Goal: Task Accomplishment & Management: Complete application form

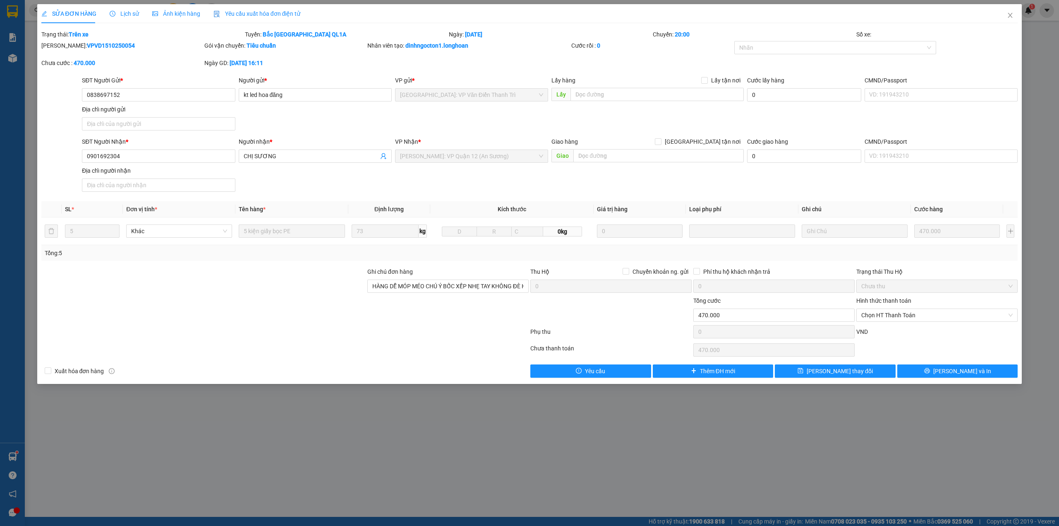
click at [551, 189] on div "SĐT Người Nhận * 0901692304 Người nhận * CHỊ SƯƠNG VP Nhận * Hồ Chí Minh: VP Qu…" at bounding box center [549, 166] width 939 height 58
click at [471, 186] on div "SĐT Người Nhận * 0901692304 Người nhận * CHỊ SƯƠNG VP Nhận * Hồ Chí Minh: VP Qu…" at bounding box center [549, 166] width 939 height 58
click at [479, 118] on div "SĐT Người Gửi * 0838697152 Người gửi * kt led hoa đăng VP gửi * Hà Nội: VP Văn …" at bounding box center [549, 105] width 939 height 58
drag, startPoint x: 469, startPoint y: 190, endPoint x: 480, endPoint y: 113, distance: 77.0
click at [469, 187] on div "SĐT Người Nhận * 0901692304 Người nhận * CHỊ SƯƠNG VP Nhận * Hồ Chí Minh: VP Qu…" at bounding box center [549, 166] width 939 height 58
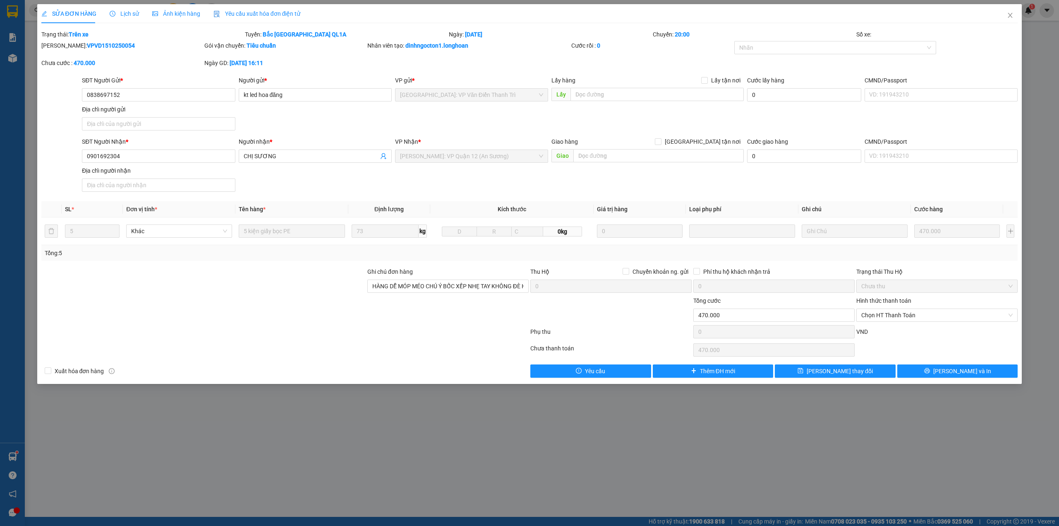
click at [480, 113] on div "SĐT Người Gửi * 0838697152 Người gửi * kt led hoa đăng VP gửi * Hà Nội: VP Văn …" at bounding box center [549, 105] width 939 height 58
click at [396, 183] on div "SĐT Người Nhận * 0901692304 Người nhận * CHỊ SƯƠNG VP Nhận * Hồ Chí Minh: VP Qu…" at bounding box center [549, 166] width 939 height 58
click at [435, 118] on div "SĐT Người Gửi * 0838697152 Người gửi * kt led hoa đăng VP gửi * Hà Nội: VP Văn …" at bounding box center [549, 105] width 939 height 58
click at [903, 311] on span "Chọn HT Thanh Toán" at bounding box center [937, 315] width 151 height 12
click at [908, 345] on div "Chuyển khoản" at bounding box center [937, 346] width 151 height 9
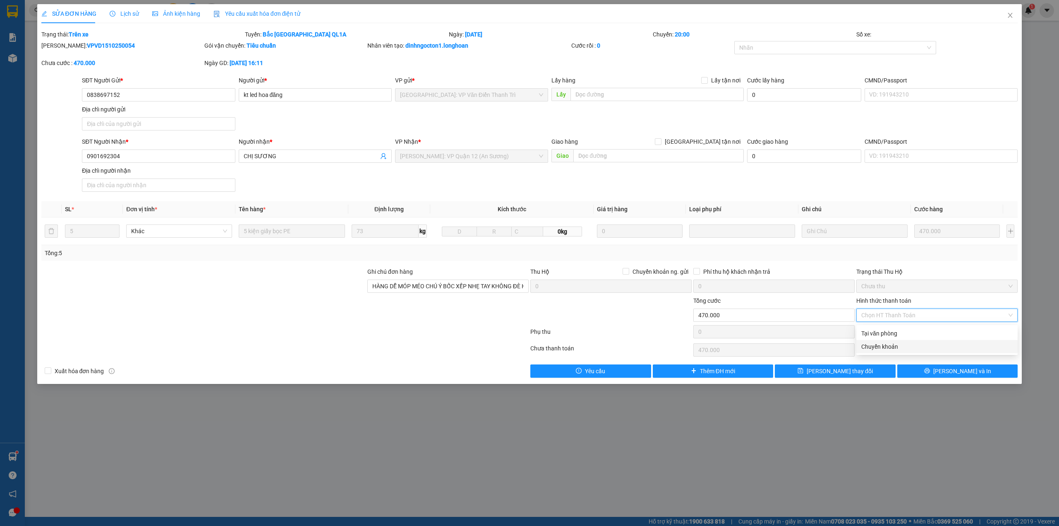
type input "0"
click at [958, 372] on span "[PERSON_NAME] và In" at bounding box center [963, 370] width 58 height 9
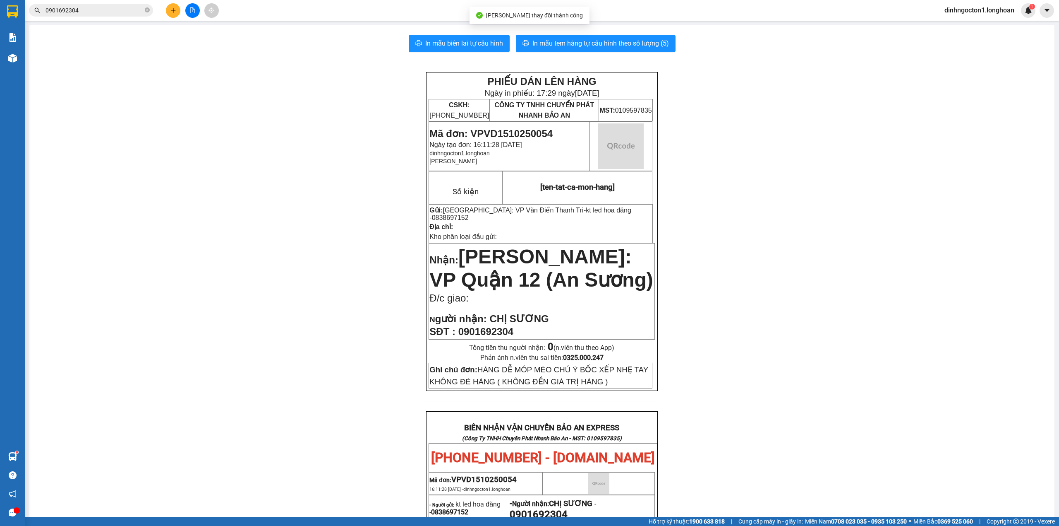
click at [209, 60] on div "In mẫu biên lai tự cấu hình In mẫu tem hàng tự cấu hình theo số lượng (5) PHIẾU…" at bounding box center [541, 443] width 1025 height 836
click at [276, 73] on div "PHIẾU DÁN LÊN HÀNG Ngày in phiếu: 17:29 ngày 15-10-2025 CSKH: 1900.06.88.33 CÔN…" at bounding box center [542, 461] width 1006 height 779
click at [270, 68] on div "In mẫu biên lai tự cấu hình In mẫu tem hàng tự cấu hình theo số lượng (5) PHIẾU…" at bounding box center [541, 443] width 1025 height 836
click at [173, 15] on button at bounding box center [173, 10] width 14 height 14
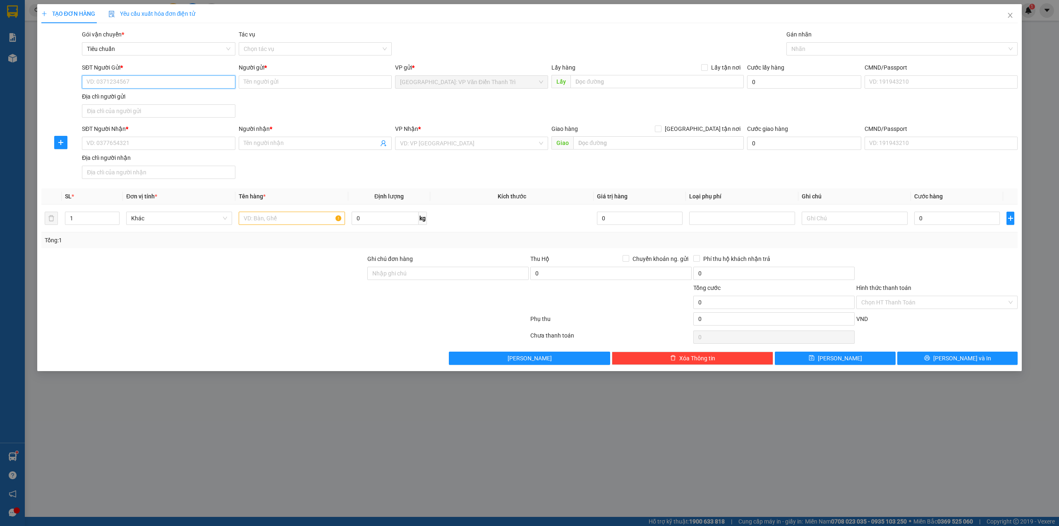
click at [154, 79] on input "SĐT Người Gửi *" at bounding box center [158, 81] width 153 height 13
click at [171, 85] on input "0989587680" at bounding box center [158, 81] width 153 height 13
type input "0989587680"
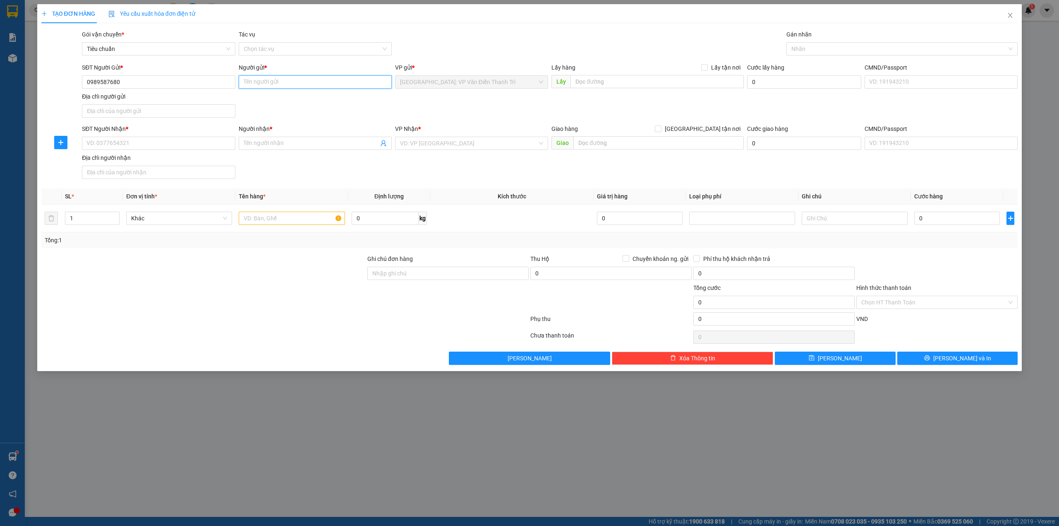
click at [300, 83] on input "Người gửi *" at bounding box center [315, 81] width 153 height 13
type input "cty AG việt nam"
click at [141, 149] on input "SĐT Người Nhận *" at bounding box center [158, 143] width 153 height 13
click at [305, 114] on div "SĐT Người Gửi * 0989587680 Người gửi * cty AG việt nam VP gửi * Hà Nội: VP Văn …" at bounding box center [549, 92] width 939 height 58
click at [340, 168] on div "SĐT Người Nhận * VD: 0377654321 Người nhận * Tên người nhận VP Nhận * VD: VP Sà…" at bounding box center [549, 153] width 939 height 58
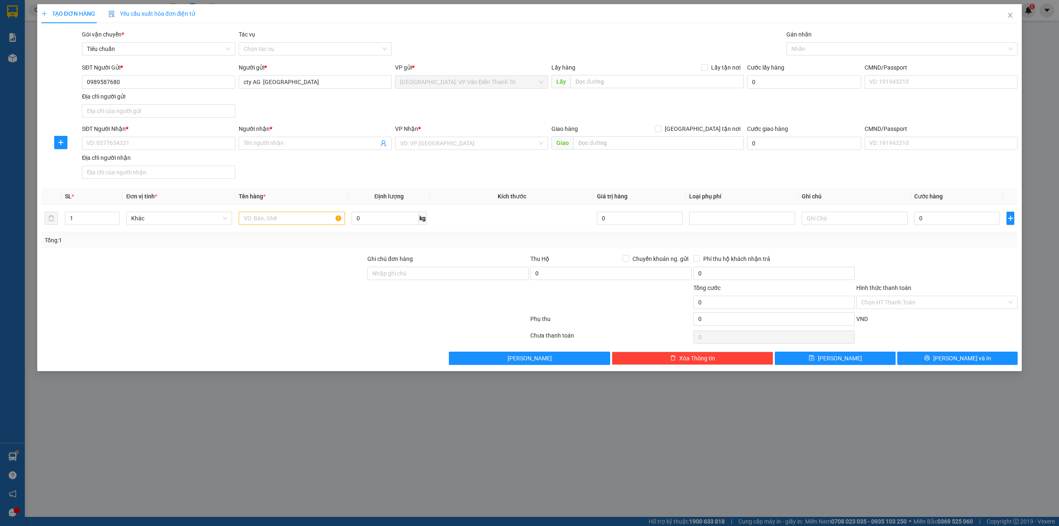
click at [387, 98] on div "SĐT Người Gửi * 0989587680 Người gửi * cty AG việt nam VP gửi * Hà Nội: VP Văn …" at bounding box center [549, 92] width 939 height 58
click at [144, 146] on input "SĐT Người Nhận *" at bounding box center [158, 143] width 153 height 13
type input "0813348383"
click at [154, 159] on div "0813348383 - anh Duy" at bounding box center [158, 160] width 143 height 9
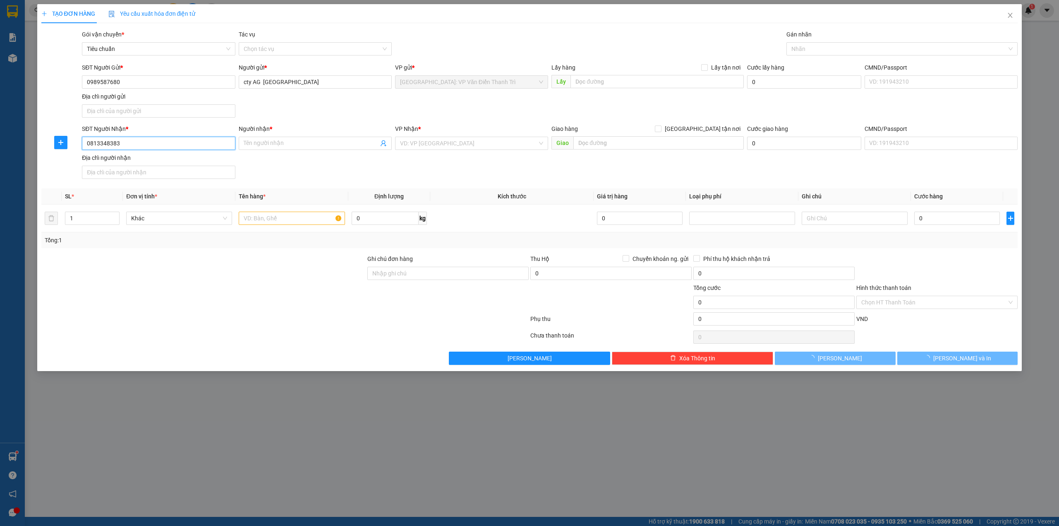
type input "anh Duy"
checkbox input "true"
type input "Lô 3L shophouse CT2 VCN Phước Hải, đường Tố Hữu, Phường Nam Nha Trang, Khánh Hoà"
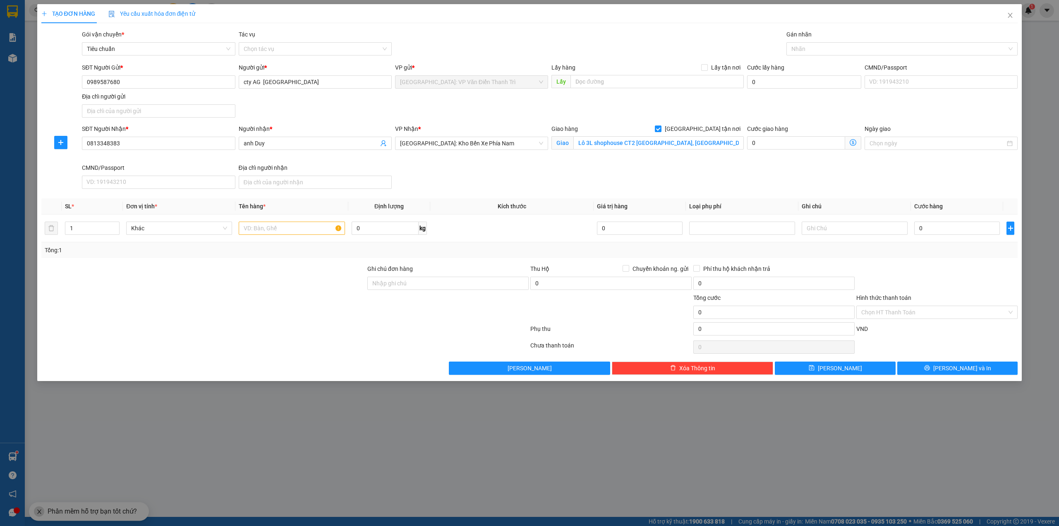
click at [651, 185] on div "SĐT Người Nhận * 0813348383 0813348383 Người nhận * anh Duy VP Nhận * Nha Trang…" at bounding box center [549, 158] width 939 height 68
click at [664, 142] on input "Lô 3L shophouse CT2 VCN Phước Hải, đường Tố Hữu, Phường Nam Nha Trang, Khánh Hoà" at bounding box center [659, 142] width 170 height 13
click at [182, 132] on div "SĐT Người Nhận *" at bounding box center [158, 128] width 153 height 9
click at [182, 137] on input "0813348383" at bounding box center [158, 143] width 153 height 13
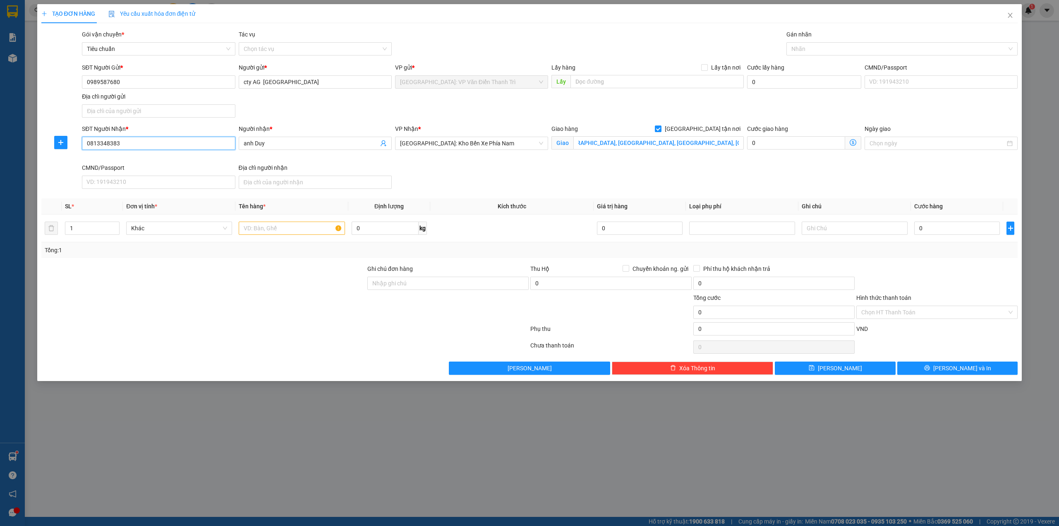
scroll to position [0, 0]
click at [178, 142] on input "0813348383" at bounding box center [158, 143] width 153 height 13
click at [140, 173] on div "0813348383 - Mr Duy" at bounding box center [158, 174] width 143 height 9
type input "0813348383"
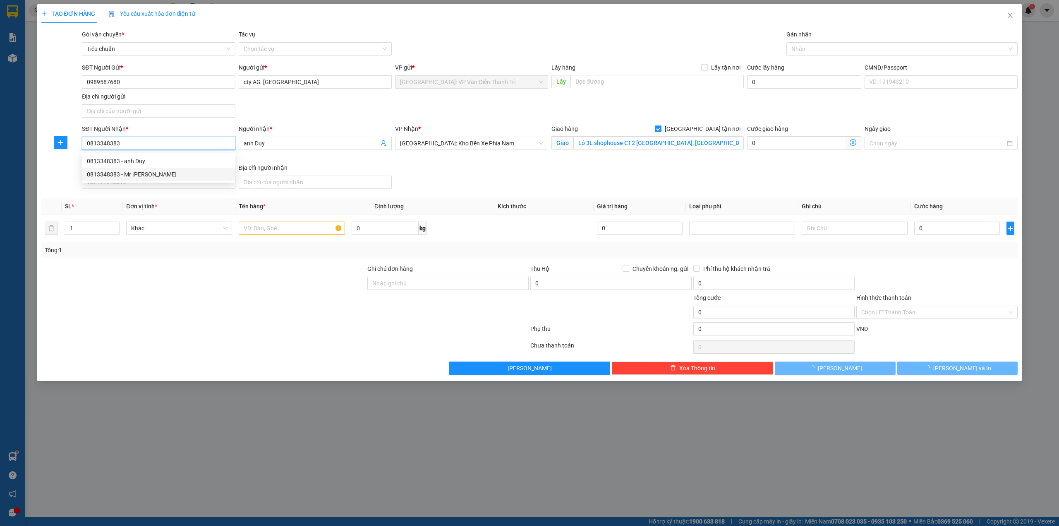
type input "Mr Duy"
type input "Lô 3L Shophouse CT2 VCN Phước Hải, đường Tố Hữu Tp Nha Trang"
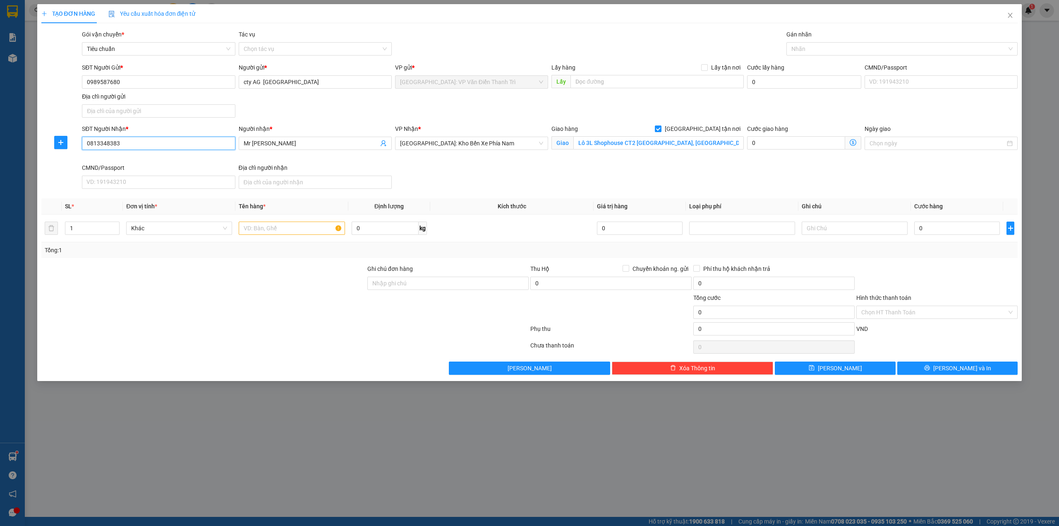
click at [175, 141] on input "0813348383" at bounding box center [158, 143] width 153 height 13
click at [160, 171] on div "0813348383 - Mr Duy" at bounding box center [158, 174] width 143 height 9
click at [517, 175] on div "SĐT Người Nhận * 0813348383 0813348383 Người nhận * Mr Duy VP Nhận * Nha Trang:…" at bounding box center [549, 158] width 939 height 68
click at [277, 228] on input "text" at bounding box center [292, 227] width 106 height 13
click at [116, 227] on span "up" at bounding box center [115, 225] width 5 height 5
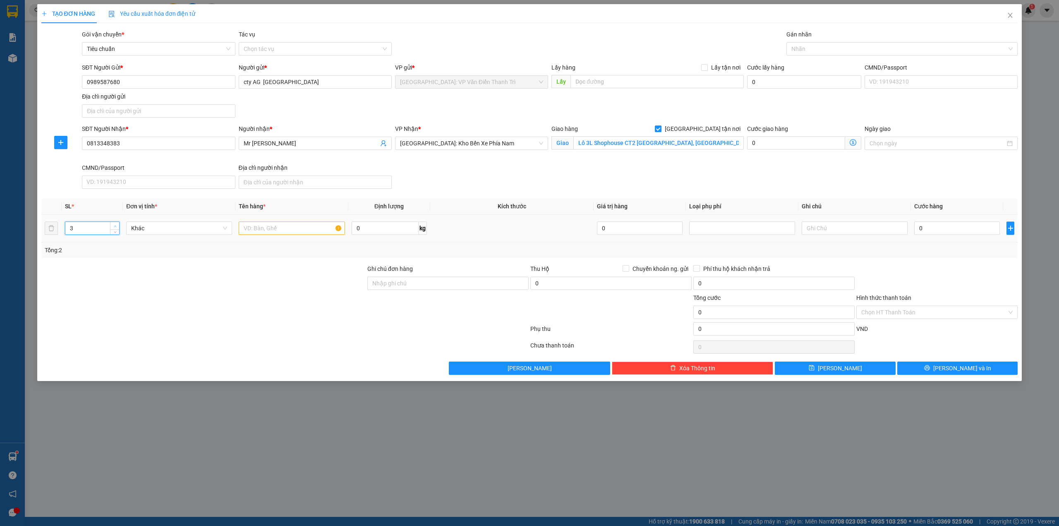
click at [116, 227] on span "up" at bounding box center [115, 225] width 5 height 5
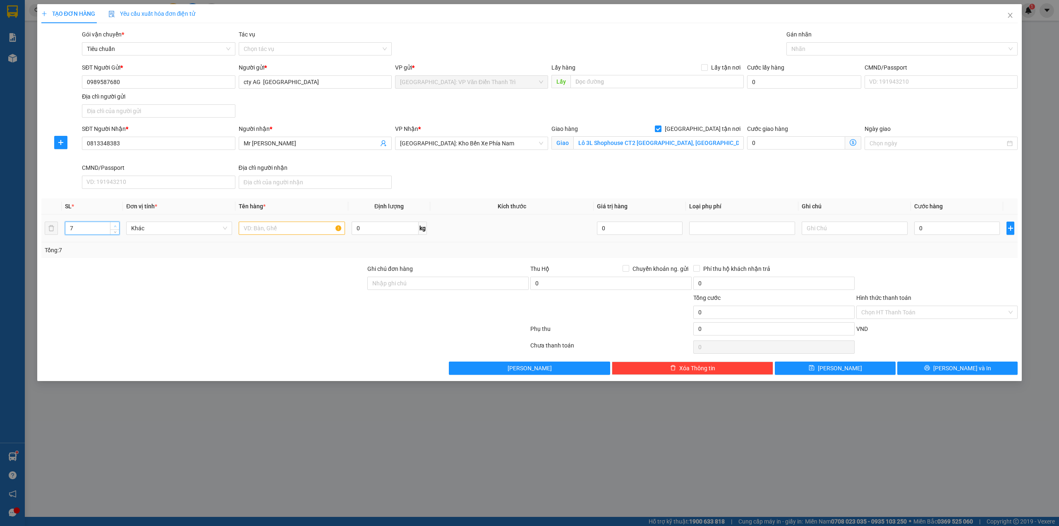
type input "8"
click at [116, 227] on span "up" at bounding box center [115, 225] width 5 height 5
click at [123, 253] on div "Tổng: 8" at bounding box center [227, 249] width 364 height 9
click at [276, 229] on input "text" at bounding box center [292, 227] width 106 height 13
type input "6 kiện dẹp dài +"
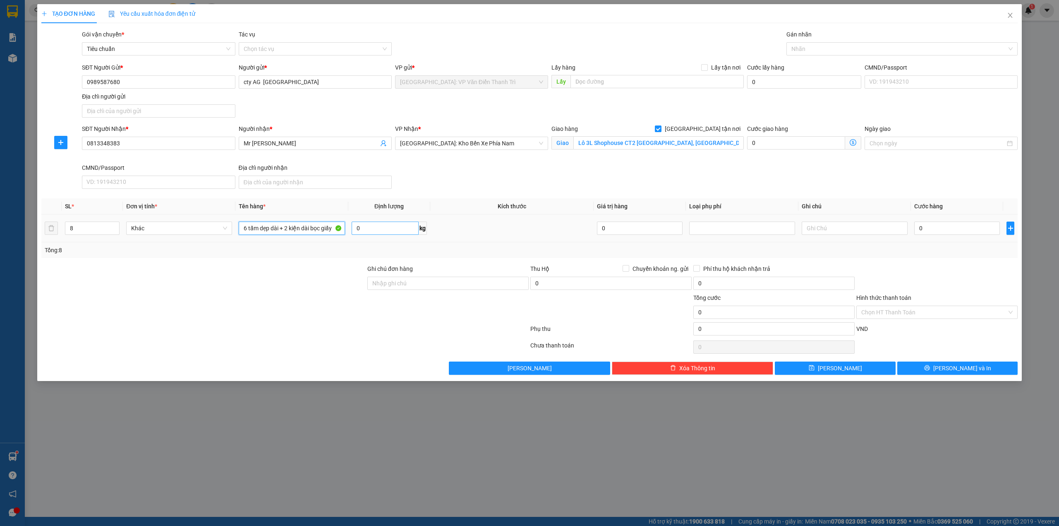
type input "6 tấm dẹp dài + 2 kiện dài bọc giấy"
click at [381, 224] on input "0" at bounding box center [385, 227] width 67 height 13
click at [486, 169] on div "SĐT Người Nhận * 0813348383 Người nhận * Mr Duy VP Nhận * Nha Trang: Kho Bến Xe…" at bounding box center [549, 158] width 939 height 68
click at [677, 173] on div "SĐT Người Nhận * 0813348383 Người nhận * Mr Duy VP Nhận * Nha Trang: Kho Bến Xe…" at bounding box center [549, 158] width 939 height 68
click at [949, 233] on input "0" at bounding box center [958, 227] width 86 height 13
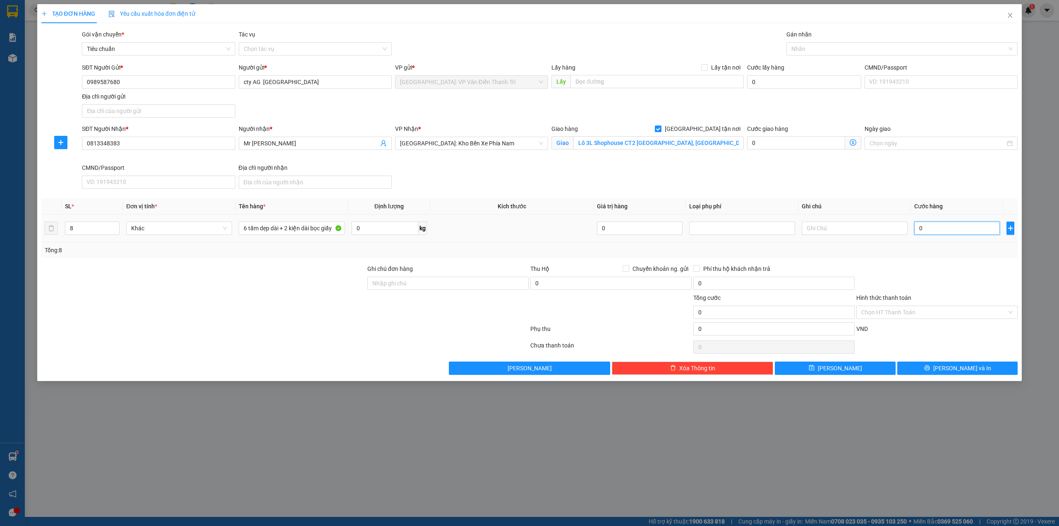
type input "1"
type input "17"
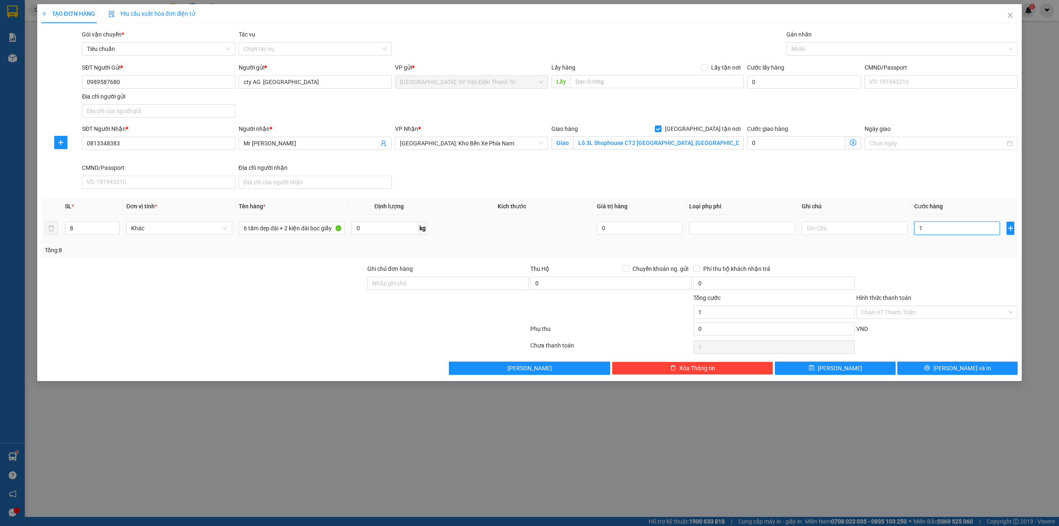
type input "17"
type input "170"
type input "1.700"
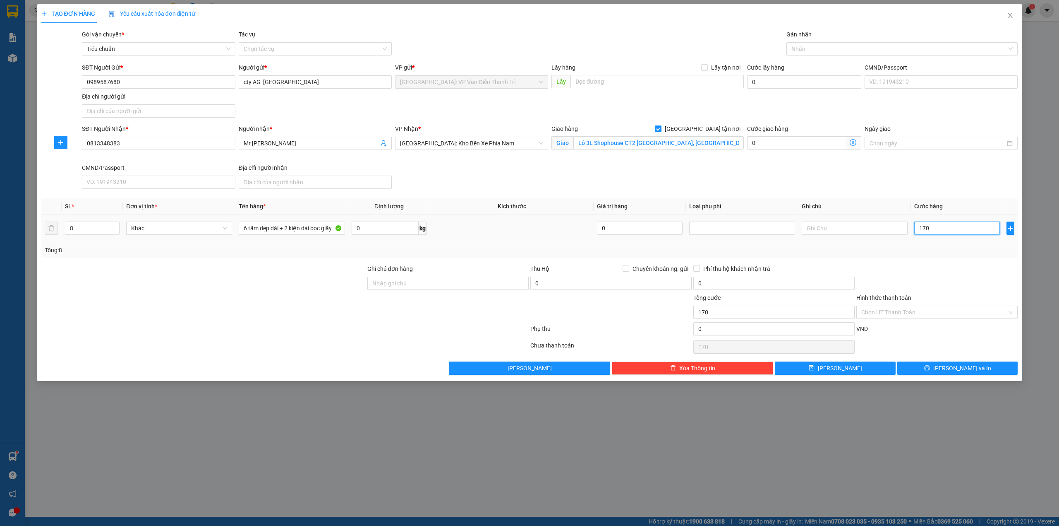
type input "1.700"
type input "17.000"
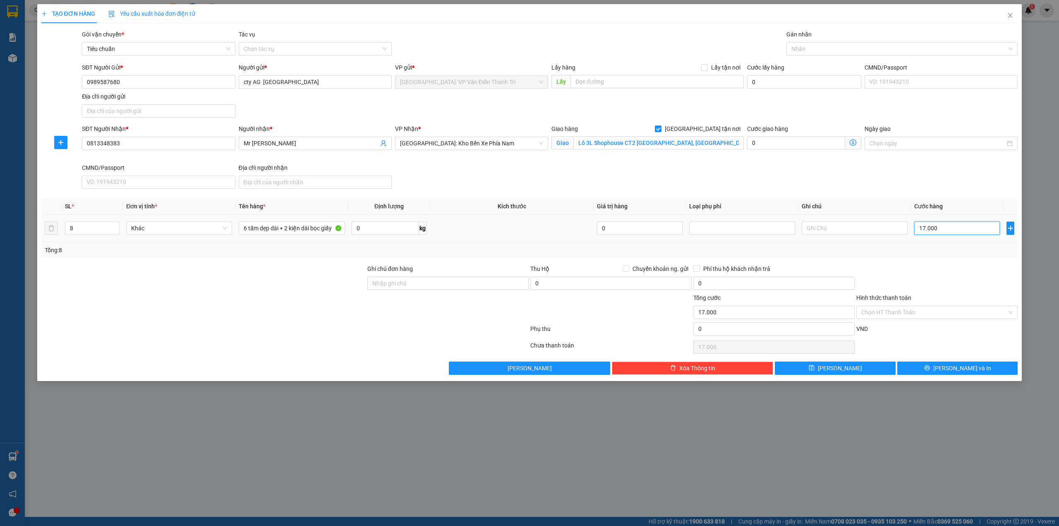
type input "170.000"
type input "1.700.000"
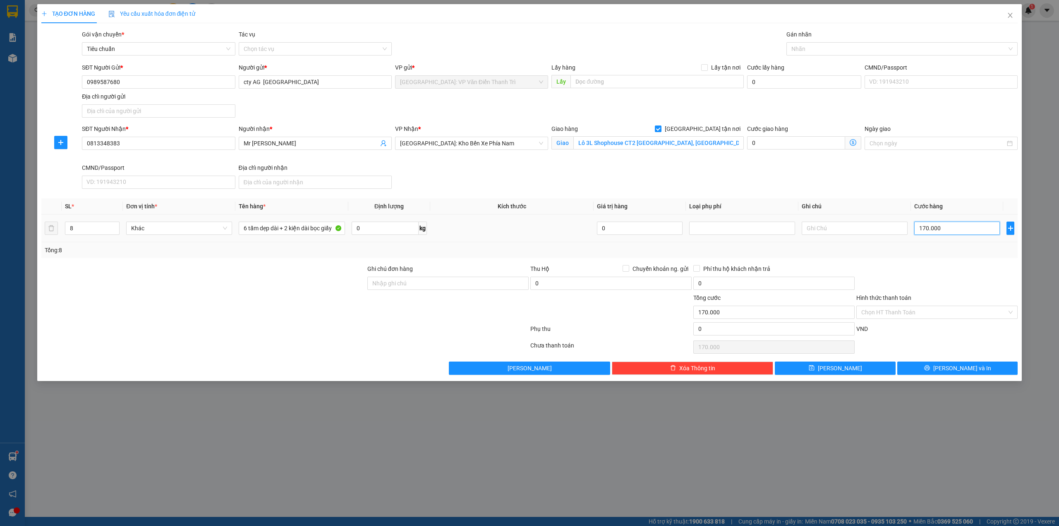
type input "1.700.000"
click at [833, 195] on div "Transit Pickup Surcharge Ids Transit Deliver Surcharge Ids Transit Deliver Surc…" at bounding box center [529, 202] width 977 height 345
click at [822, 49] on div at bounding box center [898, 49] width 219 height 10
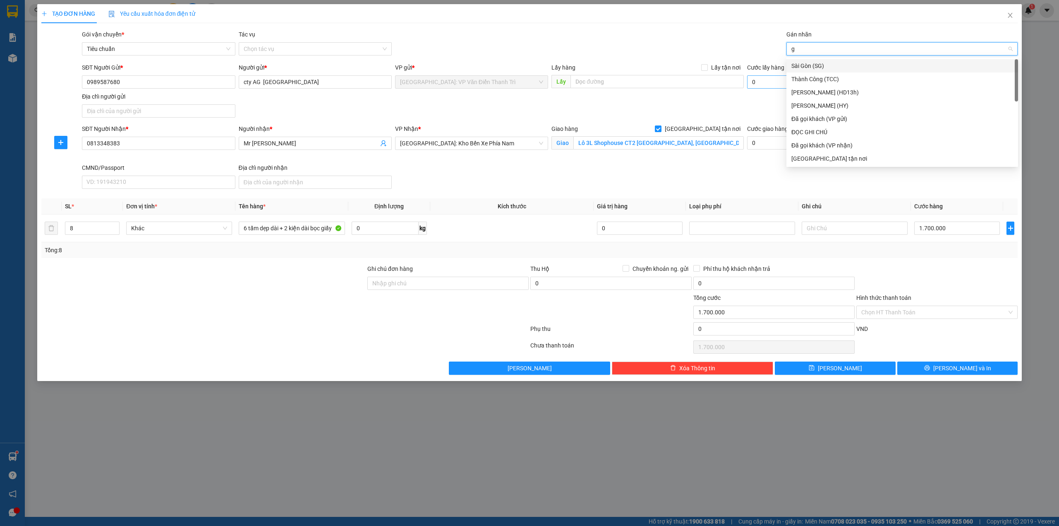
type input "gt"
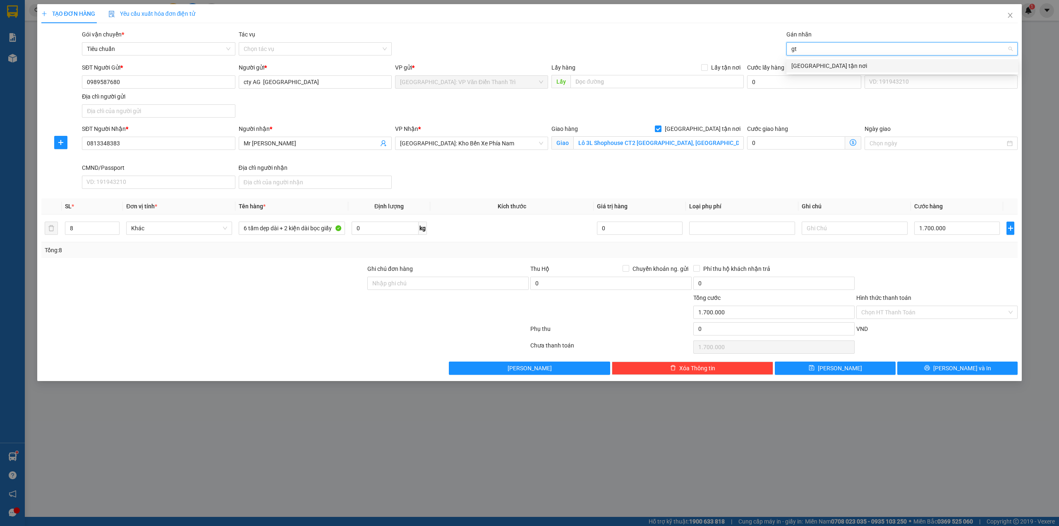
click at [835, 67] on div "[GEOGRAPHIC_DATA] tận nơi" at bounding box center [903, 65] width 222 height 9
click at [680, 30] on div "Gói vận chuyển * Tiêu chuẩn Tác vụ Chọn tác vụ Gán nhãn Giao tận nơi" at bounding box center [549, 44] width 939 height 29
click at [414, 293] on div "Ghi chú đơn hàng" at bounding box center [447, 278] width 161 height 29
drag, startPoint x: 421, startPoint y: 285, endPoint x: 433, endPoint y: 291, distance: 13.7
click at [421, 285] on input "Ghi chú đơn hàng" at bounding box center [447, 282] width 161 height 13
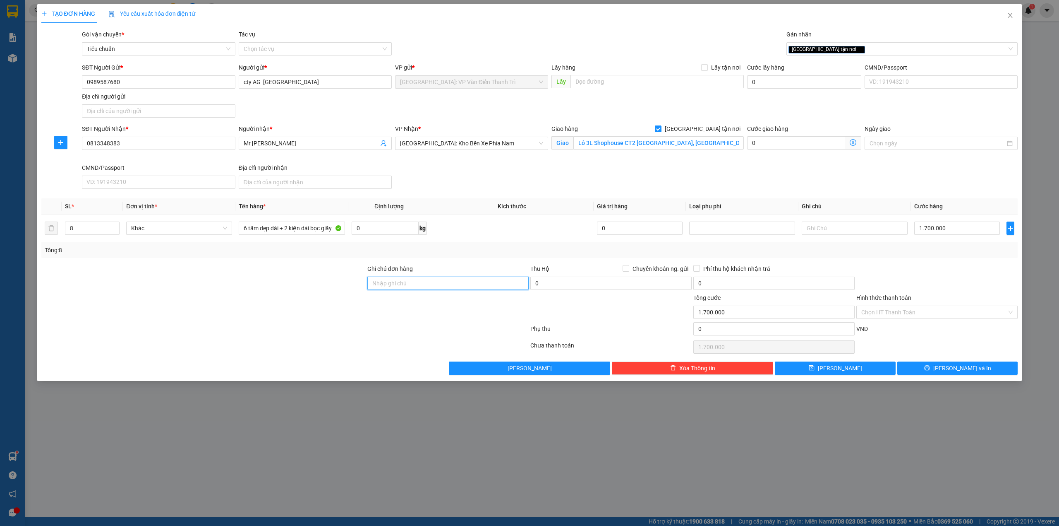
type input "HÀNG DỄ MÓP MÉO CHÚ Ý BỐC XẾP NHẸ TAY KHÔNG ĐÈ HÀNG ( KHÔNG ĐỀN GIÁ TRỊ HÀNG )"
drag, startPoint x: 391, startPoint y: 330, endPoint x: 444, endPoint y: 295, distance: 63.2
click at [393, 329] on div at bounding box center [285, 330] width 489 height 17
click at [481, 247] on div "Tổng: 8" at bounding box center [530, 249] width 970 height 9
click at [514, 172] on div "SĐT Người Nhận * 0813348383 Người nhận * Mr Duy VP Nhận * Nha Trang: Kho Bến Xe…" at bounding box center [549, 158] width 939 height 68
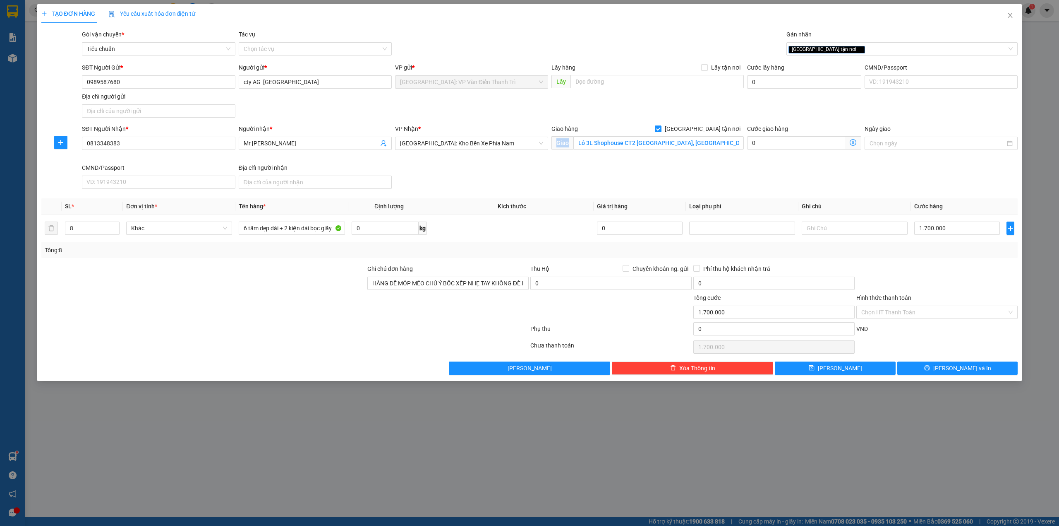
drag, startPoint x: 556, startPoint y: 176, endPoint x: 548, endPoint y: 173, distance: 8.5
click at [561, 176] on div "SĐT Người Nhận * 0813348383 Người nhận * Mr Duy VP Nhận * Nha Trang: Kho Bến Xe…" at bounding box center [549, 158] width 939 height 68
click at [886, 181] on div "SĐT Người Nhận * 0813348383 Người nhận * Mr Duy VP Nhận * Nha Trang: Kho Bến Xe…" at bounding box center [549, 158] width 939 height 68
click at [914, 181] on div "SĐT Người Nhận * 0813348383 Người nhận * Mr Duy VP Nhận * Nha Trang: Kho Bến Xe…" at bounding box center [549, 158] width 939 height 68
drag, startPoint x: 908, startPoint y: 285, endPoint x: 899, endPoint y: 324, distance: 39.4
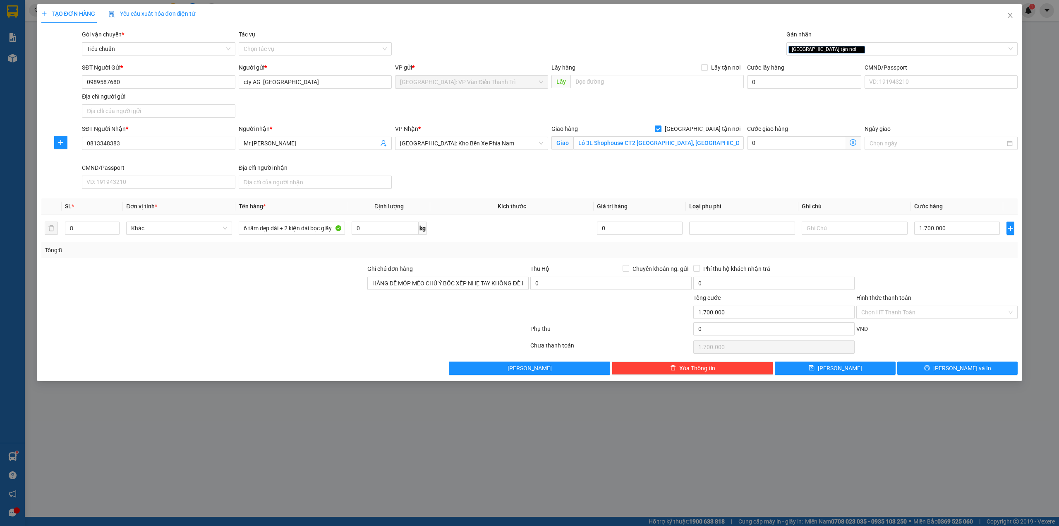
click at [909, 285] on div at bounding box center [937, 278] width 163 height 29
click at [953, 345] on div "Chọn HT Thanh Toán" at bounding box center [937, 347] width 163 height 17
click at [961, 367] on span "[PERSON_NAME] và In" at bounding box center [963, 367] width 58 height 9
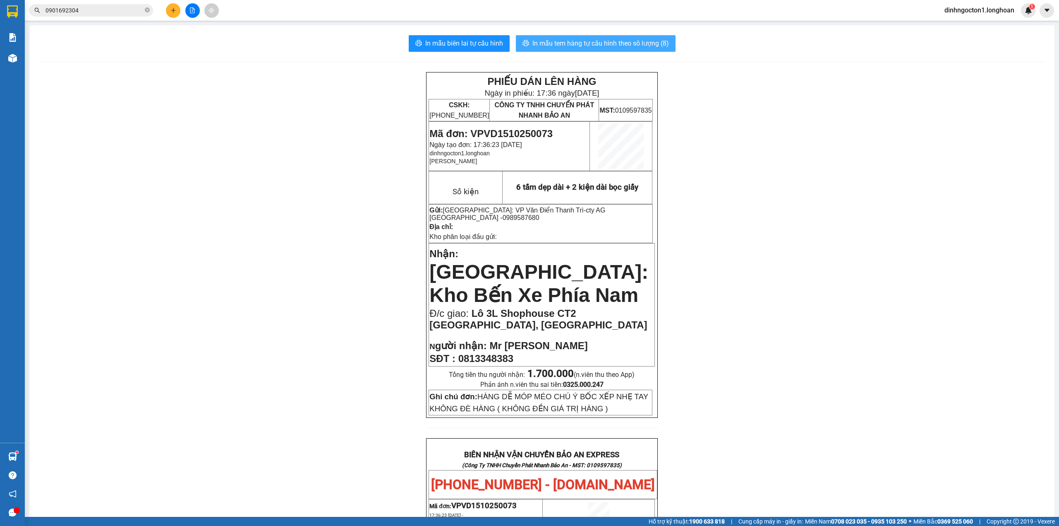
click at [583, 40] on span "In mẫu tem hàng tự cấu hình theo số lượng (8)" at bounding box center [601, 43] width 137 height 10
click at [320, 207] on div "PHIẾU DÁN LÊN HÀNG Ngày in phiếu: 17:36 ngày 15-10-2025 CSKH: 1900.06.88.33 CÔN…" at bounding box center [542, 495] width 1006 height 847
click at [174, 11] on icon "plus" at bounding box center [173, 10] width 6 height 6
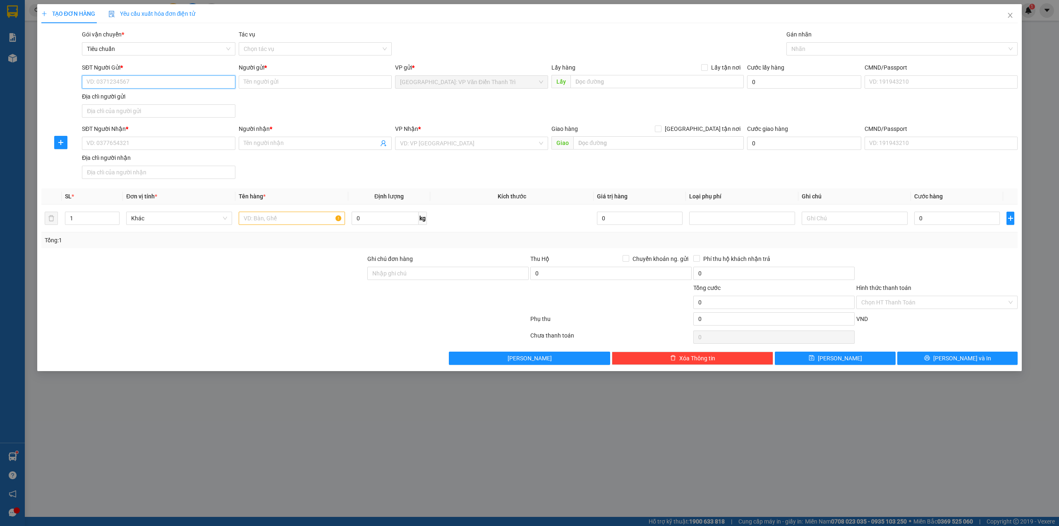
click at [171, 82] on input "SĐT Người Gửi *" at bounding box center [158, 81] width 153 height 13
paste input "0975818338"
type input "0975818338"
click at [123, 82] on input "0975818338" at bounding box center [158, 81] width 153 height 13
click at [132, 105] on div "0975818338 - CHỊ [PERSON_NAME]" at bounding box center [158, 98] width 153 height 13
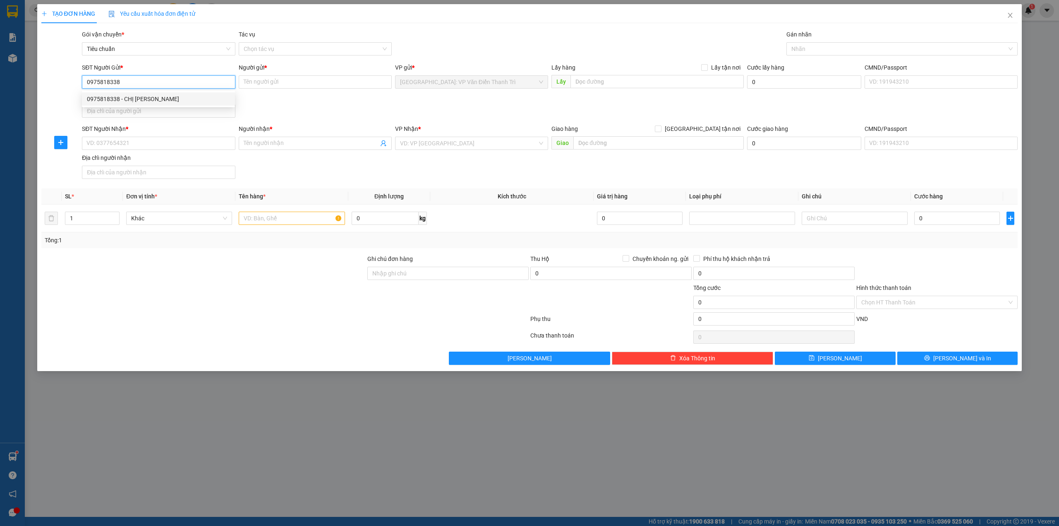
type input "CHỊ [PERSON_NAME]"
checkbox input "true"
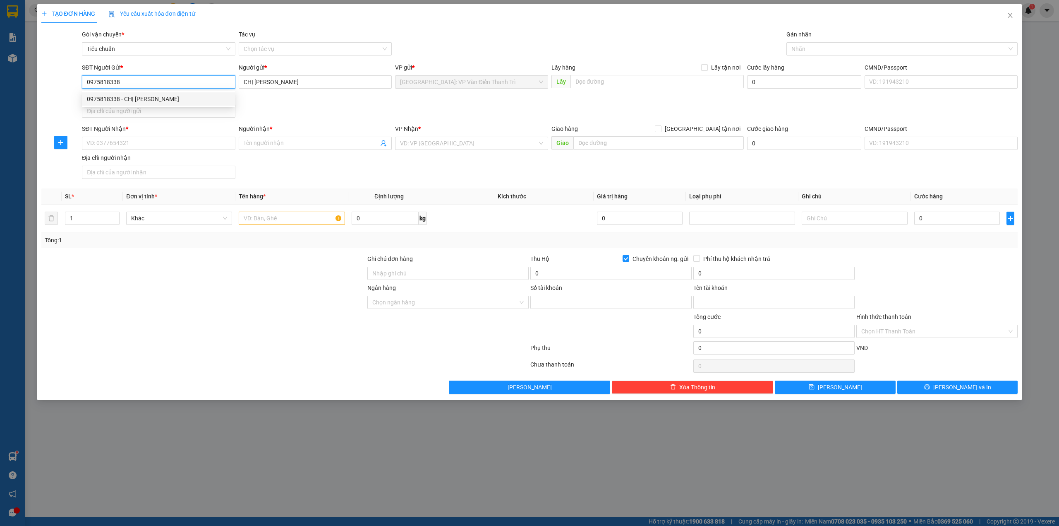
type input "109800028888"
type input "Bui Dieu Linh"
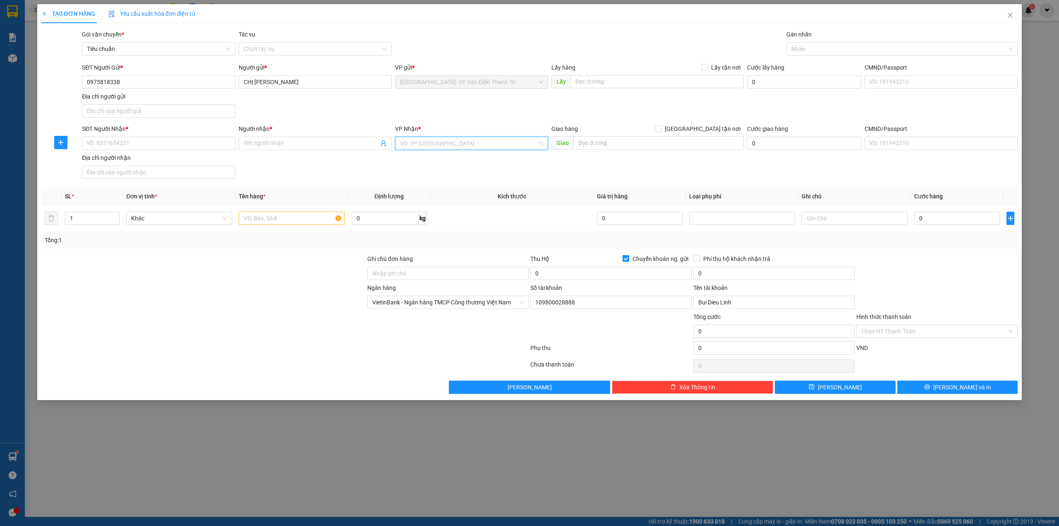
drag, startPoint x: 468, startPoint y: 148, endPoint x: 593, endPoint y: 146, distance: 125.8
click at [469, 148] on input "search" at bounding box center [468, 143] width 137 height 12
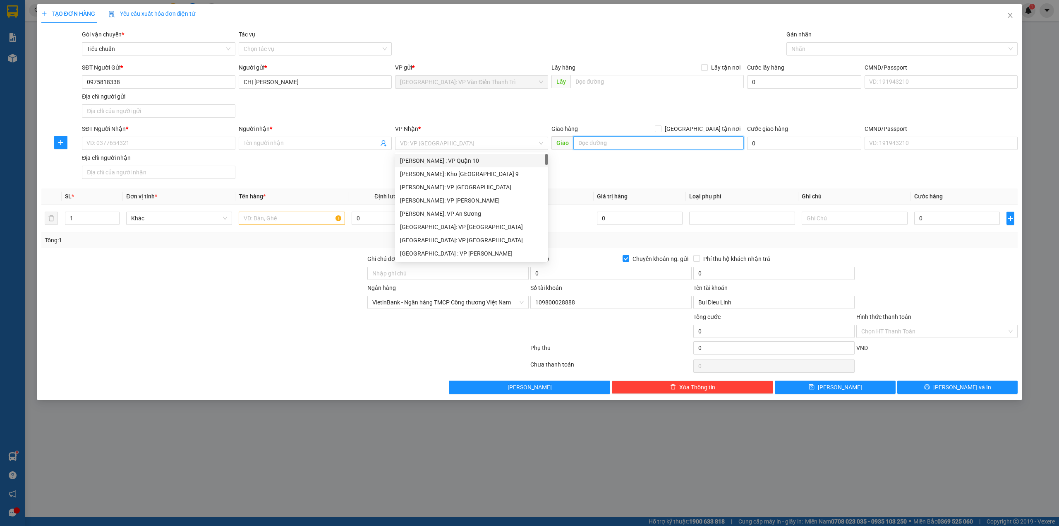
click at [644, 146] on input "text" at bounding box center [659, 142] width 170 height 13
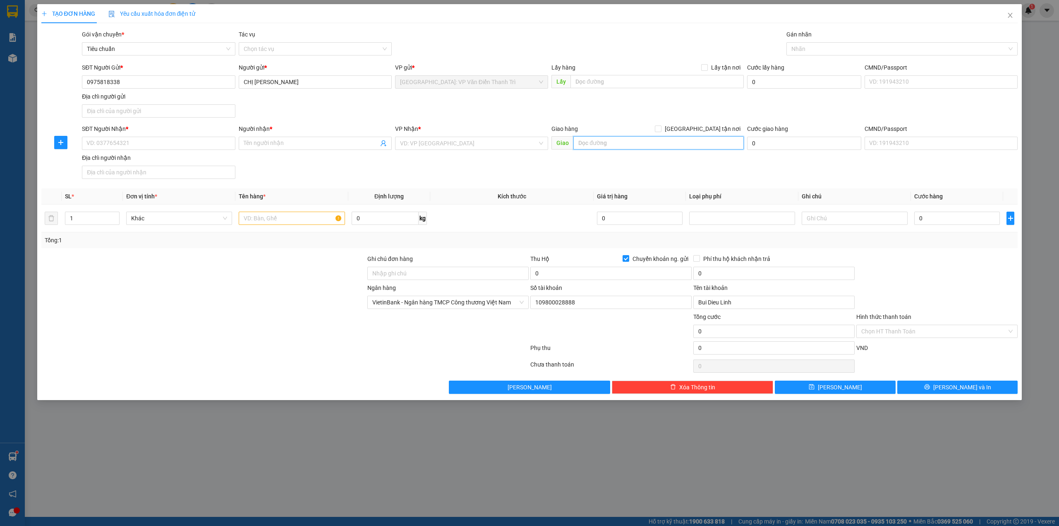
paste input "67 Nguyễn Văn Tre, Khóm 4, Thị trấn Mỹ An, Huyện Tháp Mười, Đồng Tháp"
type input "67 Nguyễn Văn Tre, Khóm 4, Thị trấn Mỹ An, Huyện Tháp Mười, Đồng Tháp"
click at [695, 96] on div "SĐT Người Gửi * 0975818338 Người gửi * CHỊ LINH VP gửi * [GEOGRAPHIC_DATA]: VP …" at bounding box center [549, 92] width 939 height 58
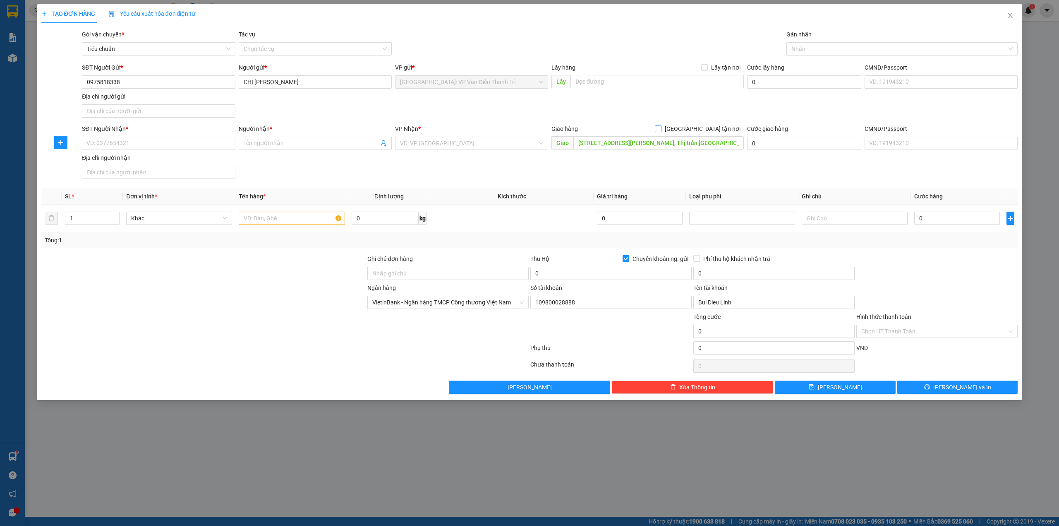
click at [709, 128] on span "[GEOGRAPHIC_DATA] tận nơi" at bounding box center [703, 128] width 82 height 9
click at [661, 128] on input "[GEOGRAPHIC_DATA] tận nơi" at bounding box center [658, 128] width 6 height 6
checkbox input "true"
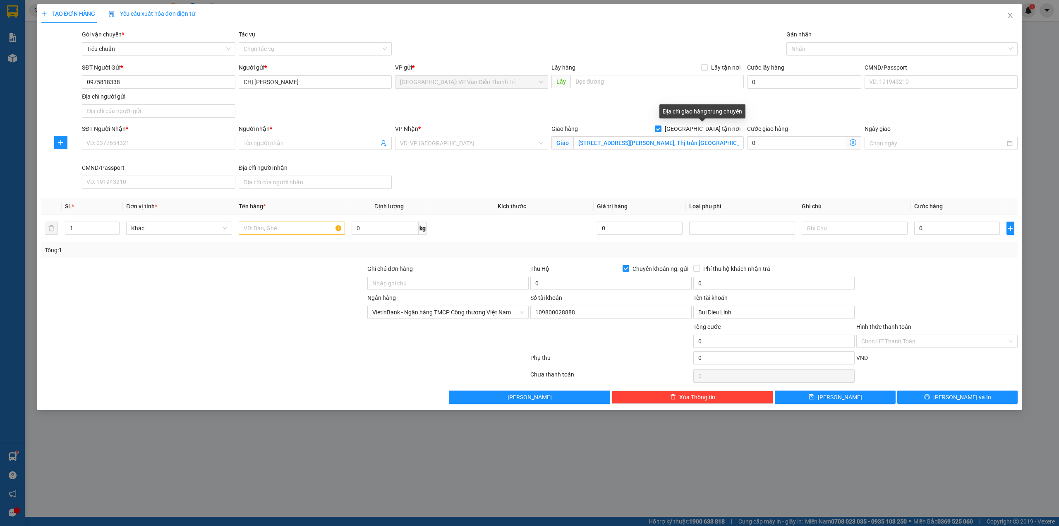
click at [641, 101] on div "SĐT Người Gửi * 0975818338 Người gửi * CHỊ LINH VP gửi * [GEOGRAPHIC_DATA]: VP …" at bounding box center [549, 92] width 939 height 58
click at [236, 139] on div "SĐT Người Nhận * VD: 0377654321" at bounding box center [158, 143] width 156 height 39
click at [214, 144] on input "SĐT Người Nhận *" at bounding box center [158, 143] width 153 height 13
click at [621, 222] on div "0" at bounding box center [640, 228] width 86 height 17
click at [576, 286] on input "0" at bounding box center [611, 282] width 161 height 13
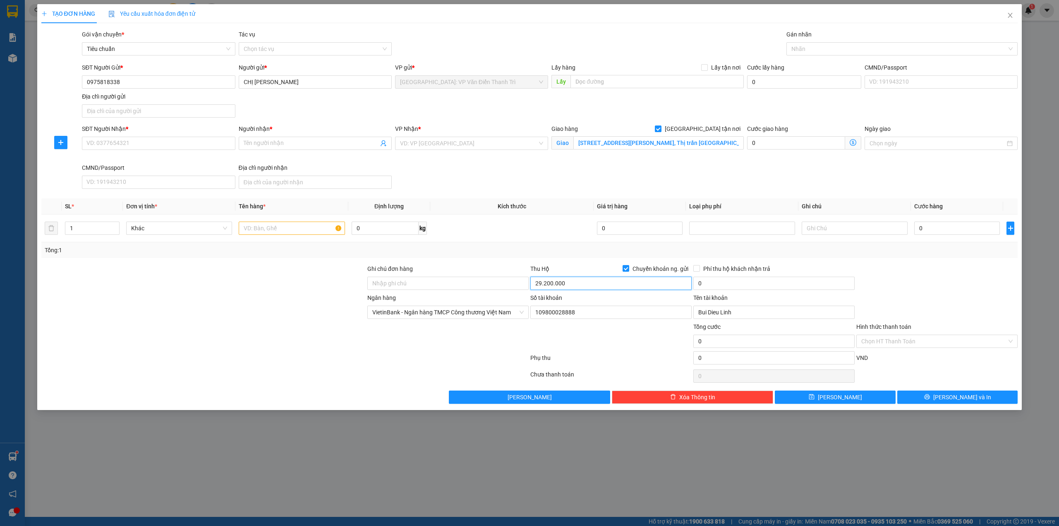
type input "29.200.000"
click at [220, 330] on div at bounding box center [204, 336] width 326 height 29
click at [319, 211] on th "Tên hàng *" at bounding box center [291, 206] width 113 height 16
click at [745, 282] on input "0" at bounding box center [774, 282] width 161 height 13
type input "60.000"
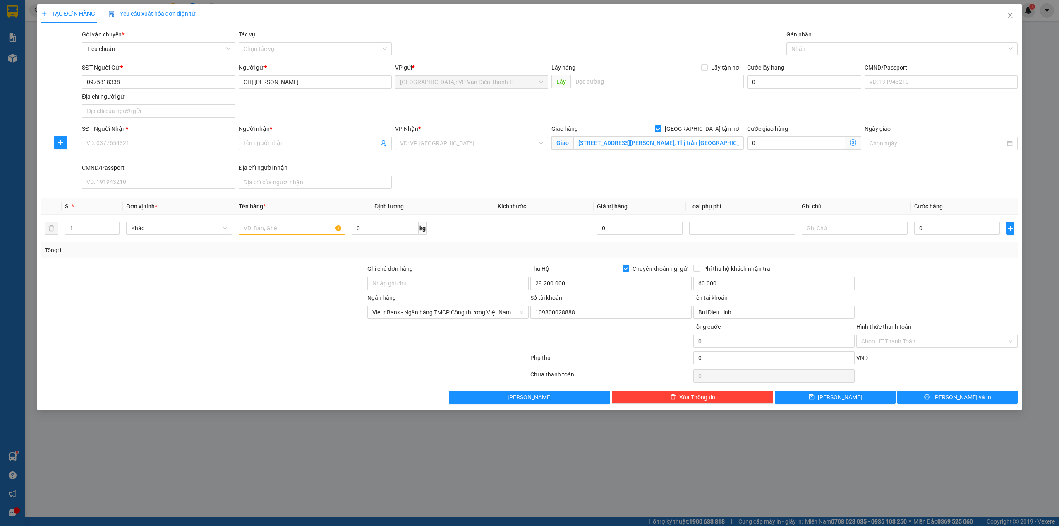
click at [940, 258] on div "Tổng: 1" at bounding box center [529, 250] width 977 height 16
click at [275, 313] on div at bounding box center [204, 307] width 326 height 29
click at [297, 224] on input "text" at bounding box center [292, 227] width 106 height 13
click at [576, 177] on div "SĐT Người Nhận * VD: 0377654321 Người nhận * Tên người nhận VP Nhận * VD: VP Sà…" at bounding box center [549, 158] width 939 height 68
click at [666, 178] on div "SĐT Người Nhận * VD: 0377654321 Người nhận * Tên người nhận VP Nhận * VD: VP Sà…" at bounding box center [549, 158] width 939 height 68
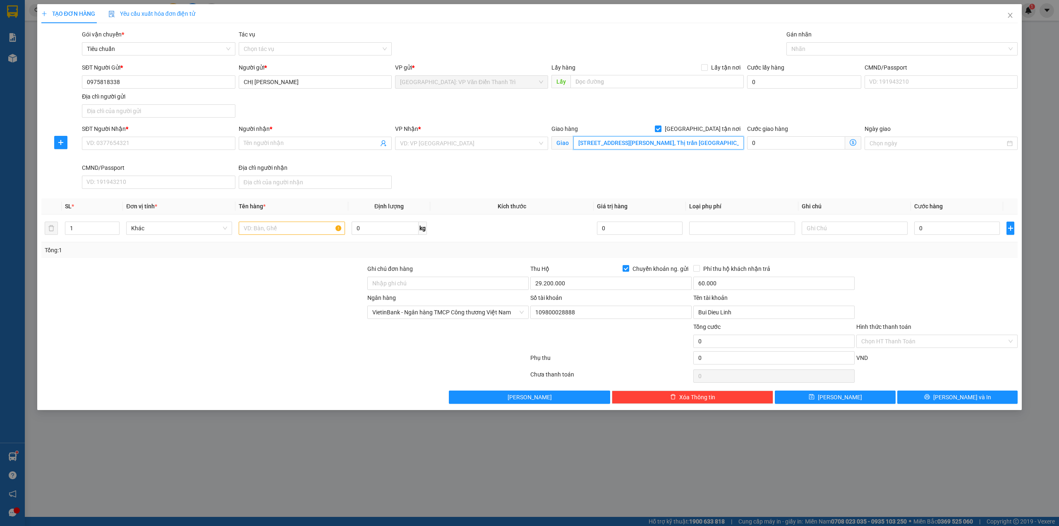
click at [649, 142] on input "67 Nguyễn Văn Tre, Khóm 4, Thị trấn Mỹ An, Huyện Tháp Mười, Đồng Tháp" at bounding box center [659, 142] width 170 height 13
click at [489, 141] on input "search" at bounding box center [468, 143] width 137 height 12
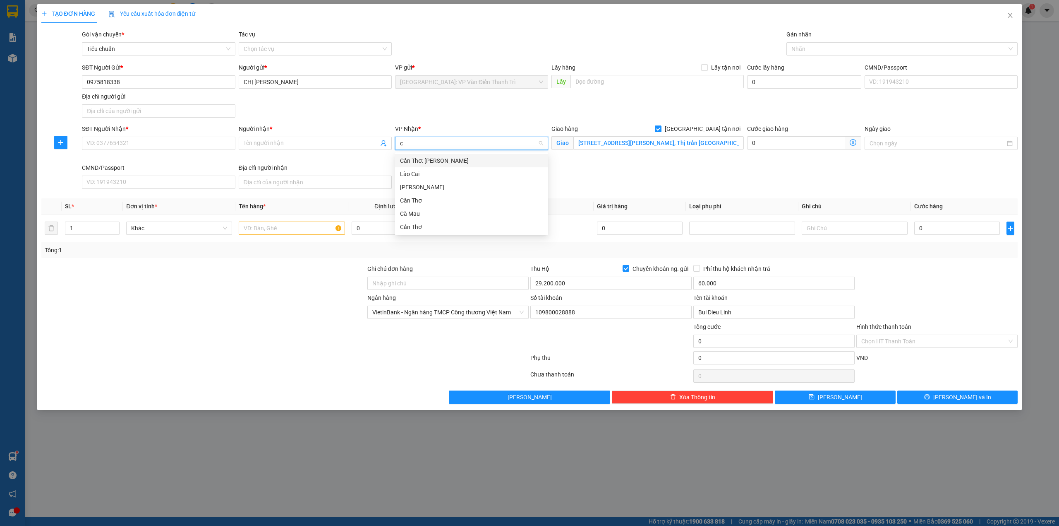
type input "cầ"
click at [467, 161] on div "Cần Thơ: [PERSON_NAME]" at bounding box center [471, 160] width 143 height 9
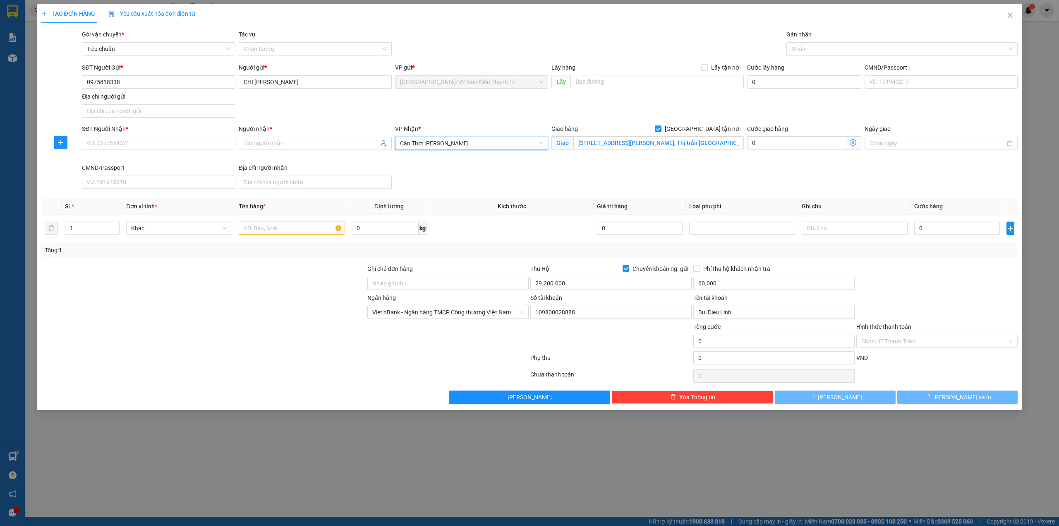
click at [636, 171] on div "SĐT Người Nhận * VD: 0377654321 Người nhận * Tên người nhận VP Nhận * Cần Thơ: …" at bounding box center [549, 158] width 939 height 68
click at [654, 148] on input "67 Nguyễn Văn Tre, Khóm 4, Thị trấn Mỹ An, Huyện Tháp Mười, Đồng Tháp" at bounding box center [659, 142] width 170 height 13
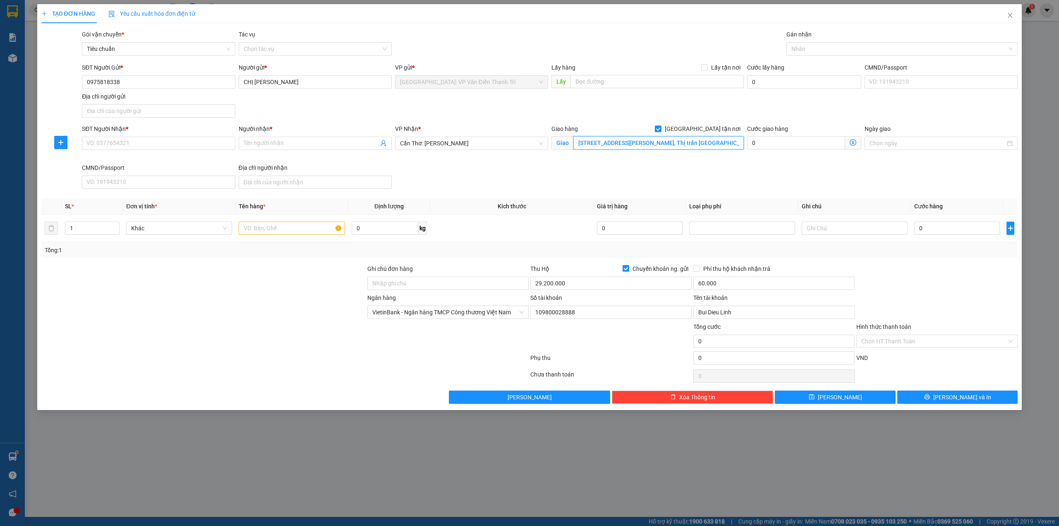
click at [673, 140] on input "67 Nguyễn Văn Tre, Khóm 4, Thị trấn Mỹ An, Huyện Tháp Mười, Đồng Tháp" at bounding box center [659, 142] width 170 height 13
click at [674, 146] on input "67 Nguyễn Văn Tre, Khóm 4, Thị trấn Mỹ An, Huyện Tháp Mười, Đồng Tháp" at bounding box center [659, 142] width 170 height 13
click at [939, 222] on div "0" at bounding box center [958, 228] width 86 height 17
click at [936, 226] on input "0" at bounding box center [958, 227] width 86 height 13
type input "3"
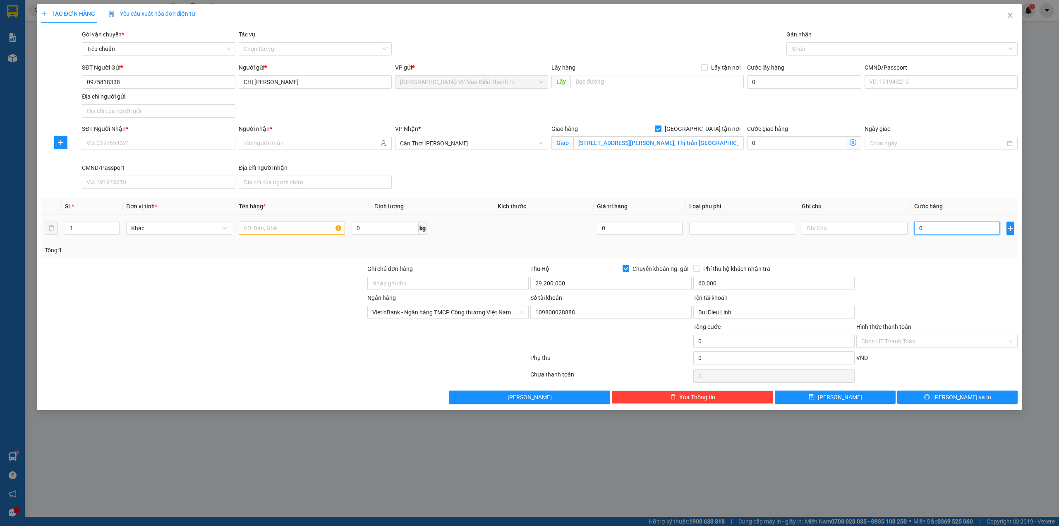
type input "3"
type input "36"
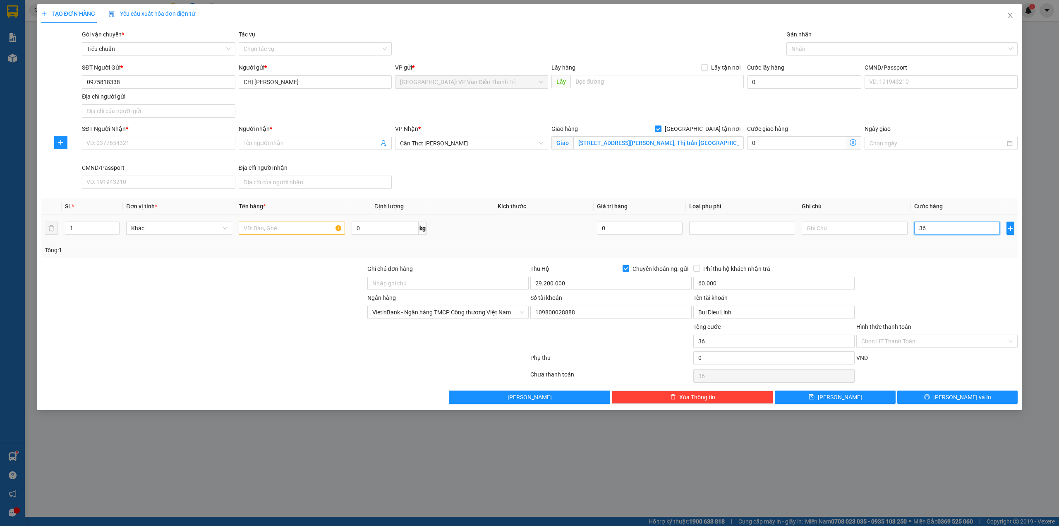
type input "368"
type input "3.680"
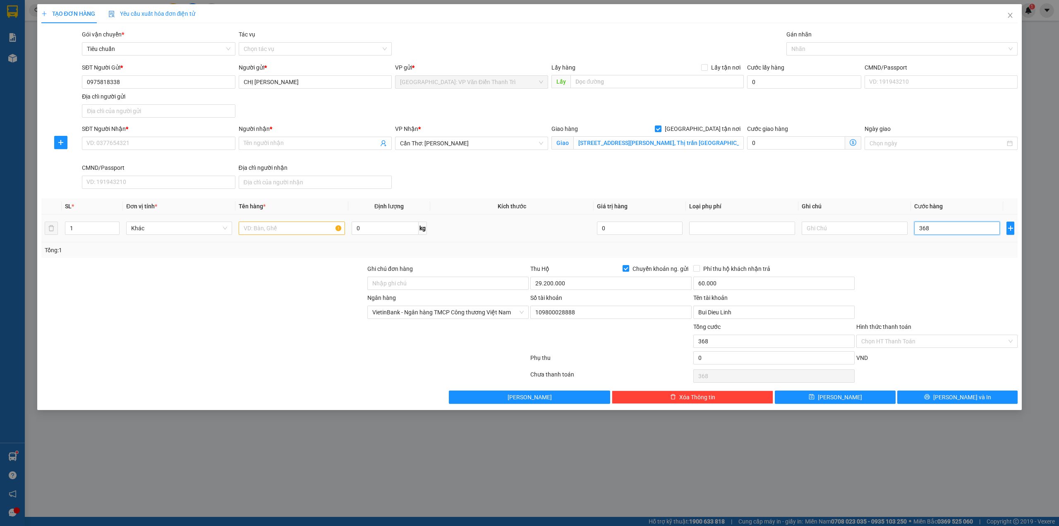
type input "3.680"
type input "36.800"
type input "368.000"
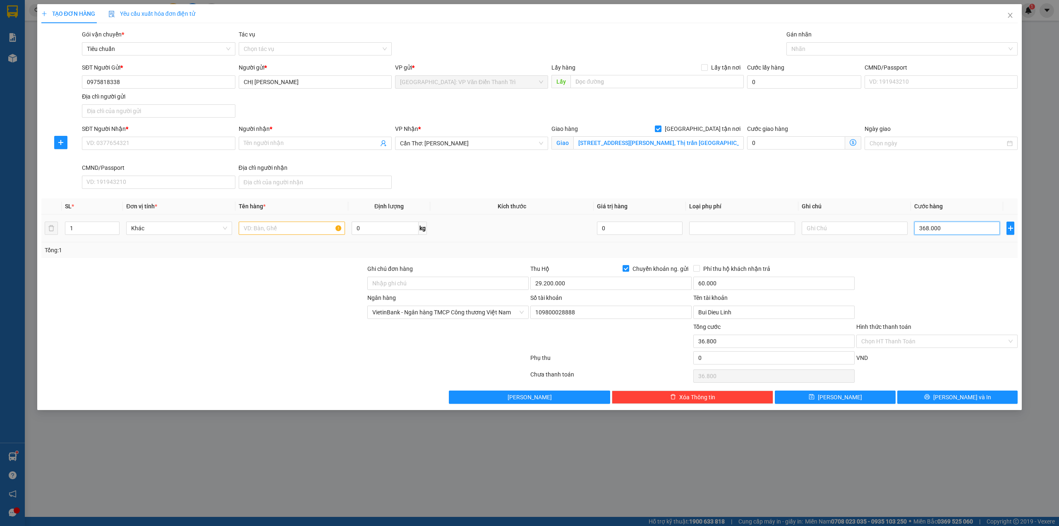
type input "368.000"
type input "3.680.000"
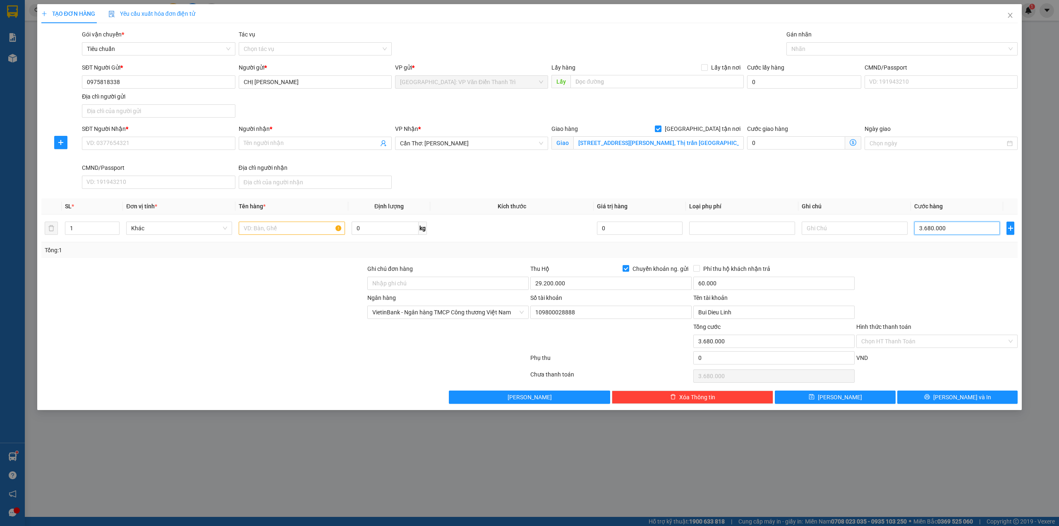
type input "3.680.000"
click at [761, 173] on div "SĐT Người Nhận * VD: 0377654321 Người nhận * Tên người nhận VP Nhận * Cần Thơ: …" at bounding box center [549, 158] width 939 height 68
click at [419, 351] on div at bounding box center [448, 336] width 163 height 29
click at [285, 235] on input "text" at bounding box center [292, 227] width 106 height 13
click at [285, 233] on input "text" at bounding box center [292, 227] width 106 height 13
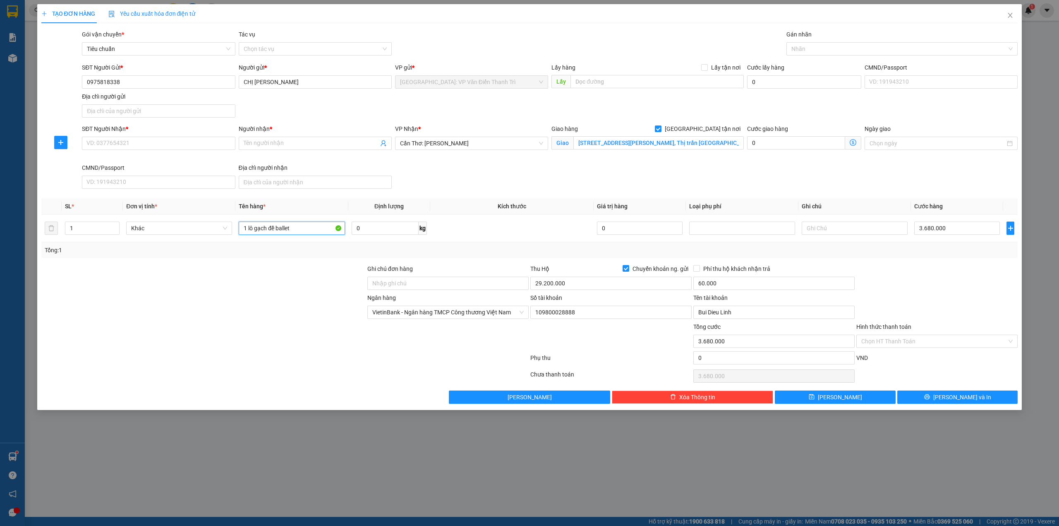
type input "1 lô gạch để ballet"
click at [252, 339] on div at bounding box center [204, 336] width 326 height 29
click at [403, 282] on input "Ghi chú đơn hàng" at bounding box center [447, 282] width 161 height 13
type input "HÀNG DỄ MÓP MÉO CHÚ Ý BỐC XẾP NHẸ TAY KHÔNG ĐÈ HÀNG ( KHÔNG ĐỀN GIÁ TRỊ HÀNG )"
click at [290, 358] on div at bounding box center [285, 359] width 489 height 17
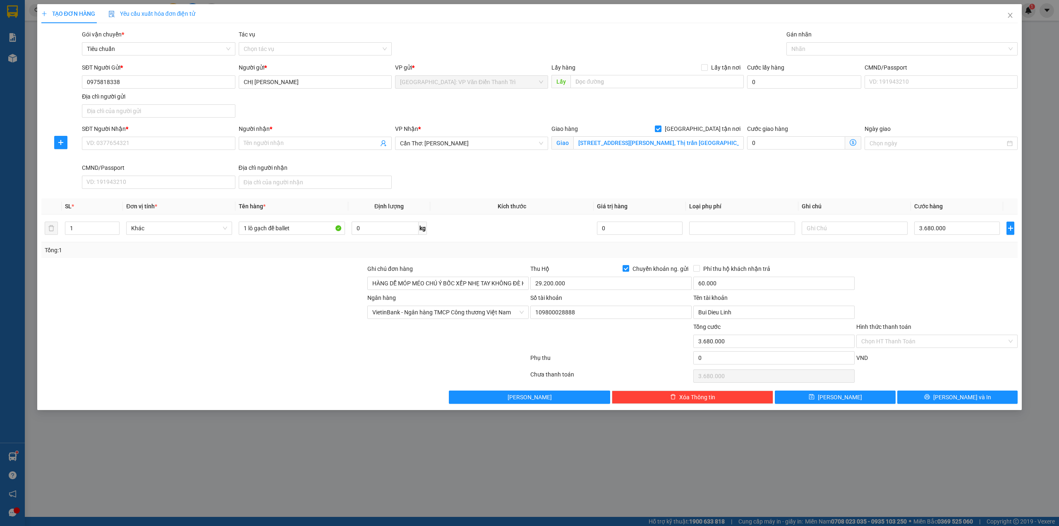
click at [815, 180] on div "SĐT Người Nhận * VD: 0377654321 Người nhận * Tên người nhận VP Nhận * Cần Thơ: …" at bounding box center [549, 158] width 939 height 68
click at [575, 183] on div "SĐT Người Nhận * VD: 0377654321 Người nhận * Tên người nhận VP Nhận * Cần Thơ: …" at bounding box center [549, 158] width 939 height 68
click at [550, 150] on div "Giao hàng Giao tận nơi Giao 67 Nguyễn Văn Tre, Khóm 4, Thị trấn Mỹ An, Huyện Th…" at bounding box center [648, 143] width 196 height 39
click at [548, 151] on div "VP Nhận * Cần Thơ: Kho Ninh Kiều" at bounding box center [472, 143] width 156 height 39
click at [548, 179] on div "SĐT Người Nhận * VD: 0377654321 Người nhận * Tên người nhận VP Nhận * Cần Thơ: …" at bounding box center [549, 158] width 939 height 68
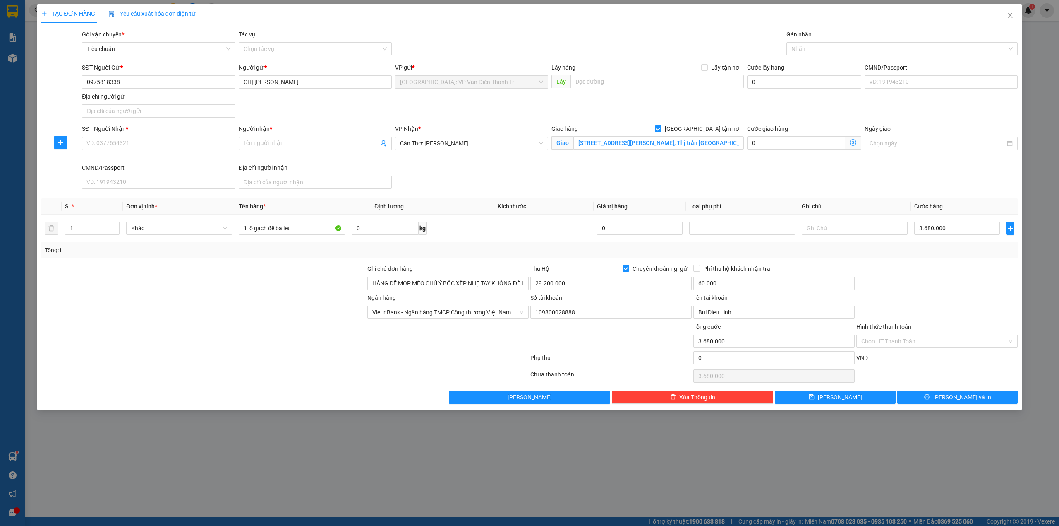
click at [550, 152] on div "Giao hàng Giao tận nơi Giao 67 Nguyễn Văn Tre, Khóm 4, Thị trấn Mỹ An, Huyện Th…" at bounding box center [648, 143] width 196 height 39
click at [552, 151] on div "Giao hàng Giao tận nơi Giao 67 Nguyễn Văn Tre, Khóm 4, Thị trấn Mỹ An, Huyện Th…" at bounding box center [648, 138] width 192 height 29
click at [555, 175] on div "SĐT Người Nhận * VD: 0377654321 Người nhận * Tên người nhận VP Nhận * Cần Thơ: …" at bounding box center [549, 158] width 939 height 68
click at [548, 177] on div "SĐT Người Nhận * VD: 0377654321 Người nhận * Tên người nhận VP Nhận * Cần Thơ: …" at bounding box center [549, 158] width 939 height 68
click at [535, 181] on div "SĐT Người Nhận * VD: 0377654321 Người nhận * Tên người nhận VP Nhận * Cần Thơ: …" at bounding box center [549, 158] width 939 height 68
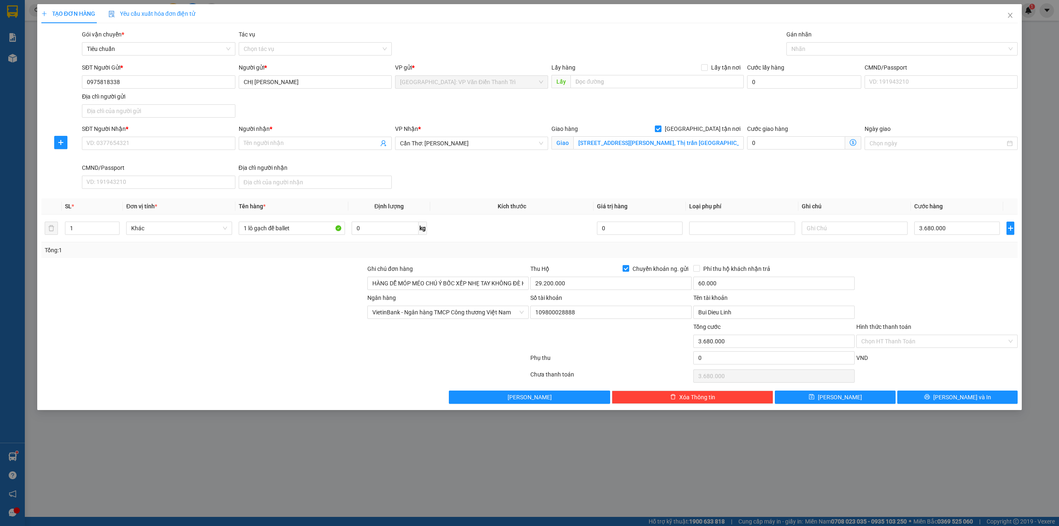
click at [550, 169] on div "SĐT Người Nhận * VD: 0377654321 Người nhận * Tên người nhận VP Nhận * Cần Thơ: …" at bounding box center [549, 158] width 939 height 68
click at [553, 168] on div "SĐT Người Nhận * VD: 0377654321 Người nhận * Tên người nhận VP Nhận * Cần Thơ: …" at bounding box center [549, 158] width 939 height 68
click at [548, 174] on div "SĐT Người Nhận * VD: 0377654321 Người nhận * Tên người nhận VP Nhận * Cần Thơ: …" at bounding box center [549, 158] width 939 height 68
click at [547, 174] on div "SĐT Người Nhận * VD: 0377654321 Người nhận * Tên người nhận VP Nhận * Cần Thơ: …" at bounding box center [549, 158] width 939 height 68
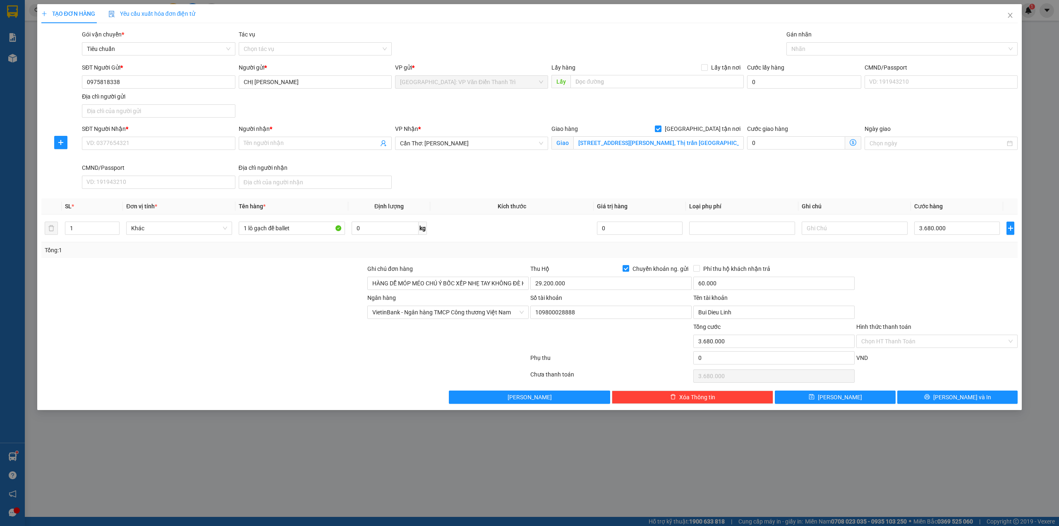
click at [547, 174] on div "SĐT Người Nhận * VD: 0377654321 Người nhận * Tên người nhận VP Nhận * Cần Thơ: …" at bounding box center [549, 158] width 939 height 68
click at [557, 168] on div "SĐT Người Nhận * VD: 0377654321 Người nhận * Tên người nhận VP Nhận * Cần Thơ: …" at bounding box center [549, 158] width 939 height 68
click at [563, 159] on div "Giao hàng Giao tận nơi Giao 67 Nguyễn Văn Tre, Khóm 4, Thị trấn Mỹ An, Huyện Th…" at bounding box center [648, 143] width 196 height 39
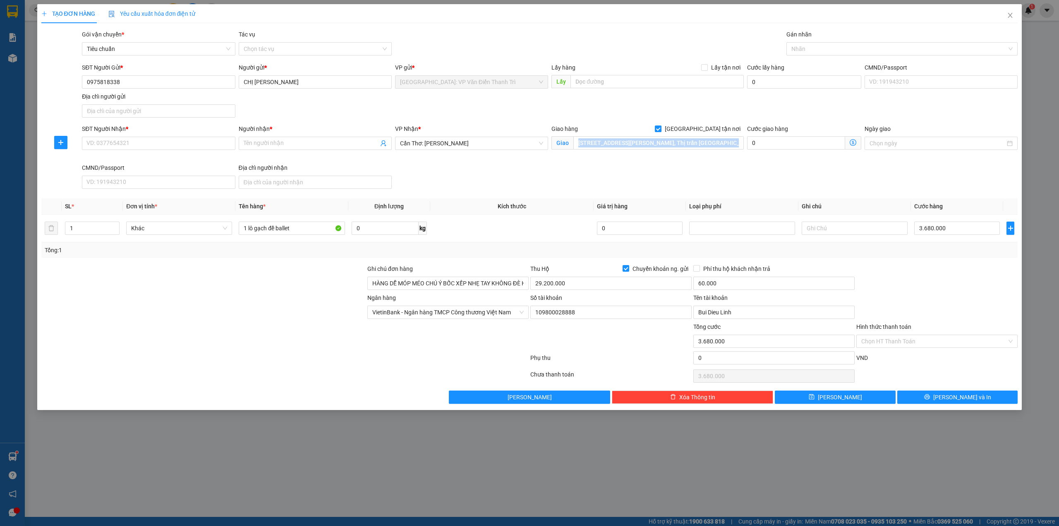
click at [567, 153] on div "Giao hàng Giao tận nơi Giao 67 Nguyễn Văn Tre, Khóm 4, Thị trấn Mỹ An, Huyện Th…" at bounding box center [648, 138] width 192 height 29
click at [564, 144] on span "Giao" at bounding box center [563, 142] width 22 height 13
click at [551, 171] on div "SĐT Người Nhận * VD: 0377654321 Người nhận * Tên người nhận VP Nhận * Cần Thơ: …" at bounding box center [549, 158] width 939 height 68
click at [565, 143] on span "Giao" at bounding box center [563, 142] width 22 height 13
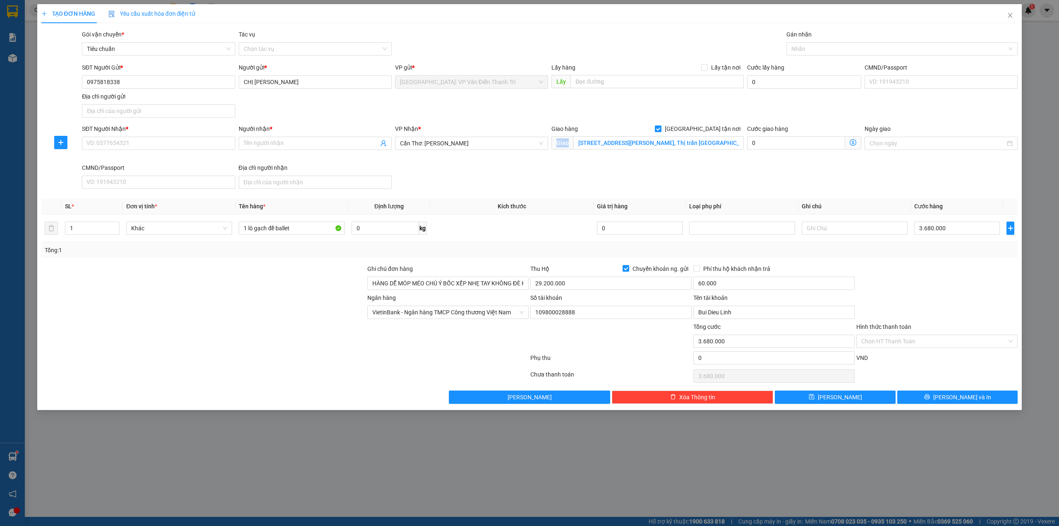
click at [565, 143] on span "Giao" at bounding box center [563, 142] width 22 height 13
click at [557, 171] on div "SĐT Người Nhận * VD: 0377654321 Người nhận * Tên người nhận VP Nhận * Cần Thơ: …" at bounding box center [549, 158] width 939 height 68
click at [560, 144] on span "Giao" at bounding box center [563, 142] width 22 height 13
drag, startPoint x: 560, startPoint y: 168, endPoint x: 564, endPoint y: 146, distance: 21.8
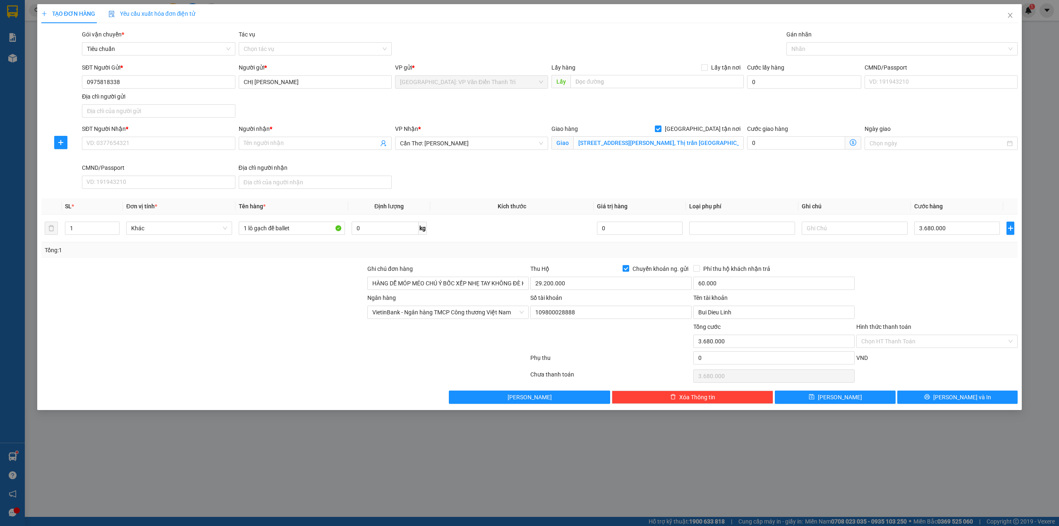
click at [561, 166] on div "SĐT Người Nhận * VD: 0377654321 Người nhận * Tên người nhận VP Nhận * Cần Thơ: …" at bounding box center [549, 158] width 939 height 68
click at [564, 143] on span "Giao" at bounding box center [563, 142] width 22 height 13
click at [562, 143] on span "Giao" at bounding box center [563, 142] width 22 height 13
click at [567, 146] on span "Giao" at bounding box center [563, 142] width 22 height 13
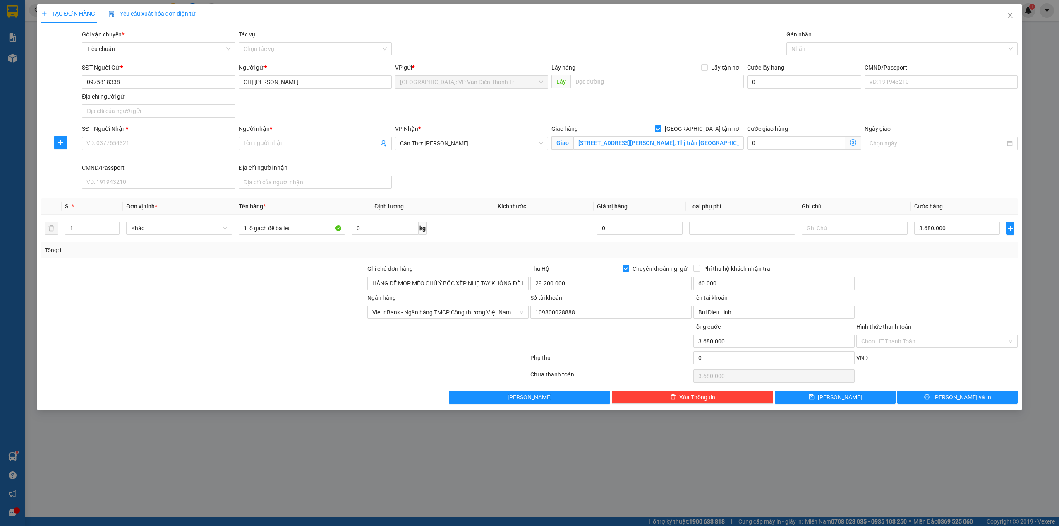
click at [563, 144] on span "Giao" at bounding box center [563, 142] width 22 height 13
click at [563, 146] on span "Giao" at bounding box center [563, 142] width 22 height 13
click at [550, 151] on div "Giao hàng Giao tận nơi Giao 67 Nguyễn Văn Tre, Khóm 4, Thị trấn Mỹ An, Huyện Th…" at bounding box center [648, 143] width 196 height 39
click at [550, 150] on div "Giao hàng Giao tận nơi Giao 67 Nguyễn Văn Tre, Khóm 4, Thị trấn Mỹ An, Huyện Th…" at bounding box center [648, 143] width 196 height 39
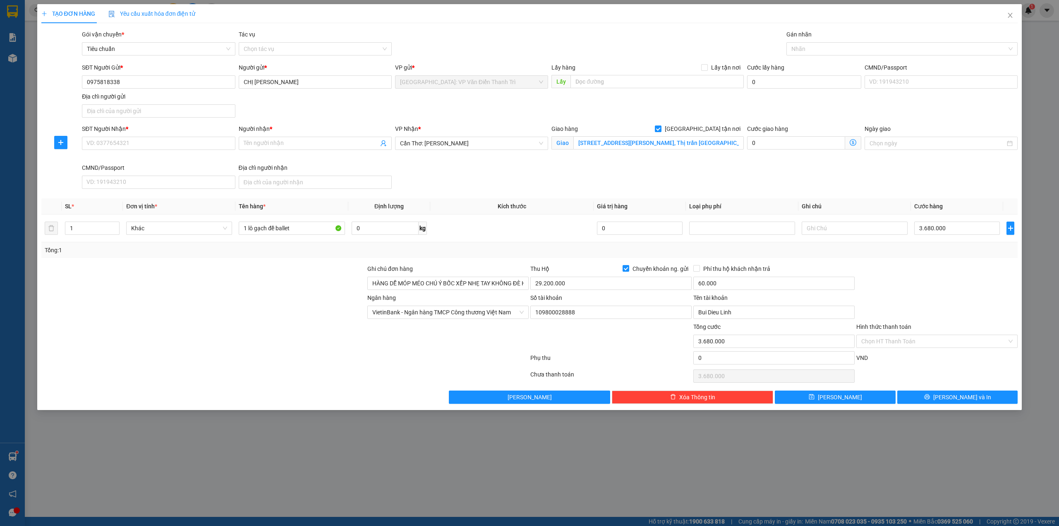
click at [517, 174] on div "SĐT Người Nhận * VD: 0377654321 Người nhận * Tên người nhận VP Nhận * Cần Thơ: …" at bounding box center [549, 158] width 939 height 68
click at [535, 180] on div "SĐT Người Nhận * VD: 0377654321 Người nhận * Tên người nhận VP Nhận * Cần Thơ: …" at bounding box center [549, 158] width 939 height 68
click at [573, 169] on div "SĐT Người Nhận * VD: 0377654321 Người nhận * Tên người nhận VP Nhận * Cần Thơ: …" at bounding box center [549, 158] width 939 height 68
click at [550, 168] on div "SĐT Người Nhận * VD: 0377654321 Người nhận * Tên người nhận VP Nhận * Cần Thơ: …" at bounding box center [549, 158] width 939 height 68
click at [553, 170] on div "SĐT Người Nhận * VD: 0377654321 Người nhận * Tên người nhận VP Nhận * Cần Thơ: …" at bounding box center [549, 158] width 939 height 68
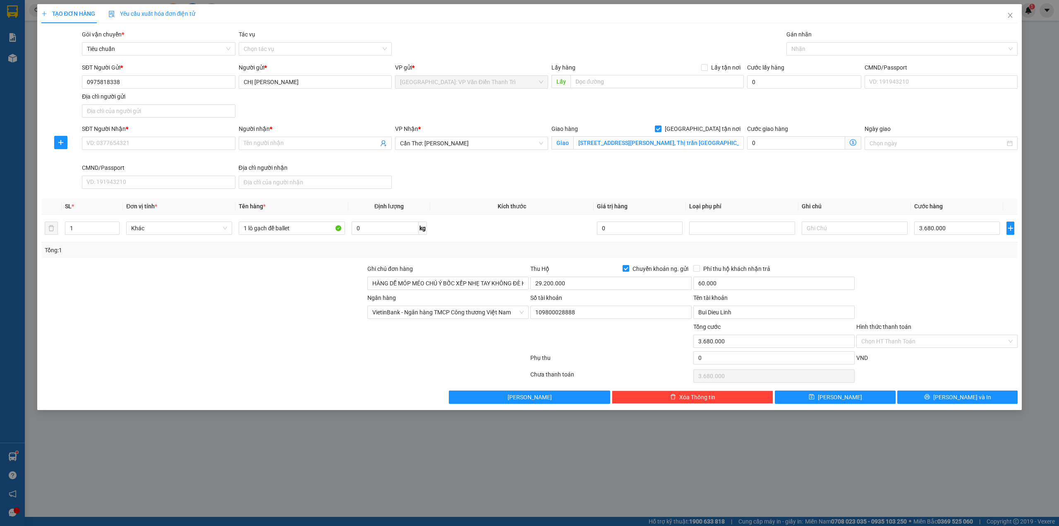
click at [551, 154] on div "Giao hàng Giao tận nơi Giao 67 Nguyễn Văn Tre, Khóm 4, Thị trấn Mỹ An, Huyện Th…" at bounding box center [648, 143] width 196 height 39
click at [548, 161] on div "VP Nhận * Cần Thơ: Kho Ninh Kiều" at bounding box center [472, 143] width 156 height 39
click at [550, 150] on div "Giao hàng Giao tận nơi Giao 67 Nguyễn Văn Tre, Khóm 4, Thị trấn Mỹ An, Huyện Th…" at bounding box center [648, 143] width 196 height 39
click at [550, 169] on div "SĐT Người Nhận * VD: 0377654321 Người nhận * Tên người nhận VP Nhận * Cần Thơ: …" at bounding box center [549, 158] width 939 height 68
click at [553, 170] on div "SĐT Người Nhận * VD: 0377654321 Người nhận * Tên người nhận VP Nhận * Cần Thơ: …" at bounding box center [549, 158] width 939 height 68
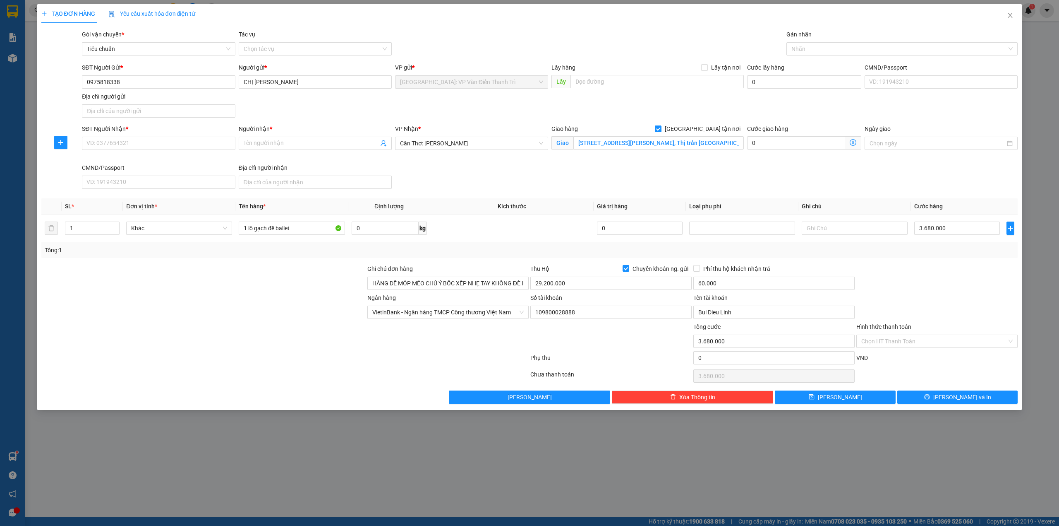
click at [272, 329] on div at bounding box center [204, 336] width 326 height 29
click at [565, 175] on div "SĐT Người Nhận * VD: 0377654321 Người nhận * Tên người nhận VP Nhận * Cần Thơ: …" at bounding box center [549, 158] width 939 height 68
click at [550, 170] on div "SĐT Người Nhận * VD: 0377654321 Người nhận * Tên người nhận VP Nhận * Cần Thơ: …" at bounding box center [549, 158] width 939 height 68
click at [554, 169] on div "SĐT Người Nhận * VD: 0377654321 Người nhận * Tên người nhận VP Nhận * Cần Thơ: …" at bounding box center [549, 158] width 939 height 68
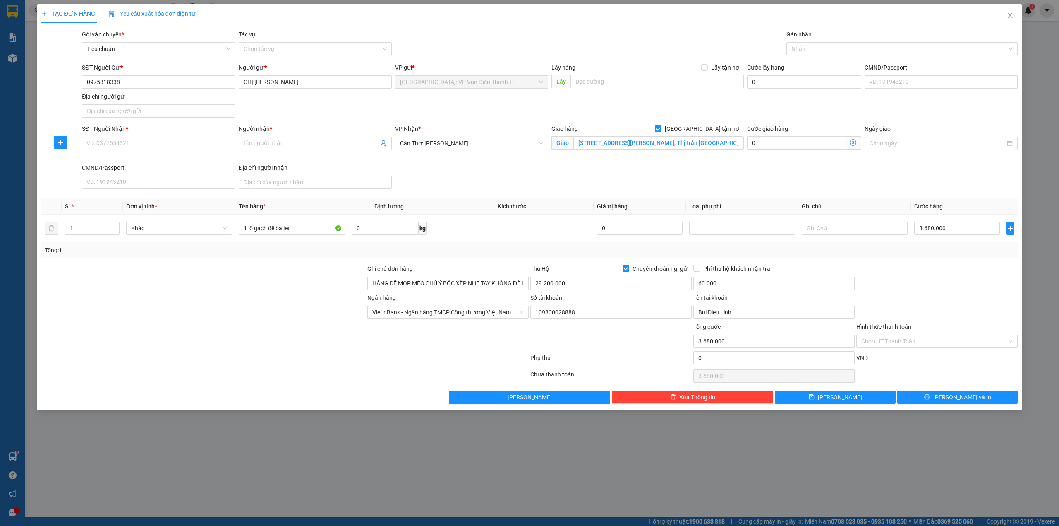
click at [553, 163] on div "Giao hàng Giao tận nơi Giao 67 Nguyễn Văn Tre, Khóm 4, Thị trấn Mỹ An, Huyện Th…" at bounding box center [648, 143] width 196 height 39
click at [548, 108] on div "SĐT Người Gửi * 0975818338 Người gửi * CHỊ LINH VP gửi * Hà Nội: VP Văn Điển Th…" at bounding box center [549, 92] width 939 height 58
click at [811, 49] on div at bounding box center [898, 49] width 219 height 10
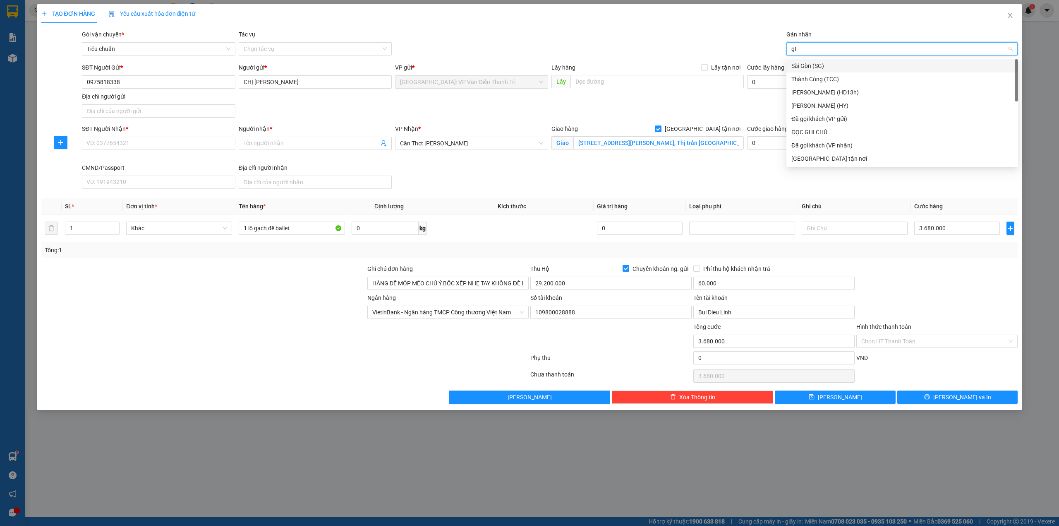
type input "gtn"
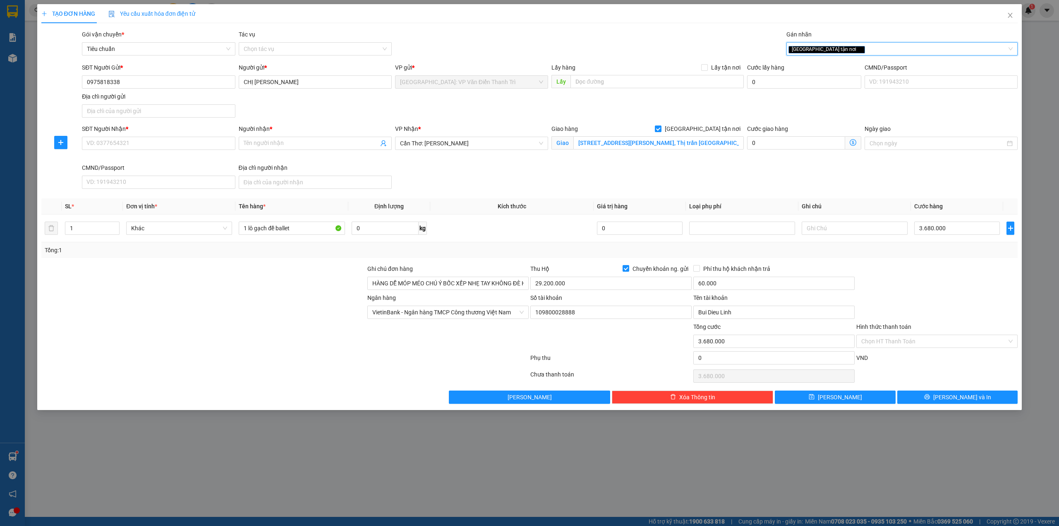
click at [760, 170] on div "SĐT Người Nhận * VD: 0377654321 Người nhận * Tên người nhận VP Nhận * Cần Thơ: …" at bounding box center [549, 158] width 939 height 68
click at [596, 108] on div "SĐT Người Gửi * 0975818338 Người gửi * CHỊ LINH VP gửi * Hà Nội: VP Văn Điển Th…" at bounding box center [549, 92] width 939 height 58
click at [552, 90] on div "Lấy hàng Lấy tận nơi Lấy" at bounding box center [648, 77] width 192 height 29
click at [550, 98] on div "SĐT Người Gửi * 0975818338 Người gửi * CHỊ LINH VP gửi * Hà Nội: VP Văn Điển Th…" at bounding box center [549, 92] width 939 height 58
click at [550, 91] on div "Lấy hàng Lấy tận nơi Lấy" at bounding box center [648, 77] width 196 height 29
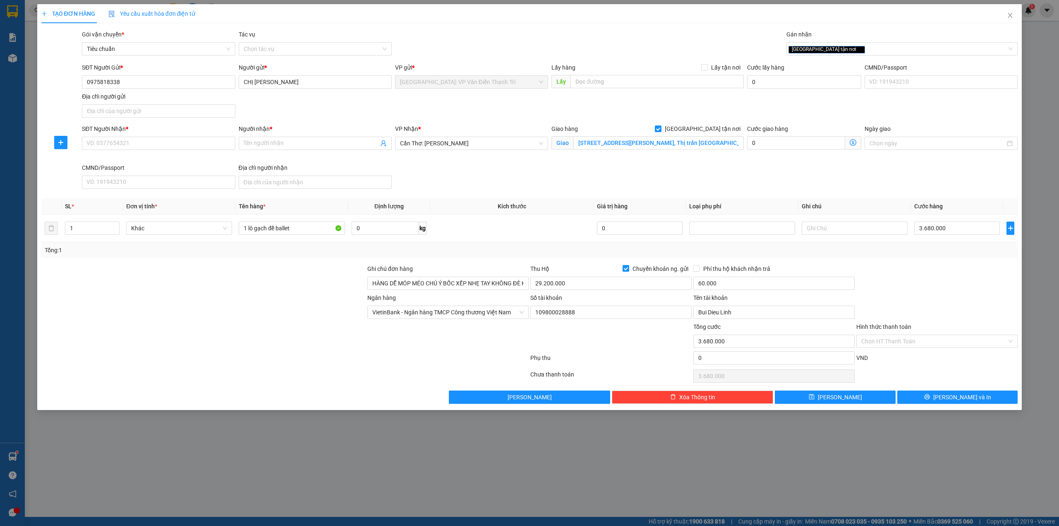
click at [605, 175] on div "SĐT Người Nhận * VD: 0377654321 Người nhận * Tên người nhận VP Nhận * Cần Thơ: …" at bounding box center [549, 158] width 939 height 68
click at [547, 100] on div "SĐT Người Gửi * 0975818338 Người gửi * CHỊ LINH VP gửi * Hà Nội: VP Văn Điển Th…" at bounding box center [549, 92] width 939 height 58
click at [550, 89] on div "Lấy hàng Lấy tận nơi Lấy" at bounding box center [648, 77] width 196 height 29
click at [553, 108] on div "SĐT Người Gửi * 0975818338 Người gửi * CHỊ LINH VP gửi * Hà Nội: VP Văn Điển Th…" at bounding box center [549, 92] width 939 height 58
click at [550, 111] on div "SĐT Người Gửi * 0975818338 Người gửi * CHỊ LINH VP gửi * Hà Nội: VP Văn Điển Th…" at bounding box center [549, 92] width 939 height 58
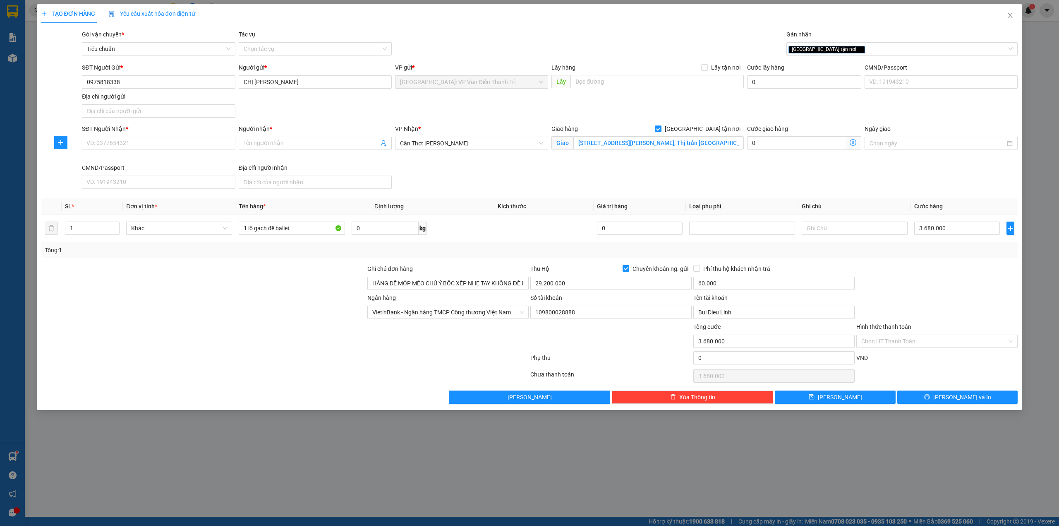
click at [550, 108] on div "SĐT Người Gửi * 0975818338 Người gửi * CHỊ LINH VP gửi * Hà Nội: VP Văn Điển Th…" at bounding box center [549, 92] width 939 height 58
click at [552, 108] on div "SĐT Người Gửi * 0975818338 Người gửi * CHỊ LINH VP gửi * Hà Nội: VP Văn Điển Th…" at bounding box center [549, 92] width 939 height 58
click at [564, 169] on div "SĐT Người Nhận * VD: 0377654321 Người nhận * Tên người nhận VP Nhận * Cần Thơ: …" at bounding box center [549, 158] width 939 height 68
click at [553, 167] on div "SĐT Người Nhận * VD: 0377654321 Người nhận * Tên người nhận VP Nhận * Cần Thơ: …" at bounding box center [549, 158] width 939 height 68
click at [553, 122] on form "SĐT Người Gửi * 0975818338 Người gửi * CHỊ LINH VP gửi * Hà Nội: VP Văn Điển Th…" at bounding box center [529, 127] width 977 height 129
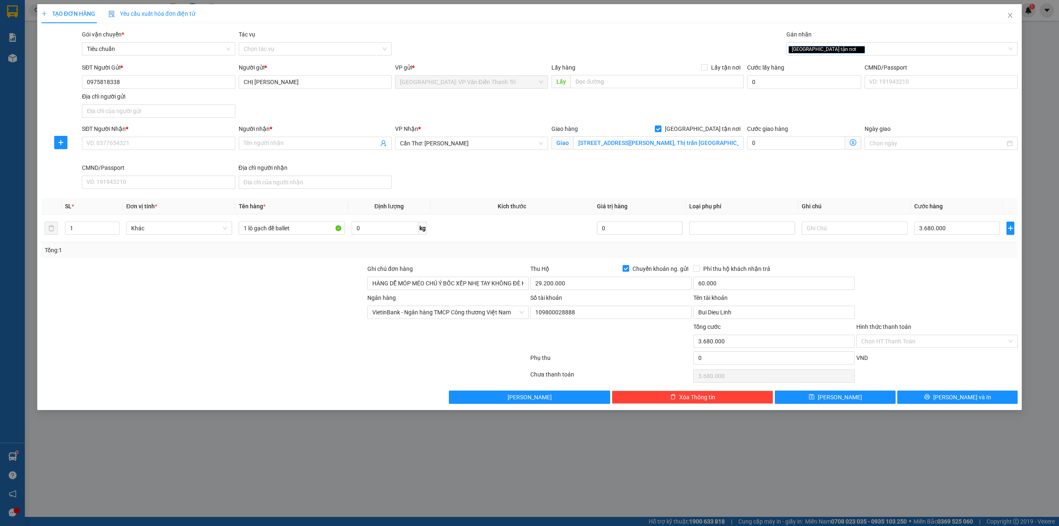
click at [553, 107] on div "SĐT Người Gửi * 0975818338 Người gửi * CHỊ LINH VP gửi * Hà Nội: VP Văn Điển Th…" at bounding box center [549, 92] width 939 height 58
click at [550, 138] on div "Giao hàng Giao tận nơi Giao 67 Nguyễn Văn Tre, Khóm 4, Thị trấn Mỹ An, Huyện Th…" at bounding box center [648, 143] width 196 height 39
click at [545, 118] on div "SĐT Người Gửi * 0975818338 Người gửi * CHỊ LINH VP gửi * Hà Nội: VP Văn Điển Th…" at bounding box center [549, 92] width 939 height 58
click at [550, 137] on div "Giao hàng Giao tận nơi Giao 67 Nguyễn Văn Tre, Khóm 4, Thị trấn Mỹ An, Huyện Th…" at bounding box center [648, 143] width 196 height 39
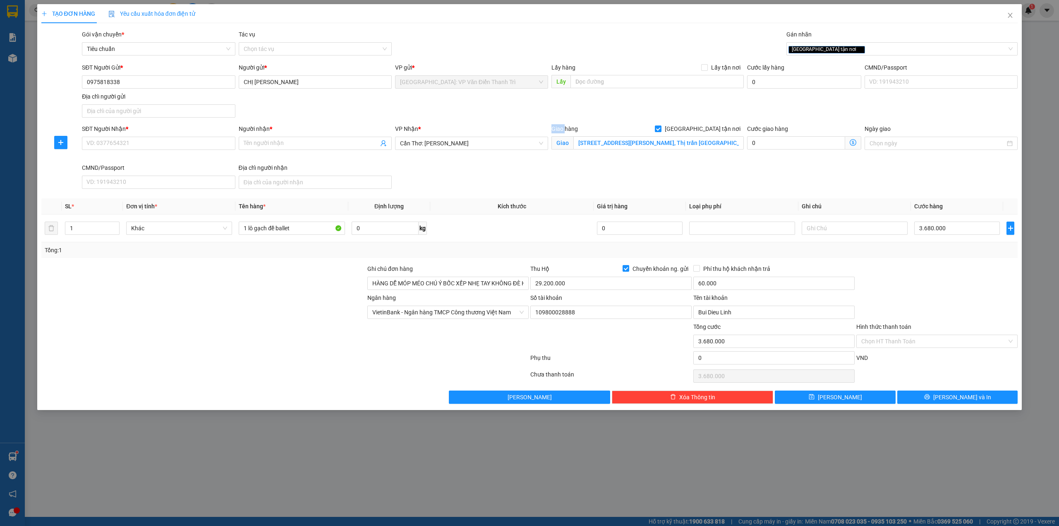
click at [550, 137] on div "Giao hàng Giao tận nơi Giao 67 Nguyễn Văn Tre, Khóm 4, Thị trấn Mỹ An, Huyện Th…" at bounding box center [648, 143] width 196 height 39
click at [548, 156] on div "VP Nhận * Cần Thơ: Kho Ninh Kiều" at bounding box center [472, 143] width 156 height 39
click at [549, 137] on div "VP Nhận * Cần Thơ: Kho Ninh Kiều" at bounding box center [472, 143] width 156 height 39
click at [550, 121] on div "SĐT Người Gửi * 0975818338 Người gửi * CHỊ LINH VP gửi * Hà Nội: VP Văn Điển Th…" at bounding box center [549, 92] width 939 height 58
click at [550, 165] on div "SĐT Người Nhận * VD: 0377654321 Người nhận * Tên người nhận VP Nhận * Cần Thơ: …" at bounding box center [549, 158] width 939 height 68
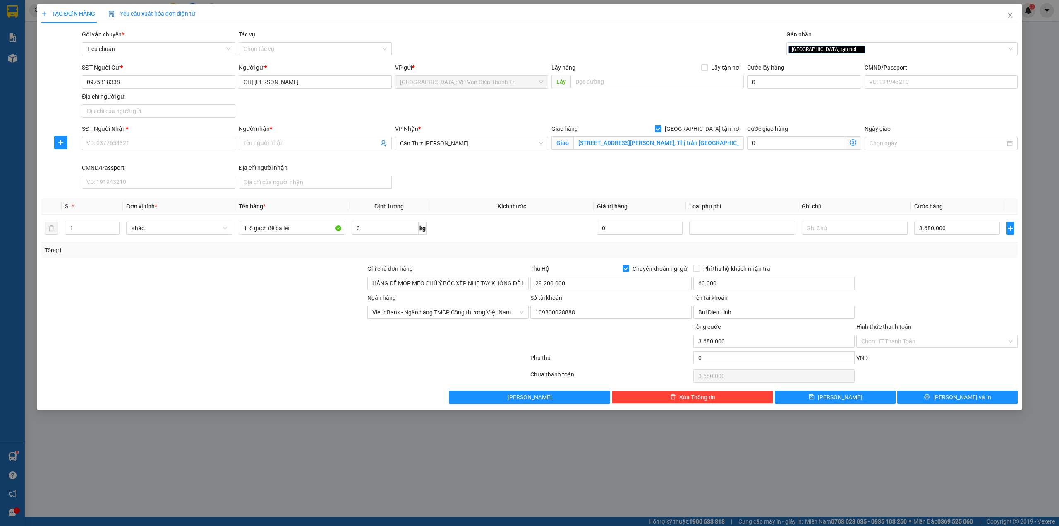
click at [552, 149] on span "Giao 67 Nguyễn Văn Tre, Khóm 4, Thị trấn Mỹ An, Huyện Tháp Mười, Đồng Tháp" at bounding box center [648, 142] width 192 height 13
click at [549, 138] on div "VP Nhận * Cần Thơ: Kho Ninh Kiều" at bounding box center [472, 143] width 156 height 39
click at [549, 151] on div "VP Nhận * Cần Thơ: Kho Ninh Kiều" at bounding box center [472, 143] width 156 height 39
click at [550, 137] on div "Giao hàng Giao tận nơi Giao 67 Nguyễn Văn Tre, Khóm 4, Thị trấn Mỹ An, Huyện Th…" at bounding box center [648, 143] width 196 height 39
click at [546, 117] on div "SĐT Người Gửi * 0975818338 Người gửi * CHỊ LINH VP gửi * Hà Nội: VP Văn Điển Th…" at bounding box center [549, 92] width 939 height 58
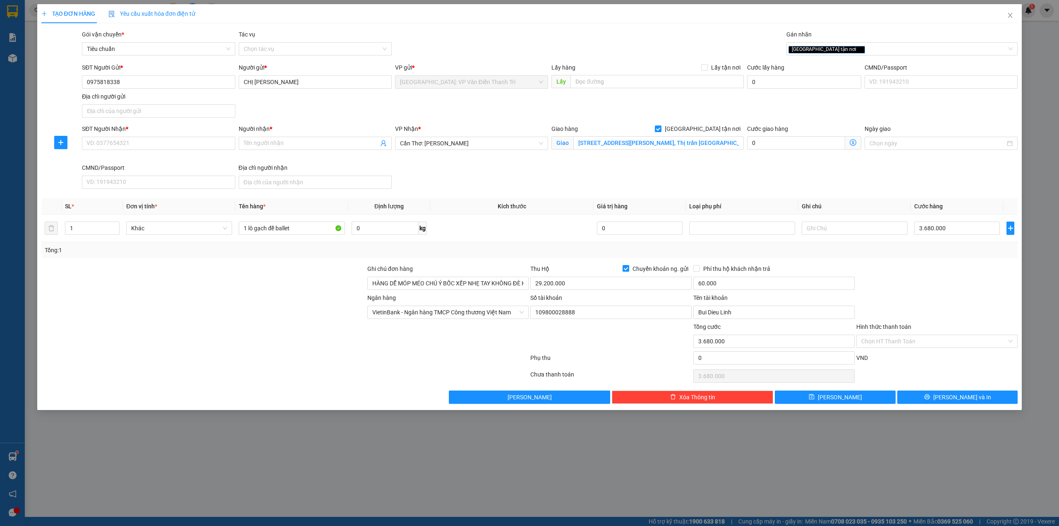
click at [475, 118] on div "SĐT Người Gửi * 0975818338 Người gửi * CHỊ LINH VP gửi * Hà Nội: VP Văn Điển Th…" at bounding box center [549, 92] width 939 height 58
click at [551, 111] on div "SĐT Người Gửi * 0975818338 Người gửi * CHỊ LINH VP gửi * Hà Nội: VP Văn Điển Th…" at bounding box center [549, 92] width 939 height 58
click at [535, 176] on div "SĐT Người Nhận * VD: 0377654321 Người nhận * Tên người nhận VP Nhận * Cần Thơ: …" at bounding box center [549, 158] width 939 height 68
click at [540, 95] on div "SĐT Người Gửi * 0975818338 Người gửi * CHỊ LINH VP gửi * Hà Nội: VP Văn Điển Th…" at bounding box center [549, 92] width 939 height 58
drag, startPoint x: 547, startPoint y: 187, endPoint x: 529, endPoint y: 105, distance: 84.3
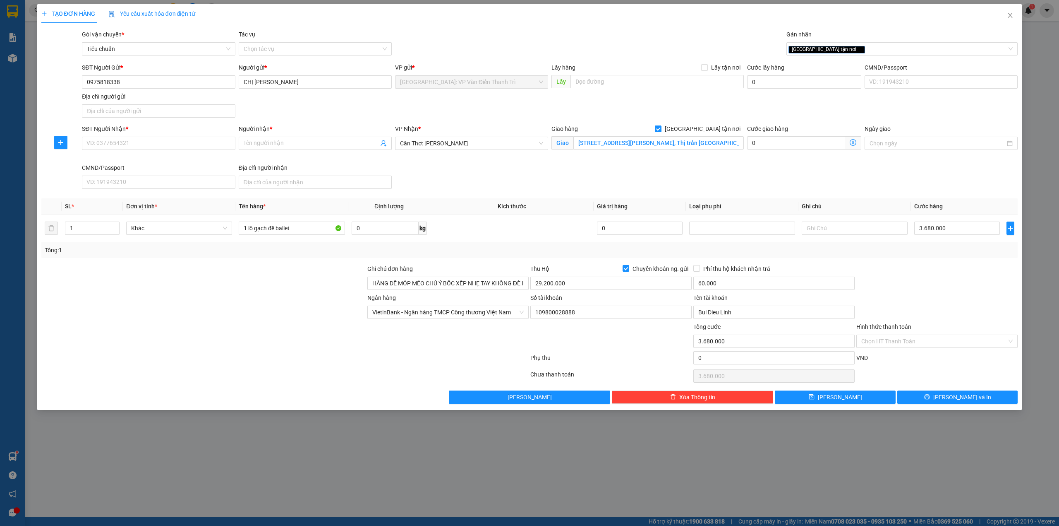
click at [547, 186] on div "SĐT Người Nhận * VD: 0377654321 Người nhận * Tên người nhận VP Nhận * Cần Thơ: …" at bounding box center [549, 158] width 939 height 68
click at [530, 100] on div "SĐT Người Gửi * 0975818338 Người gửi * CHỊ LINH VP gửi * Hà Nội: VP Văn Điển Th…" at bounding box center [549, 92] width 939 height 58
click at [549, 108] on div "SĐT Người Gửi * 0975818338 Người gửi * CHỊ LINH VP gửi * Hà Nội: VP Văn Điển Th…" at bounding box center [549, 92] width 939 height 58
click at [180, 141] on input "SĐT Người Nhận *" at bounding box center [158, 143] width 153 height 13
click at [358, 104] on div "SĐT Người Gửi * 0975818338 Người gửi * CHỊ LINH VP gửi * Hà Nội: VP Văn Điển Th…" at bounding box center [549, 92] width 939 height 58
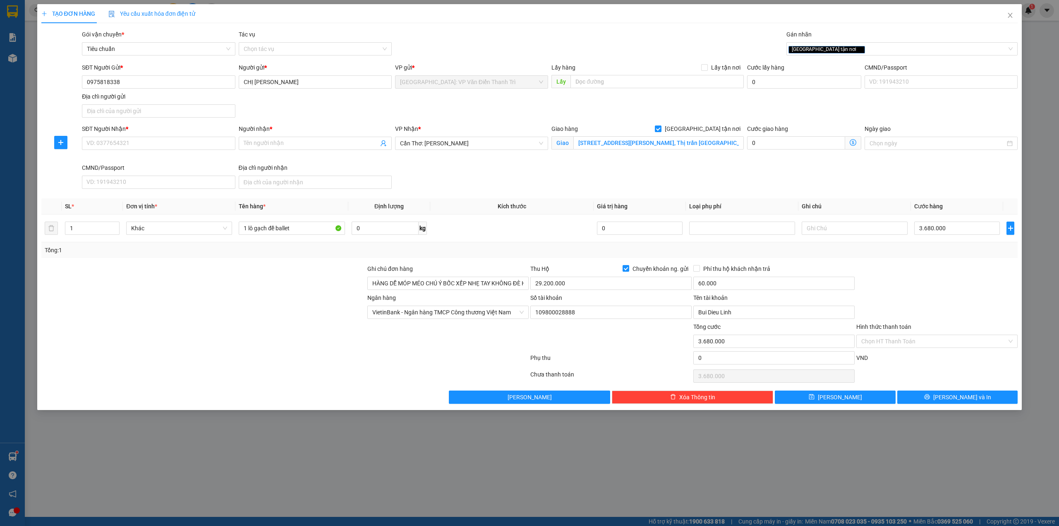
click at [195, 151] on div "SĐT Người Nhận * VD: 0377654321" at bounding box center [158, 138] width 153 height 29
click at [196, 144] on input "SĐT Người Nhận *" at bounding box center [158, 143] width 153 height 13
paste input "0913667337"
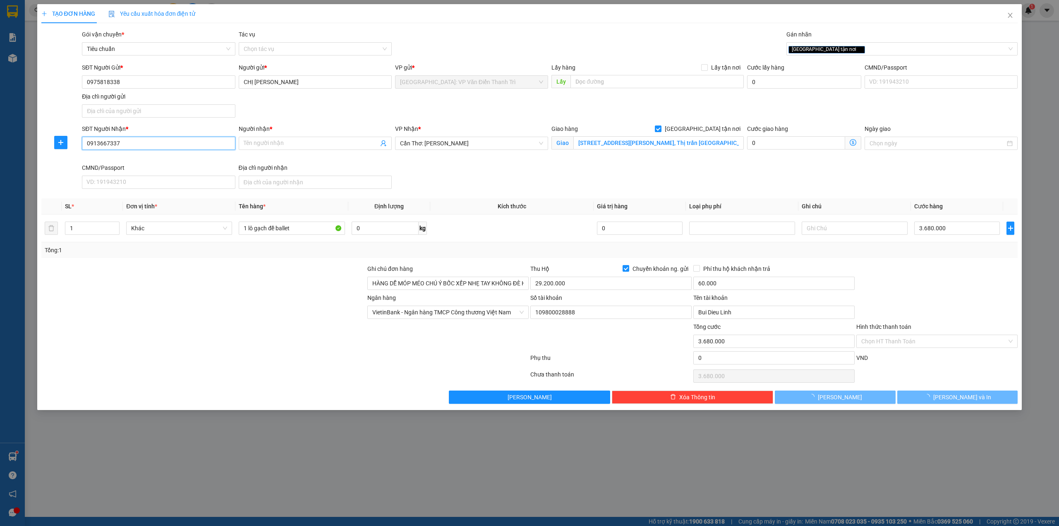
type input "0913667337"
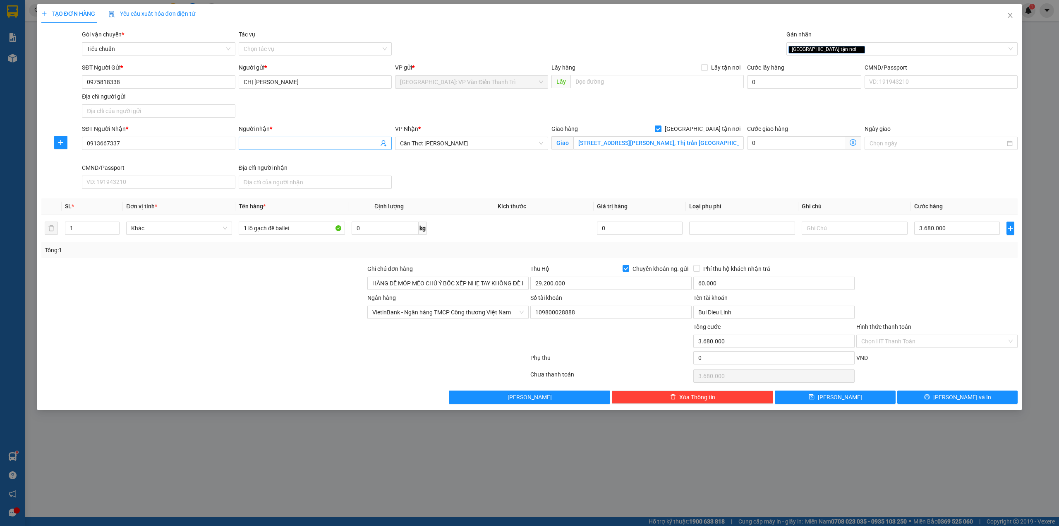
click at [326, 144] on input "Người nhận *" at bounding box center [311, 143] width 135 height 9
paste input "Thiện"
type input "Thiện"
click at [482, 172] on div "SĐT Người Nhận * 0913667337 Người nhận * Thiện Thiện VP Nhận * Cần Thơ: Kho Nin…" at bounding box center [549, 158] width 939 height 68
click at [515, 118] on div "SĐT Người Gửi * 0975818338 Người gửi * CHỊ LINH VP gửi * Hà Nội: VP Văn Điển Th…" at bounding box center [549, 92] width 939 height 58
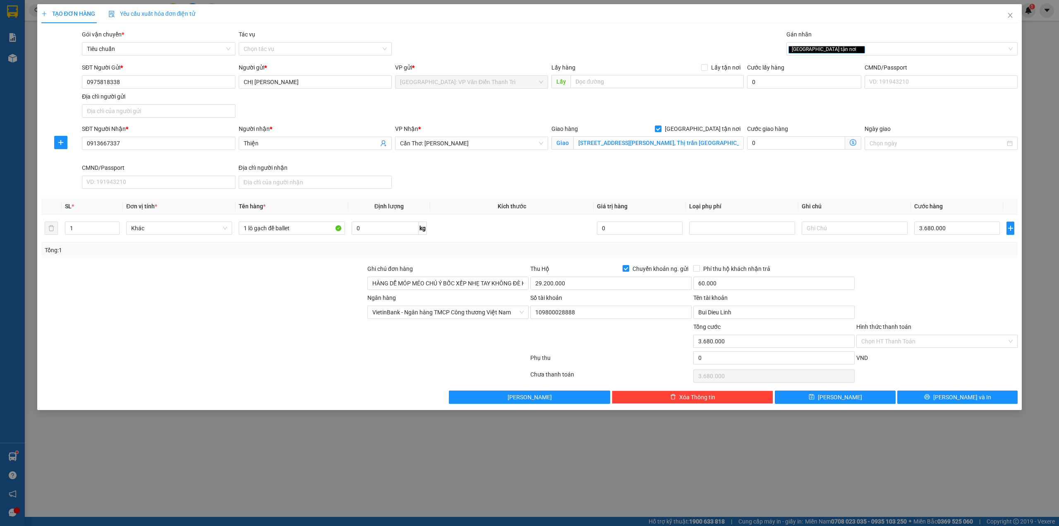
click at [741, 165] on div "SĐT Người Nhận * 0913667337 Người nhận * Thiện VP Nhận * Cần Thơ: Kho Ninh Kiều…" at bounding box center [549, 158] width 939 height 68
click at [745, 176] on div "SĐT Người Nhận * 0913667337 Người nhận * Thiện VP Nhận * Cần Thơ: Kho Ninh Kiều…" at bounding box center [549, 158] width 939 height 68
click at [665, 186] on div "SĐT Người Nhận * 0913667337 Người nhận * Thiện VP Nhận * Cần Thơ: Kho Ninh Kiều…" at bounding box center [549, 158] width 939 height 68
click at [619, 166] on div "SĐT Người Nhận * 0913667337 Người nhận * Thiện VP Nhận * Cần Thơ: Kho Ninh Kiều…" at bounding box center [549, 158] width 939 height 68
click at [949, 399] on button "[PERSON_NAME] và In" at bounding box center [958, 396] width 121 height 13
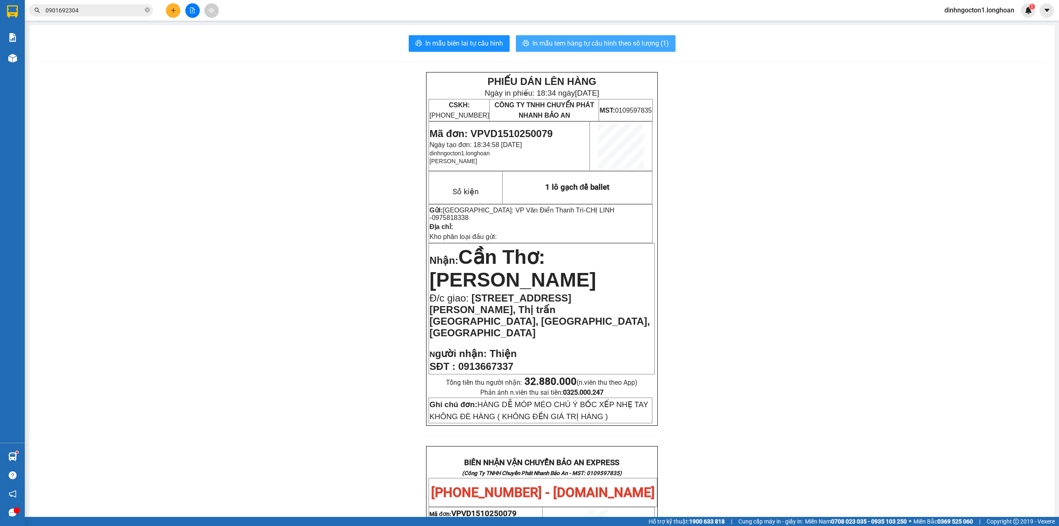
click at [605, 46] on span "In mẫu tem hàng tự cấu hình theo số lượng (1)" at bounding box center [601, 43] width 137 height 10
click at [89, 12] on input "0901692304" at bounding box center [95, 10] width 98 height 9
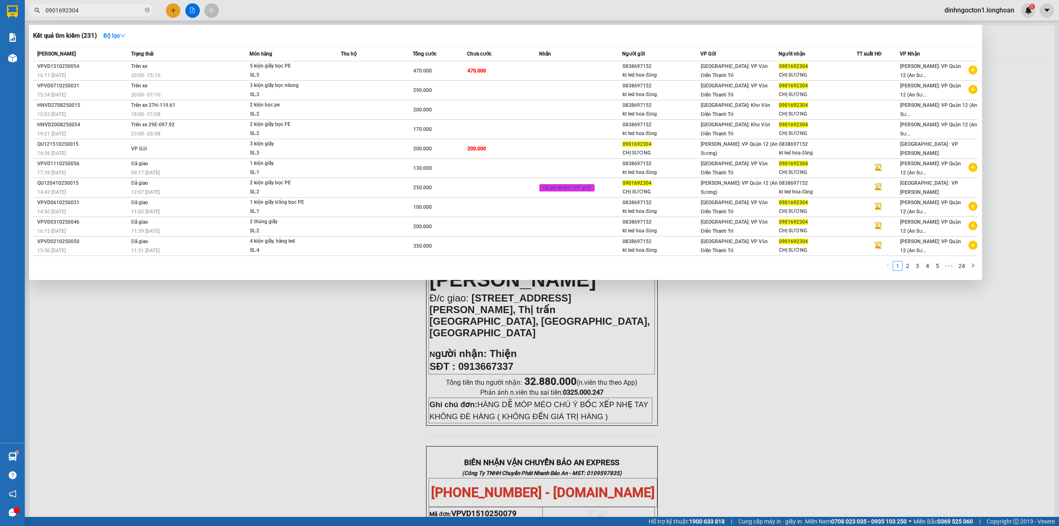
click at [236, 382] on div at bounding box center [529, 263] width 1059 height 526
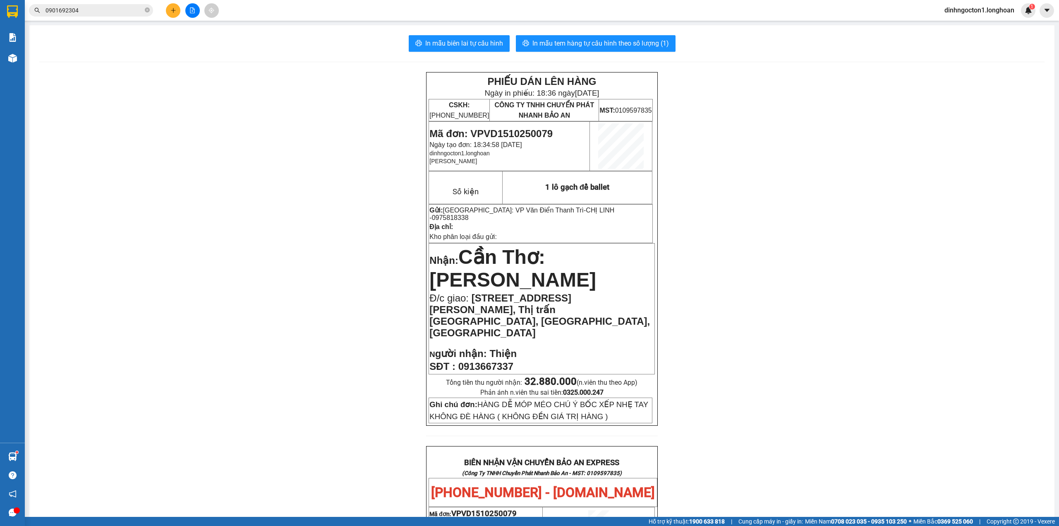
click at [511, 132] on span "Mã đơn: VPVD1510250079" at bounding box center [491, 133] width 123 height 11
copy span "VPVD1510250079"
click at [113, 9] on input "0901692304" at bounding box center [95, 10] width 98 height 9
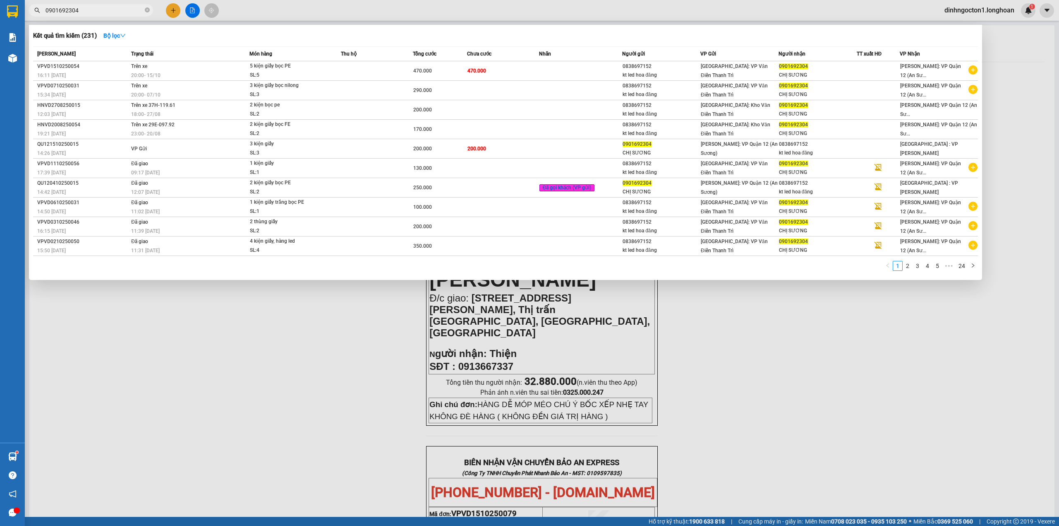
click at [113, 9] on input "0901692304" at bounding box center [95, 10] width 98 height 9
paste input "VPVD1510250079"
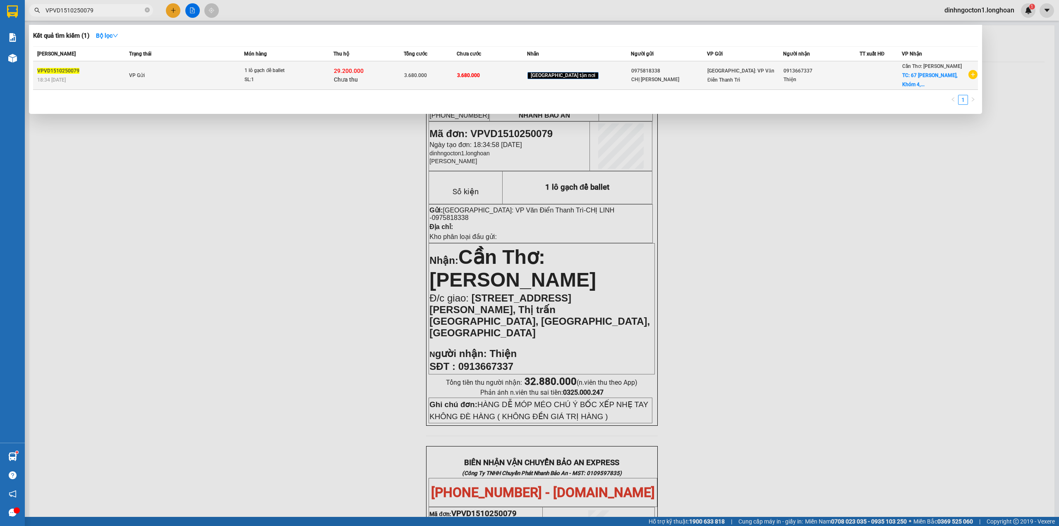
type input "VPVD1510250079"
click at [333, 74] on span "1 lô gạch để ballet SL: 1" at bounding box center [289, 75] width 88 height 18
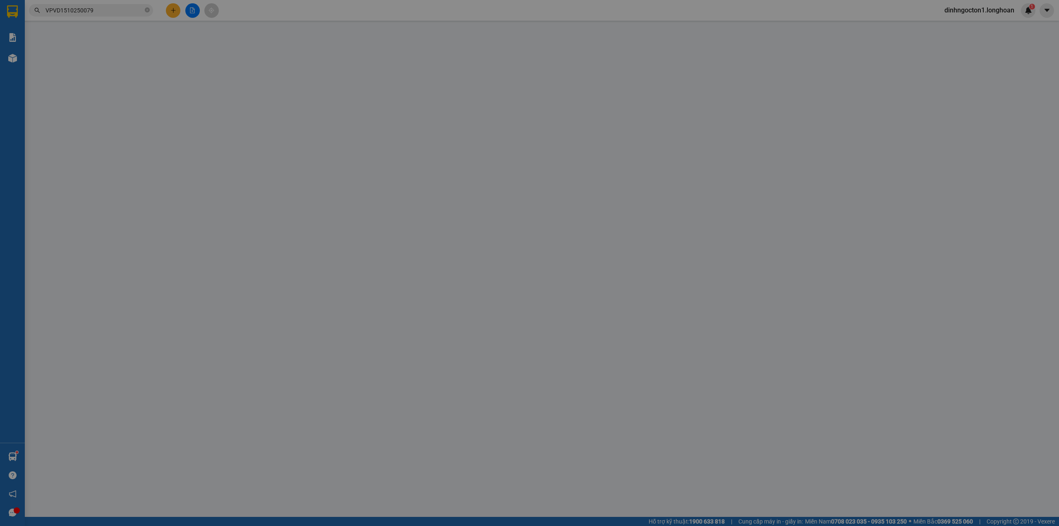
type input "0975818338"
type input "CHỊ [PERSON_NAME]"
type input "0913667337"
type input "Thiện"
checkbox input "true"
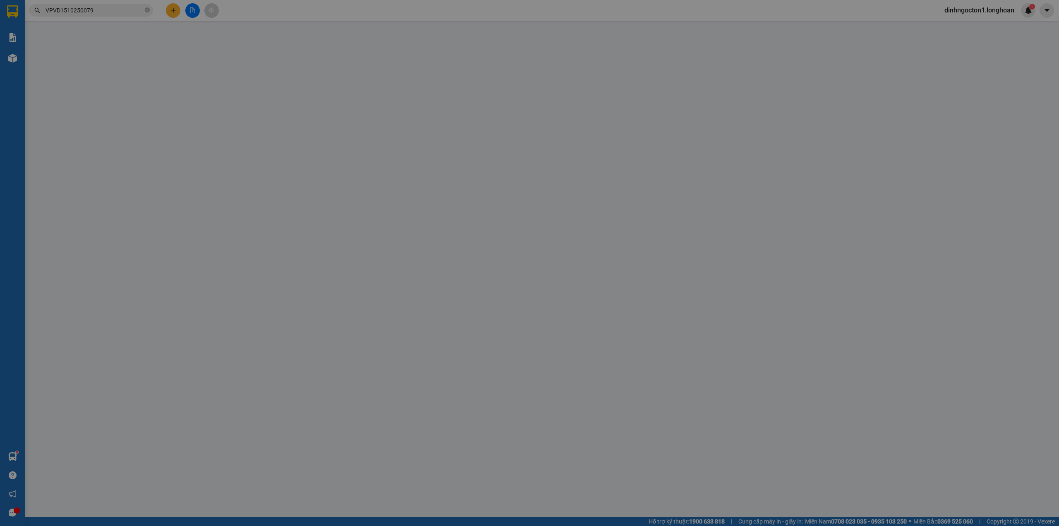
type input "67 Nguyễn Văn Tre, Khóm 4, Thị trấn Mỹ An, Huyện Tháp Mười, Đồng Tháp"
type input "HÀNG DỄ MÓP MÉO CHÚ Ý BỐC XẾP NHẸ TAY KHÔNG ĐÈ HÀNG ( KHÔNG ĐỀN GIÁ TRỊ HÀNG )"
type input "3.680.000"
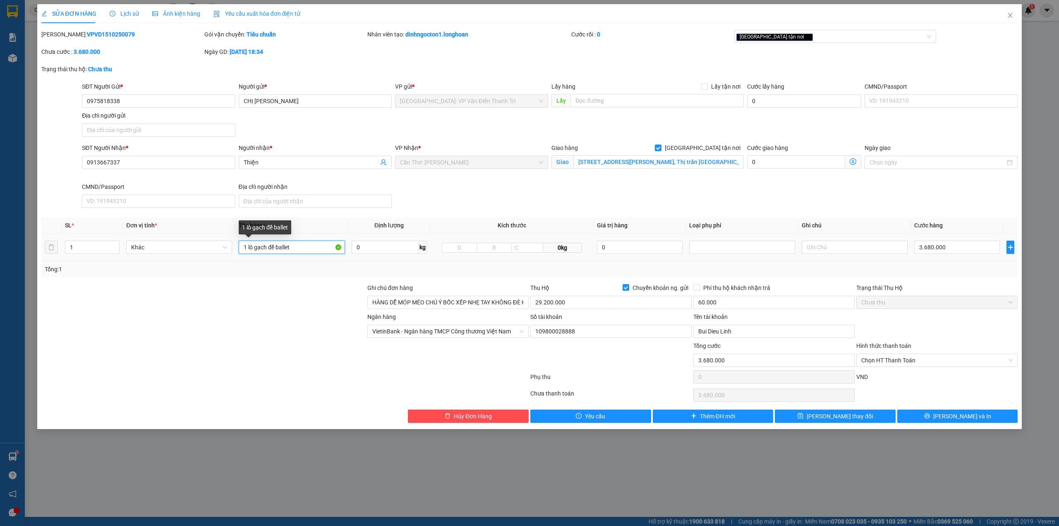
click at [304, 251] on input "1 lô gạch để ballet" at bounding box center [292, 246] width 106 height 13
type input "1 lô gạch để ballet"
click at [281, 313] on div at bounding box center [204, 326] width 326 height 29
click at [467, 199] on div "SĐT Người Nhận * 0913667337 Người nhận * Thiện VP Nhận * Cần Thơ: Kho Ninh Kiều…" at bounding box center [549, 177] width 939 height 68
click at [279, 318] on div at bounding box center [204, 326] width 326 height 29
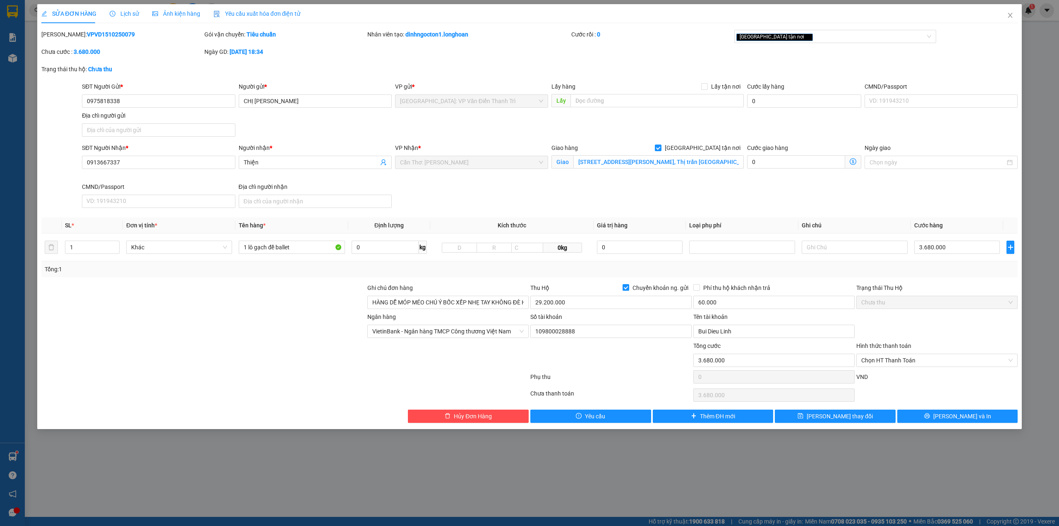
click at [485, 199] on div "SĐT Người Nhận * 0913667337 Người nhận * Thiện VP Nhận * Cần Thơ: Kho Ninh Kiều…" at bounding box center [549, 177] width 939 height 68
drag, startPoint x: 280, startPoint y: 323, endPoint x: 478, endPoint y: 190, distance: 239.1
click at [281, 321] on div at bounding box center [204, 326] width 326 height 29
click at [496, 178] on div "VP Nhận * Cần Thơ: Kho Ninh Kiều" at bounding box center [472, 162] width 156 height 39
drag, startPoint x: 274, startPoint y: 320, endPoint x: 437, endPoint y: 226, distance: 188.9
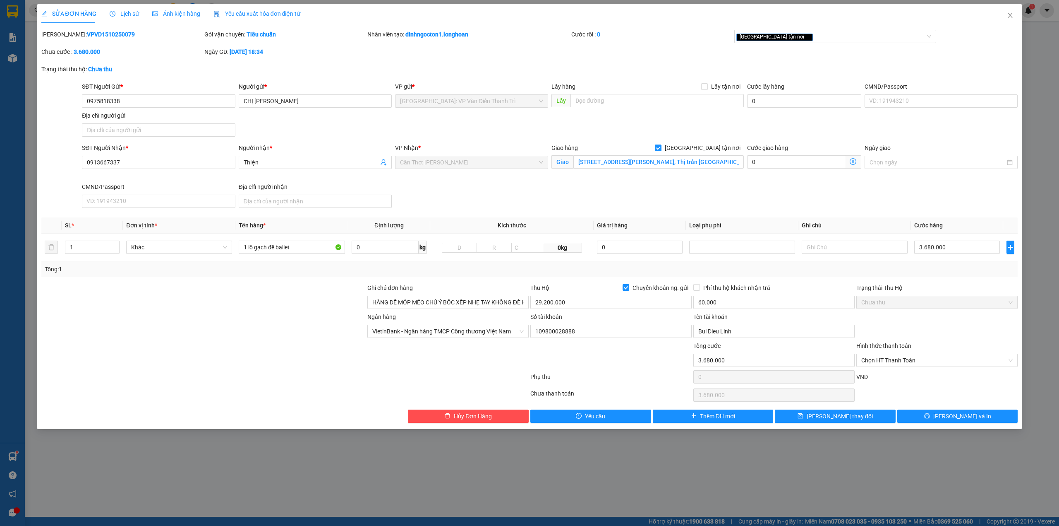
click at [280, 312] on form "Ghi chú đơn hàng HÀNG DỄ MÓP MÉO CHÚ Ý BỐC XẾP NHẸ TAY KHÔNG ĐÈ HÀNG ( KHÔNG ĐỀ…" at bounding box center [529, 334] width 977 height 103
click at [511, 192] on div "SĐT Người Nhận * 0913667337 Người nhận * Thiện VP Nhận * Cần Thơ: Kho Ninh Kiều…" at bounding box center [549, 177] width 939 height 68
drag, startPoint x: 244, startPoint y: 351, endPoint x: 391, endPoint y: 279, distance: 164.0
click at [254, 344] on div at bounding box center [204, 355] width 326 height 29
click at [555, 180] on div "Giao hàng Giao tận nơi Giao 67 Nguyễn Văn Tre, Khóm 4, Thị trấn Mỹ An, Huyện Th…" at bounding box center [648, 162] width 196 height 39
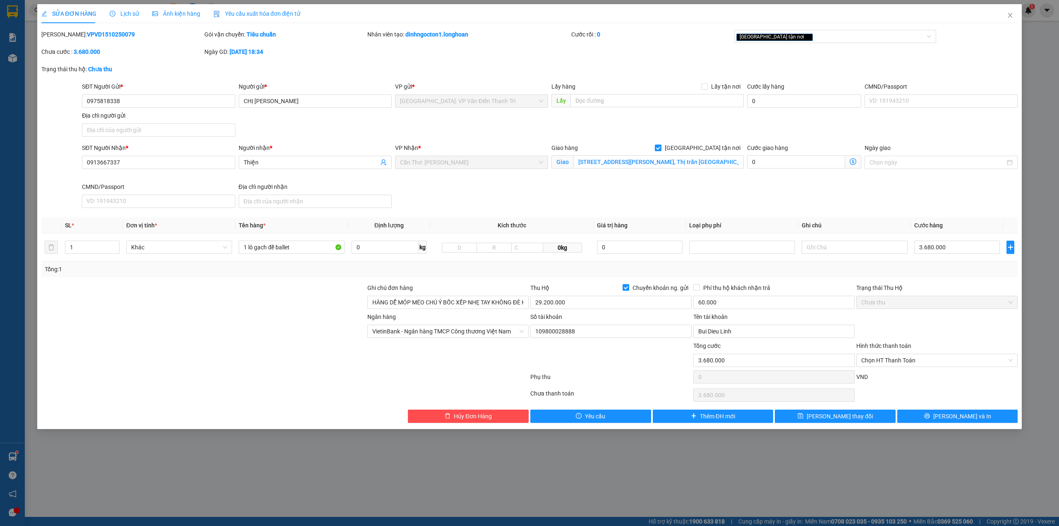
drag, startPoint x: 275, startPoint y: 336, endPoint x: 356, endPoint y: 286, distance: 96.1
click at [282, 329] on div at bounding box center [204, 326] width 326 height 29
click at [537, 215] on div "Total Paid Fee 0 Total UnPaid Fee 3.680.000 Cash Collection Total Fee Mã ĐH: VP…" at bounding box center [529, 226] width 977 height 393
drag, startPoint x: 356, startPoint y: 306, endPoint x: 584, endPoint y: 160, distance: 271.0
click at [361, 299] on div at bounding box center [204, 297] width 326 height 29
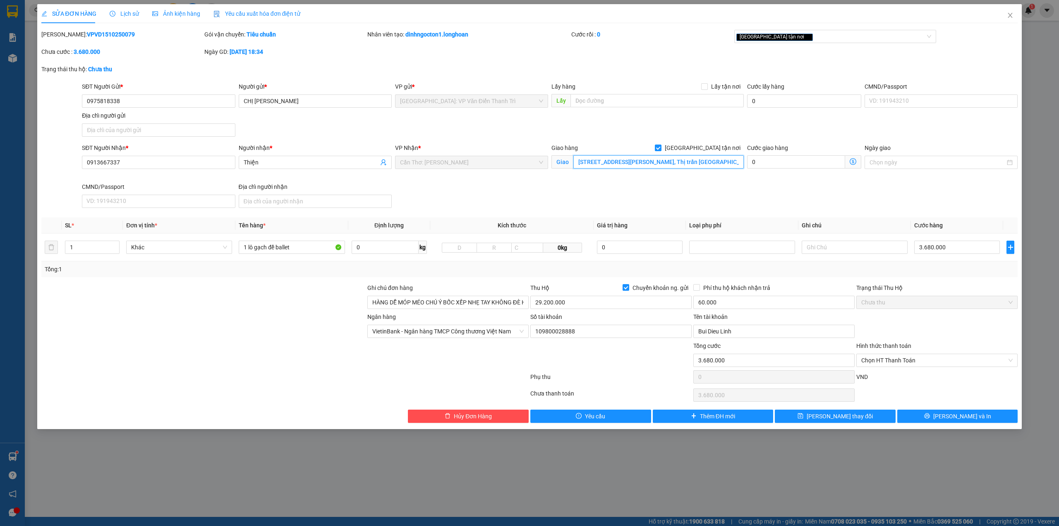
click at [584, 160] on input "67 Nguyễn Văn Tre, Khóm 4, Thị trấn Mỹ An, Huyện Tháp Mười, Đồng Tháp" at bounding box center [659, 161] width 170 height 13
click at [580, 183] on div "SĐT Người Nhận * 0913667337 Người nhận * Thiện VP Nhận * Cần Thơ: Kho Ninh Kiều…" at bounding box center [549, 177] width 939 height 68
click at [717, 182] on div "Giao hàng Giao tận nơi Giao 67 Nguyễn Văn Tre, Khóm 4, Thị trấn Mỹ An, Huyện Th…" at bounding box center [648, 162] width 196 height 39
click at [636, 194] on div "SĐT Người Nhận * 0913667337 Người nhận * Thiện VP Nhận * Cần Thơ: Kho Ninh Kiều…" at bounding box center [549, 177] width 939 height 68
click at [567, 300] on input "29.200.000" at bounding box center [611, 301] width 161 height 13
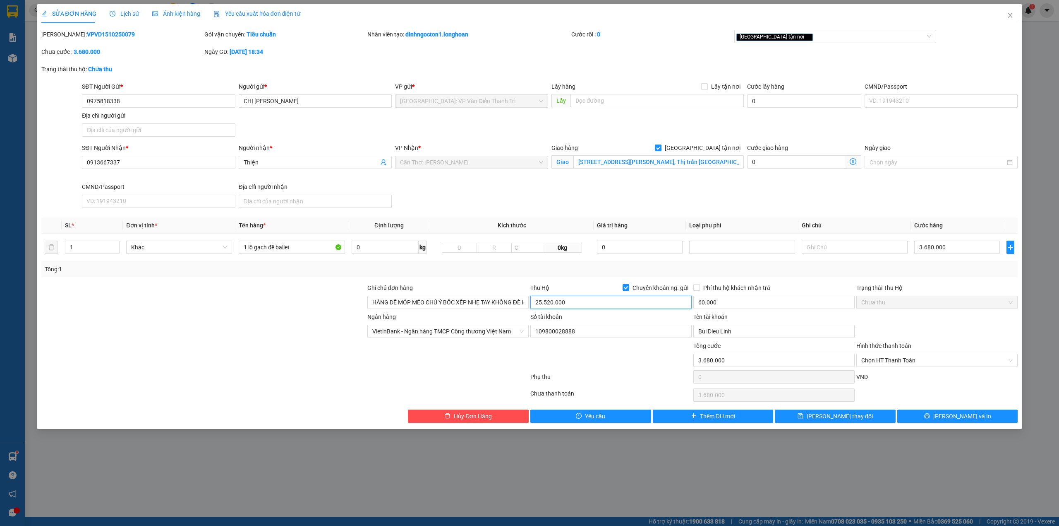
type input "25.520.000"
click at [612, 372] on div "Phụ thu 0 VND" at bounding box center [530, 378] width 979 height 17
click at [981, 420] on button "[PERSON_NAME] và In" at bounding box center [958, 415] width 121 height 13
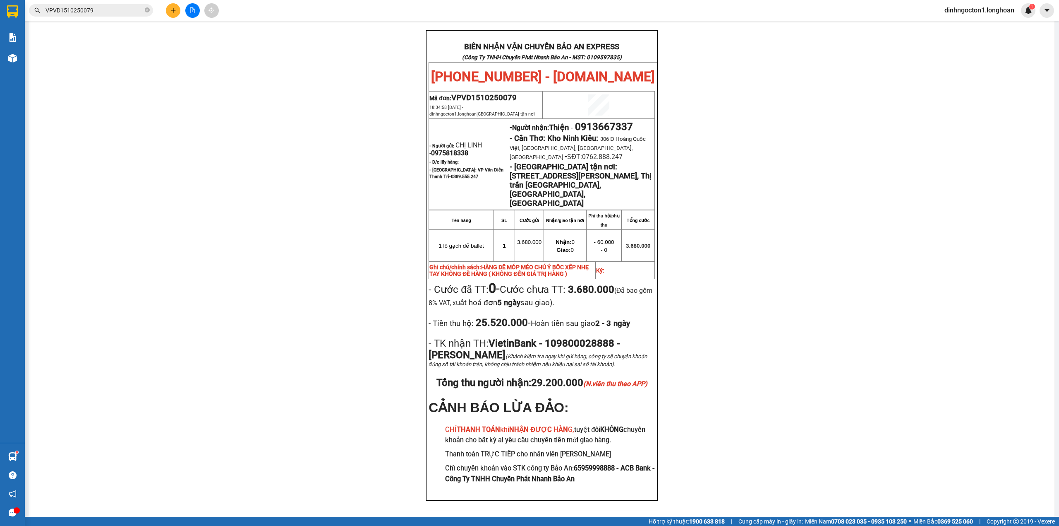
scroll to position [360, 0]
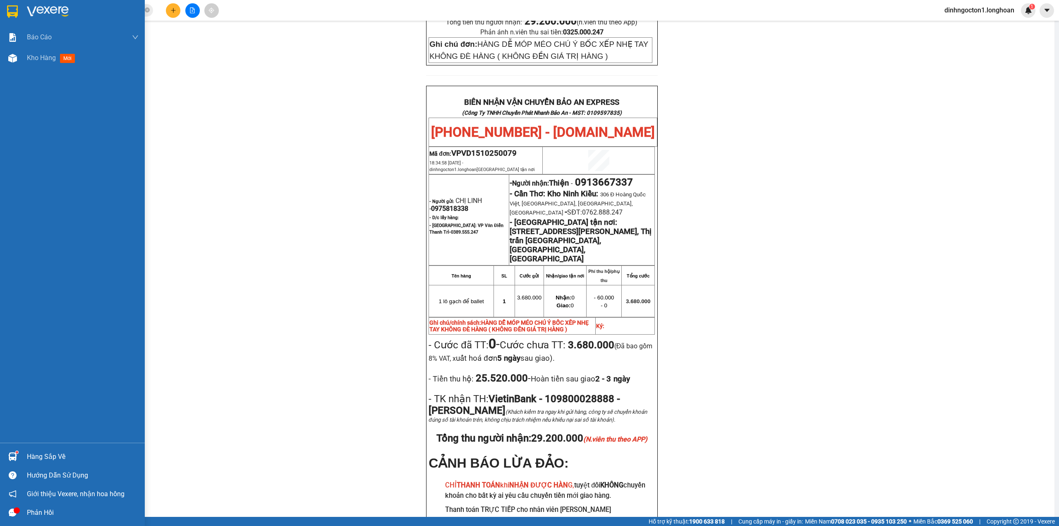
click at [12, 7] on img at bounding box center [12, 11] width 11 height 12
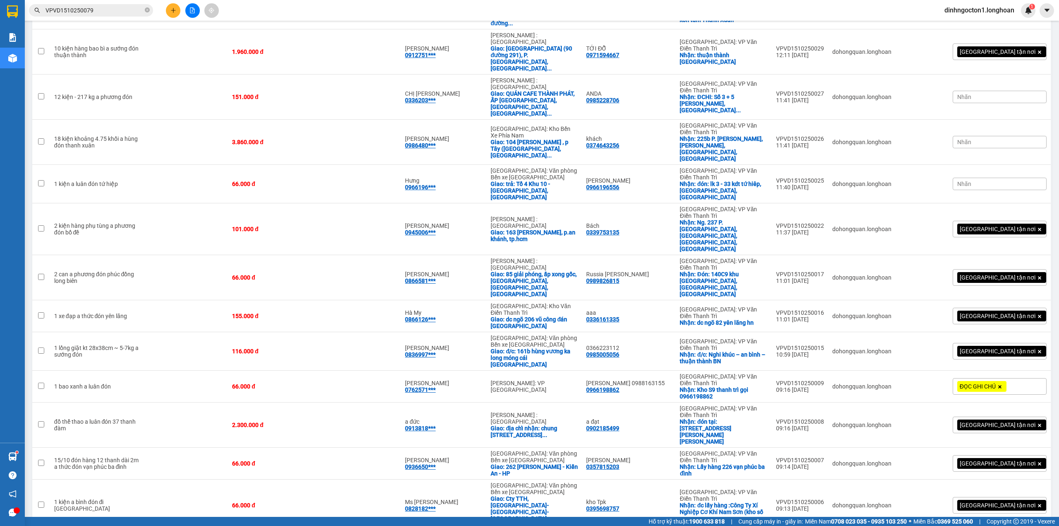
scroll to position [331, 0]
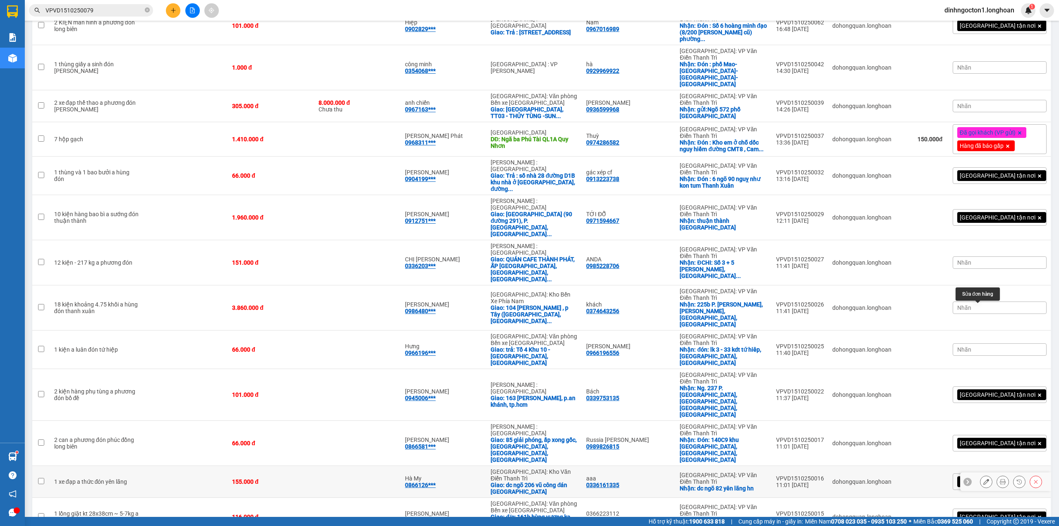
click at [984, 478] on icon at bounding box center [987, 481] width 6 height 6
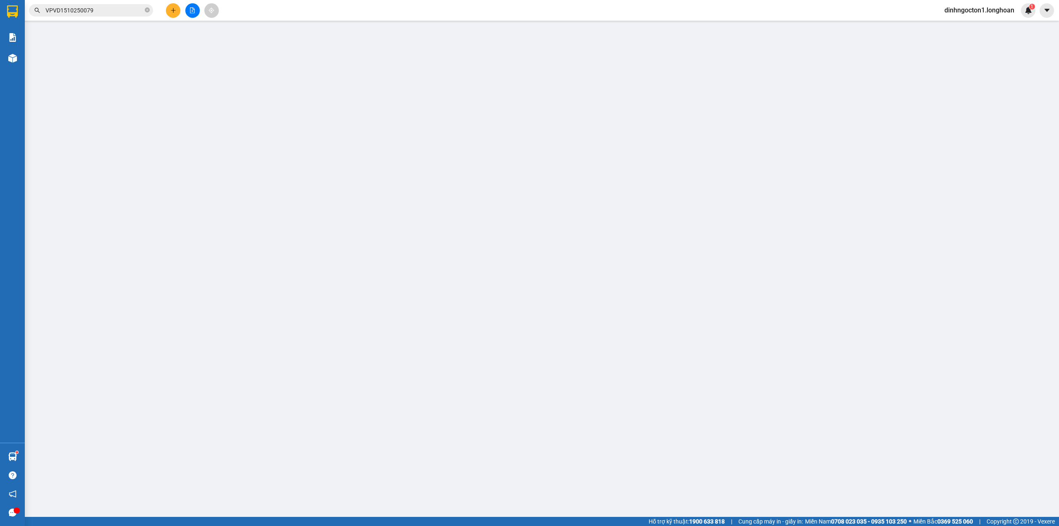
type input "0336161335"
type input "aaa"
checkbox input "true"
type input "dc ngõ 82 yên lãng hn"
type input "0866126833"
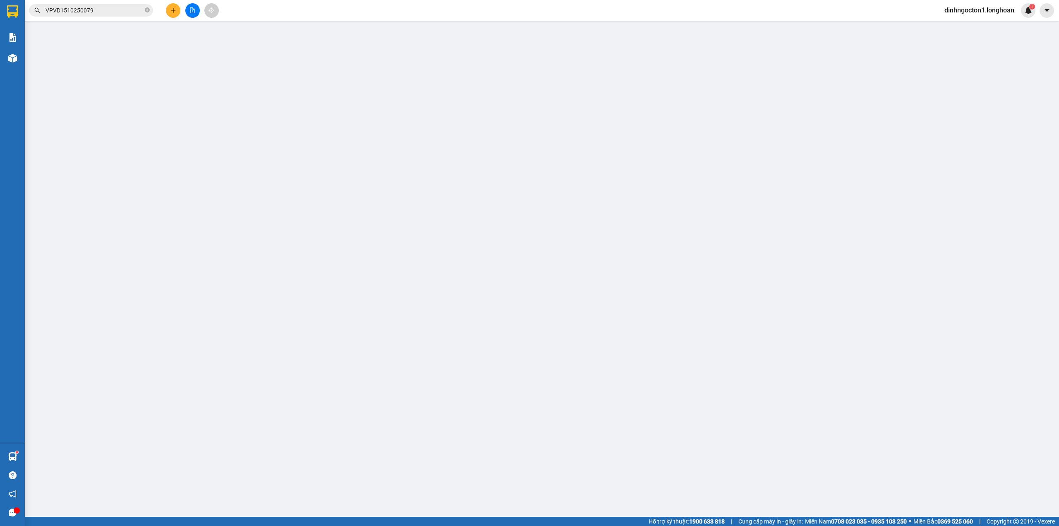
type input "Hà My"
checkbox input "true"
type input "dc ngõ 206 vũ công đán [GEOGRAPHIC_DATA]"
type input "0"
type input "155.000"
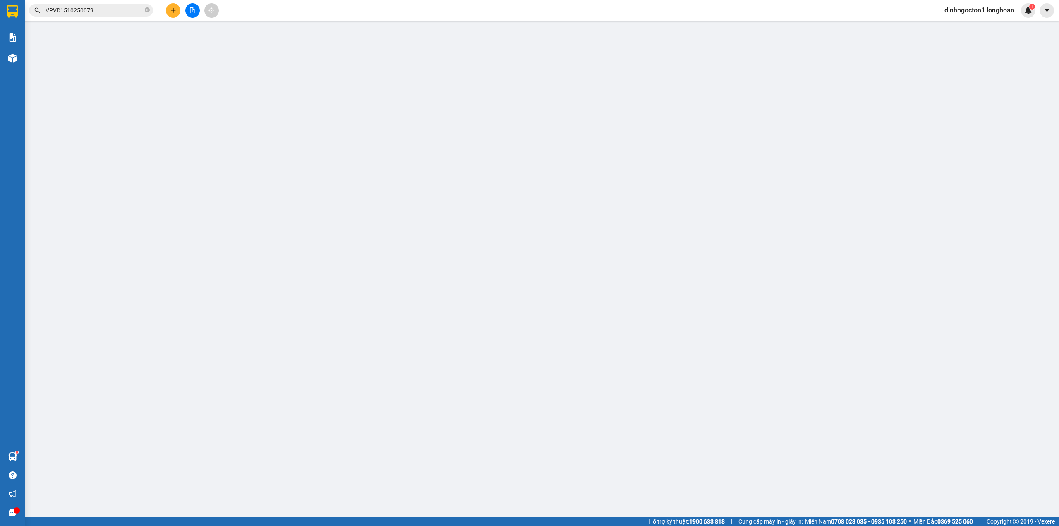
type input "155.000"
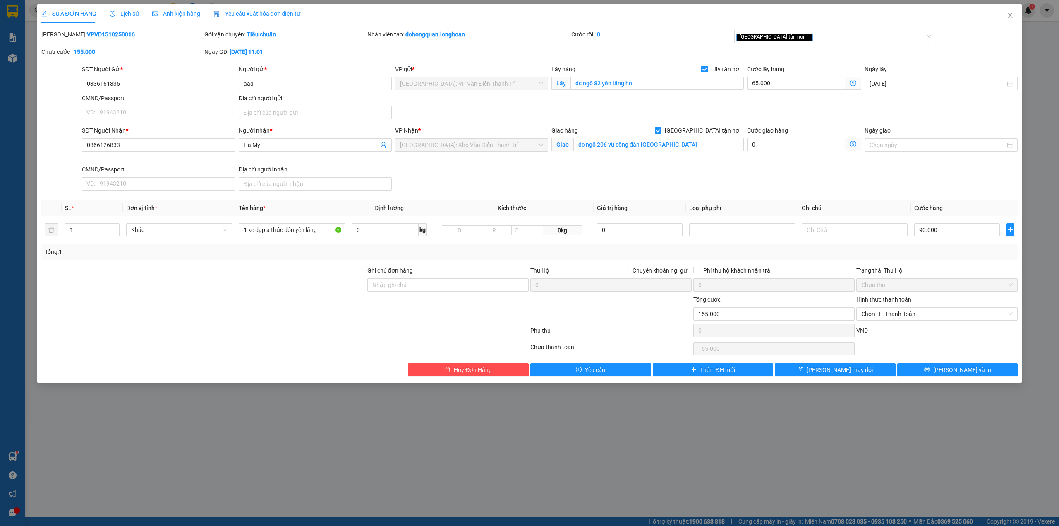
click at [840, 186] on div "SĐT Người Nhận * 0866126833 Người nhận * Hà My VP Nhận * Hà Nội: Kho Văn Điển T…" at bounding box center [549, 160] width 939 height 68
click at [217, 289] on div at bounding box center [204, 280] width 326 height 29
click at [322, 228] on input "1 xe đạp a thức đón yên lãng" at bounding box center [292, 229] width 106 height 13
click at [268, 235] on input "1 xe đạp a thức đón yên lãng" at bounding box center [292, 229] width 106 height 13
drag, startPoint x: 267, startPoint y: 234, endPoint x: 410, endPoint y: 262, distance: 145.8
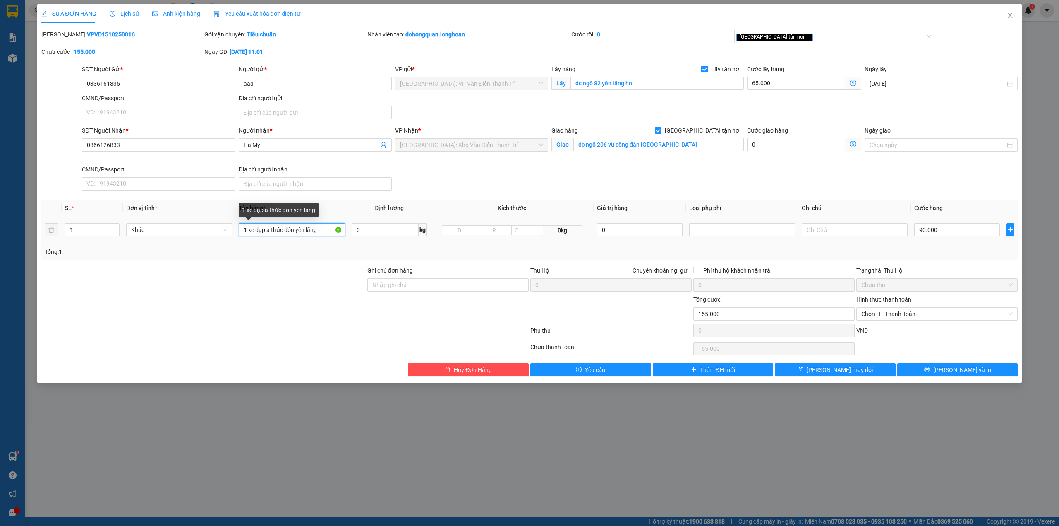
click at [416, 251] on div "SL * Đơn vị tính * Tên hàng * Định lượng Kích thước Giá trị hàng Loại phụ phí G…" at bounding box center [529, 230] width 977 height 60
type input "1 xe đạp vàng có giỏ đỏ"
click at [819, 185] on div "SĐT Người Nhận * 0866126833 Người nhận * Hà My VP Nhận * Hà Nội: Kho Văn Điển T…" at bounding box center [549, 160] width 939 height 68
click at [913, 340] on div "VND" at bounding box center [937, 333] width 163 height 14
click at [501, 174] on div "SĐT Người Nhận * 0866126833 Người nhận * Hà My VP Nhận * Hà Nội: Kho Văn Điển T…" at bounding box center [549, 160] width 939 height 68
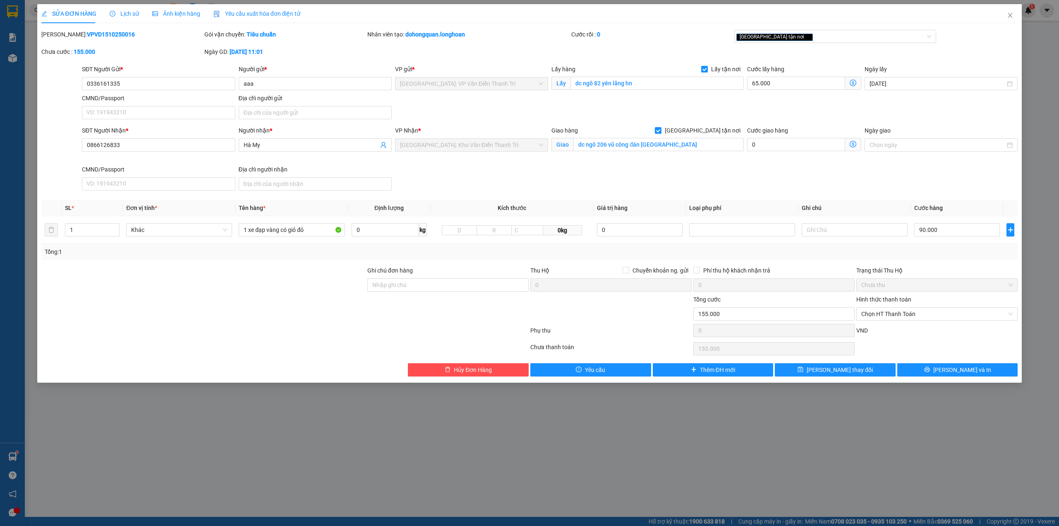
click at [425, 175] on div "SĐT Người Nhận * 0866126833 Người nhận * Hà My VP Nhận * Hà Nội: Kho Văn Điển T…" at bounding box center [549, 160] width 939 height 68
click at [968, 370] on span "[PERSON_NAME] và In" at bounding box center [963, 369] width 58 height 9
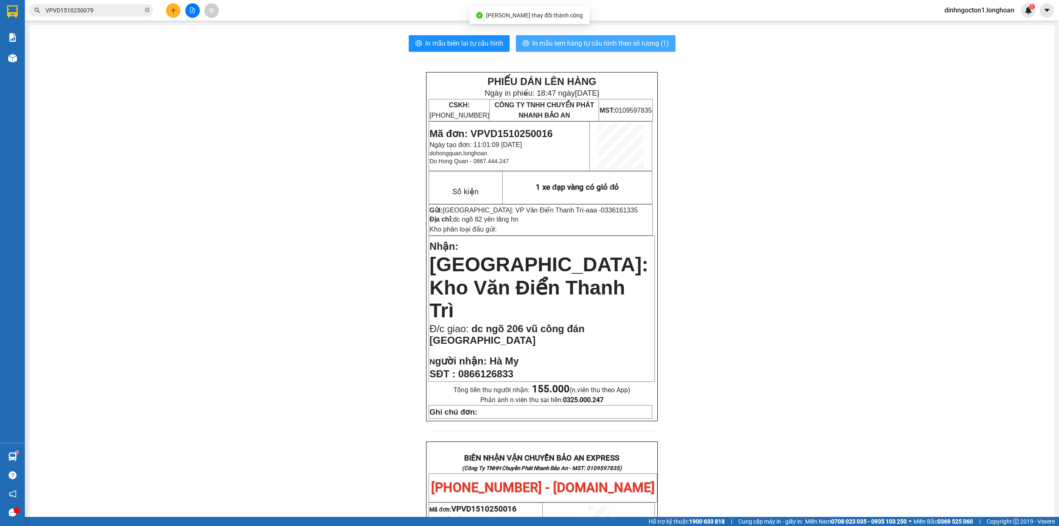
click at [542, 46] on span "In mẫu tem hàng tự cấu hình theo số lượng (1)" at bounding box center [601, 43] width 137 height 10
drag, startPoint x: 797, startPoint y: 358, endPoint x: 793, endPoint y: 351, distance: 7.5
click at [797, 356] on div "PHIẾU DÁN LÊN HÀNG Ngày in phiếu: 18:47 ngày 15-10-2025 CSKH: 1900.06.88.33 CÔN…" at bounding box center [542, 479] width 1006 height 814
drag, startPoint x: 758, startPoint y: 330, endPoint x: 752, endPoint y: 336, distance: 9.1
click at [755, 337] on div "PHIẾU DÁN LÊN HÀNG Ngày in phiếu: 18:47 ngày 15-10-2025 CSKH: 1900.06.88.33 CÔN…" at bounding box center [542, 479] width 1006 height 814
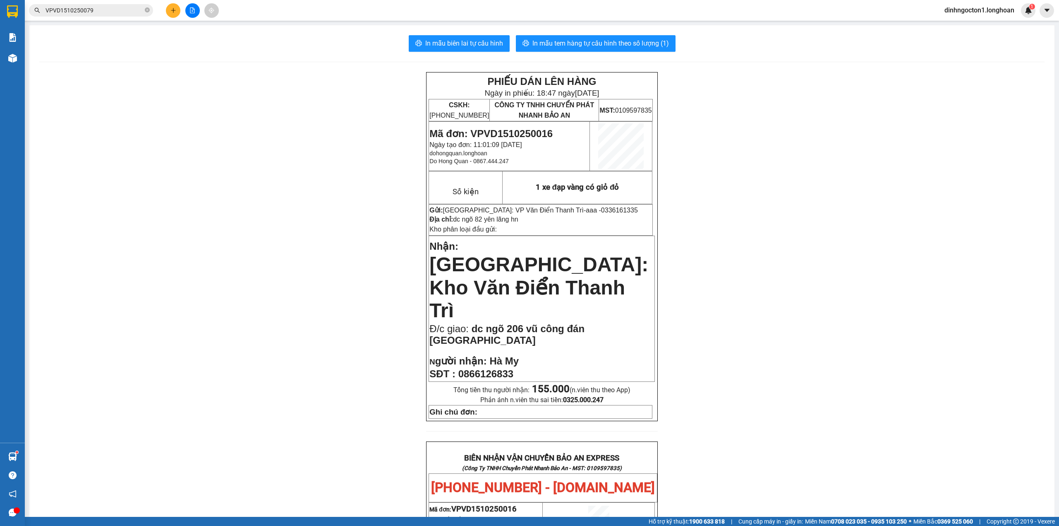
click at [496, 133] on span "Mã đơn: VPVD1510250016" at bounding box center [491, 133] width 123 height 11
copy span "VPVD1510250016"
click at [83, 9] on input "VPVD1510250079" at bounding box center [95, 10] width 98 height 9
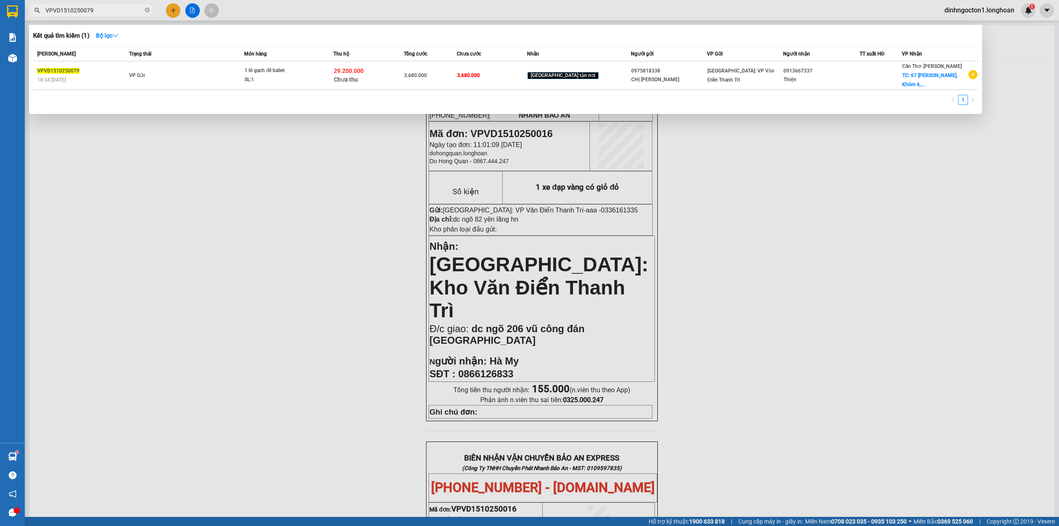
click at [83, 9] on input "VPVD1510250079" at bounding box center [95, 10] width 98 height 9
paste input "16"
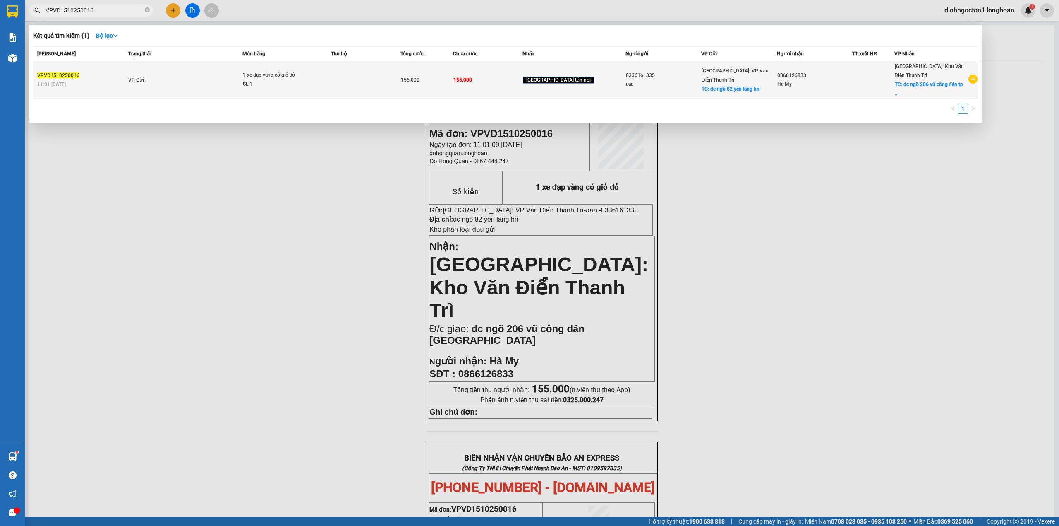
type input "VPVD1510250016"
click at [291, 78] on div "1 xe đạp vàng có giỏ đỏ" at bounding box center [274, 75] width 62 height 9
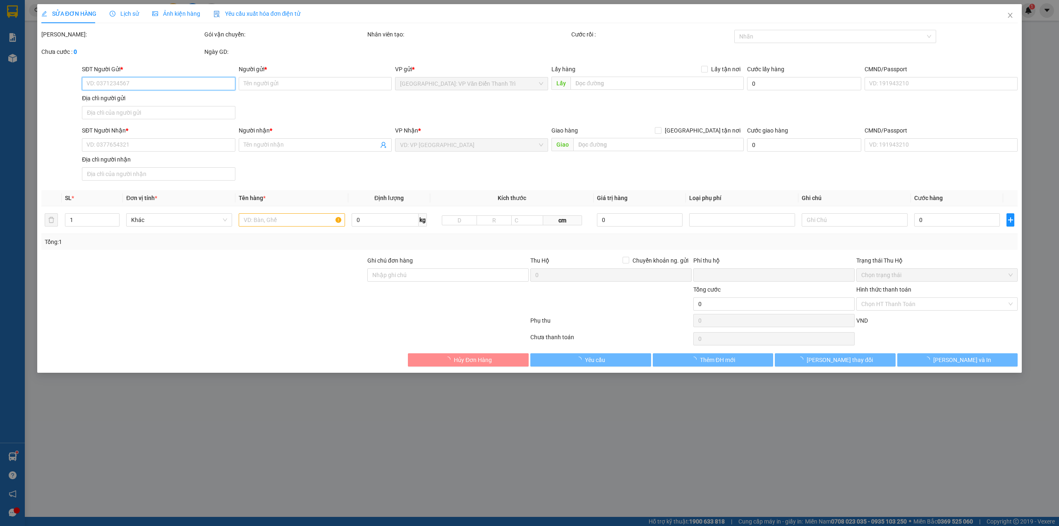
type input "0336161335"
type input "aaa"
checkbox input "true"
type input "dc ngõ 82 yên lãng hn"
type input "0866126833"
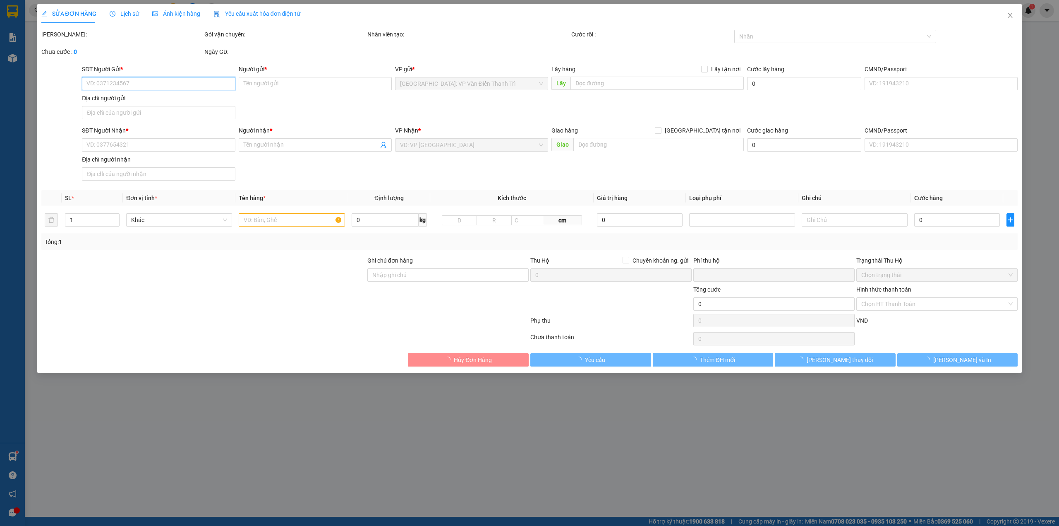
type input "Hà My"
checkbox input "true"
type input "dc ngõ 206 vũ công đán [GEOGRAPHIC_DATA]"
type input "0"
type input "155.000"
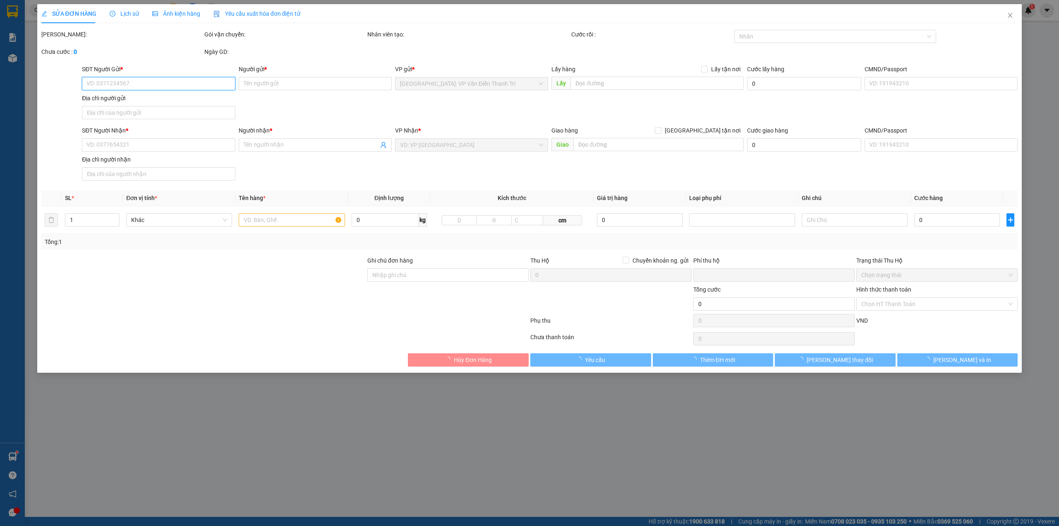
type input "155.000"
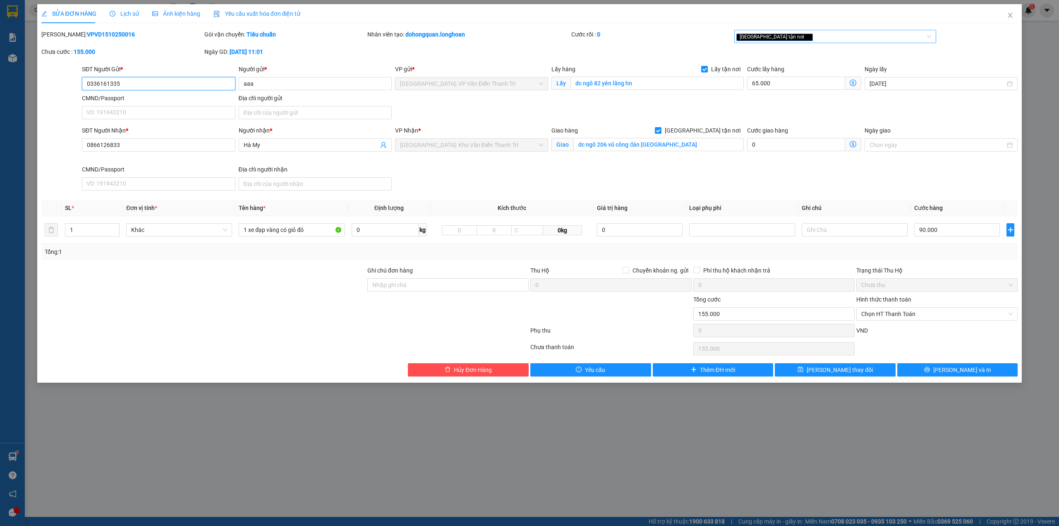
click at [791, 37] on div "[GEOGRAPHIC_DATA] tận nơi" at bounding box center [832, 36] width 190 height 10
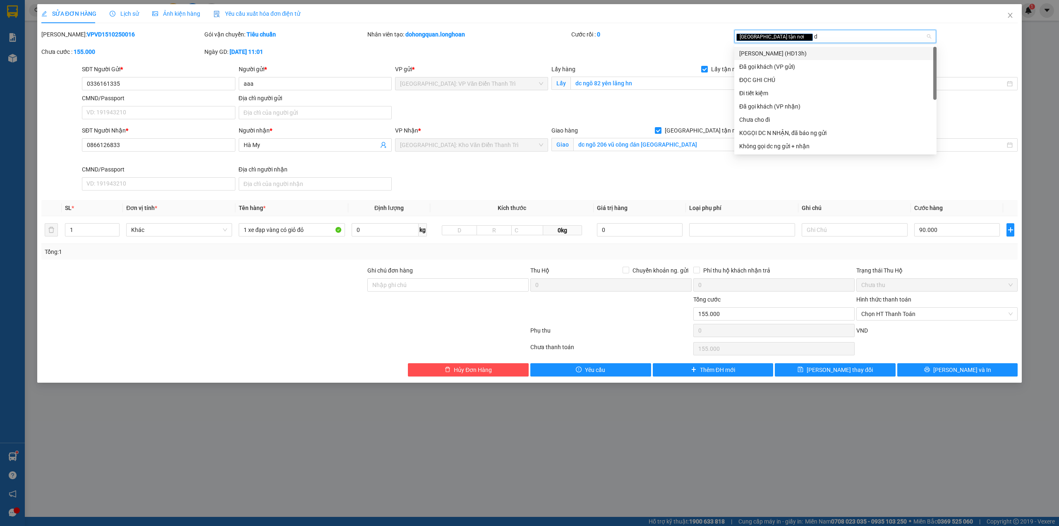
type input "da"
click at [782, 54] on div "Đã gọi khách (VP gửi)" at bounding box center [836, 53] width 192 height 9
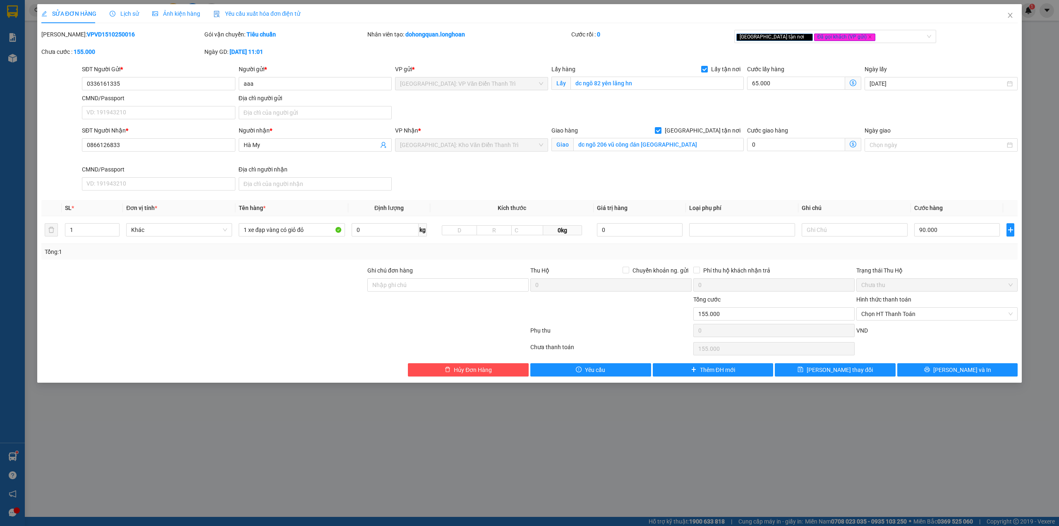
click at [640, 53] on div "Mã ĐH: VPVD1510250016 Gói vận chuyển: Tiêu chuẩn Nhân viên tạo: dohongquan.long…" at bounding box center [530, 47] width 979 height 35
click at [835, 373] on span "[PERSON_NAME] thay đổi" at bounding box center [840, 369] width 66 height 9
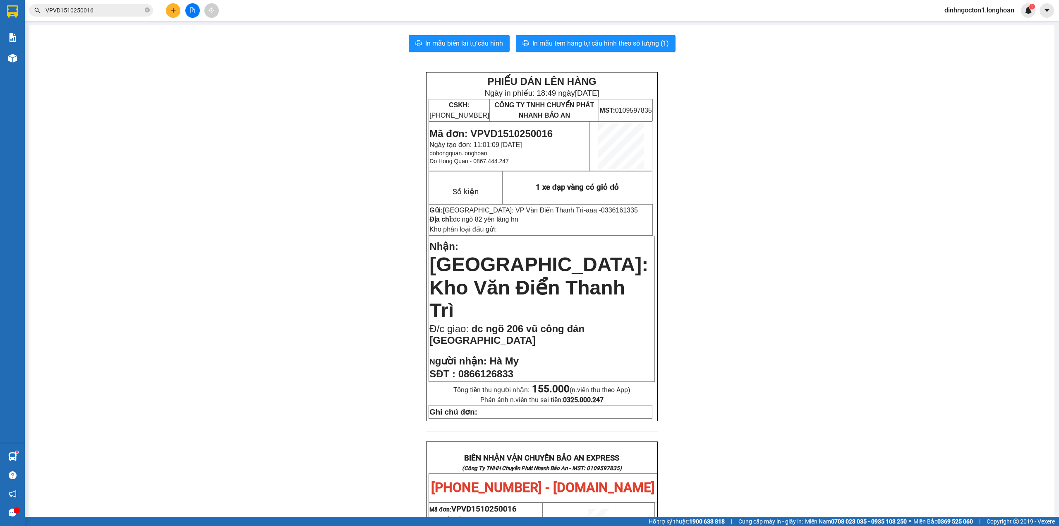
click at [361, 60] on div "In mẫu biên lai tự cấu hình In mẫu tem hàng tự cấu hình theo số lượng (1) PHIẾU…" at bounding box center [541, 463] width 1025 height 877
click at [422, 62] on div "In mẫu biên lai tự cấu hình In mẫu tem hàng tự cấu hình theo số lượng (1) PHIẾU…" at bounding box center [541, 463] width 1025 height 877
click at [422, 63] on div "In mẫu biên lai tự cấu hình In mẫu tem hàng tự cấu hình theo số lượng (1) PHIẾU…" at bounding box center [541, 463] width 1025 height 877
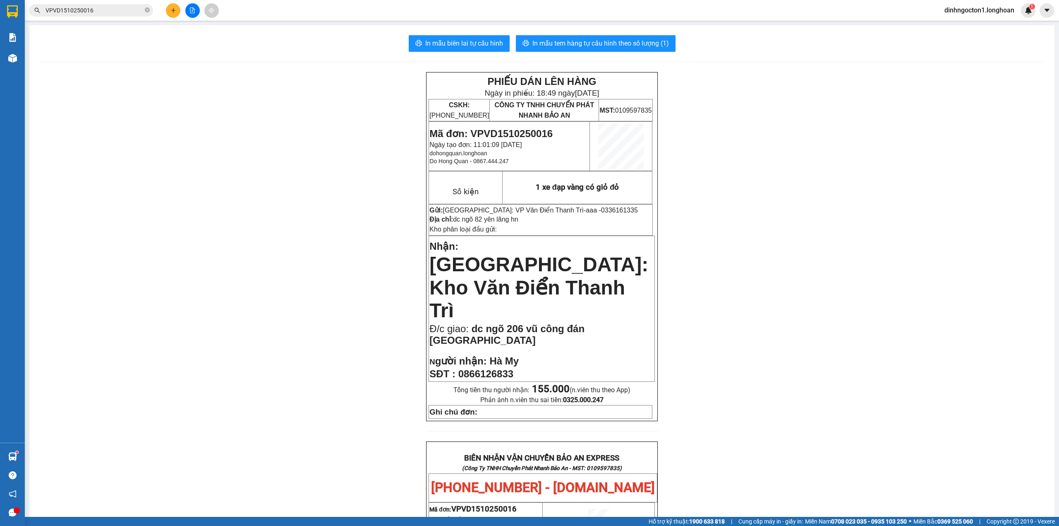
click at [422, 63] on div "In mẫu biên lai tự cấu hình In mẫu tem hàng tự cấu hình theo số lượng (1) PHIẾU…" at bounding box center [541, 463] width 1025 height 877
click at [96, 8] on input "VPVD1510250016" at bounding box center [95, 10] width 98 height 9
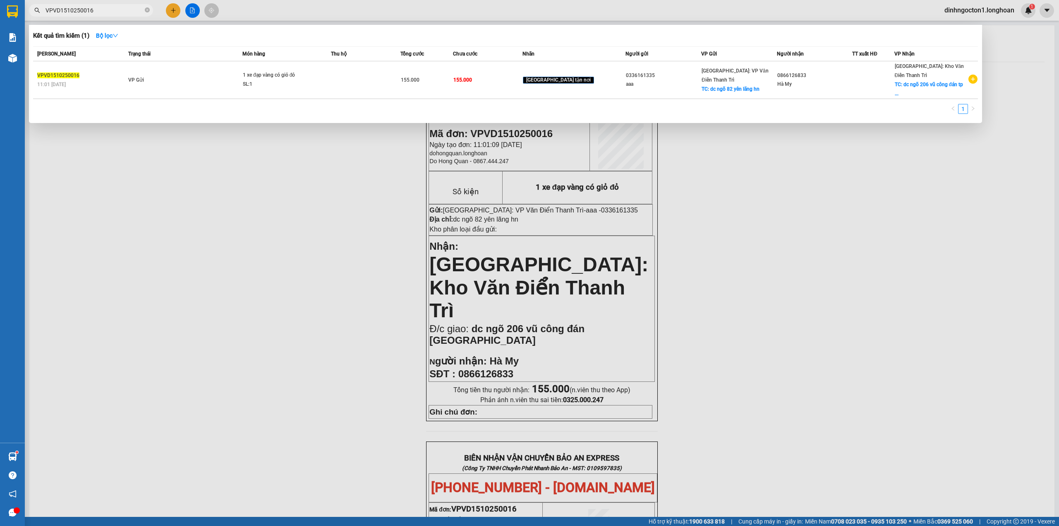
click at [96, 8] on input "VPVD1510250016" at bounding box center [95, 10] width 98 height 9
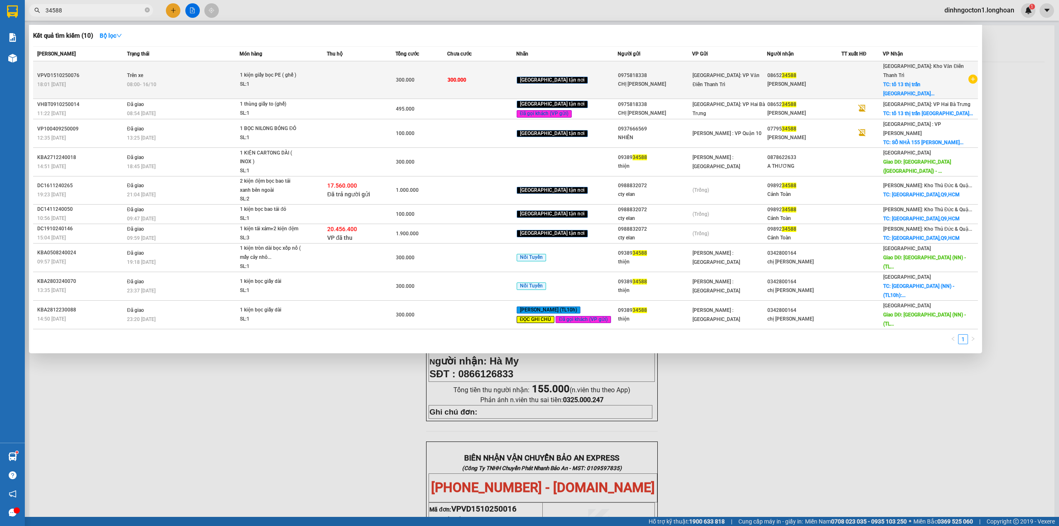
type input "34588"
click at [327, 73] on span "1 kiện giấy bọc PE ( ghế ) SL: 1" at bounding box center [283, 80] width 86 height 18
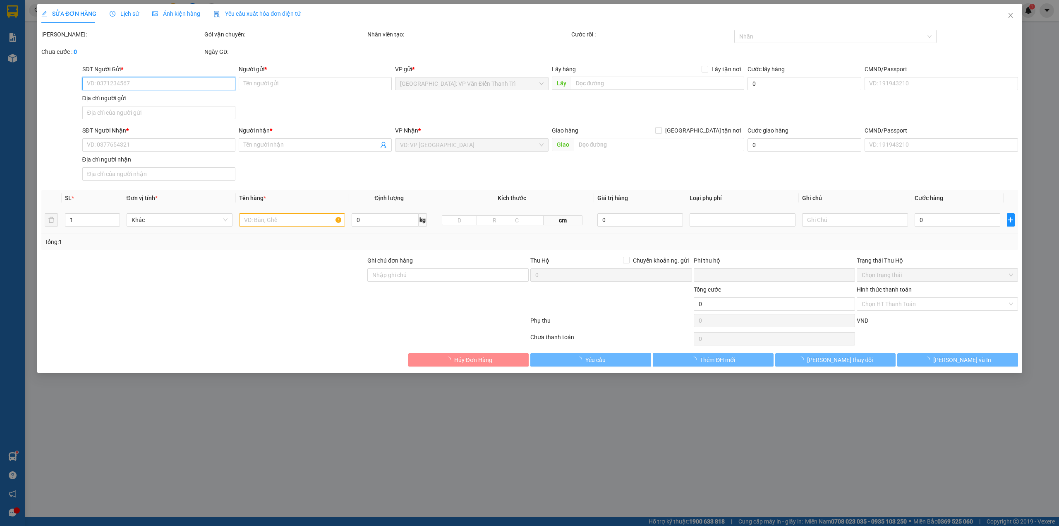
type input "0975818338"
type input "CHỊ [PERSON_NAME]"
type input "0865234588"
type input "Bảo Ngọc"
checkbox input "true"
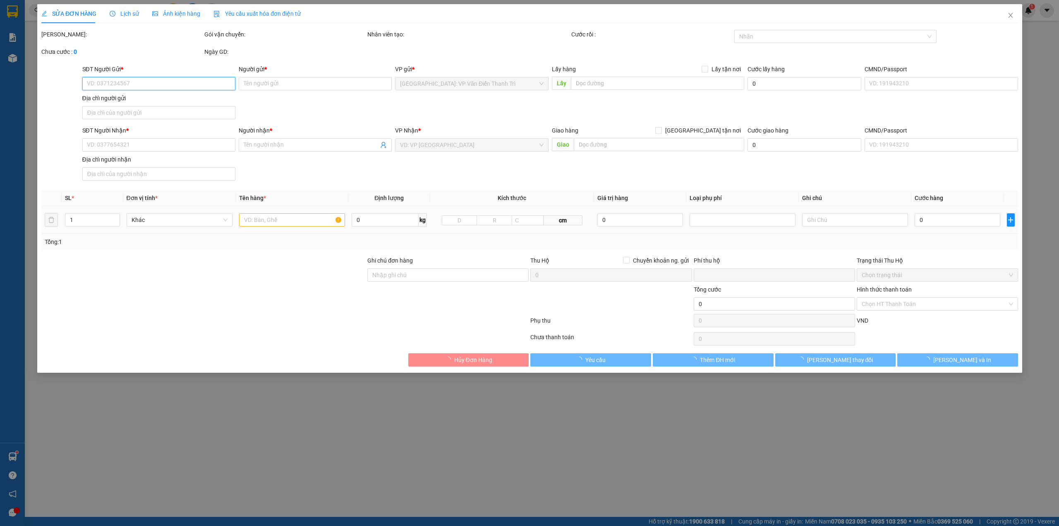
type input "tổ 13 thị trấn lâm ý yên Nam Định"
type input "HÀNG DỄ MÓP MÉO CHÚ Ý BỐC XẾP NHẸ TAY KHÔNG ĐÈ HÀNG ( KHÔNG ĐỀN GIÁ TRỊ HÀNG )"
type input "0"
type input "300.000"
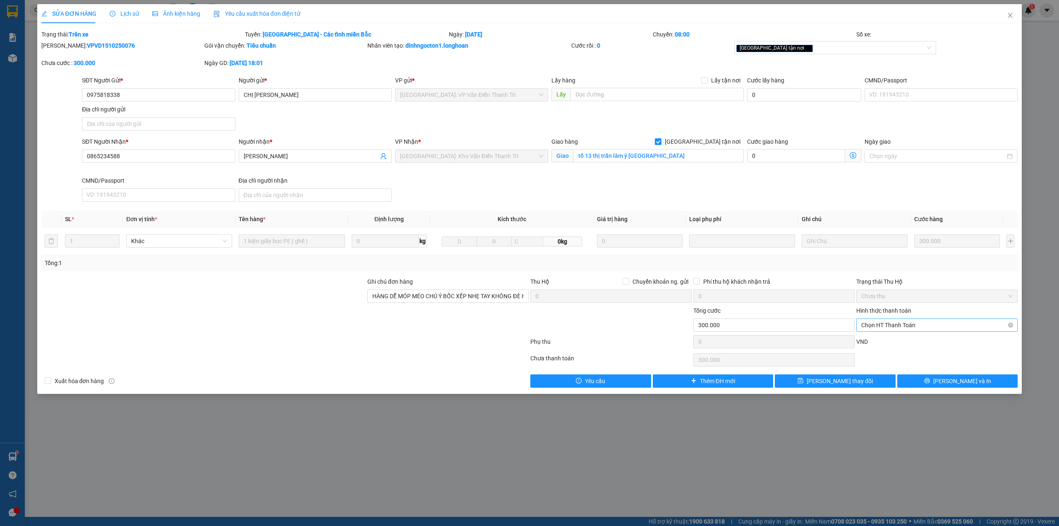
click at [943, 333] on div "Hình thức thanh toán Chọn HT Thanh Toán" at bounding box center [937, 320] width 161 height 29
click at [946, 328] on span "Chọn HT Thanh Toán" at bounding box center [937, 325] width 151 height 12
click at [929, 356] on div "Chuyển khoản" at bounding box center [937, 356] width 151 height 9
type input "0"
click at [855, 383] on span "[PERSON_NAME] thay đổi" at bounding box center [840, 380] width 66 height 9
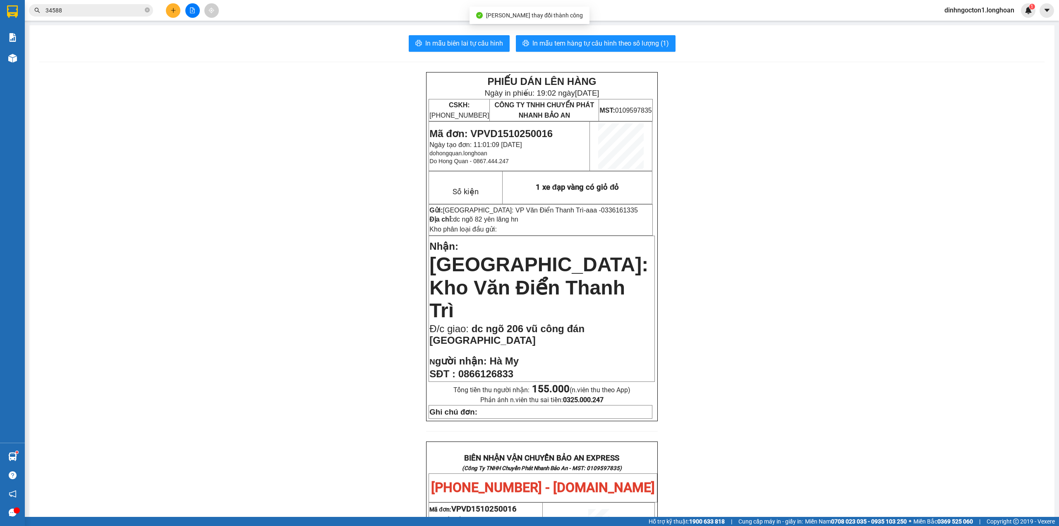
click at [84, 8] on input "34588" at bounding box center [95, 10] width 98 height 9
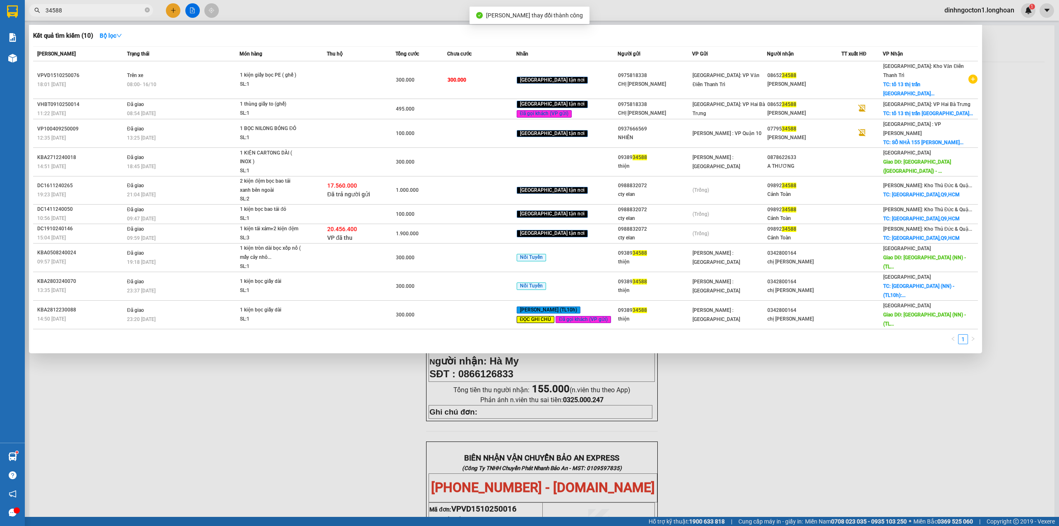
click at [84, 8] on input "34588" at bounding box center [95, 10] width 98 height 9
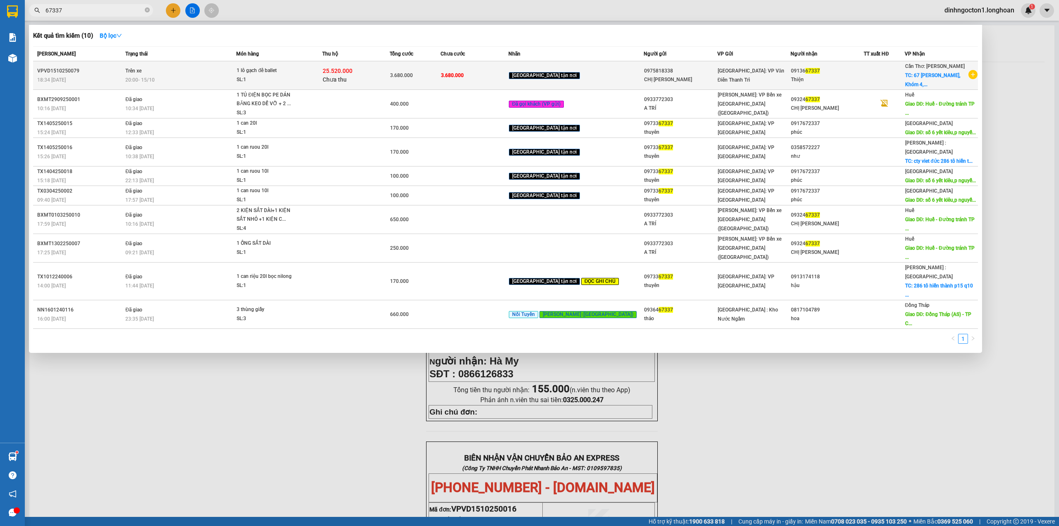
type input "67337"
click at [283, 71] on div "1 lô gạch để ballet" at bounding box center [268, 70] width 62 height 9
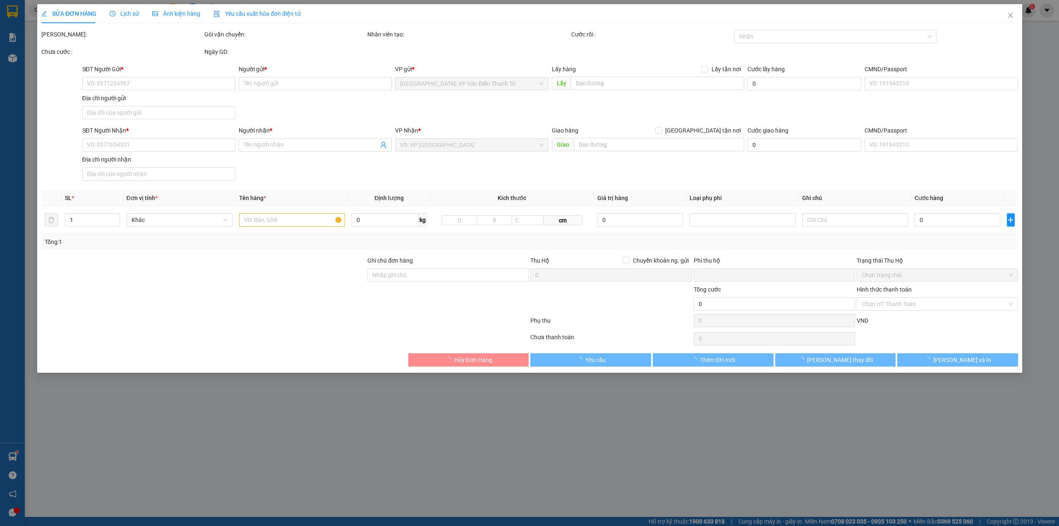
type input "0975818338"
type input "CHỊ [PERSON_NAME]"
type input "0913667337"
type input "Thiện"
checkbox input "true"
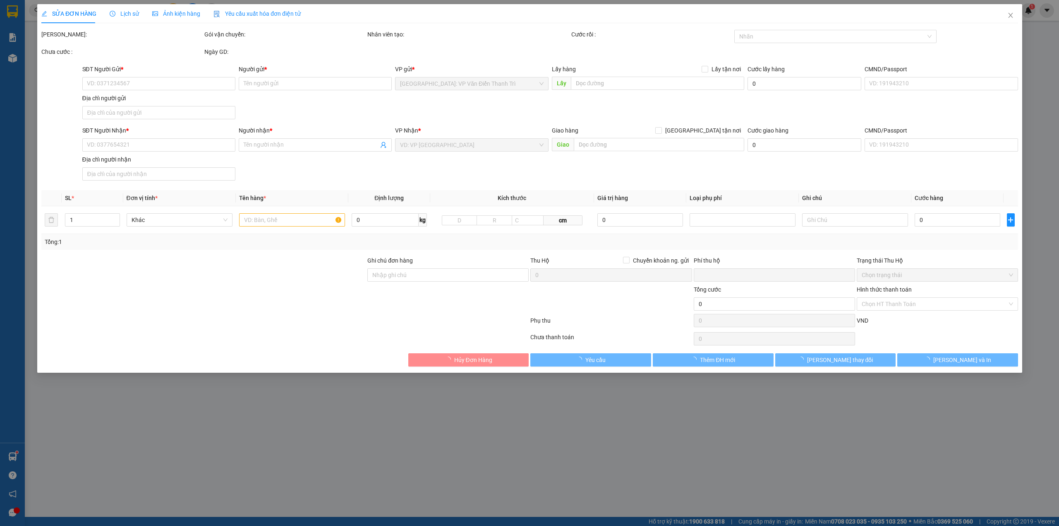
type input "67 Nguyễn Văn Tre, Khóm 4, Thị trấn Mỹ An, Huyện Tháp Mười, Đồng Tháp"
type input "HÀNG DỄ MÓP MÉO CHÚ Ý BỐC XẾP NHẸ TAY KHÔNG ĐÈ HÀNG ( KHÔNG ĐỀN GIÁ TRỊ HÀNG )"
type input "3.680.000"
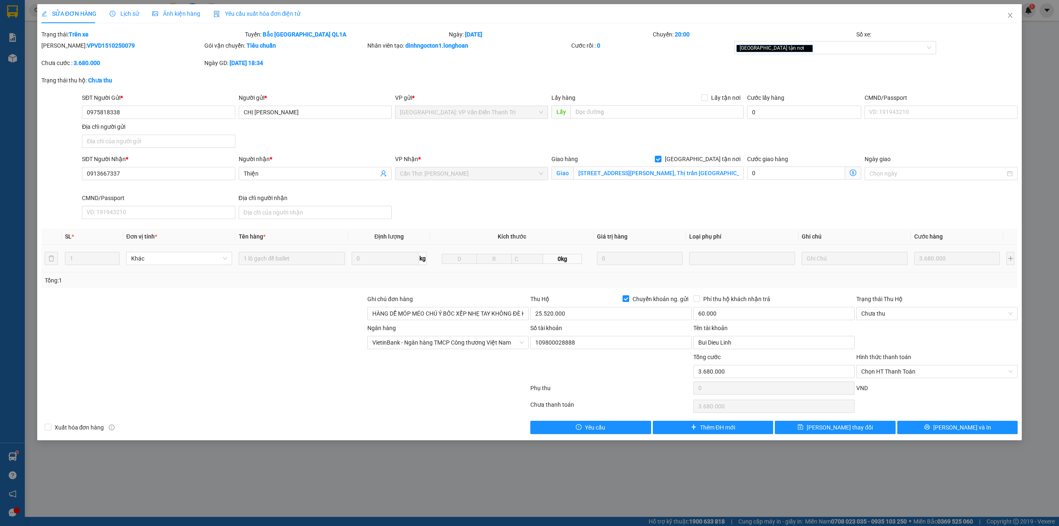
click at [295, 269] on td "1 lô gạch để ballet" at bounding box center [291, 259] width 113 height 28
drag, startPoint x: 269, startPoint y: 313, endPoint x: 296, endPoint y: 262, distance: 58.0
click at [271, 309] on div at bounding box center [204, 308] width 326 height 29
drag, startPoint x: 257, startPoint y: 275, endPoint x: 279, endPoint y: 264, distance: 23.9
click at [258, 275] on div "Tổng: 1" at bounding box center [529, 280] width 977 height 16
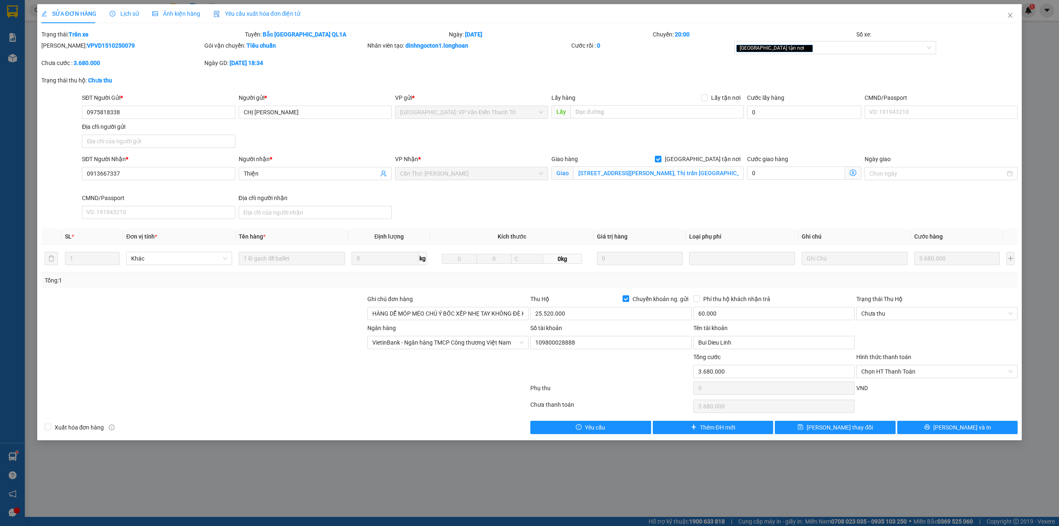
click at [429, 217] on div "SĐT Người Nhận * 0913667337 Người nhận * Thiện VP Nhận * Cần Thơ: Kho Ninh Kiều…" at bounding box center [549, 188] width 939 height 68
click at [99, 48] on b "VPVD1510250079" at bounding box center [111, 45] width 48 height 7
copy b "VPVD1510250079"
click at [195, 343] on div at bounding box center [204, 337] width 326 height 29
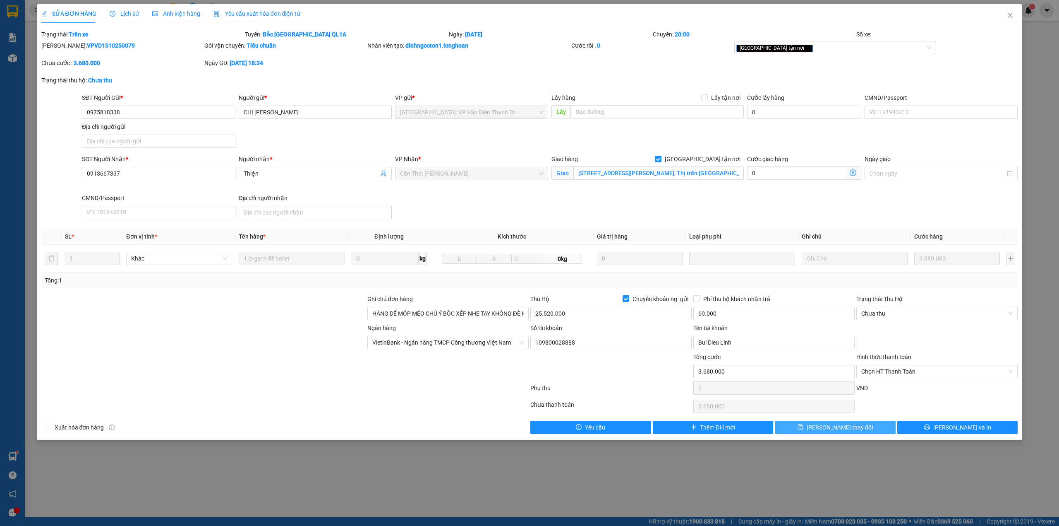
click at [838, 427] on span "[PERSON_NAME] thay đổi" at bounding box center [840, 427] width 66 height 9
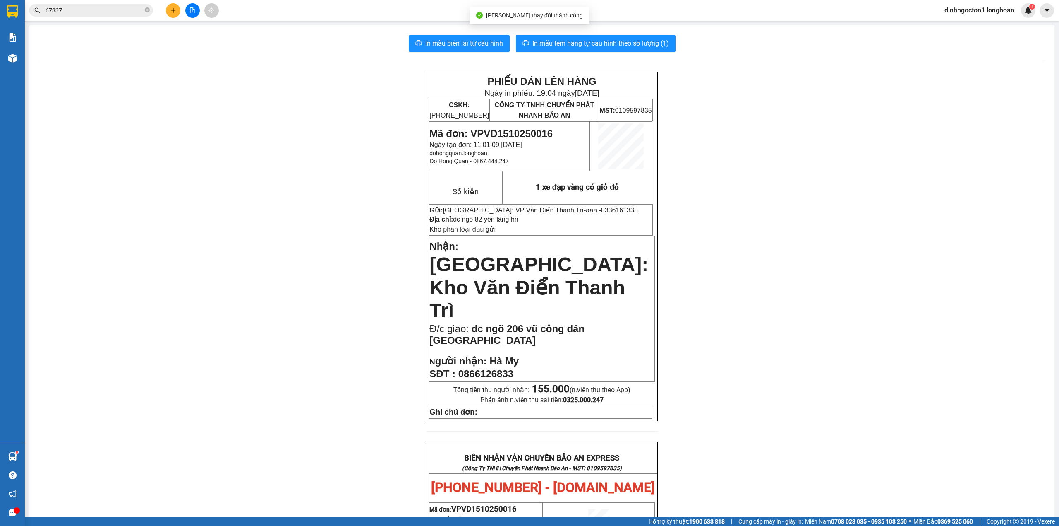
drag, startPoint x: 557, startPoint y: 145, endPoint x: 19, endPoint y: 17, distance: 552.9
click at [24, 14] on div at bounding box center [12, 13] width 25 height 27
click at [19, 17] on div at bounding box center [12, 11] width 14 height 14
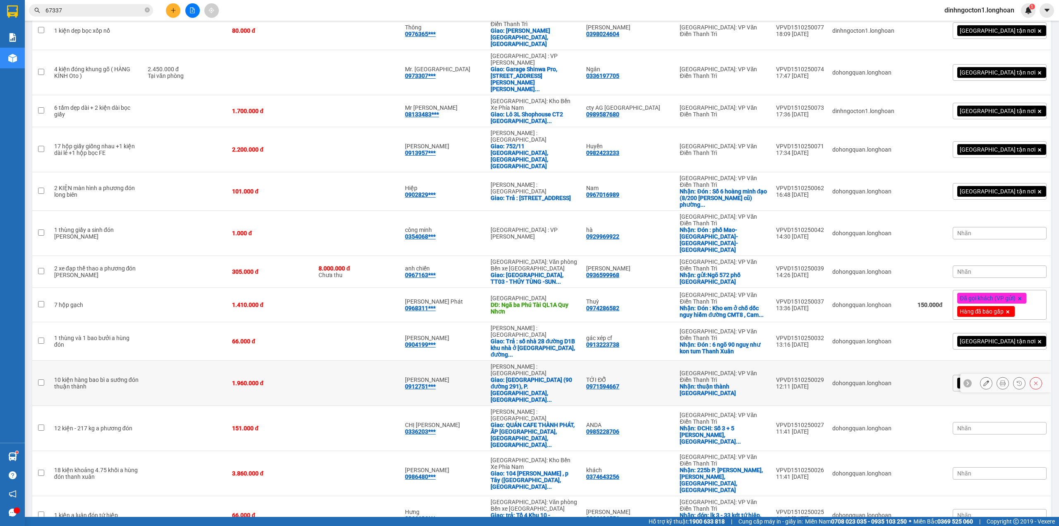
scroll to position [221, 0]
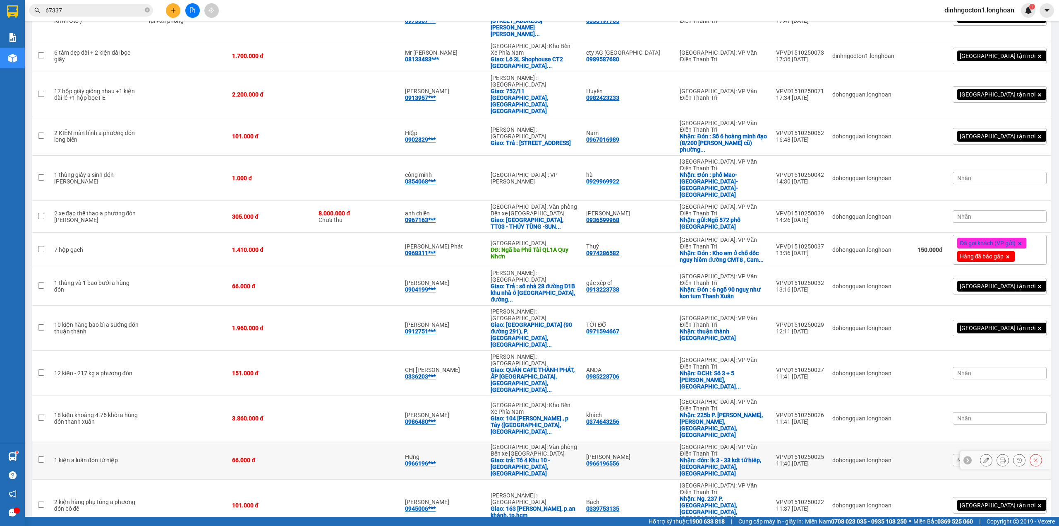
click at [984, 457] on icon at bounding box center [987, 460] width 6 height 6
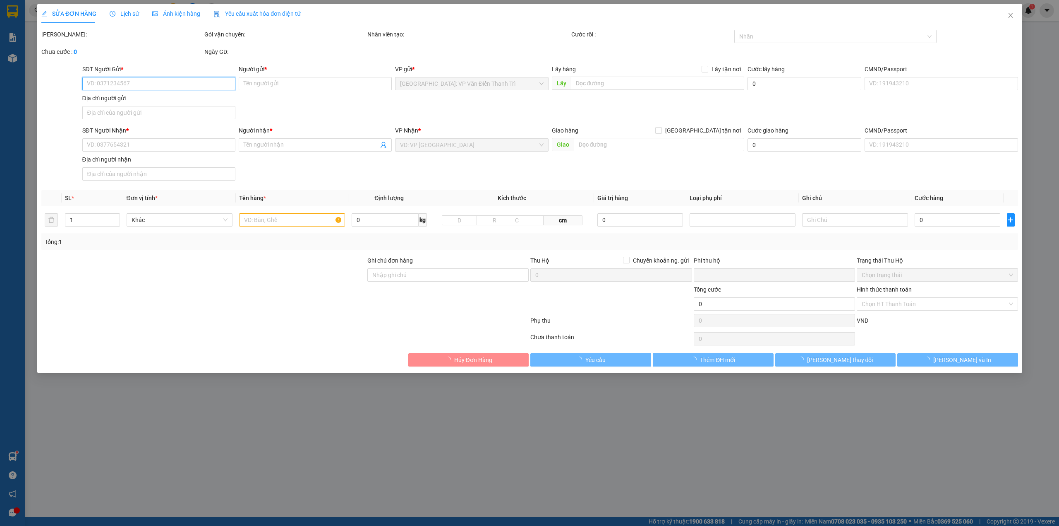
type input "0966196556"
type input "[PERSON_NAME]"
checkbox input "true"
type input "đón: lk 3 - 33 kdt tứ hiêp, Thanh Trì, Hà Nội"
type input "0966196556"
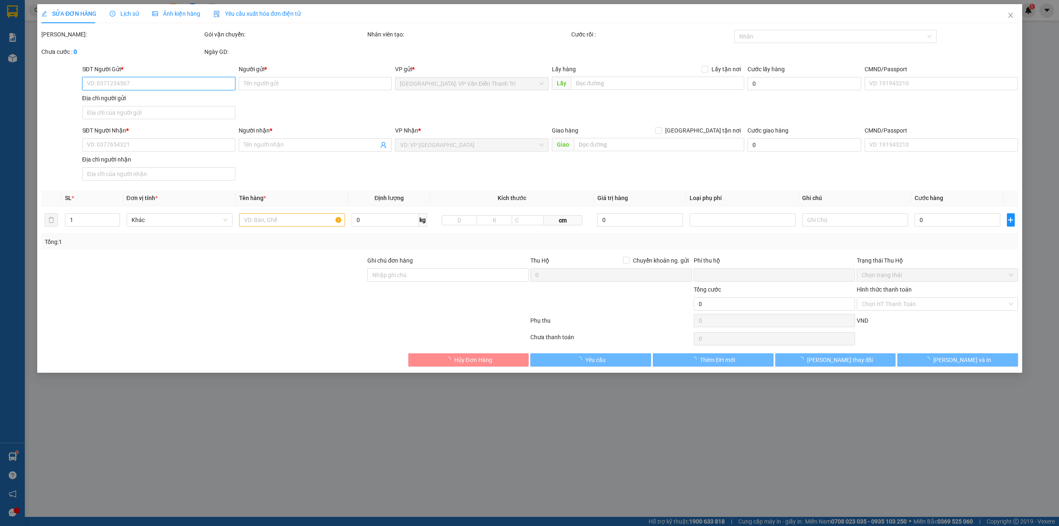
type input "Hưng"
checkbox input "true"
type input "trả: Tổ 4 Khu 10 - Hạ Long, quảng ninh"
type input "0"
type input "66.000"
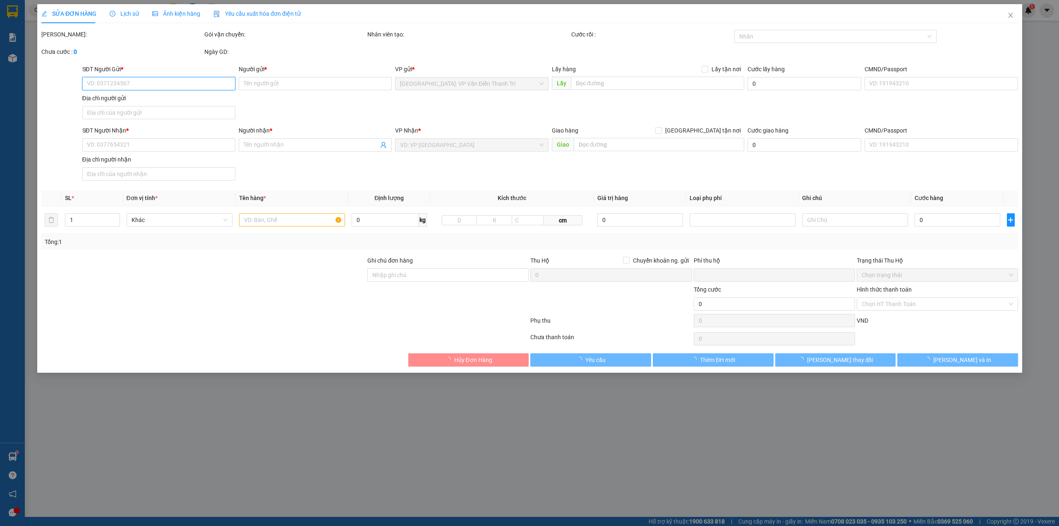
type input "66.000"
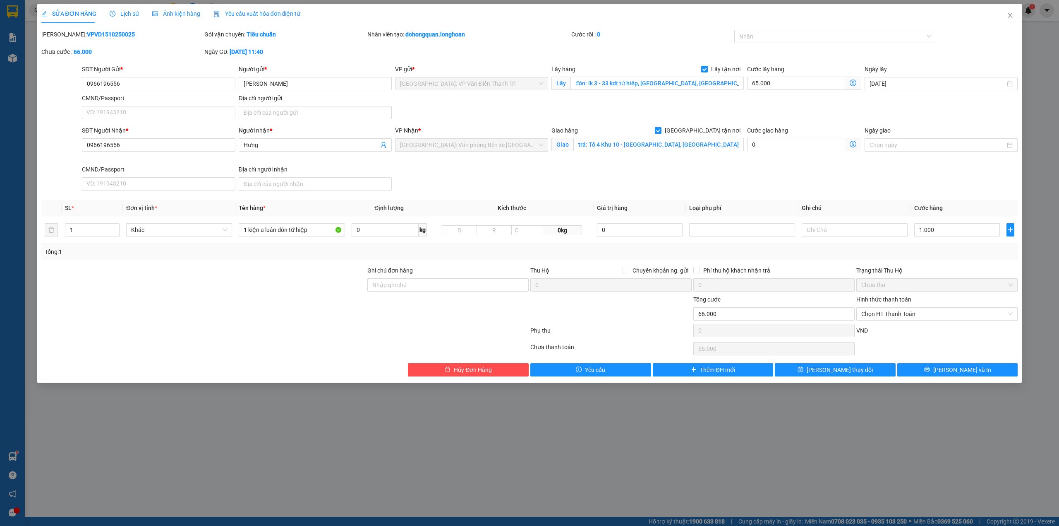
click at [131, 12] on span "Lịch sử" at bounding box center [124, 13] width 29 height 7
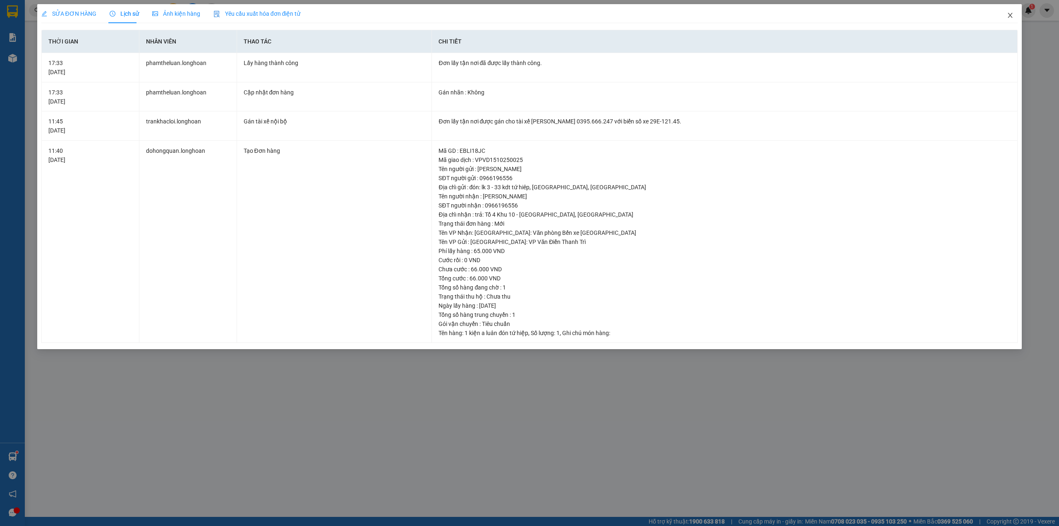
click at [1011, 13] on icon "close" at bounding box center [1010, 15] width 7 height 7
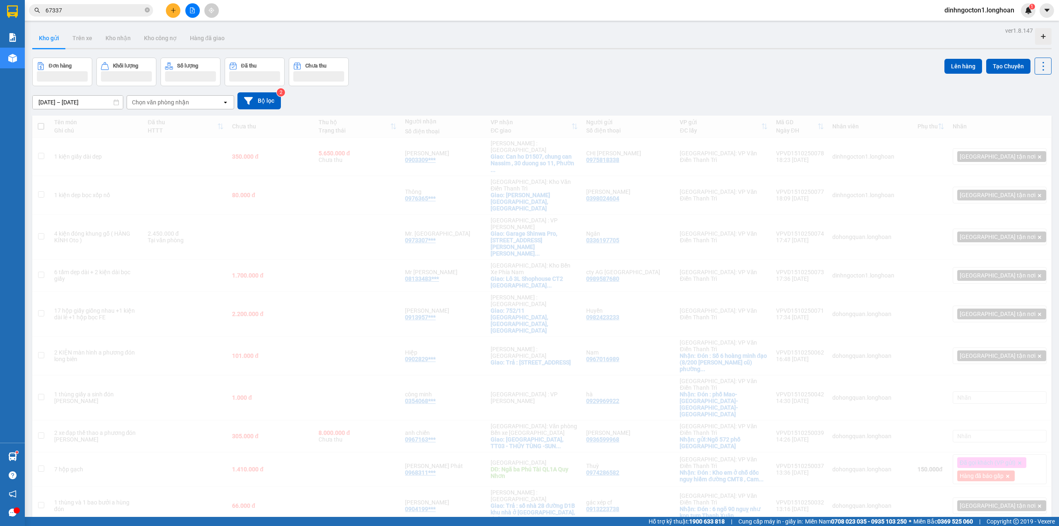
click at [82, 9] on input "67337" at bounding box center [95, 10] width 98 height 9
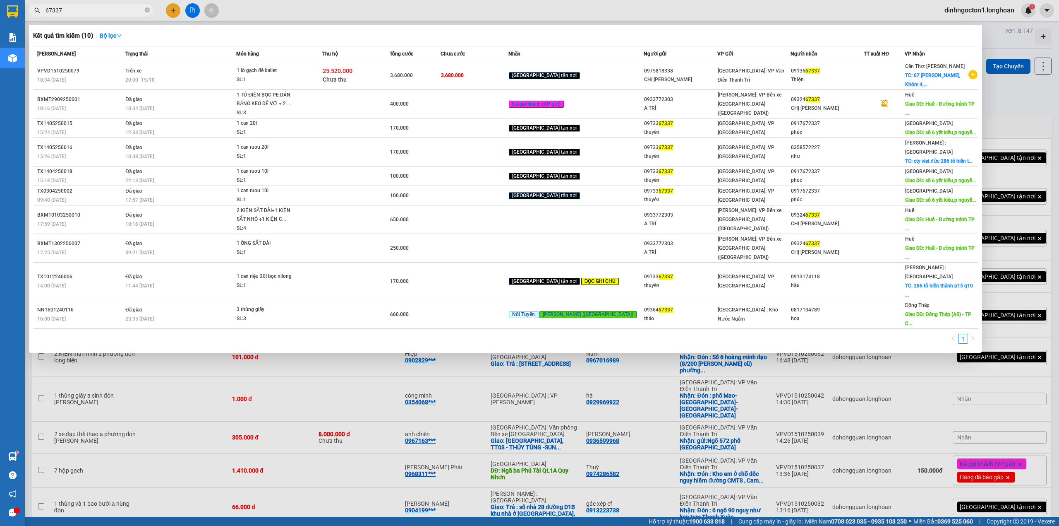
click at [430, 414] on div at bounding box center [529, 263] width 1059 height 526
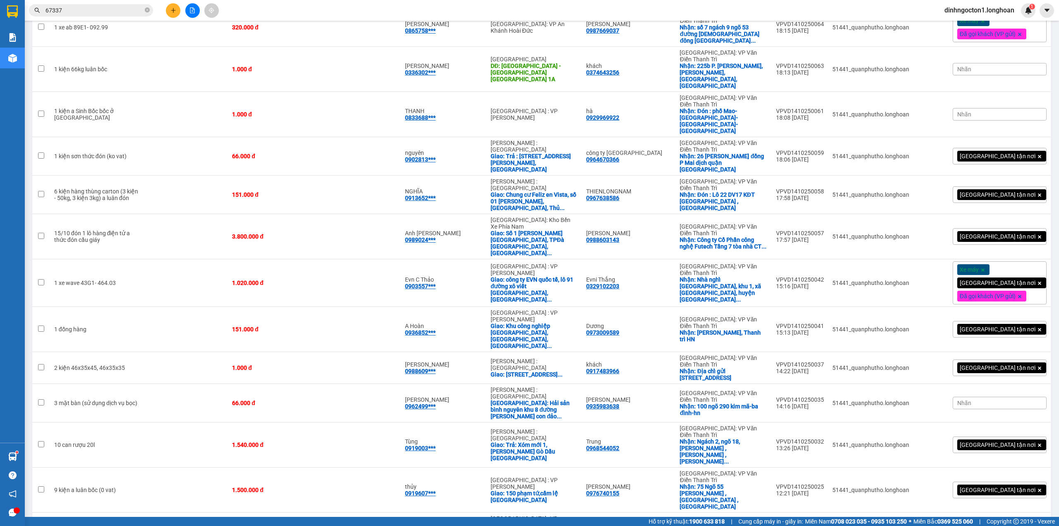
scroll to position [1436, 0]
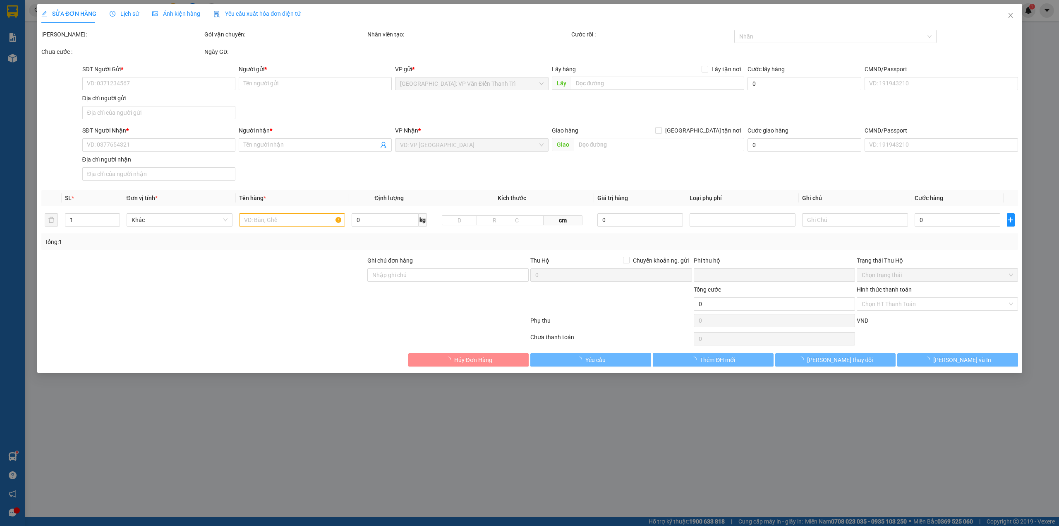
type input "0868869309"
type input "[PERSON_NAME]"
checkbox input "true"
type input "Toà nhà 25T2, P. [PERSON_NAME], Trung Hòa Nhân Chính, [GEOGRAPHIC_DATA], [GEOGR…"
type input "0865660052"
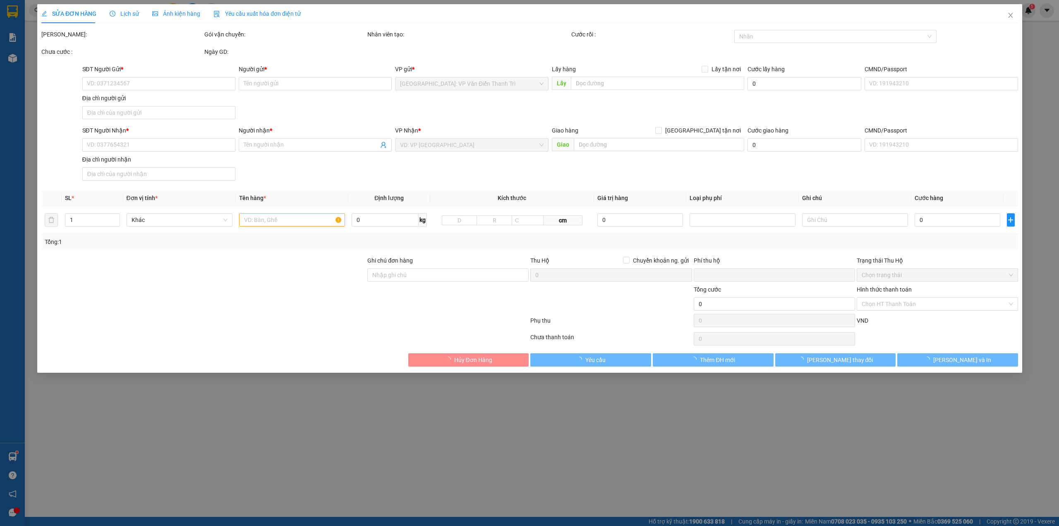
type input "Vinh"
checkbox input "true"
type input "Trả: số 260/29 đường hải phòng p chính gián quận [GEOGRAPHIC_DATA]"
type input "VAT chưa nhập"
type input "0"
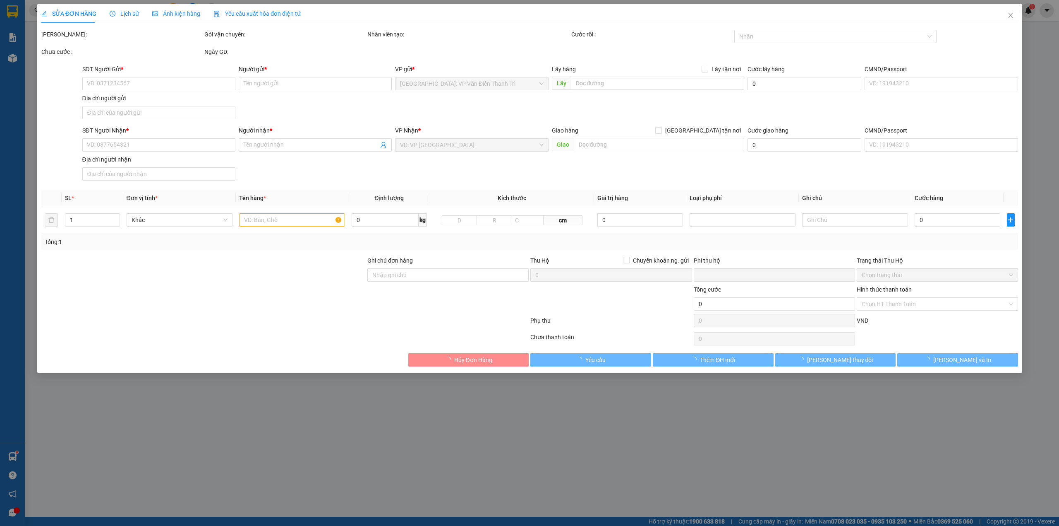
type input "505.000"
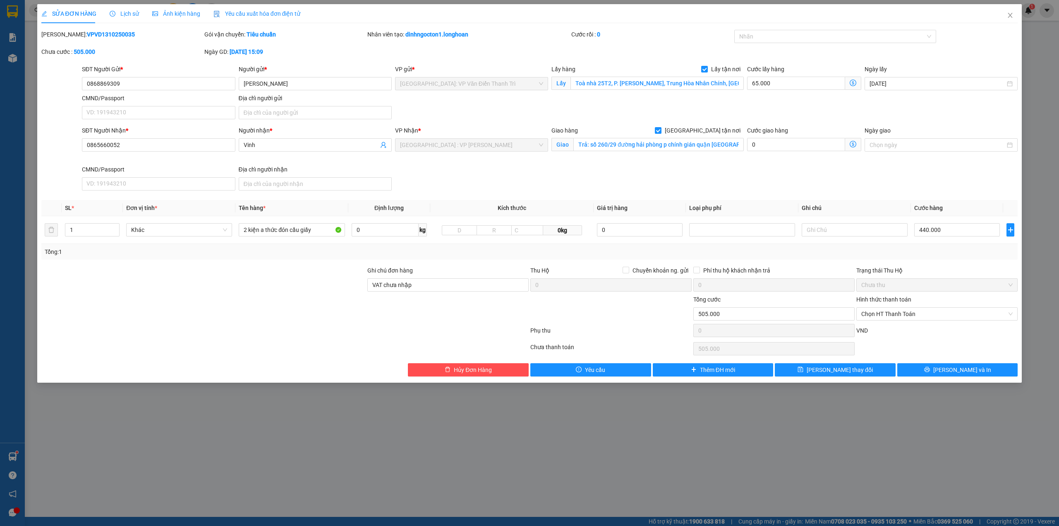
click at [489, 189] on div "SĐT Người Nhận * 0865660052 Người nhận * Vinh VP Nhận * [GEOGRAPHIC_DATA] : VP …" at bounding box center [549, 160] width 939 height 68
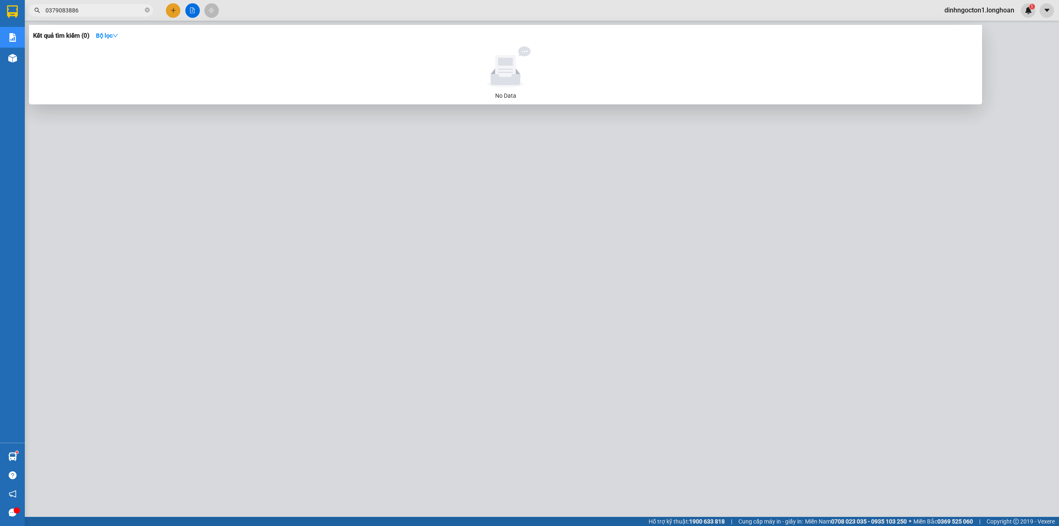
click at [124, 9] on input "0379083886" at bounding box center [95, 10] width 98 height 9
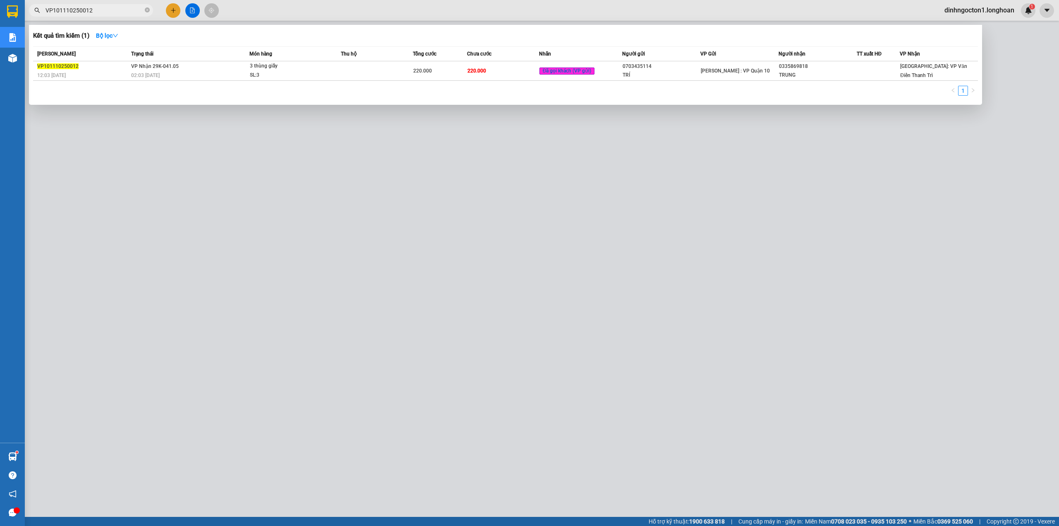
type input "VP101110250012"
click at [201, 42] on div "Kết quả tìm kiếm ( 1 ) Bộ lọc" at bounding box center [505, 35] width 945 height 13
click at [184, 70] on td "VP Nhận 29K-041.05 02:03 [DATE]" at bounding box center [189, 70] width 120 height 19
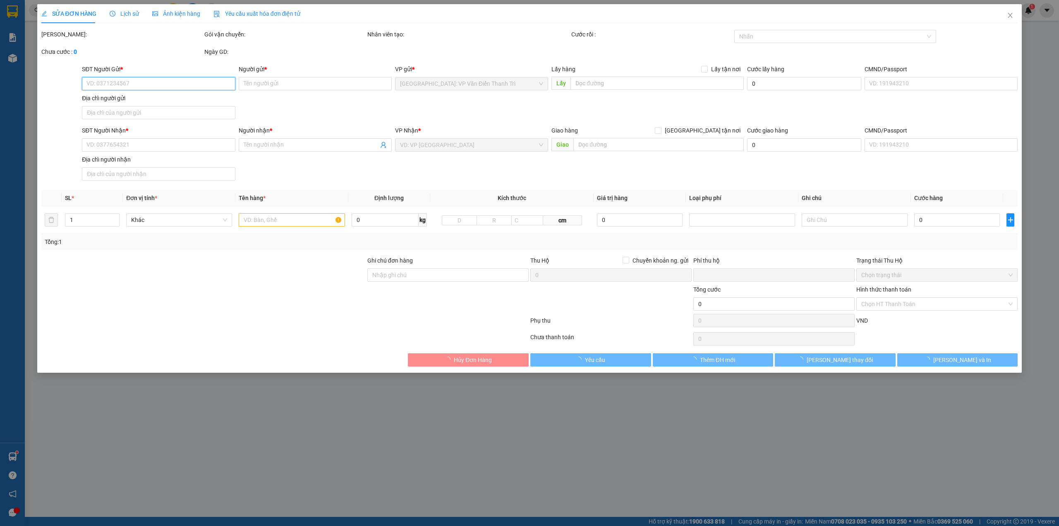
type input "0703435114"
type input "TRÍ"
type input "0335869818"
type input "TRUNG"
type input "hàng k bao bể vỡ hư hỏng"
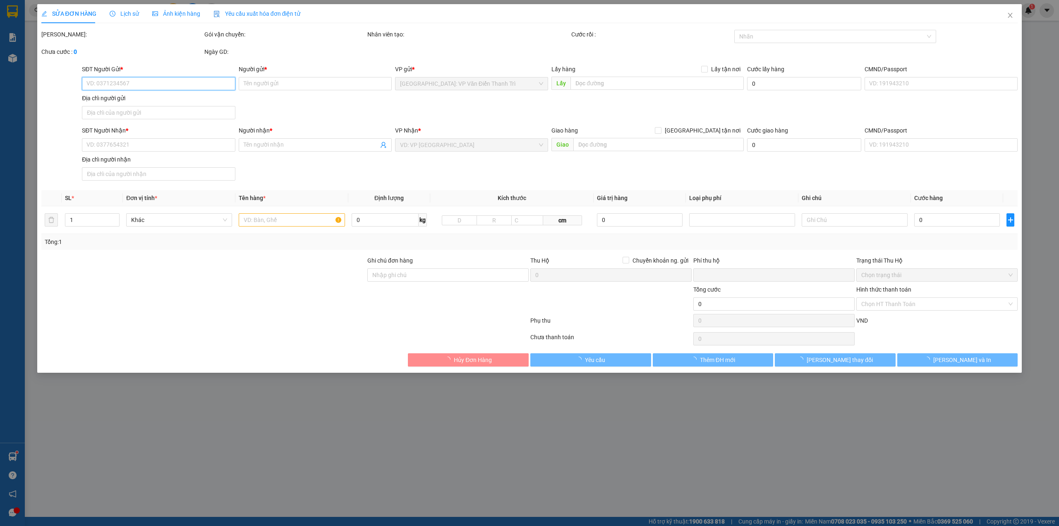
type input "0"
type input "220.000"
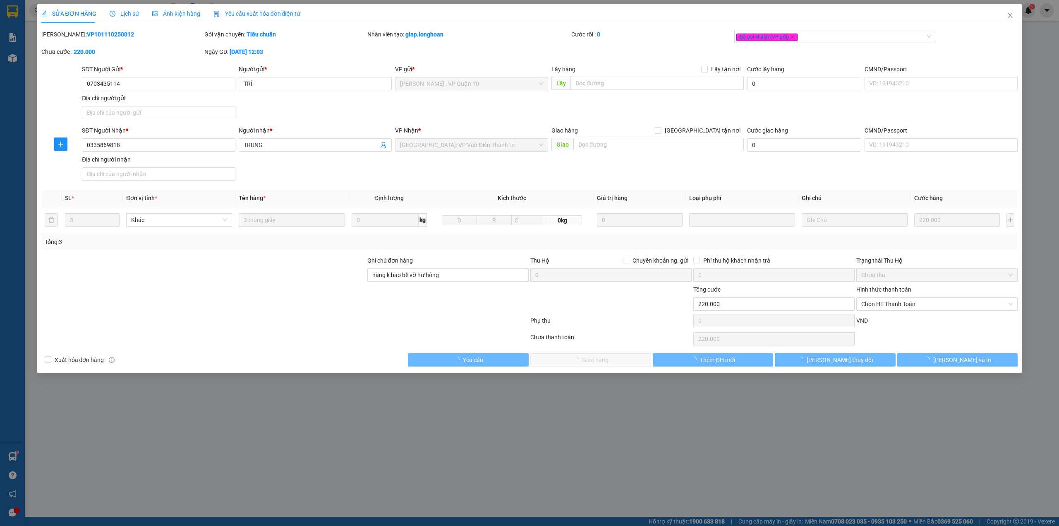
click at [124, 15] on span "Lịch sử" at bounding box center [124, 13] width 29 height 7
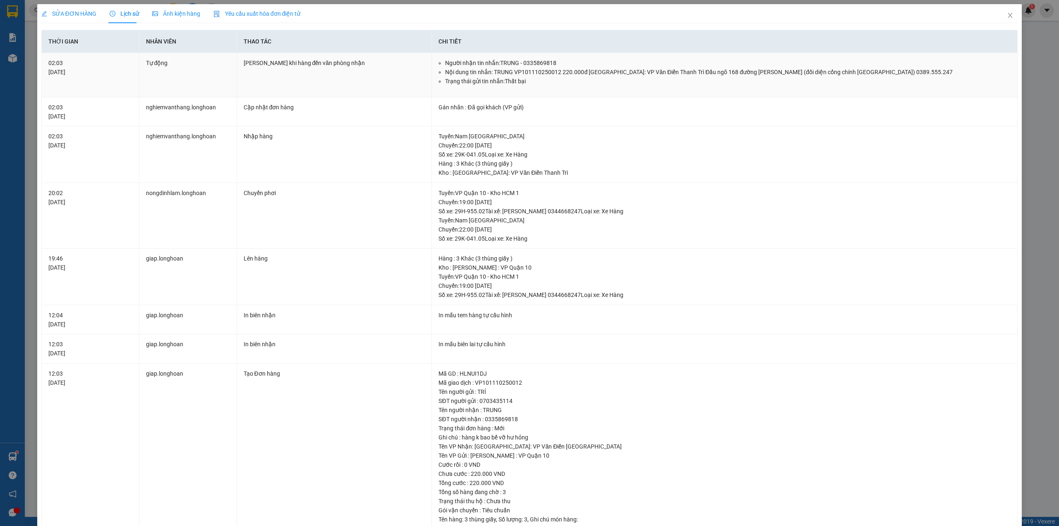
click at [158, 67] on td "Tự động" at bounding box center [188, 75] width 98 height 44
click at [59, 75] on div "02:03 [DATE]" at bounding box center [90, 67] width 84 height 18
click at [134, 73] on td "02:03 [DATE]" at bounding box center [91, 75] width 98 height 44
click at [185, 74] on td "Tự động" at bounding box center [188, 75] width 98 height 44
click at [105, 70] on div "02:03 [DATE]" at bounding box center [90, 67] width 84 height 18
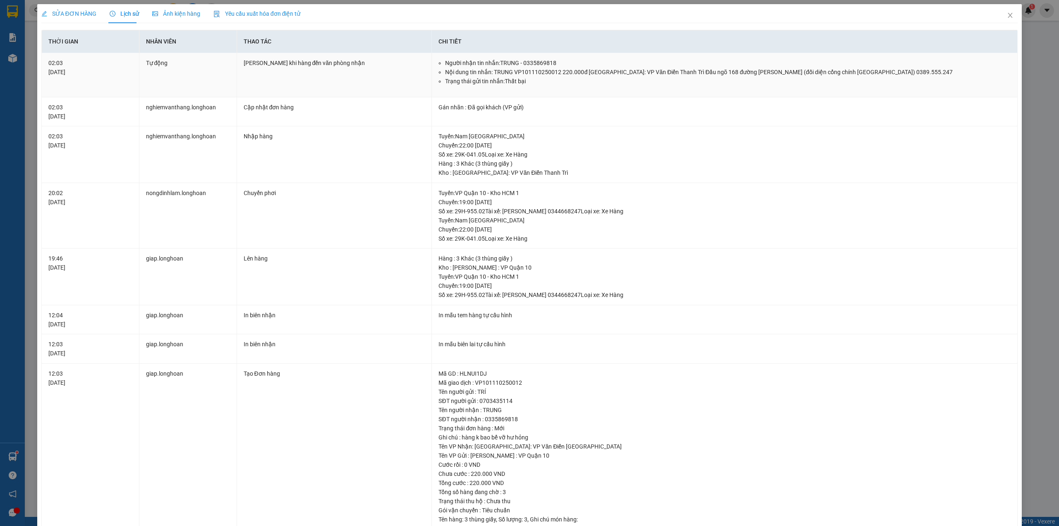
click at [214, 70] on td "Tự động" at bounding box center [188, 75] width 98 height 44
click at [129, 69] on div "02:03 [DATE]" at bounding box center [90, 67] width 84 height 18
drag, startPoint x: 213, startPoint y: 71, endPoint x: 328, endPoint y: 72, distance: 115.5
click at [214, 72] on td "Tự động" at bounding box center [188, 75] width 98 height 44
drag, startPoint x: 328, startPoint y: 72, endPoint x: 396, endPoint y: 73, distance: 68.3
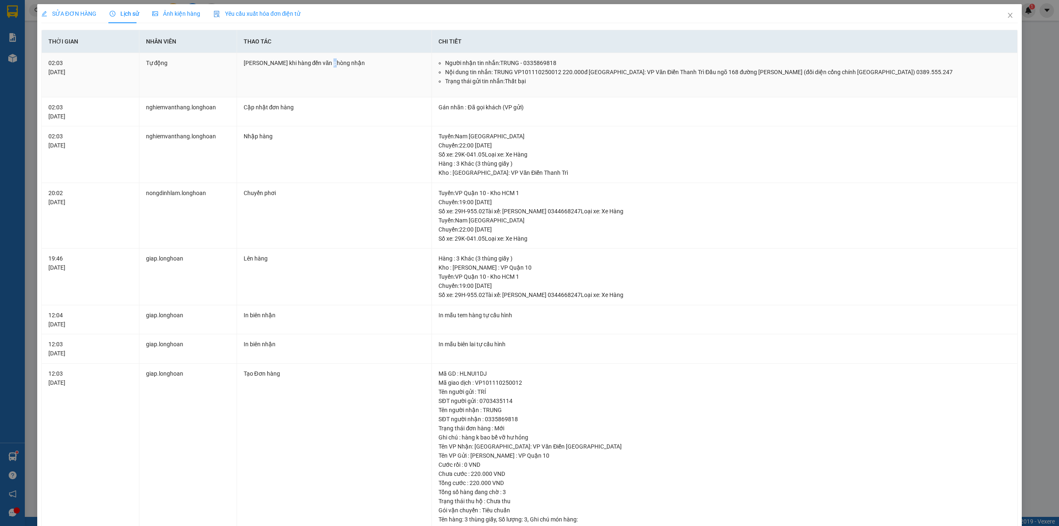
click at [329, 72] on td "[PERSON_NAME] khi hàng đến văn phòng nhận" at bounding box center [334, 75] width 195 height 44
click at [396, 73] on td "[PERSON_NAME] khi hàng đến văn phòng nhận" at bounding box center [334, 75] width 195 height 44
click at [277, 77] on td "[PERSON_NAME] khi hàng đến văn phòng nhận" at bounding box center [334, 75] width 195 height 44
click at [206, 87] on td "Tự động" at bounding box center [188, 75] width 98 height 44
click at [324, 87] on td "[PERSON_NAME] khi hàng đến văn phòng nhận" at bounding box center [334, 75] width 195 height 44
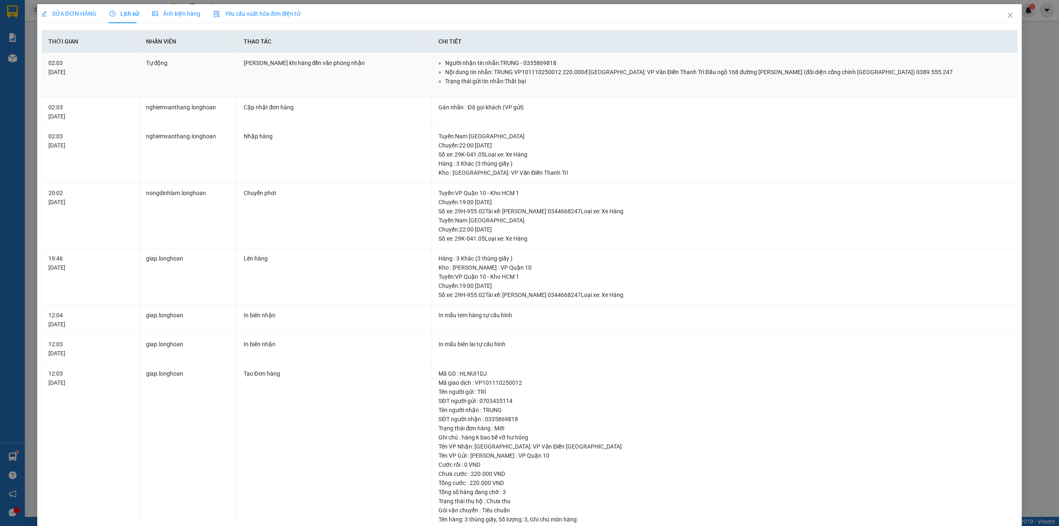
drag, startPoint x: 401, startPoint y: 74, endPoint x: 411, endPoint y: 75, distance: 10.4
click at [403, 74] on td "[PERSON_NAME] khi hàng đến văn phòng nhận" at bounding box center [334, 75] width 195 height 44
click at [490, 110] on div "Gán nhãn : Đã gọi khách (VP gửi)" at bounding box center [725, 107] width 572 height 9
drag, startPoint x: 297, startPoint y: 110, endPoint x: 285, endPoint y: 110, distance: 12.0
click at [293, 110] on div "Cập nhật đơn hàng" at bounding box center [335, 107] width 182 height 9
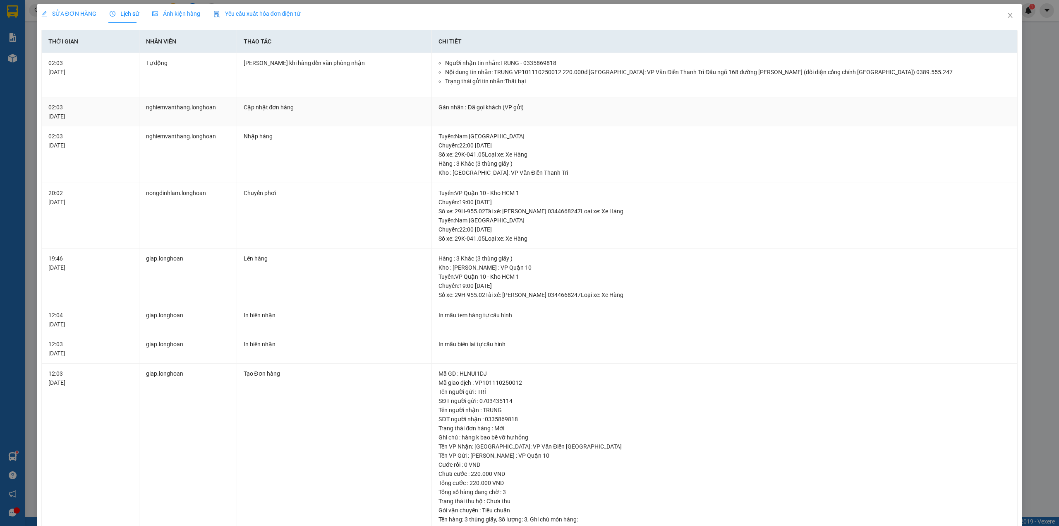
click at [159, 104] on td "nghiemvanthang.longhoan" at bounding box center [188, 111] width 98 height 29
drag, startPoint x: 168, startPoint y: 148, endPoint x: 183, endPoint y: 121, distance: 30.2
click at [170, 146] on td "nghiemvanthang.longhoan" at bounding box center [188, 154] width 98 height 57
click at [189, 96] on td "Tự động" at bounding box center [188, 75] width 98 height 44
drag, startPoint x: 275, startPoint y: 116, endPoint x: 422, endPoint y: 117, distance: 147.3
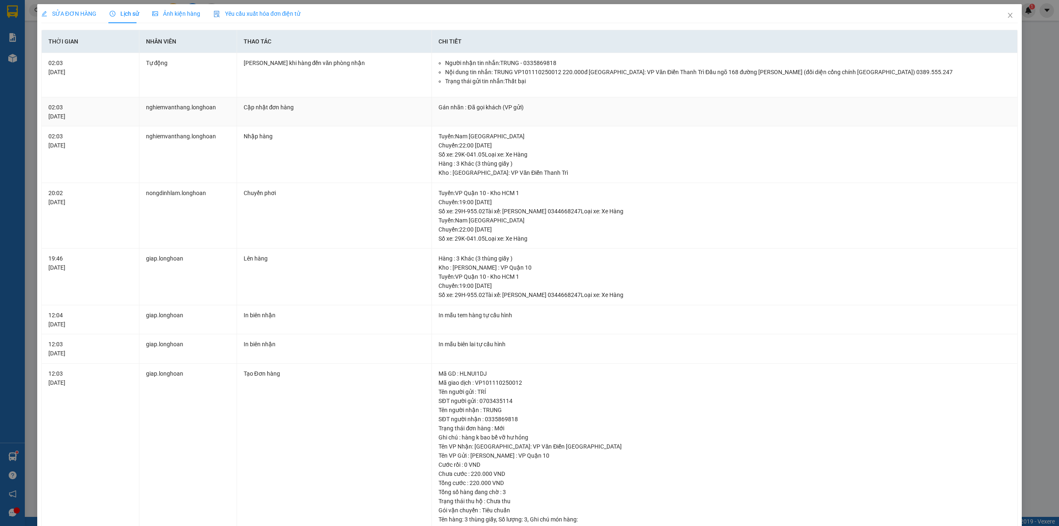
click at [277, 117] on td "Cập nhật đơn hàng" at bounding box center [334, 111] width 195 height 29
click at [553, 116] on td "Gán nhãn : Đã gọi khách (VP gửi)" at bounding box center [725, 111] width 586 height 29
click at [522, 159] on div "Hàng : 3 Khác (3 thùng giấy )" at bounding box center [725, 163] width 572 height 9
click at [479, 140] on div "Tuyến : Nam [GEOGRAPHIC_DATA] Chuyến: 22:00 [DATE] Số xe: 29K-041.05 Loại xe: X…" at bounding box center [725, 145] width 572 height 27
click at [191, 146] on td "nghiemvanthang.longhoan" at bounding box center [188, 154] width 98 height 57
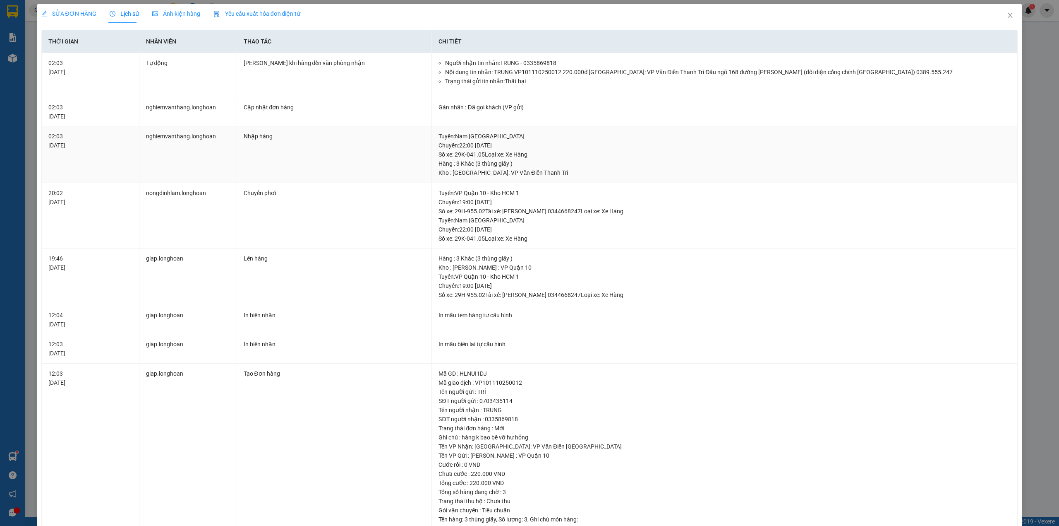
click at [142, 134] on td "nghiemvanthang.longhoan" at bounding box center [188, 154] width 98 height 57
click at [178, 134] on td "nghiemvanthang.longhoan" at bounding box center [188, 154] width 98 height 57
click at [184, 134] on td "nghiemvanthang.longhoan" at bounding box center [188, 154] width 98 height 57
click at [247, 136] on div "Nhập hàng" at bounding box center [335, 136] width 182 height 9
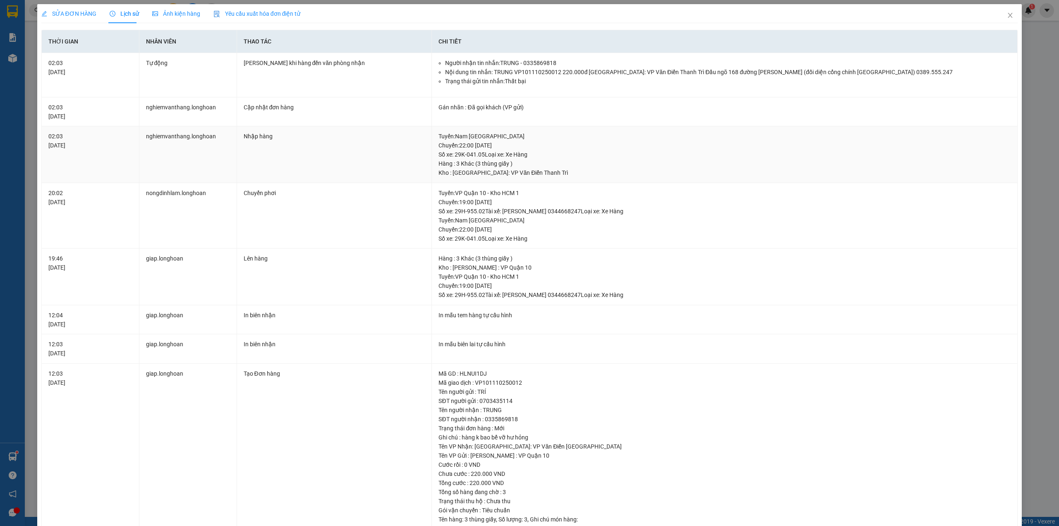
click at [454, 131] on td "Tuyến : Nam [GEOGRAPHIC_DATA] QL1A Chuyến: 22:00 [DATE] Số xe: 29K-041.05 Loại …" at bounding box center [725, 154] width 586 height 57
click at [459, 143] on div "Tuyến : Nam [GEOGRAPHIC_DATA] Chuyến: 22:00 [DATE] Số xe: 29K-041.05 Loại xe: X…" at bounding box center [725, 145] width 572 height 27
click at [447, 173] on div "Kho : [GEOGRAPHIC_DATA]: VP Văn Điển Thanh Trì" at bounding box center [725, 172] width 572 height 9
click at [292, 160] on td "Nhập hàng" at bounding box center [334, 154] width 195 height 57
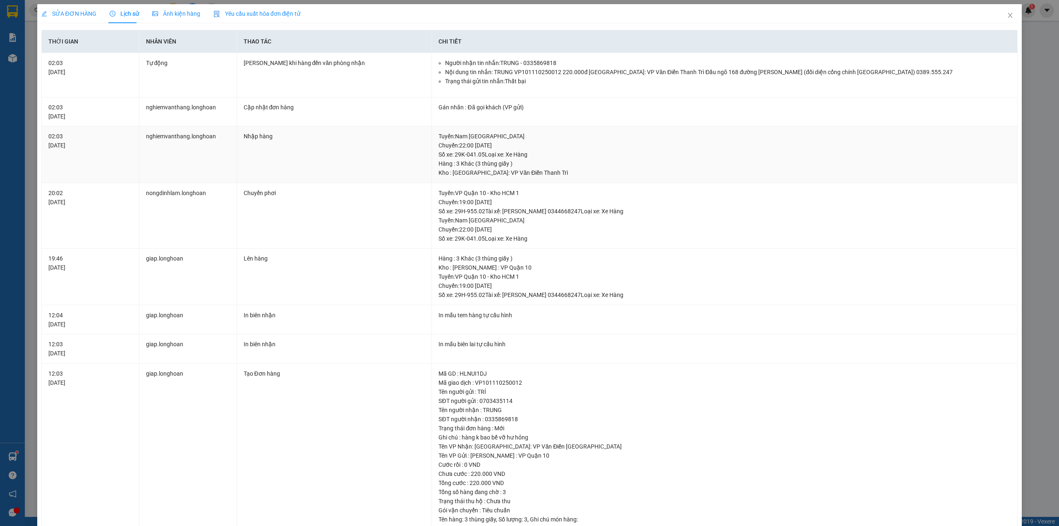
click at [271, 141] on div "Nhập hàng" at bounding box center [335, 136] width 182 height 9
click at [271, 196] on div "Chuyển phơi" at bounding box center [335, 192] width 182 height 9
click at [257, 190] on div "Chuyển phơi" at bounding box center [335, 192] width 182 height 9
click at [262, 256] on div "Lên hàng" at bounding box center [335, 258] width 182 height 9
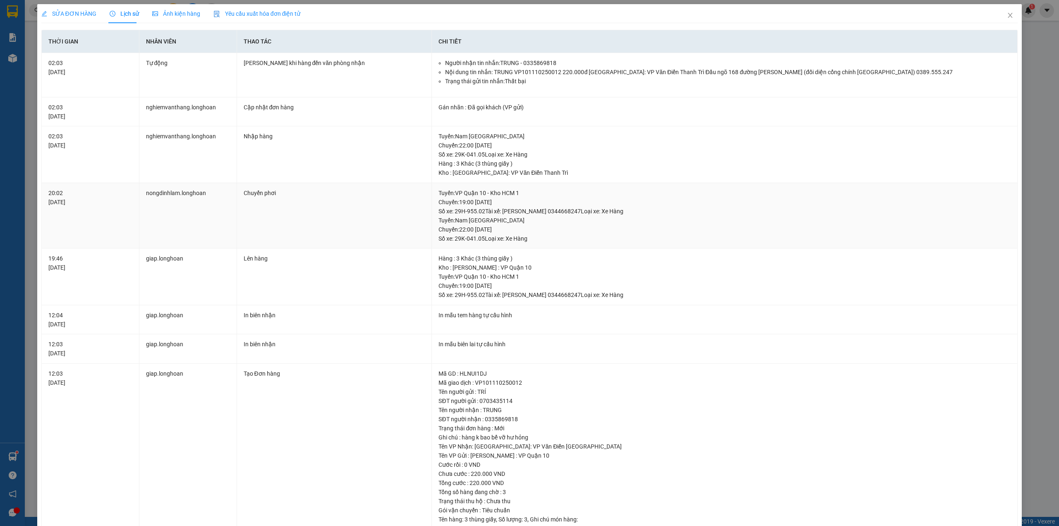
click at [247, 190] on div "Chuyển phơi" at bounding box center [335, 192] width 182 height 9
click at [252, 131] on td "Nhập hàng" at bounding box center [334, 154] width 195 height 57
click at [267, 102] on td "Cập nhật đơn hàng" at bounding box center [334, 111] width 195 height 29
click at [267, 109] on div "Cập nhật đơn hàng" at bounding box center [335, 107] width 182 height 9
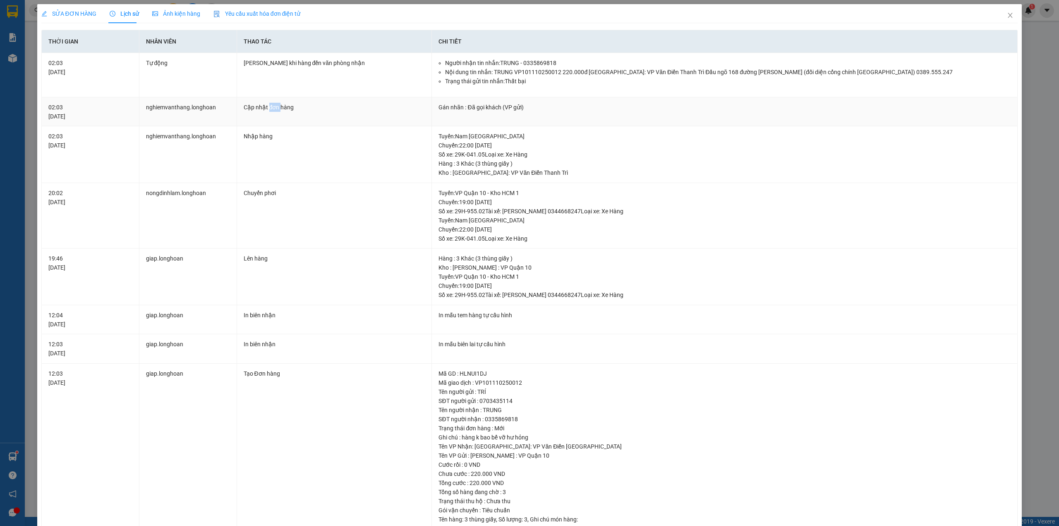
click at [267, 109] on div "Cập nhật đơn hàng" at bounding box center [335, 107] width 182 height 9
click at [279, 105] on div "Cập nhật đơn hàng" at bounding box center [335, 107] width 182 height 9
click at [295, 62] on div "[PERSON_NAME] khi hàng đến văn phòng nhận" at bounding box center [335, 62] width 182 height 9
click at [264, 87] on td "[PERSON_NAME] khi hàng đến văn phòng nhận" at bounding box center [334, 75] width 195 height 44
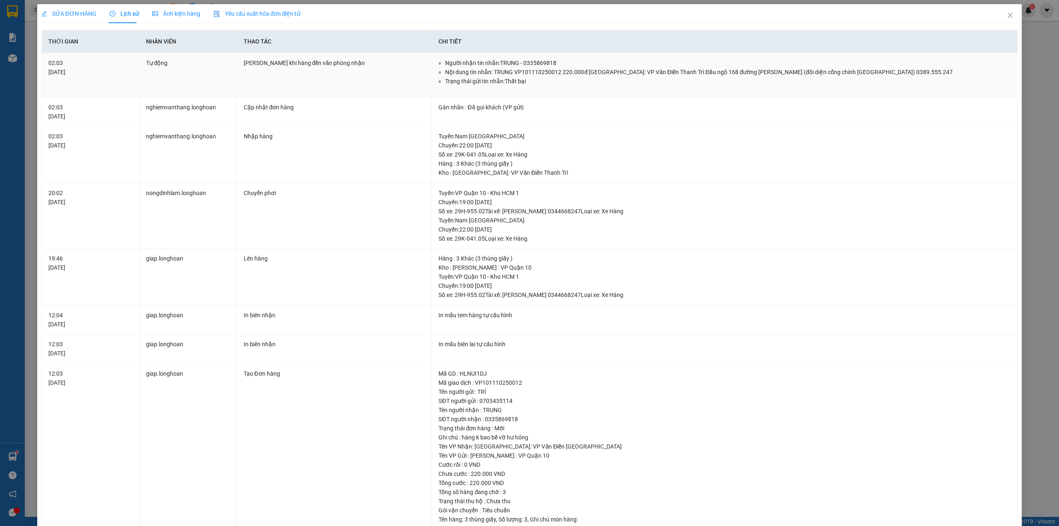
click at [274, 61] on div "[PERSON_NAME] khi hàng đến văn phòng nhận" at bounding box center [335, 62] width 182 height 9
click at [244, 80] on td "[PERSON_NAME] khi hàng đến văn phòng nhận" at bounding box center [334, 75] width 195 height 44
click at [255, 57] on td "[PERSON_NAME] khi hàng đến văn phòng nhận" at bounding box center [334, 75] width 195 height 44
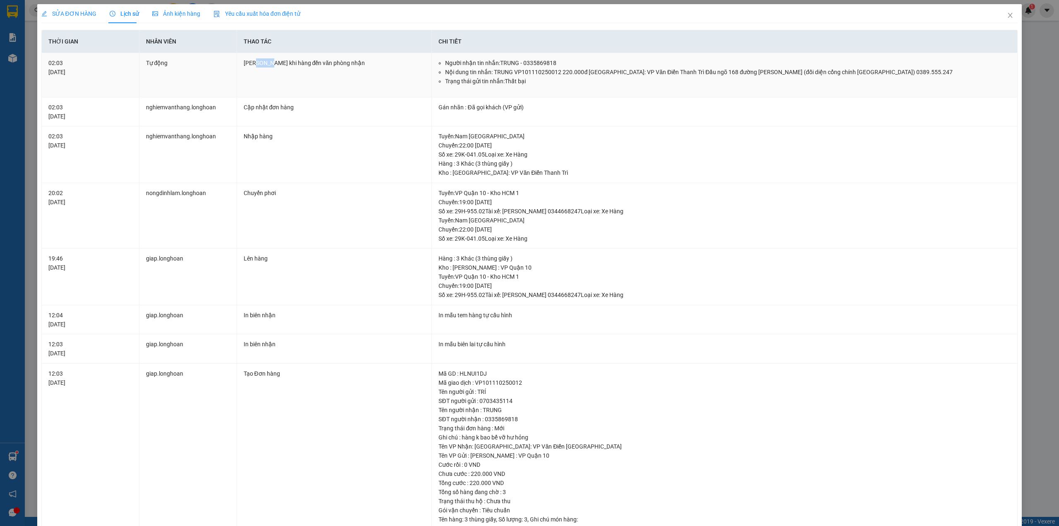
click at [254, 66] on div "[PERSON_NAME] khi hàng đến văn phòng nhận" at bounding box center [335, 62] width 182 height 9
click at [251, 79] on td "[PERSON_NAME] khi hàng đến văn phòng nhận" at bounding box center [334, 75] width 195 height 44
click at [278, 67] on div "[PERSON_NAME] khi hàng đến văn phòng nhận" at bounding box center [335, 62] width 182 height 9
click at [288, 59] on div "[PERSON_NAME] khi hàng đến văn phòng nhận" at bounding box center [335, 62] width 182 height 9
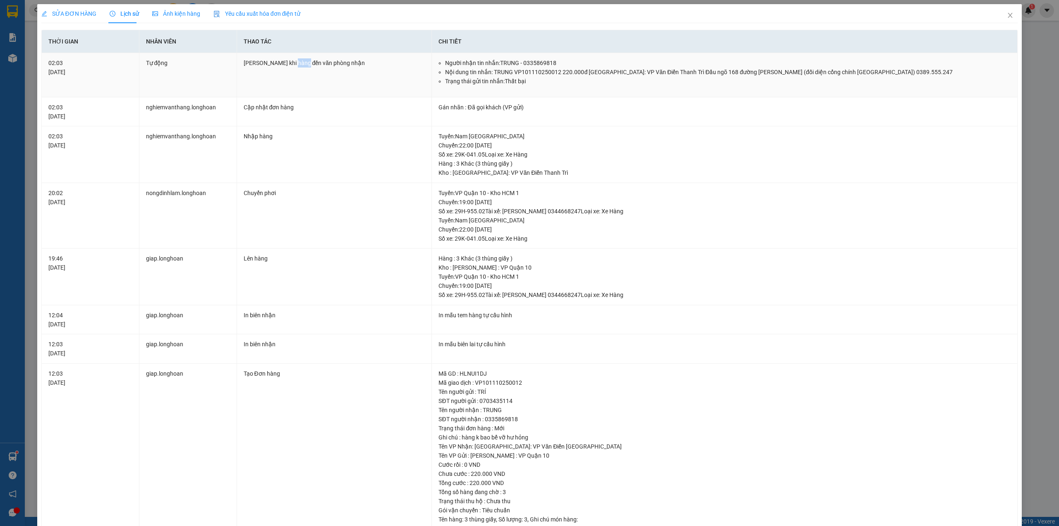
click at [288, 59] on div "[PERSON_NAME] khi hàng đến văn phòng nhận" at bounding box center [335, 62] width 182 height 9
click at [287, 74] on td "[PERSON_NAME] khi hàng đến văn phòng nhận" at bounding box center [334, 75] width 195 height 44
click at [279, 62] on div "[PERSON_NAME] khi hàng đến văn phòng nhận" at bounding box center [335, 62] width 182 height 9
click at [262, 84] on td "[PERSON_NAME] khi hàng đến văn phòng nhận" at bounding box center [334, 75] width 195 height 44
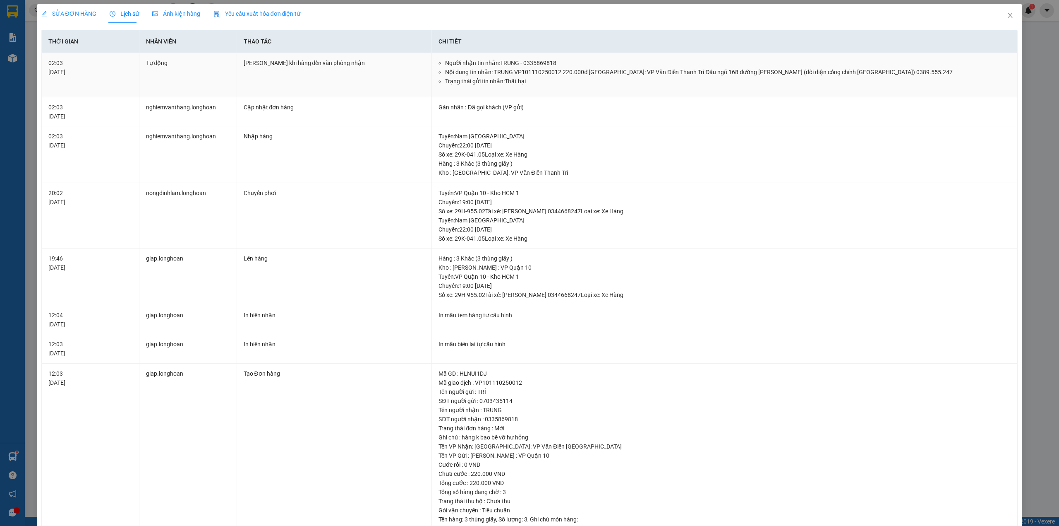
click at [267, 69] on td "[PERSON_NAME] khi hàng đến văn phòng nhận" at bounding box center [334, 75] width 195 height 44
click at [292, 99] on td "Cập nhật đơn hàng" at bounding box center [334, 111] width 195 height 29
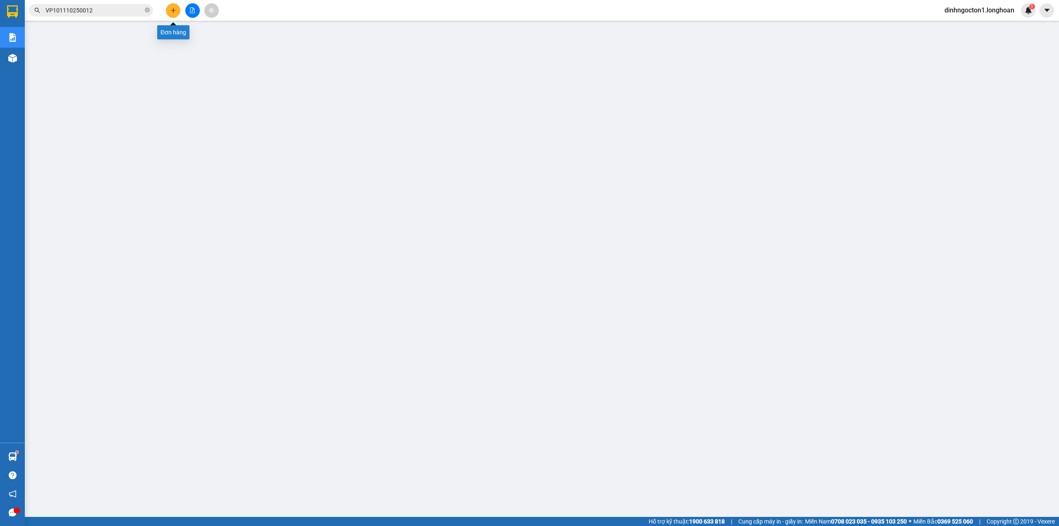
click at [173, 8] on icon "plus" at bounding box center [173, 10] width 0 height 5
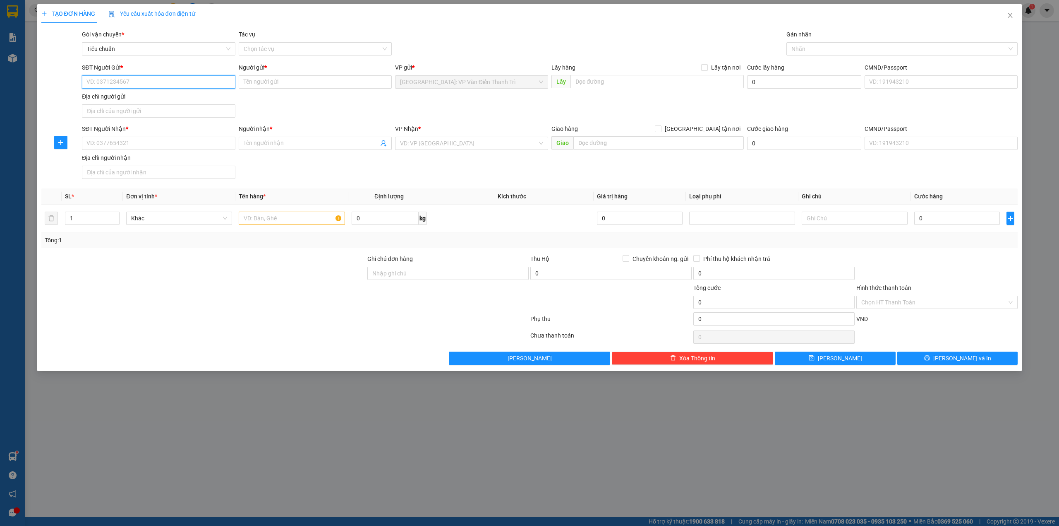
click at [149, 84] on input "SĐT Người Gửi *" at bounding box center [158, 81] width 153 height 13
paste input "0975818338"
type input "0975818338"
click at [135, 86] on input "0975818338" at bounding box center [158, 81] width 153 height 13
click at [153, 100] on div "0975818338 - CHỊ [PERSON_NAME]" at bounding box center [158, 98] width 143 height 9
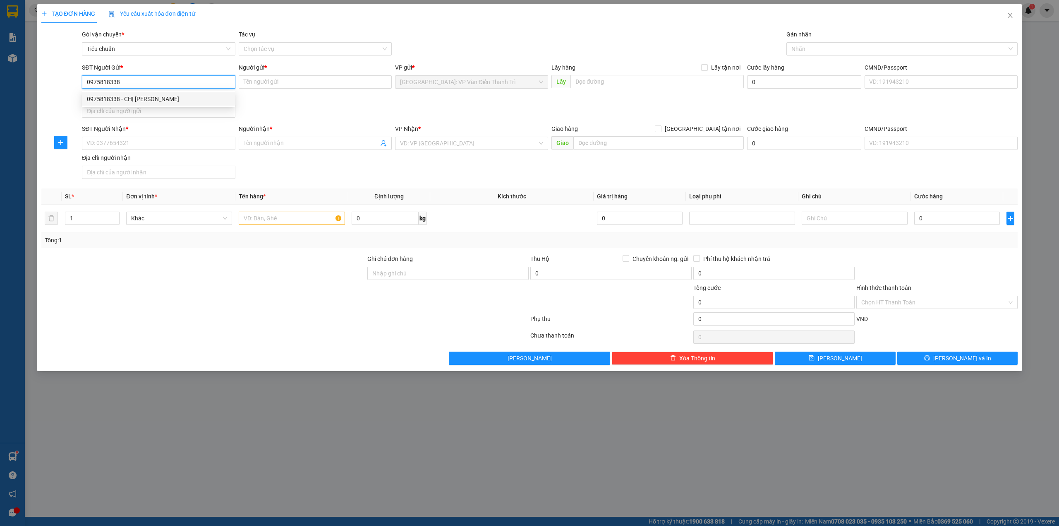
type input "CHỊ [PERSON_NAME]"
checkbox input "true"
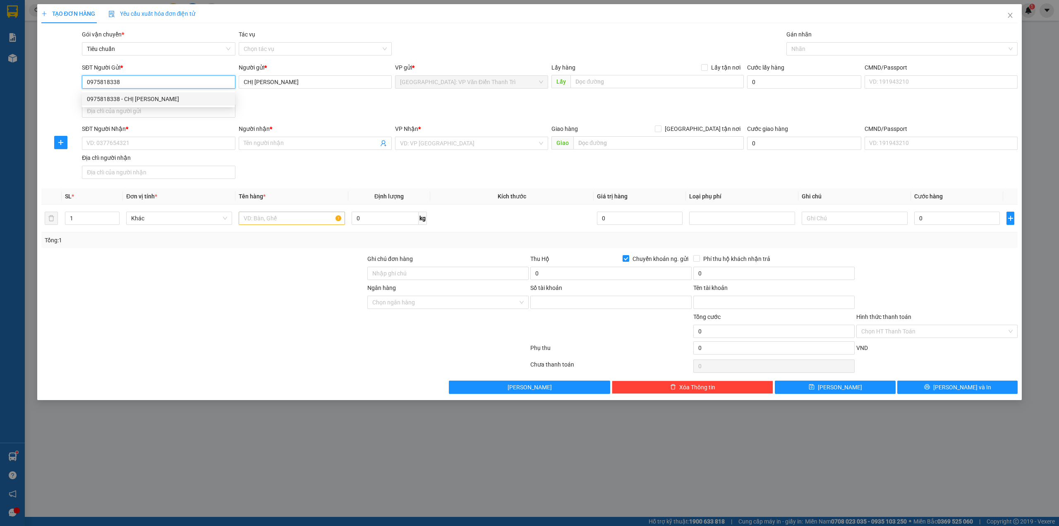
type input "109800028888"
type input "Bui Dieu Linh"
click at [272, 98] on div "SĐT Người Gửi * 0975818338 0975818338 Người gửi * CHỊ LINH VP gửi * [GEOGRAPHIC…" at bounding box center [549, 92] width 939 height 58
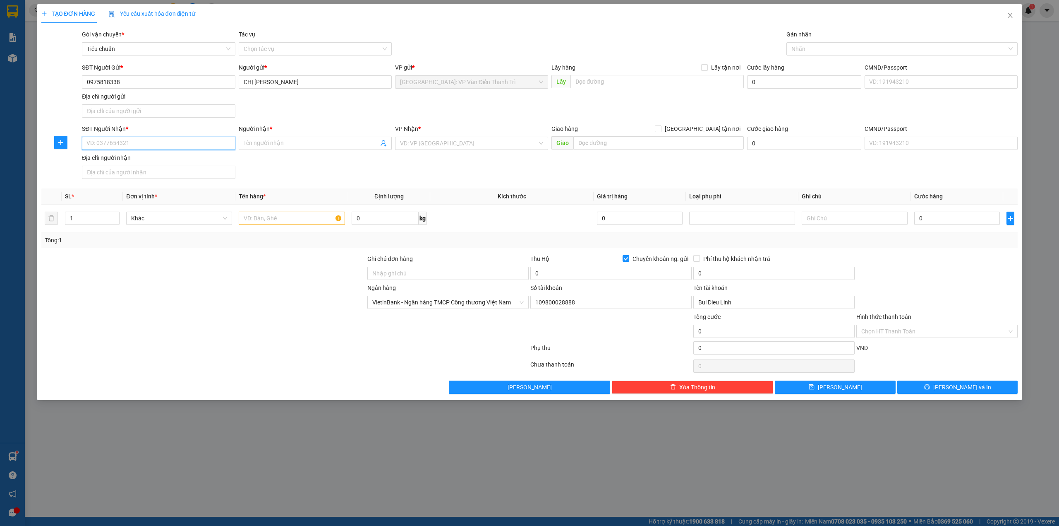
click at [177, 140] on input "SĐT Người Nhận *" at bounding box center [158, 143] width 153 height 13
paste input "0865234588"
type input "0865234588"
click at [155, 147] on input "0865234588" at bounding box center [158, 143] width 153 height 13
click at [151, 161] on div "0865234588 - [PERSON_NAME]" at bounding box center [158, 160] width 143 height 9
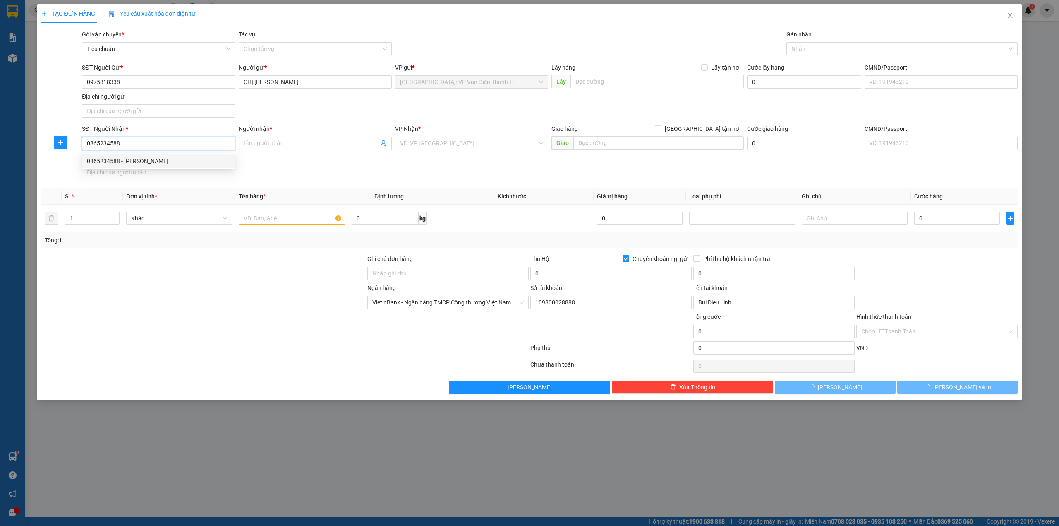
type input "[PERSON_NAME]"
checkbox input "true"
type input "tổ 13 thị trấn lâm ý [GEOGRAPHIC_DATA]"
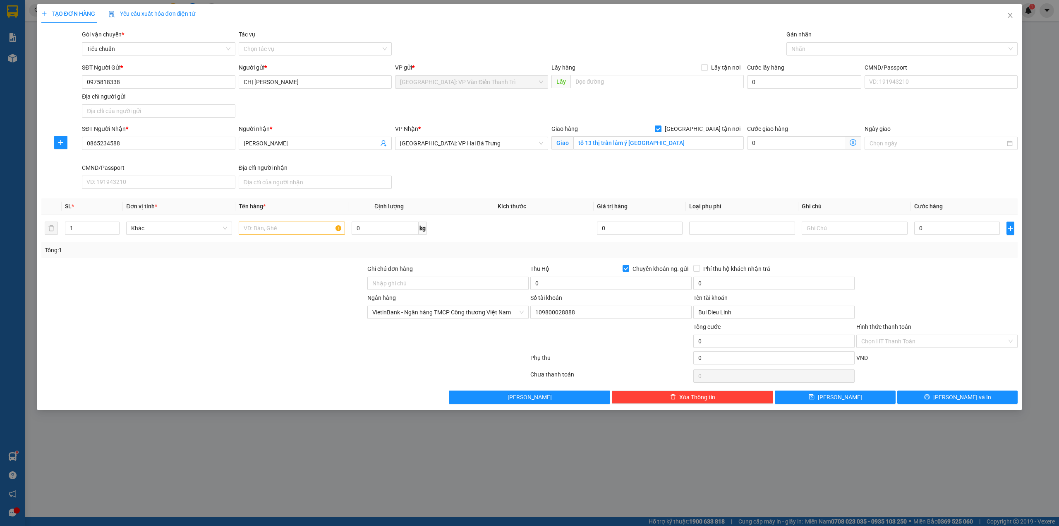
click at [515, 180] on div "SĐT Người Nhận * 0865234588 0865234588 Người nhận * [PERSON_NAME] VP Nhận * [GE…" at bounding box center [549, 158] width 939 height 68
click at [460, 146] on span "[GEOGRAPHIC_DATA]: VP Hai Bà Trưng" at bounding box center [471, 143] width 143 height 12
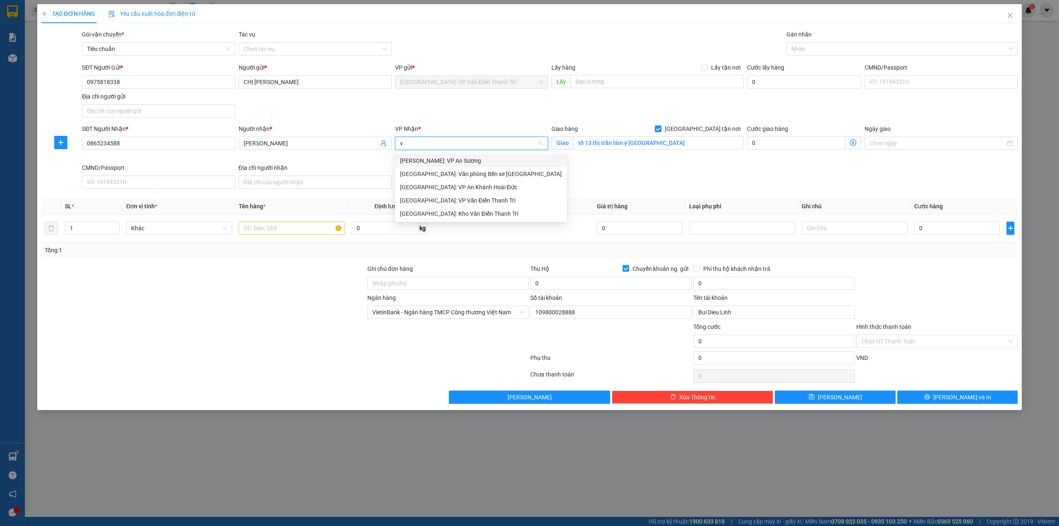
type input "vă"
click at [468, 173] on div "[GEOGRAPHIC_DATA]: VP Văn Điển Thanh Trì" at bounding box center [481, 173] width 162 height 9
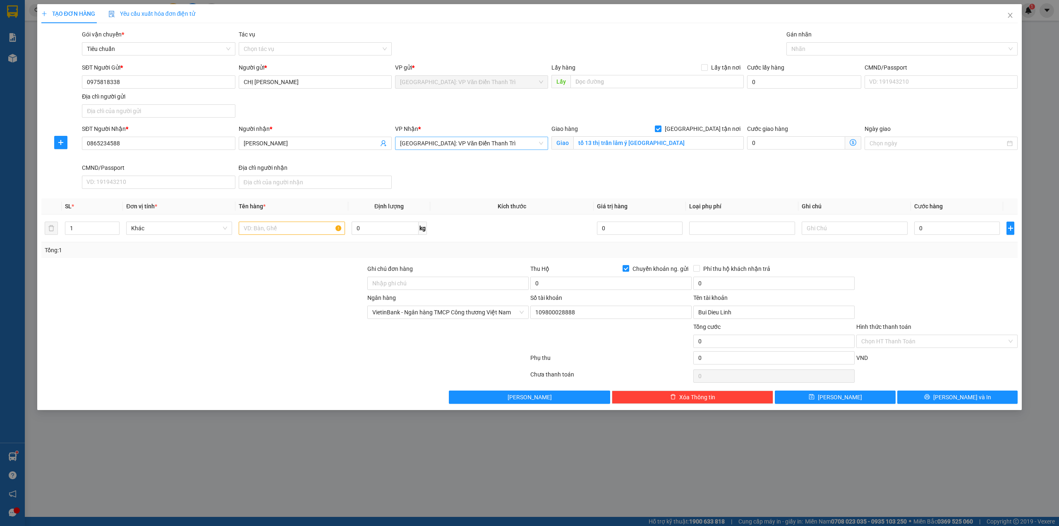
click at [632, 174] on div "SĐT Người Nhận * 0865234588 Người nhận * [PERSON_NAME] VP Nhận * [GEOGRAPHIC_DA…" at bounding box center [549, 158] width 939 height 68
click at [510, 116] on div "SĐT Người Gửi * 0975818338 Người gửi * CHỊ LINH VP gửi * [GEOGRAPHIC_DATA]: VP …" at bounding box center [549, 92] width 939 height 58
click at [636, 171] on div "SĐT Người Nhận * 0865234588 Người nhận * [PERSON_NAME] VP Nhận * [GEOGRAPHIC_DA…" at bounding box center [549, 158] width 939 height 68
click at [641, 117] on div "SĐT Người Gửi * 0975818338 Người gửi * CHỊ LINH VP gửi * Hà Nội: VP Văn Điển Th…" at bounding box center [549, 92] width 939 height 58
click at [524, 114] on div "SĐT Người Gửi * 0975818338 Người gửi * CHỊ LINH VP gửi * Hà Nội: VP Văn Điển Th…" at bounding box center [549, 92] width 939 height 58
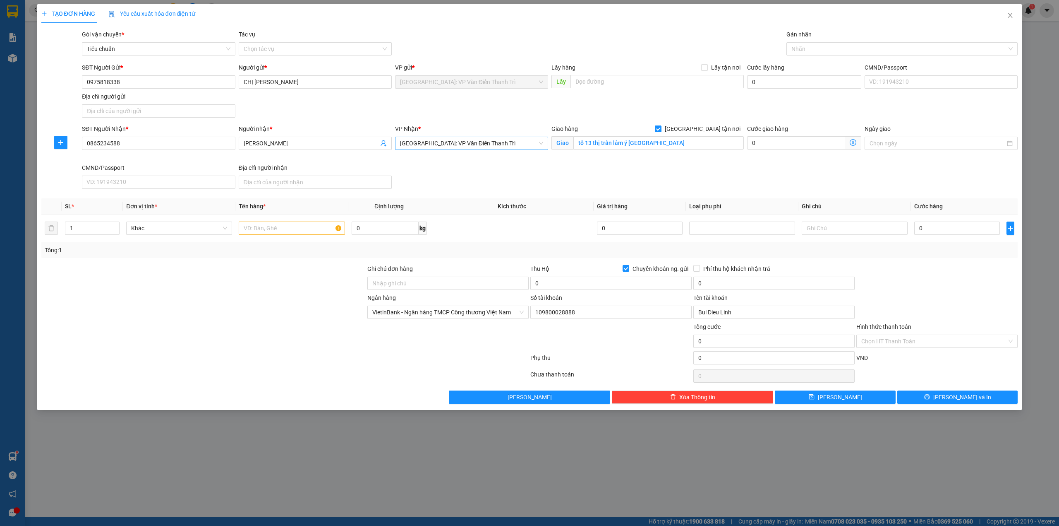
click at [478, 146] on span "[GEOGRAPHIC_DATA]: VP Văn Điển Thanh Trì" at bounding box center [471, 143] width 143 height 12
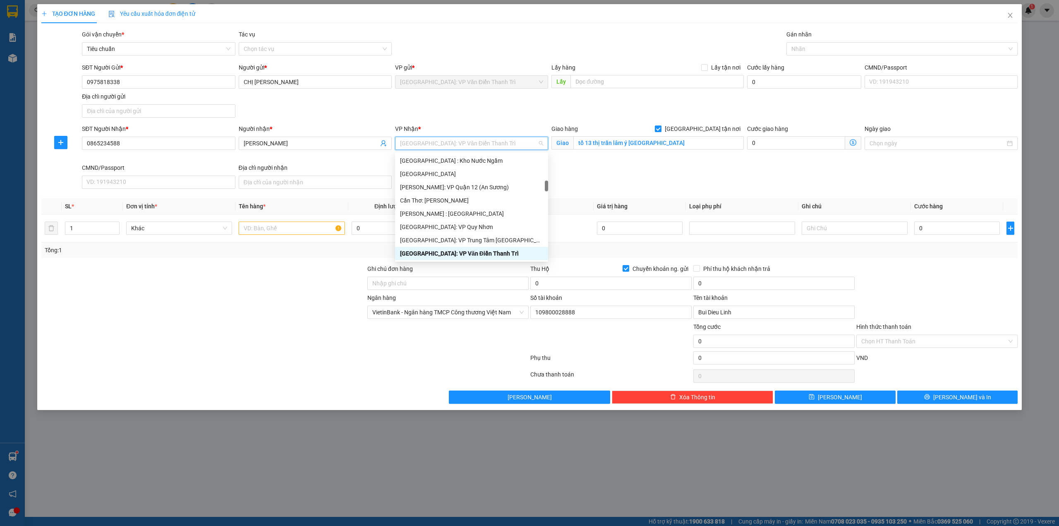
click at [478, 146] on span "[GEOGRAPHIC_DATA]: VP Văn Điển Thanh Trì" at bounding box center [471, 143] width 143 height 12
type input "kho"
click at [489, 137] on div "VP Nhận *" at bounding box center [471, 130] width 153 height 12
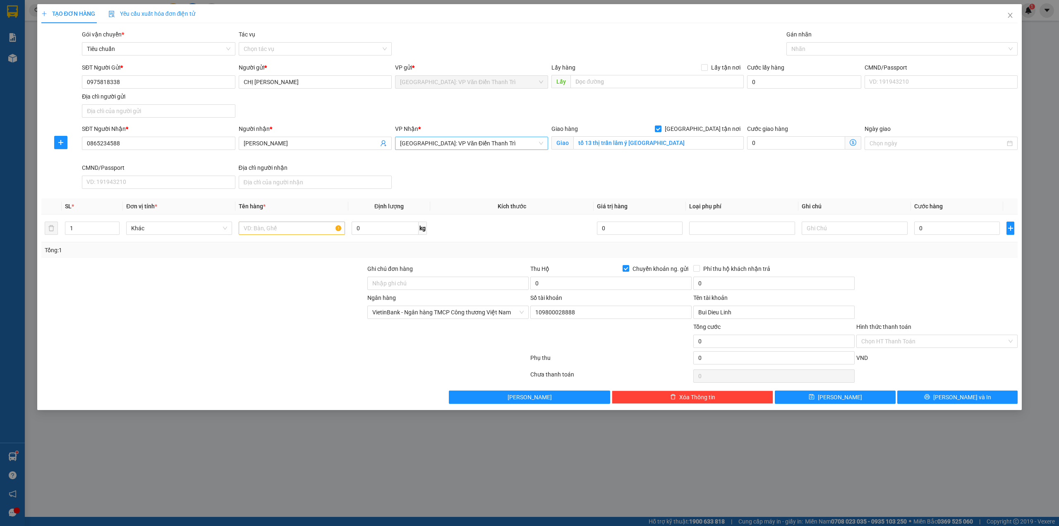
drag, startPoint x: 489, startPoint y: 137, endPoint x: 488, endPoint y: 143, distance: 6.7
click at [489, 140] on div "VP Nhận * Hà Nội: VP Văn Điển Thanh Trì" at bounding box center [471, 138] width 153 height 29
click at [488, 143] on span "[GEOGRAPHIC_DATA]: VP Văn Điển Thanh Trì" at bounding box center [471, 143] width 143 height 12
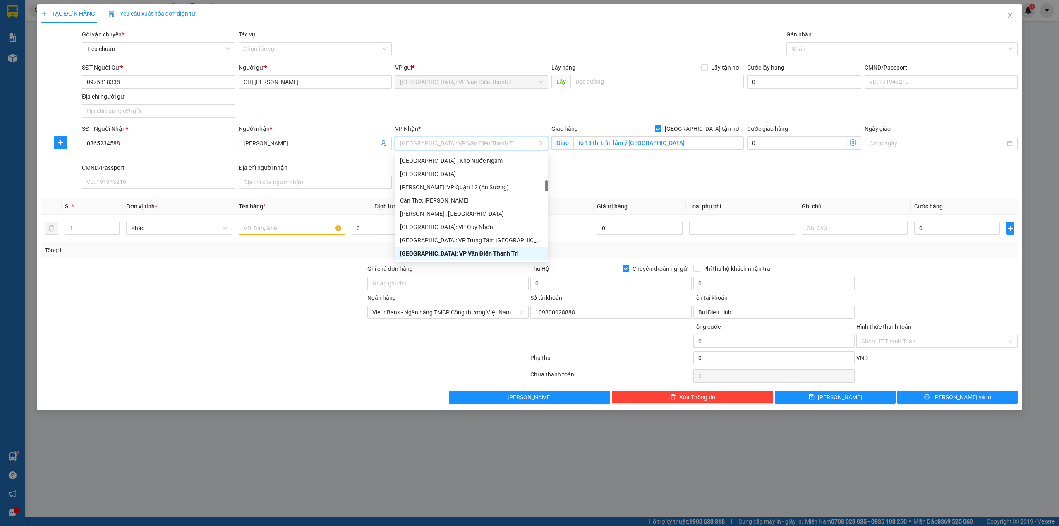
click at [488, 143] on span "[GEOGRAPHIC_DATA]: VP Văn Điển Thanh Trì" at bounding box center [471, 143] width 143 height 12
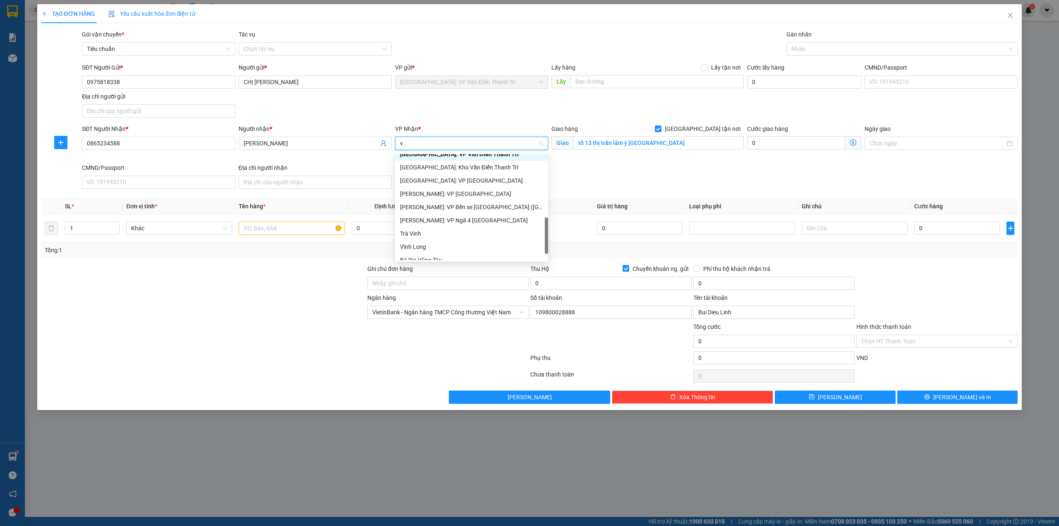
scroll to position [245, 0]
type input "vd"
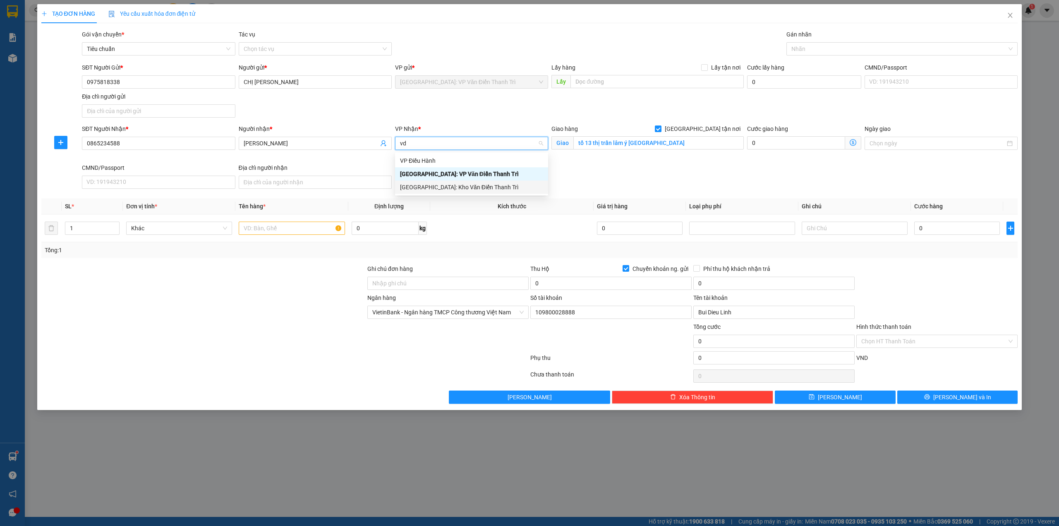
click at [462, 185] on div "[GEOGRAPHIC_DATA]: Kho Văn Điển Thanh Trì" at bounding box center [471, 187] width 143 height 9
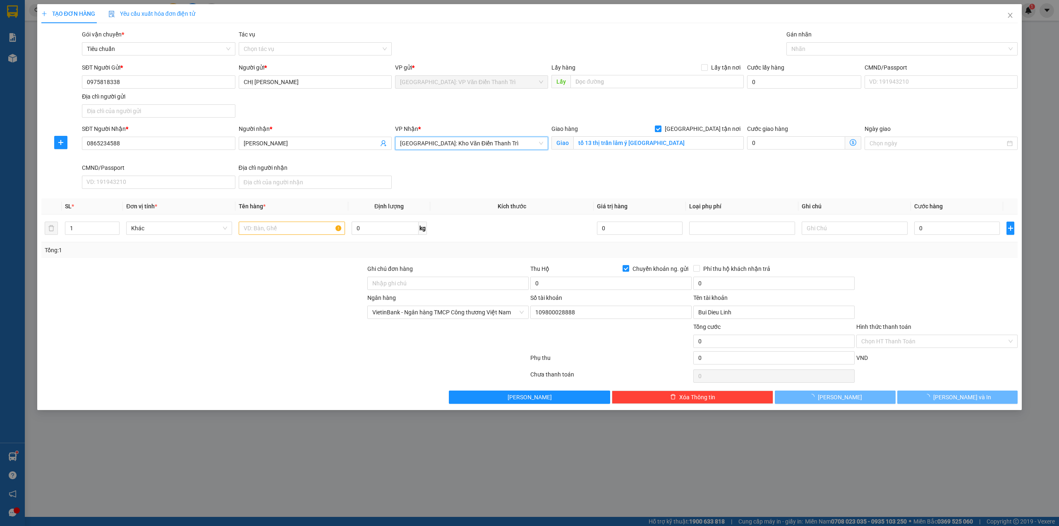
click at [692, 179] on div "SĐT Người Nhận * 0865234588 Người nhận * Bảo Ngọc VP Nhận * Hà Nội: Kho Văn Điể…" at bounding box center [549, 158] width 939 height 68
click at [677, 115] on div "SĐT Người Gửi * 0975818338 Người gửi * CHỊ LINH VP gửi * Hà Nội: VP Văn Điển Th…" at bounding box center [549, 92] width 939 height 58
click at [696, 173] on div "SĐT Người Nhận * 0865234588 Người nhận * Bảo Ngọc VP Nhận * Hà Nội: Kho Văn Điể…" at bounding box center [549, 158] width 939 height 68
click at [641, 103] on div "SĐT Người Gửi * 0975818338 Người gửi * CHỊ LINH VP gửi * Hà Nội: VP Văn Điển Th…" at bounding box center [549, 92] width 939 height 58
click at [254, 283] on div at bounding box center [204, 278] width 326 height 29
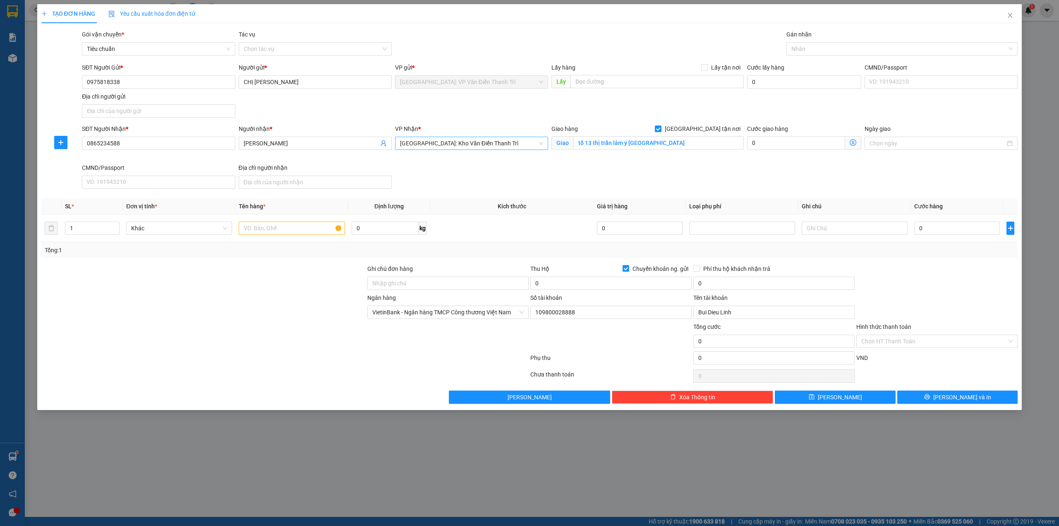
click at [514, 157] on div "VP Nhận * Hà Nội: Kho Văn Điển Thanh Trì" at bounding box center [472, 143] width 156 height 39
click at [271, 290] on div at bounding box center [204, 278] width 326 height 29
click at [283, 227] on input "text" at bounding box center [292, 227] width 106 height 13
click at [502, 204] on span "Kích thước" at bounding box center [512, 206] width 29 height 7
click at [257, 232] on input "text" at bounding box center [292, 227] width 106 height 13
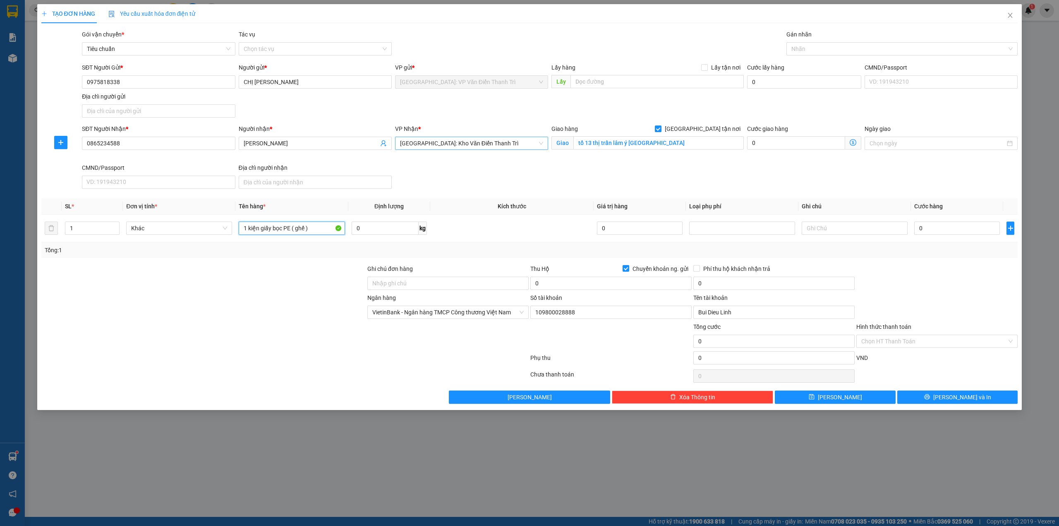
type input "1 kiện giấy bọc PE ( ghế )"
click at [972, 231] on input "0" at bounding box center [958, 227] width 86 height 13
type input "3"
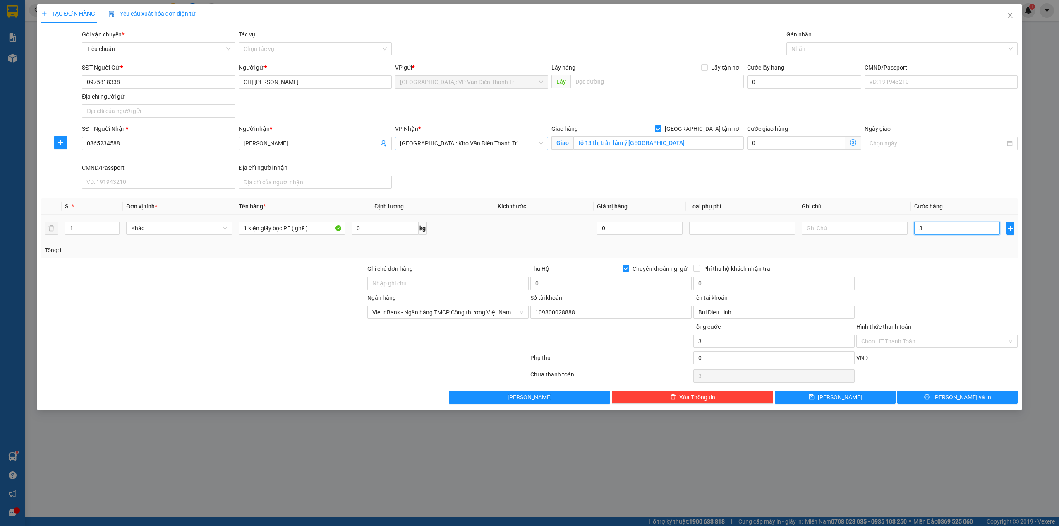
type input "32"
type input "320"
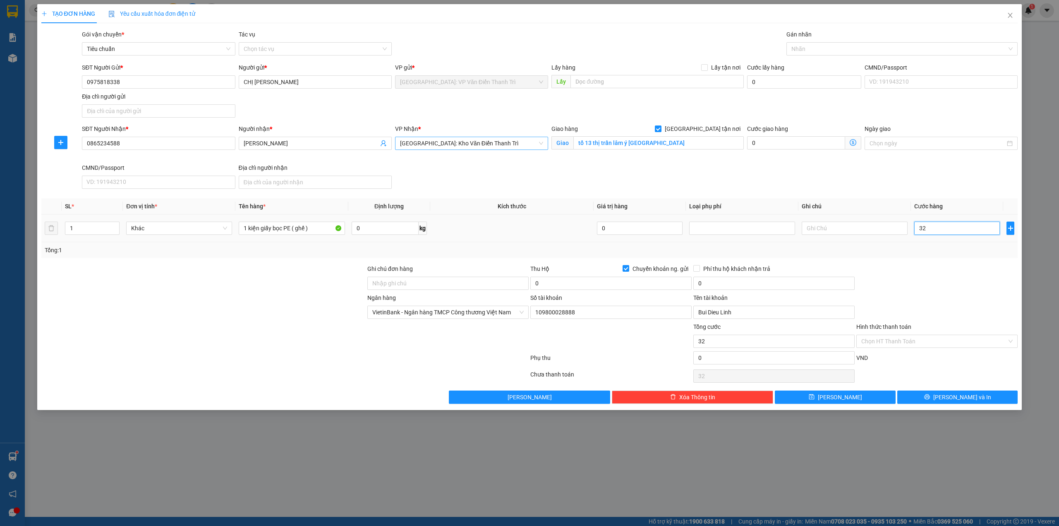
type input "320"
type input "32"
type input "3"
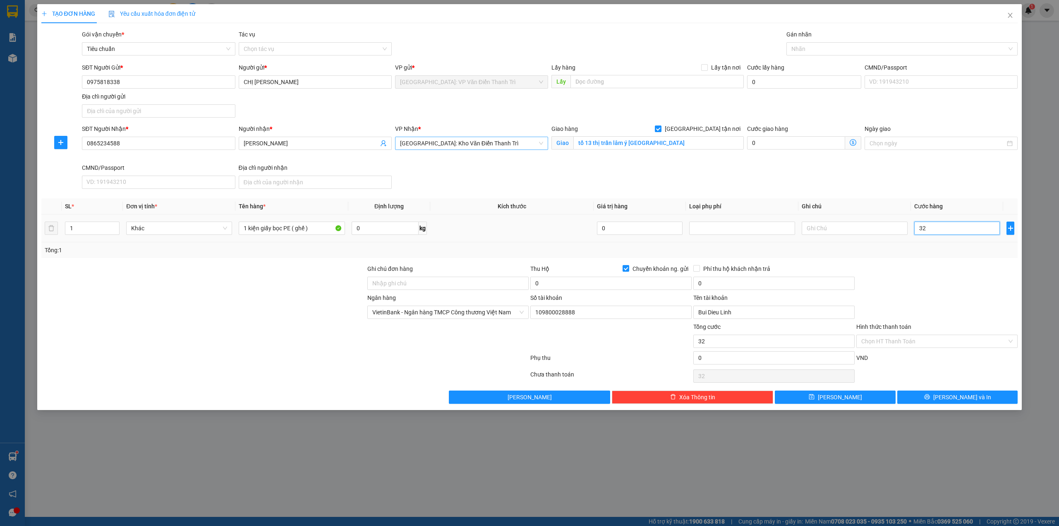
type input "3"
type input "33"
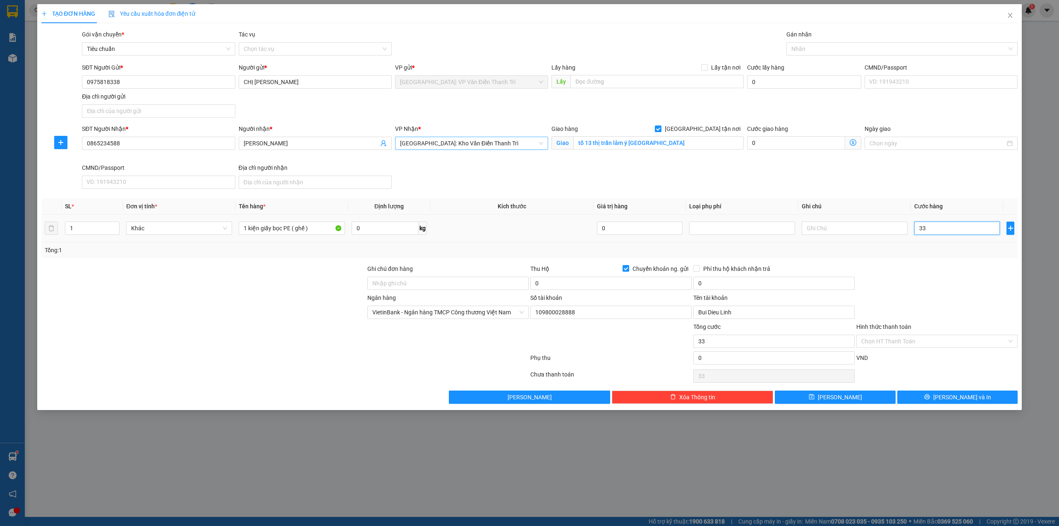
type input "330"
type input "3.300"
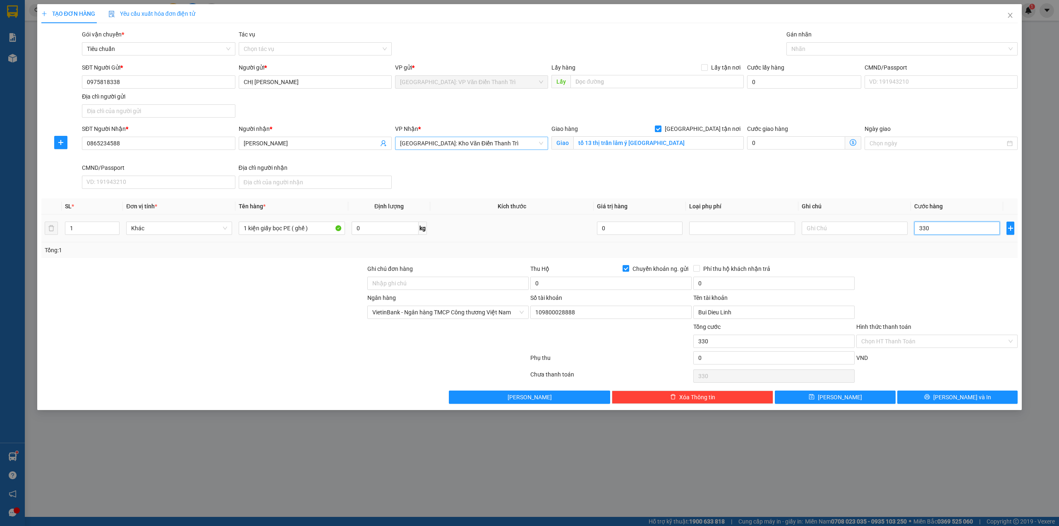
type input "3.300"
type input "33.000"
type input "330.000"
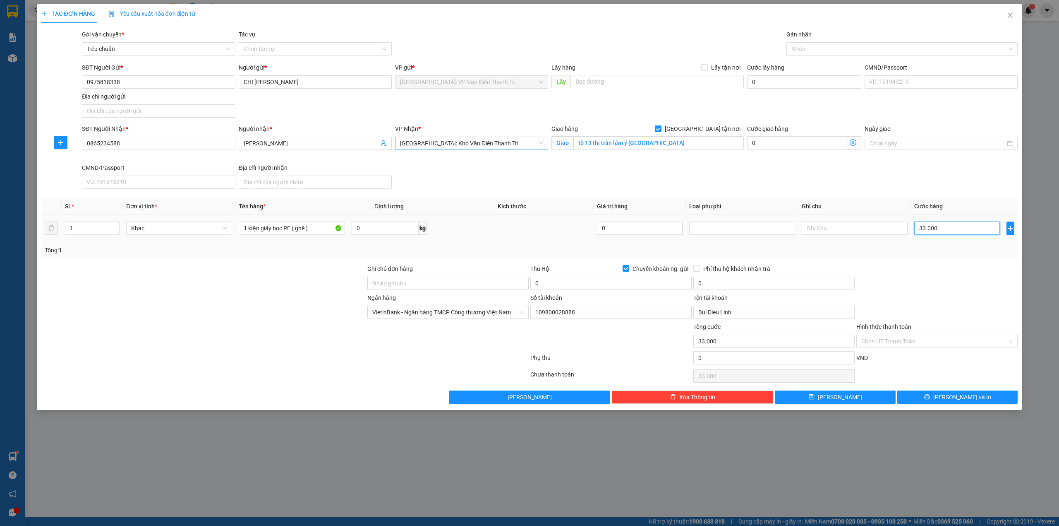
type input "330.000"
click at [944, 232] on input "330.000" at bounding box center [958, 227] width 86 height 13
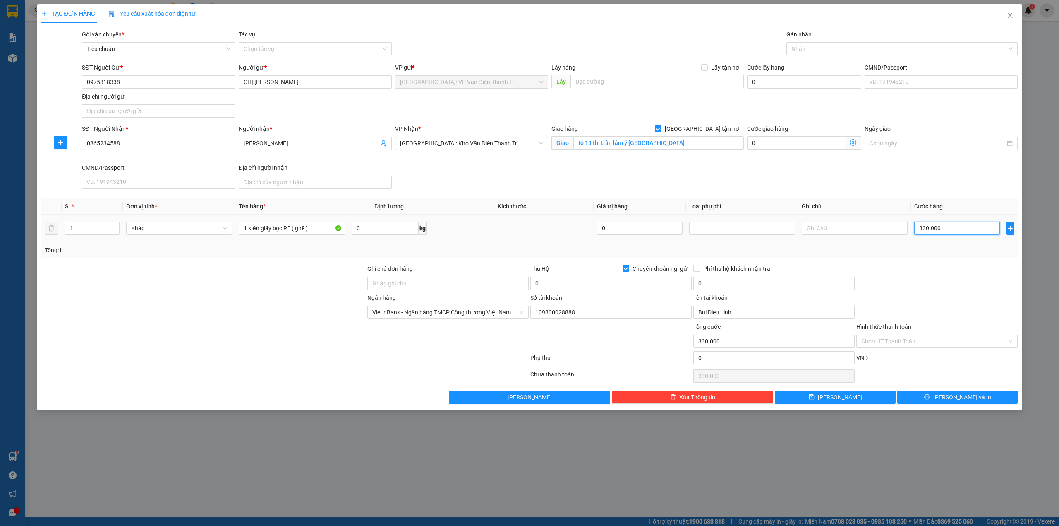
type input "3"
type input "30"
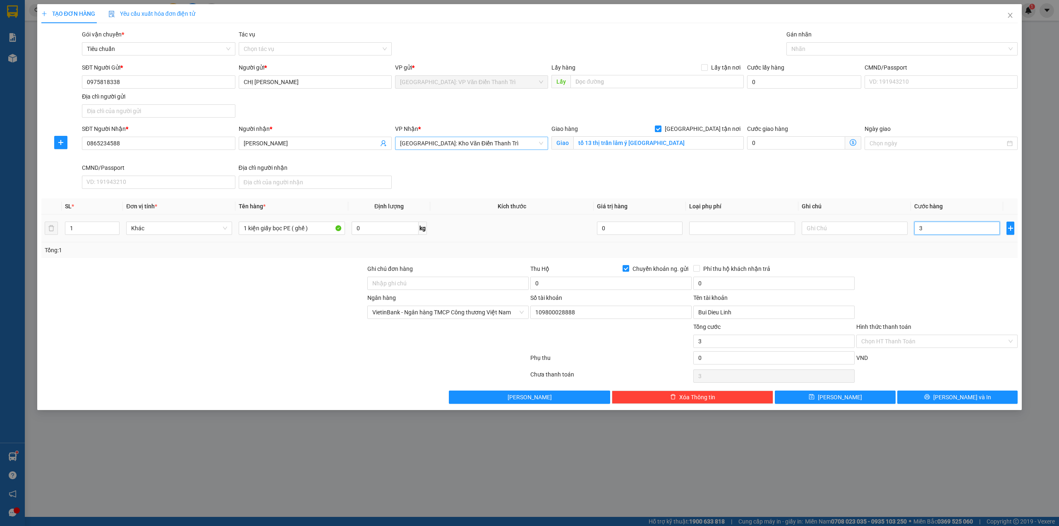
type input "30"
type input "300"
type input "3.000"
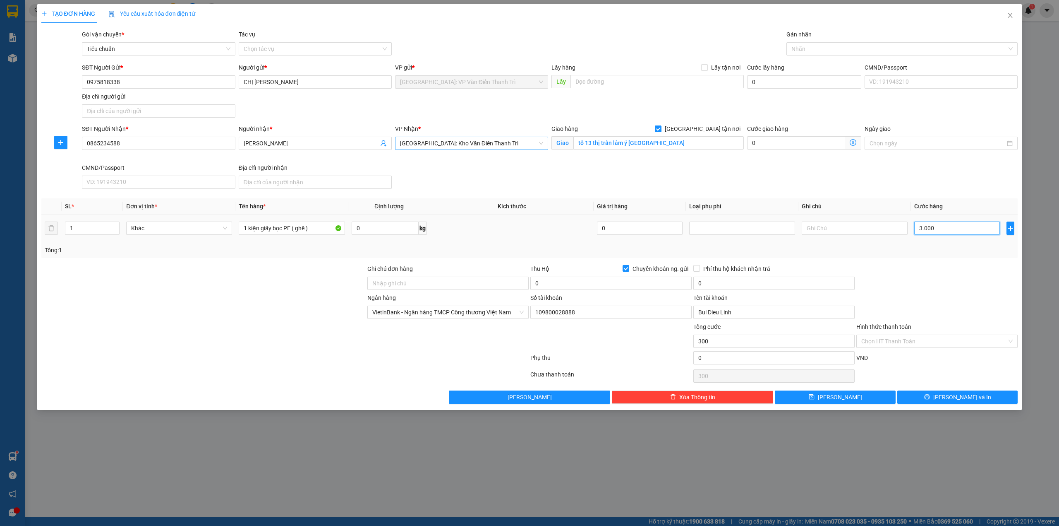
type input "3.000"
type input "30.000"
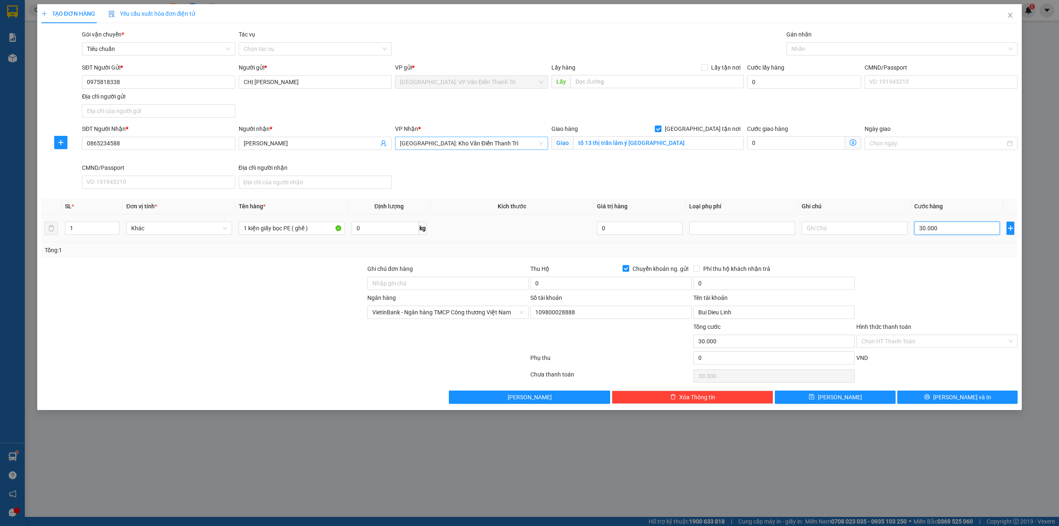
type input "300.000"
click at [903, 287] on div at bounding box center [937, 278] width 163 height 29
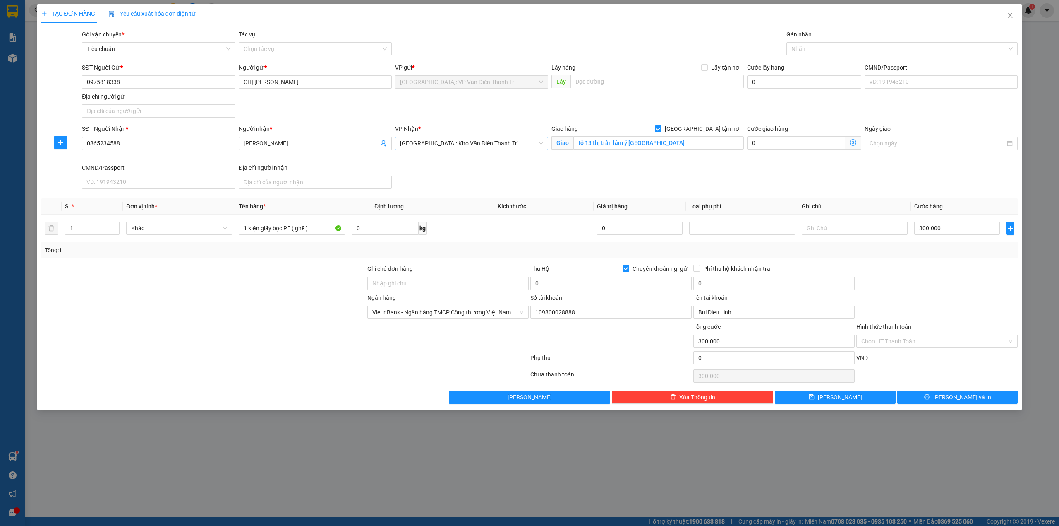
click at [632, 271] on span "Chuyển khoản ng. gửi" at bounding box center [660, 268] width 62 height 9
click at [629, 271] on input "Chuyển khoản ng. gửi" at bounding box center [626, 268] width 6 height 6
checkbox input "false"
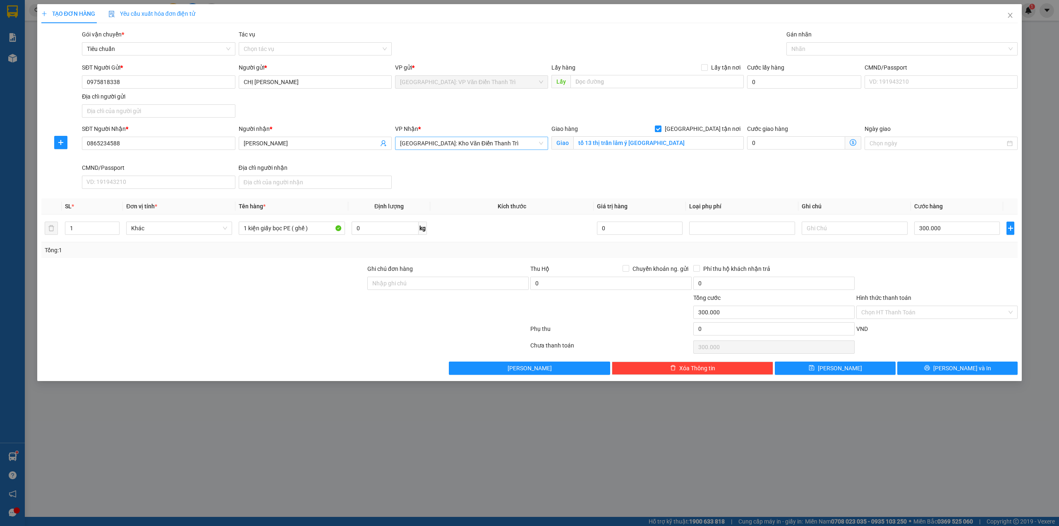
click at [691, 186] on div "SĐT Người Nhận * 0865234588 Người nhận * Bảo Ngọc VP Nhận * Hà Nội: Kho Văn Điể…" at bounding box center [549, 158] width 939 height 68
click at [724, 189] on div "SĐT Người Nhận * 0865234588 Người nhận * Bảo Ngọc VP Nhận * Hà Nội: Kho Văn Điể…" at bounding box center [549, 158] width 939 height 68
click at [836, 49] on div at bounding box center [898, 49] width 219 height 10
type input "gtn"
click at [835, 63] on div "[GEOGRAPHIC_DATA] tận nơi" at bounding box center [903, 65] width 222 height 9
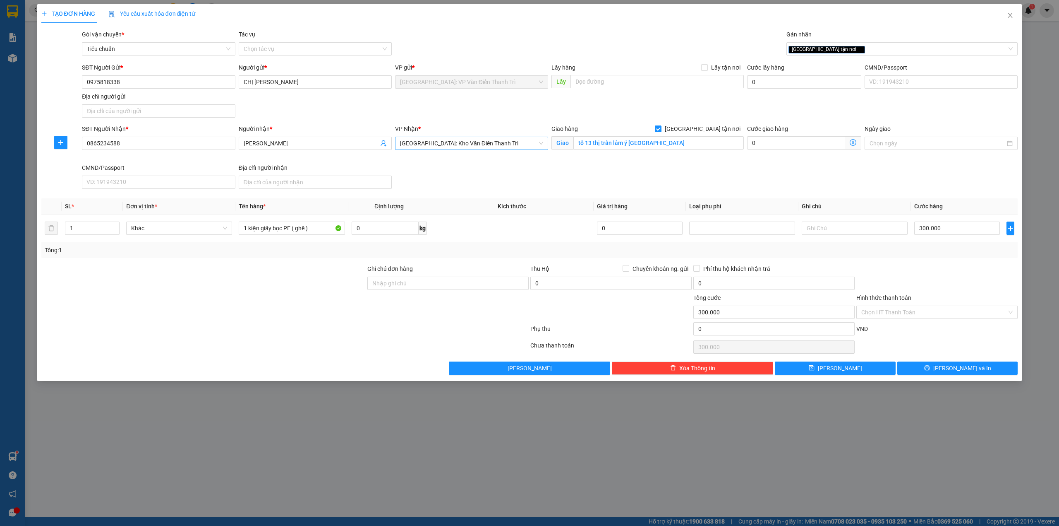
click at [644, 26] on div "TẠO ĐƠN HÀNG Yêu cầu xuất hóa đơn điện tử Transit Pickup Surcharge Ids Transit …" at bounding box center [529, 189] width 977 height 370
click at [716, 178] on div "SĐT Người Nhận * 0865234588 Người nhận * Bảo Ngọc VP Nhận * Hà Nội: Kho Văn Điể…" at bounding box center [549, 158] width 939 height 68
click at [180, 322] on div at bounding box center [204, 307] width 326 height 29
click at [770, 175] on div "SĐT Người Nhận * 0865234588 Người nhận * Bảo Ngọc VP Nhận * Hà Nội: Kho Văn Điể…" at bounding box center [549, 158] width 939 height 68
click at [578, 195] on div "Transit Pickup Surcharge Ids Transit Deliver Surcharge Ids Transit Deliver Surc…" at bounding box center [529, 202] width 977 height 345
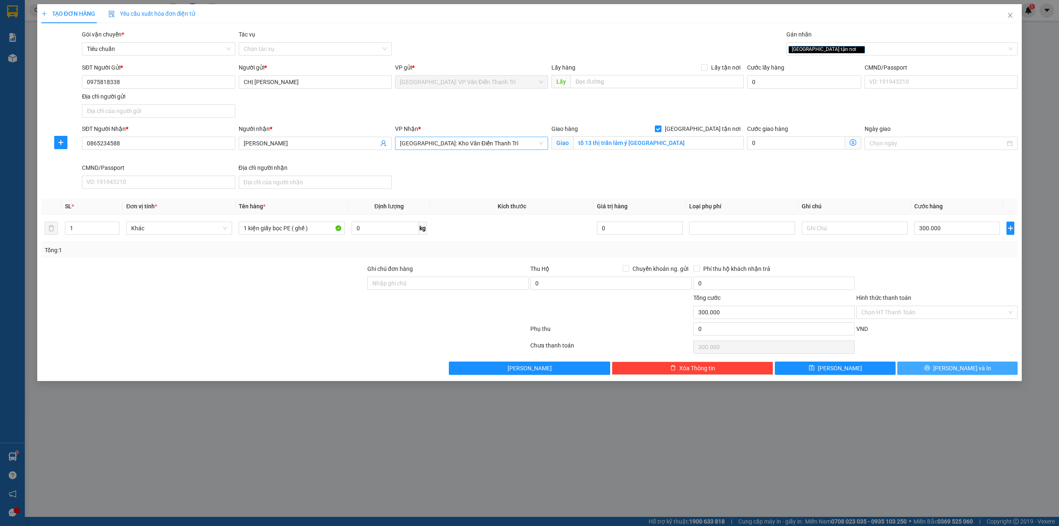
click at [930, 368] on icon "printer" at bounding box center [927, 367] width 5 height 5
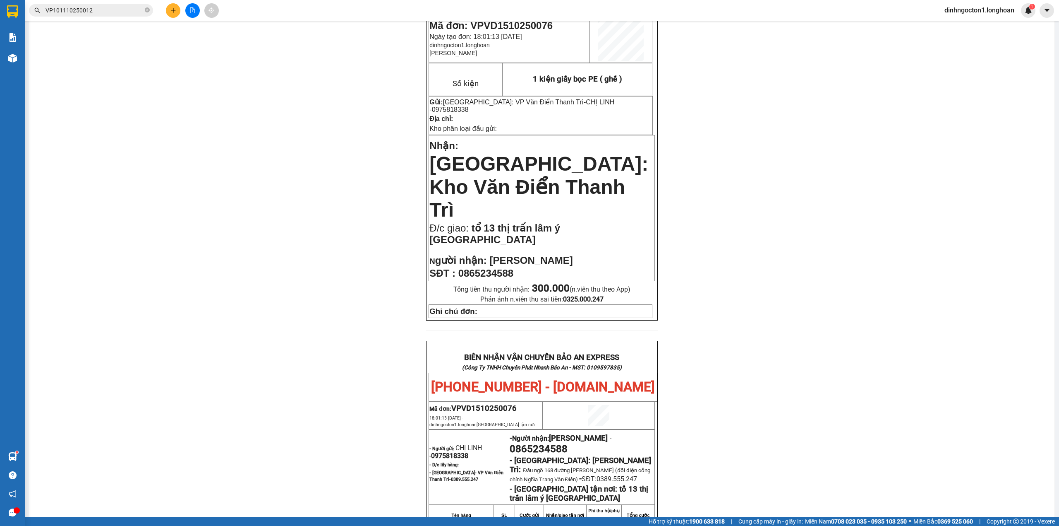
scroll to position [384, 0]
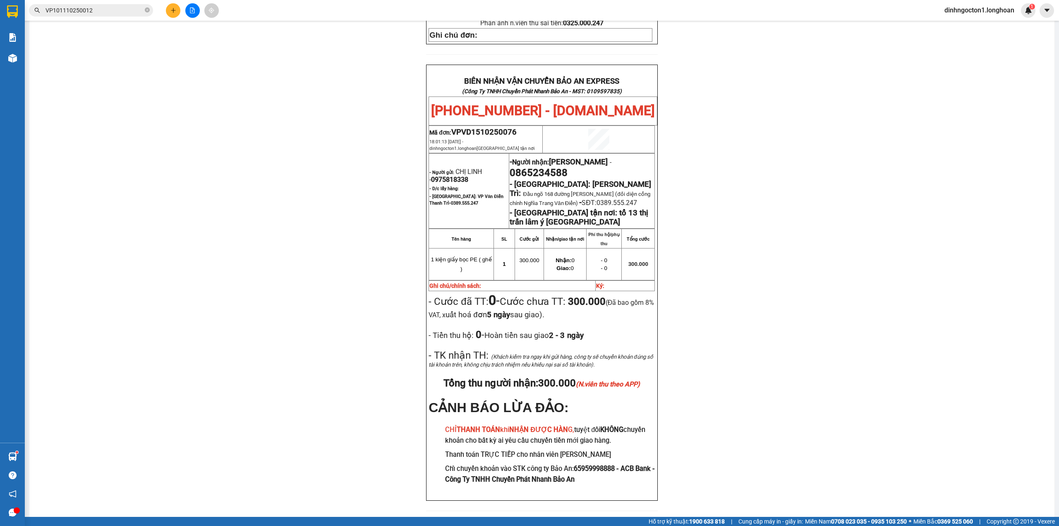
click at [331, 173] on div "PHIẾU DÁN LÊN HÀNG Ngày in phiếu: 18:01 ngày 15-10-2025 CSKH: 1900.06.88.33 CÔN…" at bounding box center [542, 104] width 1006 height 833
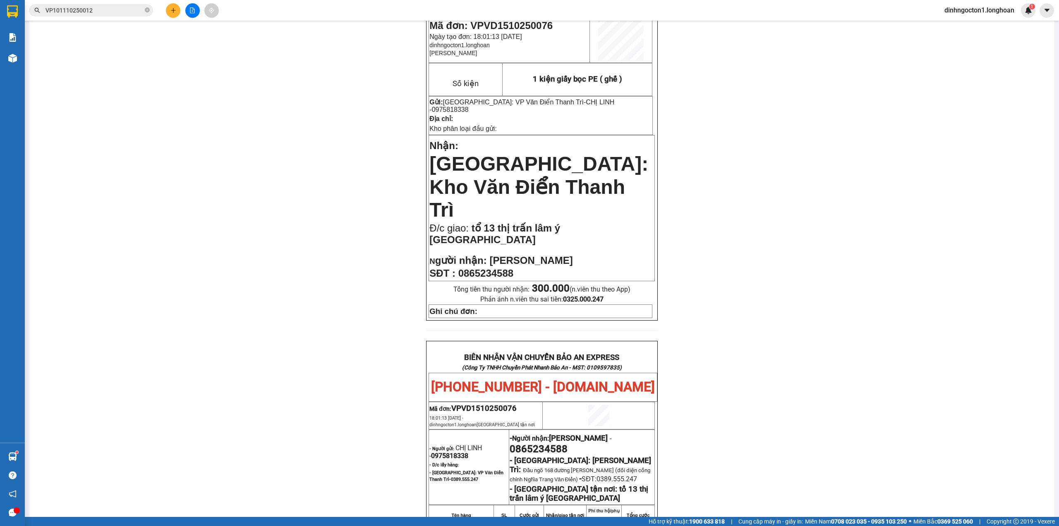
scroll to position [0, 0]
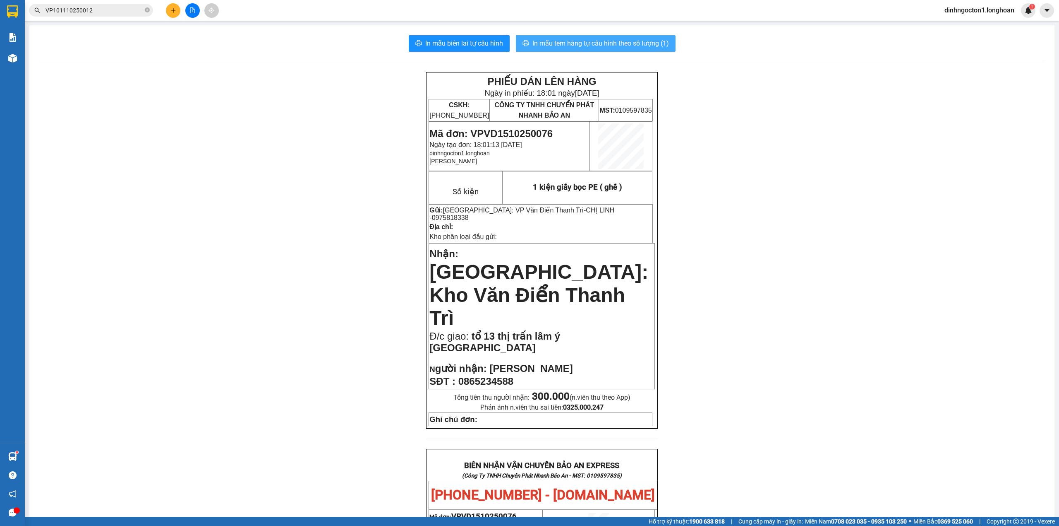
click at [601, 43] on span "In mẫu tem hàng tự cấu hình theo số lượng (1)" at bounding box center [601, 43] width 137 height 10
click at [104, 16] on span "VP101110250012" at bounding box center [91, 10] width 124 height 12
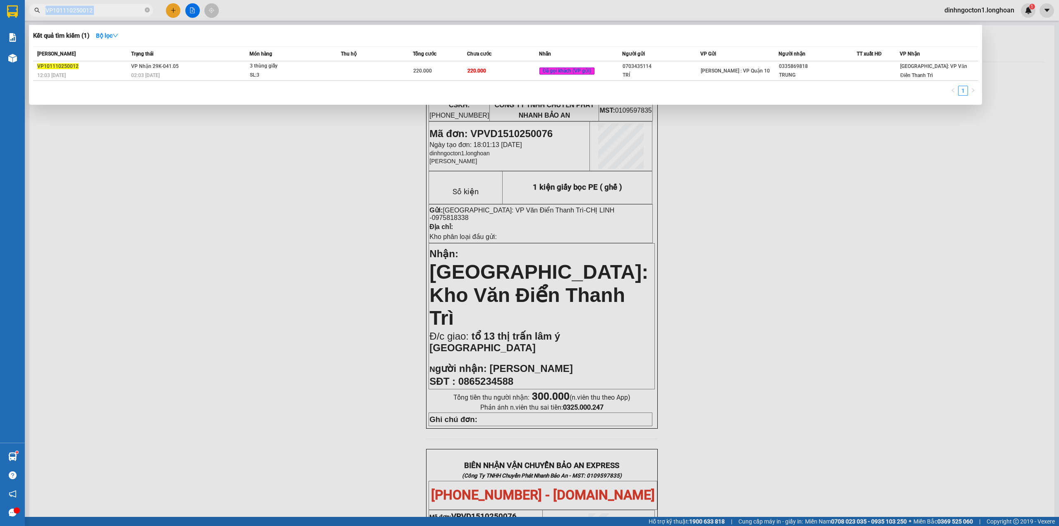
click at [104, 16] on span "VP101110250012" at bounding box center [91, 10] width 124 height 12
click at [291, 322] on div at bounding box center [529, 263] width 1059 height 526
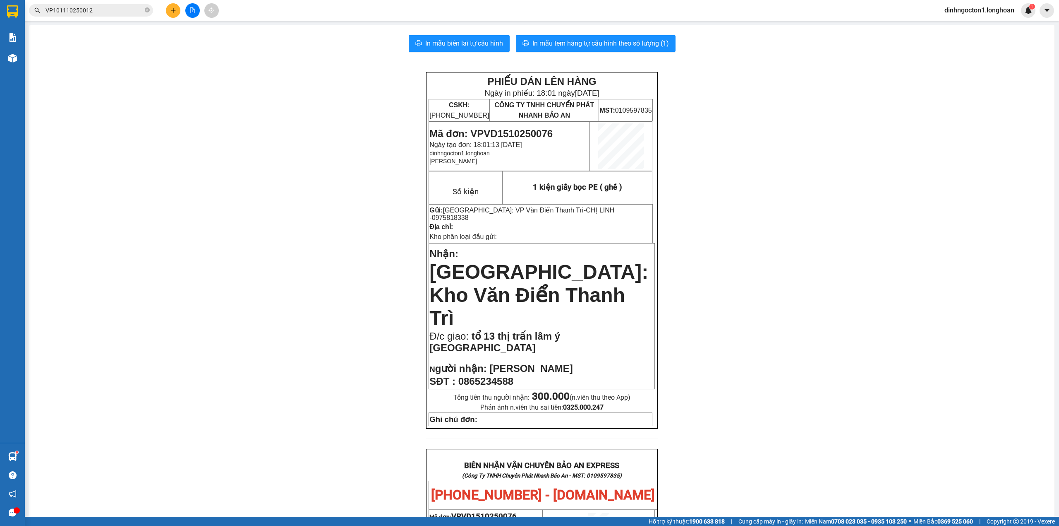
click at [509, 121] on table "Mã đơn: VPVD1510250076 Ngày tạo đơn: 18:01:13 - 15/10/2025 dinhngocton1.longhoa…" at bounding box center [541, 146] width 224 height 50
click at [506, 130] on span "Mã đơn: VPVD1510250076" at bounding box center [491, 133] width 123 height 11
copy span "VPVD1510250076"
click at [89, 10] on input "VP101110250012" at bounding box center [95, 10] width 98 height 9
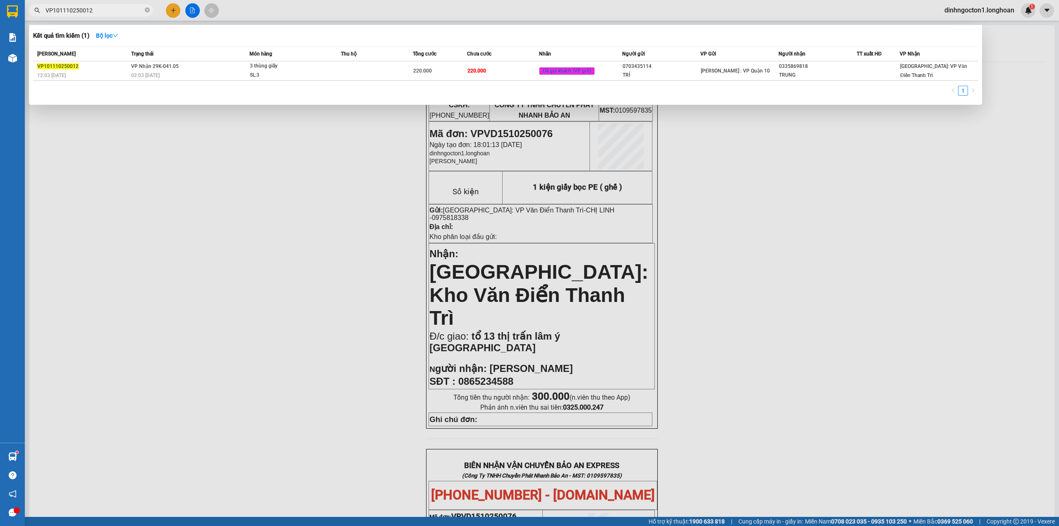
click at [89, 10] on input "VP101110250012" at bounding box center [95, 10] width 98 height 9
paste input "VD1510250076"
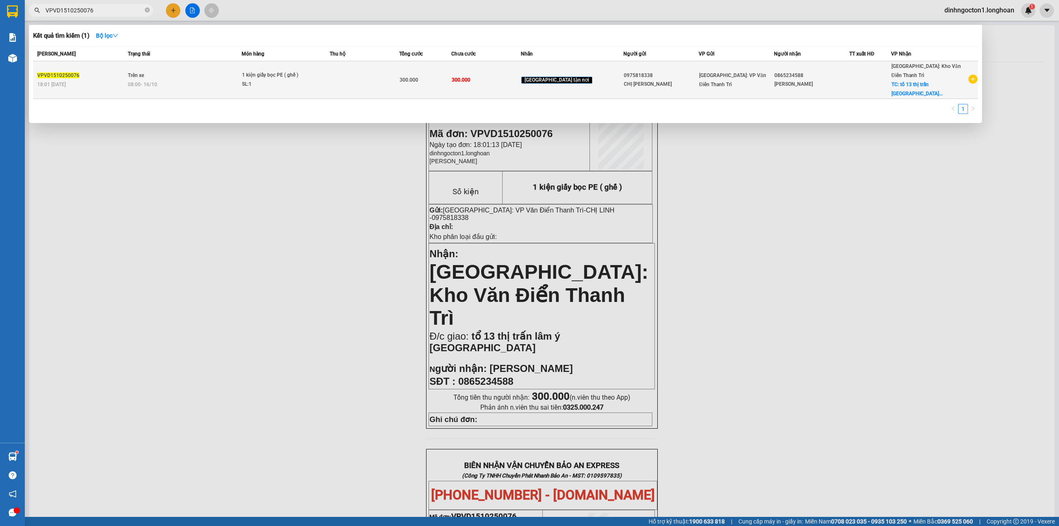
type input "VPVD1510250076"
click at [144, 72] on span "Trên xe" at bounding box center [136, 75] width 16 height 6
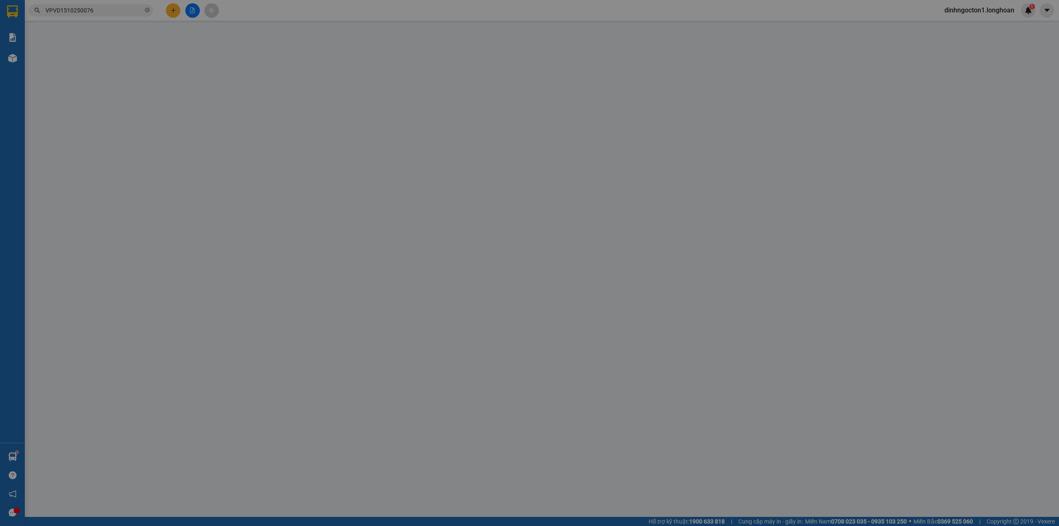
type input "0975818338"
type input "CHỊ [PERSON_NAME]"
type input "0865234588"
type input "Bảo Ngọc"
checkbox input "true"
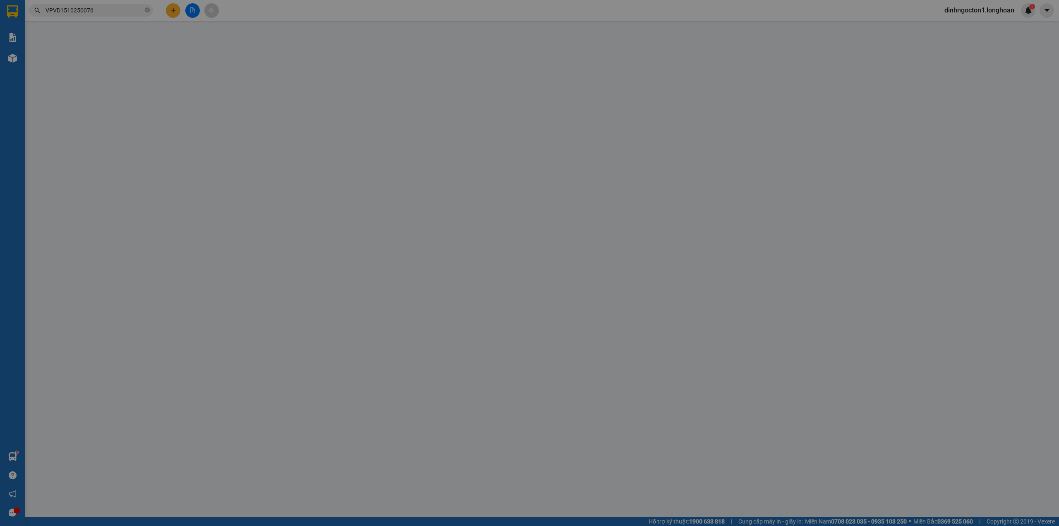
type input "tổ 13 thị trấn lâm ý yên Nam Định"
type input "0"
type input "300.000"
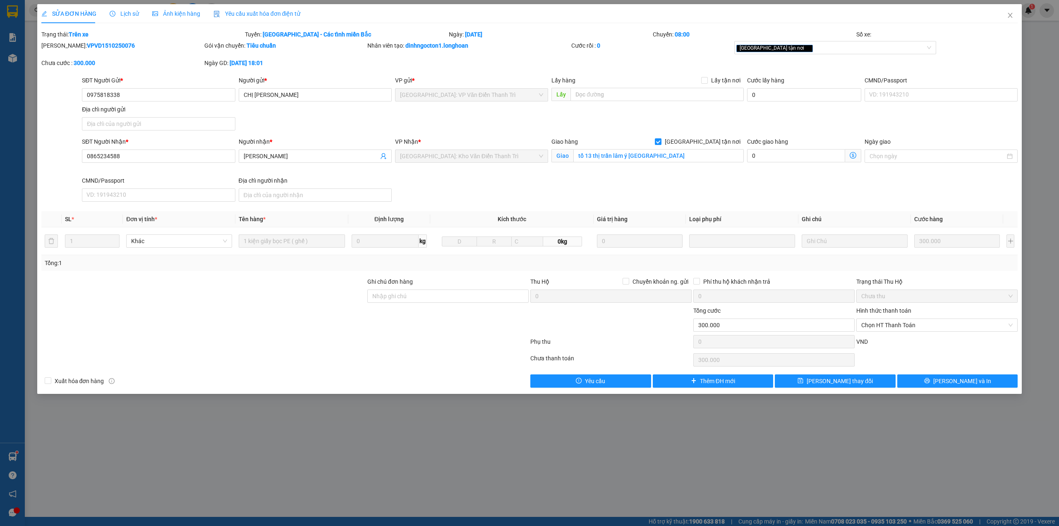
click at [121, 12] on span "Lịch sử" at bounding box center [124, 13] width 29 height 7
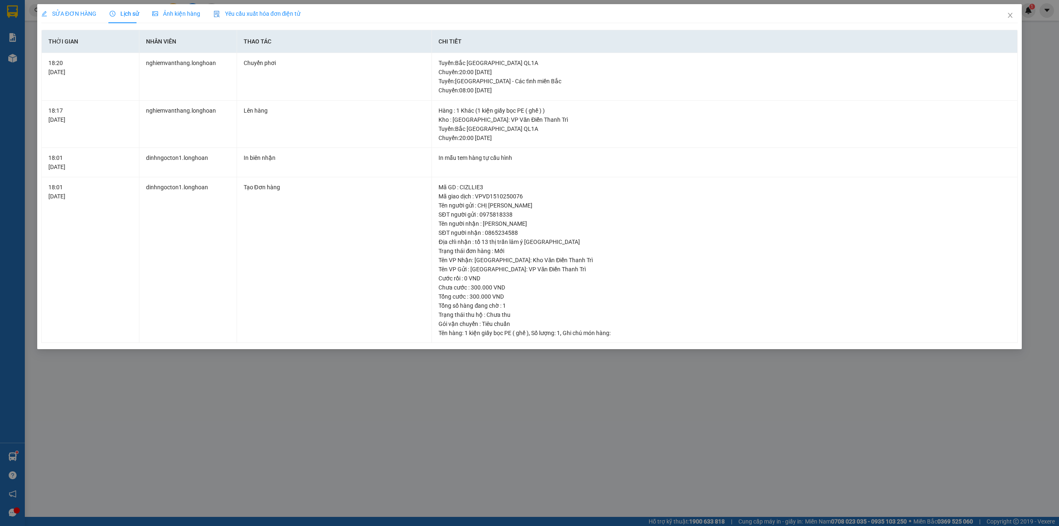
click at [327, 371] on div "SỬA ĐƠN HÀNG Lịch sử Ảnh kiện hàng Yêu cầu xuất hóa đơn điện tử Total Paid Fee …" at bounding box center [529, 263] width 1059 height 526
click at [1010, 14] on icon "close" at bounding box center [1010, 15] width 7 height 7
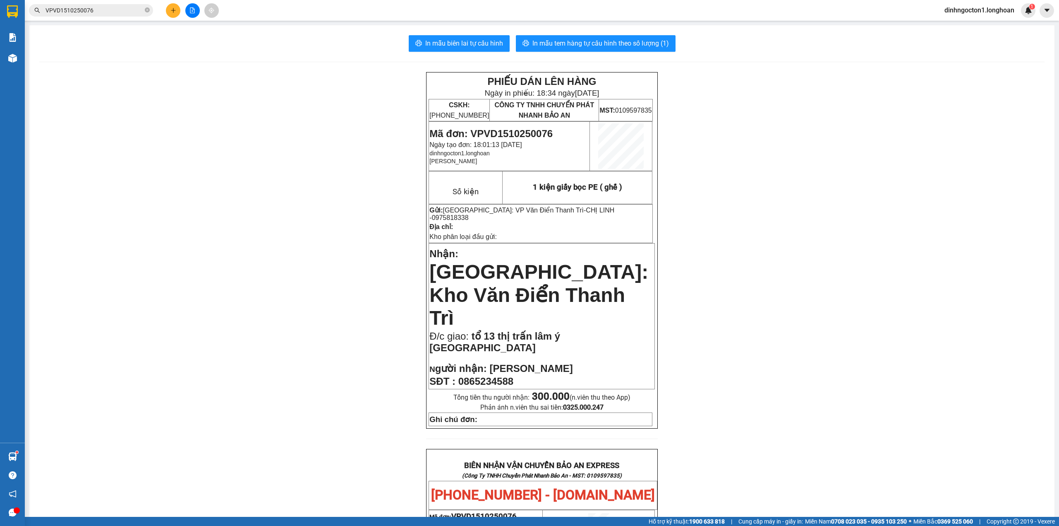
click at [267, 226] on div "PHIẾU DÁN LÊN HÀNG Ngày in phiếu: 18:34 ngày 15-10-2025 CSKH: 1900.06.88.33 CÔN…" at bounding box center [542, 488] width 1006 height 833
click at [106, 17] on div "Kết quả tìm kiếm ( 1 ) Bộ lọc Mã ĐH Trạng thái Món hàng Thu hộ Tổng cước Chưa c…" at bounding box center [80, 10] width 161 height 14
click at [106, 9] on input "VPVD1510250076" at bounding box center [95, 10] width 98 height 9
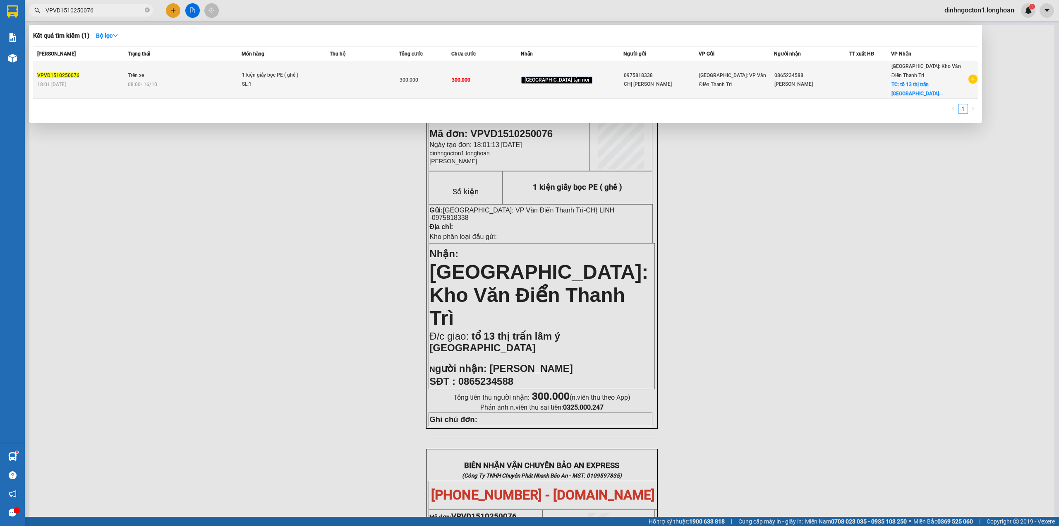
click at [201, 80] on div "08:00 - 16/10" at bounding box center [184, 84] width 113 height 9
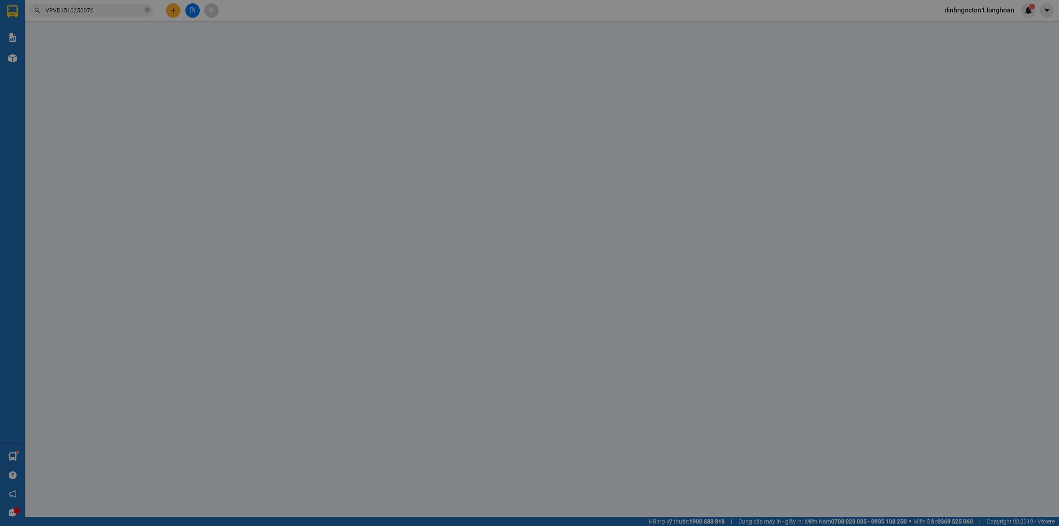
type input "0975818338"
type input "CHỊ [PERSON_NAME]"
type input "0865234588"
type input "Bảo Ngọc"
checkbox input "true"
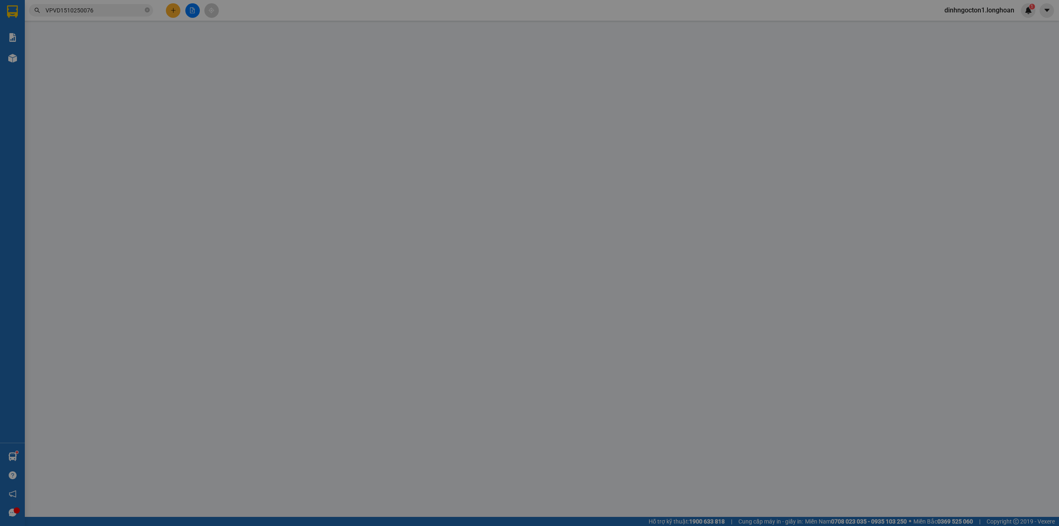
type input "tổ 13 thị trấn lâm ý yên Nam Định"
type input "0"
type input "300.000"
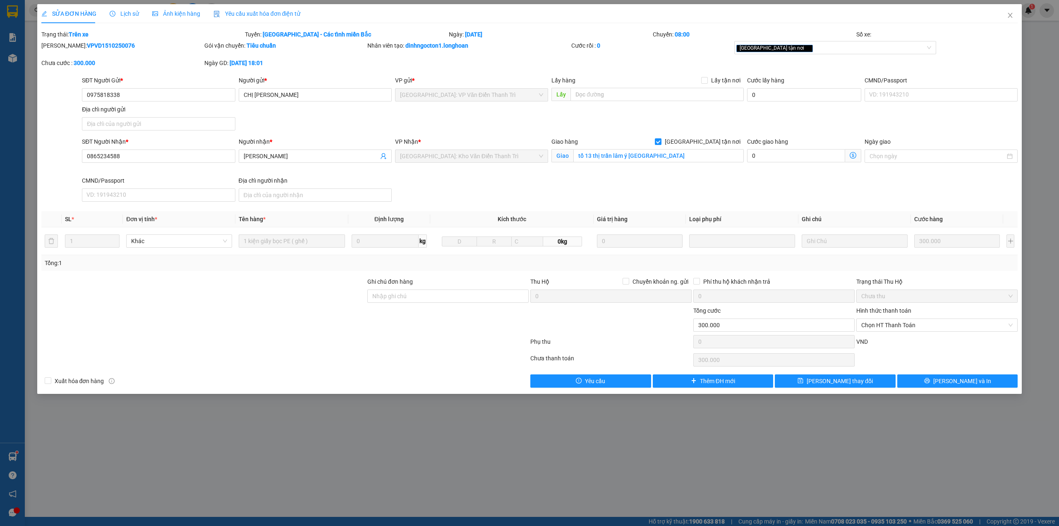
click at [426, 120] on div "SĐT Người Gửi * 0975818338 0975818338 Người gửi * CHỊ LINH VP gửi * Hà Nội: VP …" at bounding box center [549, 105] width 939 height 58
click at [890, 323] on span "Chọn HT Thanh Toán" at bounding box center [937, 325] width 151 height 12
click at [899, 322] on span "Chọn HT Thanh Toán" at bounding box center [937, 325] width 151 height 12
click at [489, 324] on div at bounding box center [448, 320] width 163 height 29
click at [270, 321] on div at bounding box center [204, 320] width 326 height 29
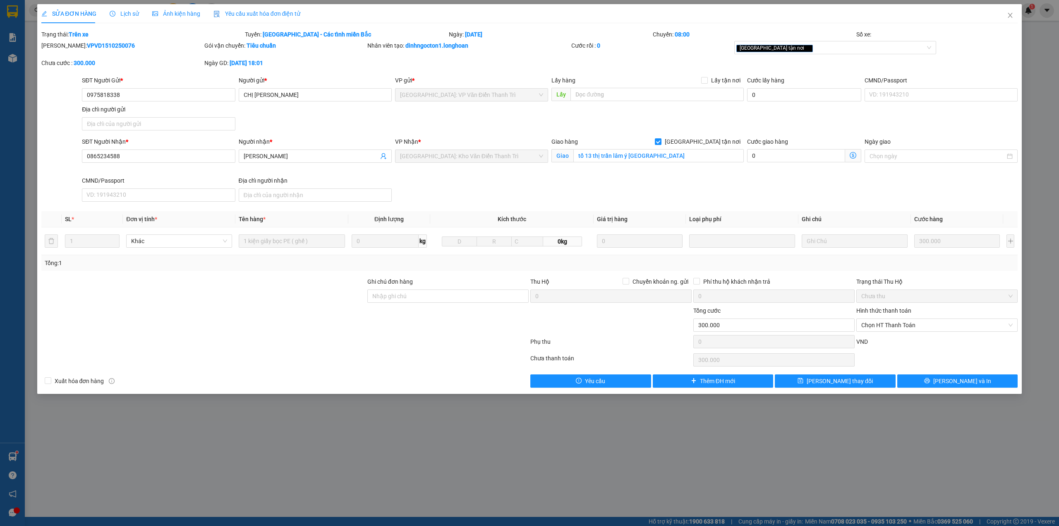
click at [277, 317] on div at bounding box center [204, 320] width 326 height 29
click at [427, 300] on input "Ghi chú đơn hàng" at bounding box center [447, 295] width 161 height 13
type input "HÀNG DỄ MÓP MÉO CHÚ Ý BỐC XẾP NHẸ TAY KHÔNG ĐÈ HÀNG ( KHÔNG ĐỀN GIÁ TRỊ HÀNG )"
click at [919, 350] on div "VND" at bounding box center [937, 344] width 163 height 14
click at [841, 385] on span "[PERSON_NAME] thay đổi" at bounding box center [840, 380] width 66 height 9
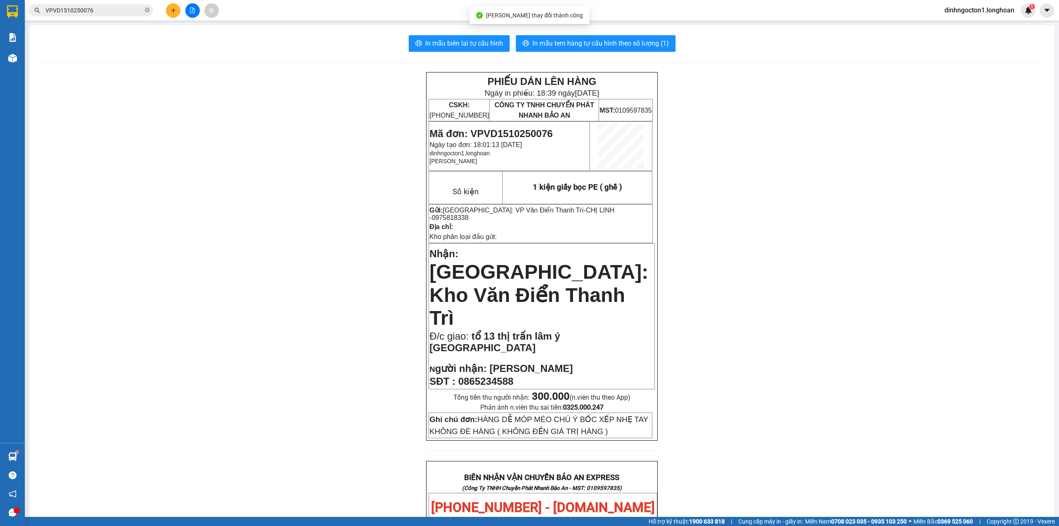
click at [320, 184] on div "PHIẾU DÁN LÊN HÀNG Ngày in phiếu: 18:39 ngày 15-10-2025 CSKH: 1900.06.88.33 CÔN…" at bounding box center [542, 498] width 1006 height 852
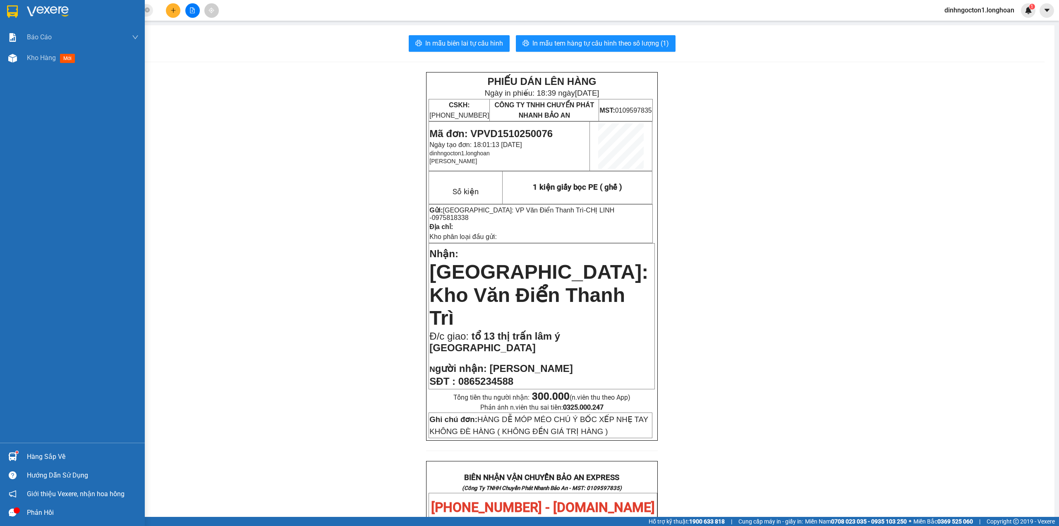
click at [19, 7] on div at bounding box center [12, 11] width 14 height 14
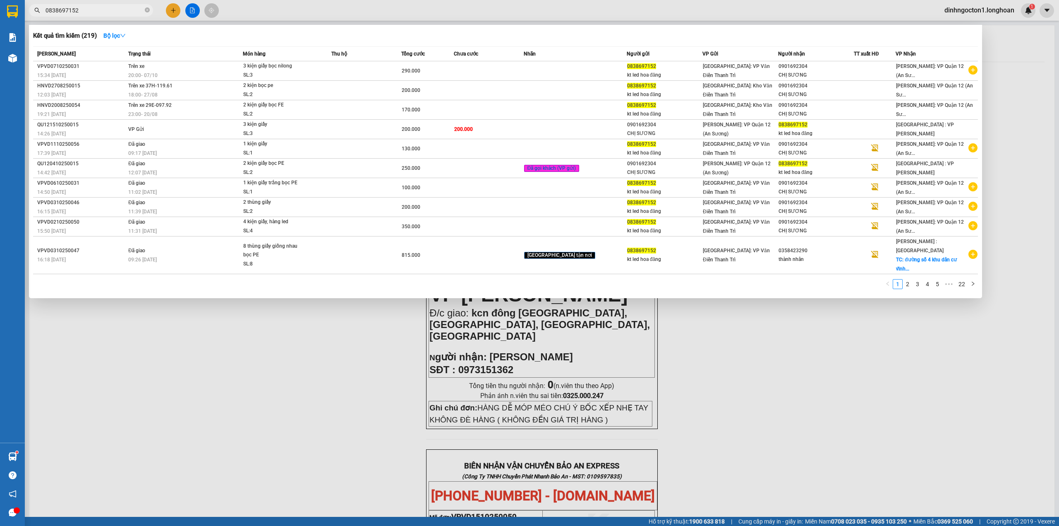
click at [240, 24] on div at bounding box center [529, 263] width 1059 height 526
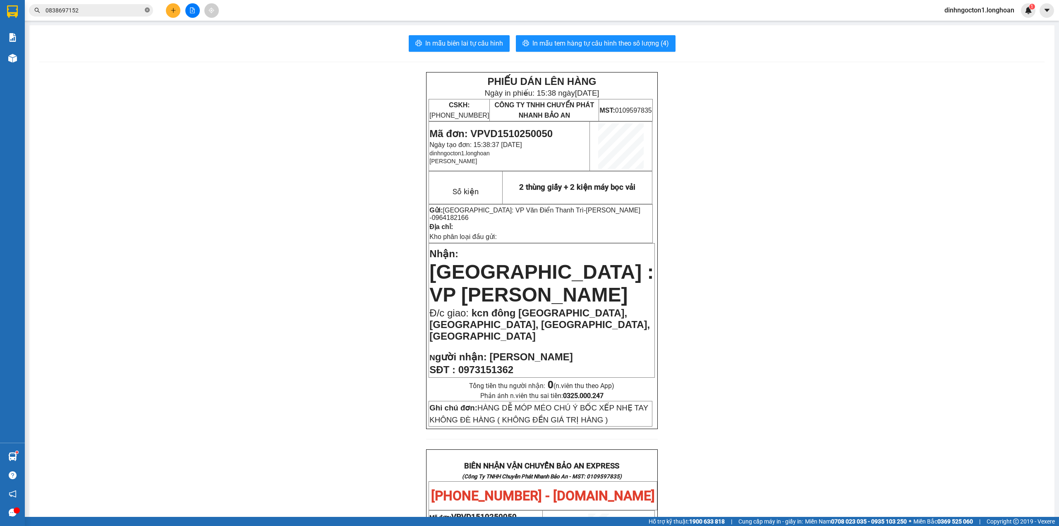
click at [147, 12] on icon "close-circle" at bounding box center [147, 9] width 5 height 5
click at [107, 12] on input "text" at bounding box center [95, 10] width 98 height 9
click at [122, 10] on input "text" at bounding box center [95, 10] width 98 height 9
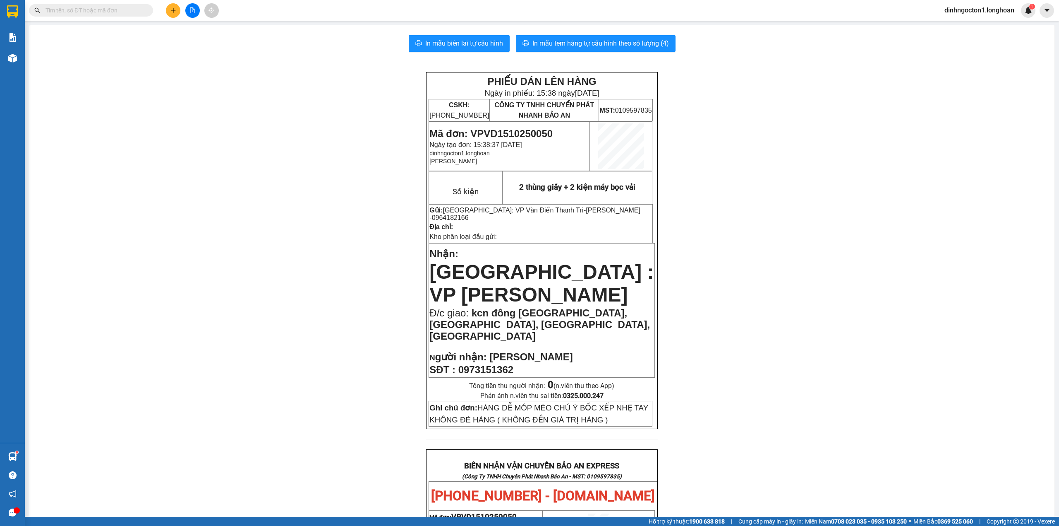
click at [144, 29] on div "In mẫu biên lai tự cấu hình In mẫu tem hàng tự cấu hình theo số lượng (4) PHIẾU…" at bounding box center [541, 487] width 1025 height 924
click at [130, 11] on input "text" at bounding box center [95, 10] width 98 height 9
click at [129, 26] on div "In mẫu biên lai tự cấu hình In mẫu tem hàng tự cấu hình theo số lượng (4) PHIẾU…" at bounding box center [541, 487] width 1025 height 924
click at [124, 10] on input "text" at bounding box center [95, 10] width 98 height 9
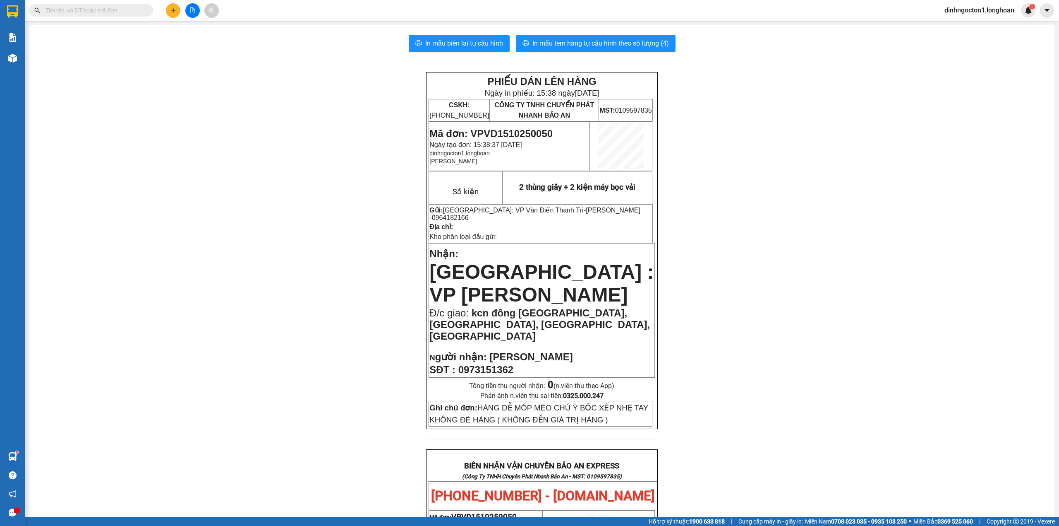
click at [123, 10] on input "text" at bounding box center [95, 10] width 98 height 9
click at [120, 35] on div "In mẫu biên lai tự cấu hình In mẫu tem hàng tự cấu hình theo số lượng (4)" at bounding box center [542, 43] width 1006 height 17
click at [118, 11] on input "text" at bounding box center [95, 10] width 98 height 9
drag, startPoint x: 124, startPoint y: 33, endPoint x: 125, endPoint y: 25, distance: 7.9
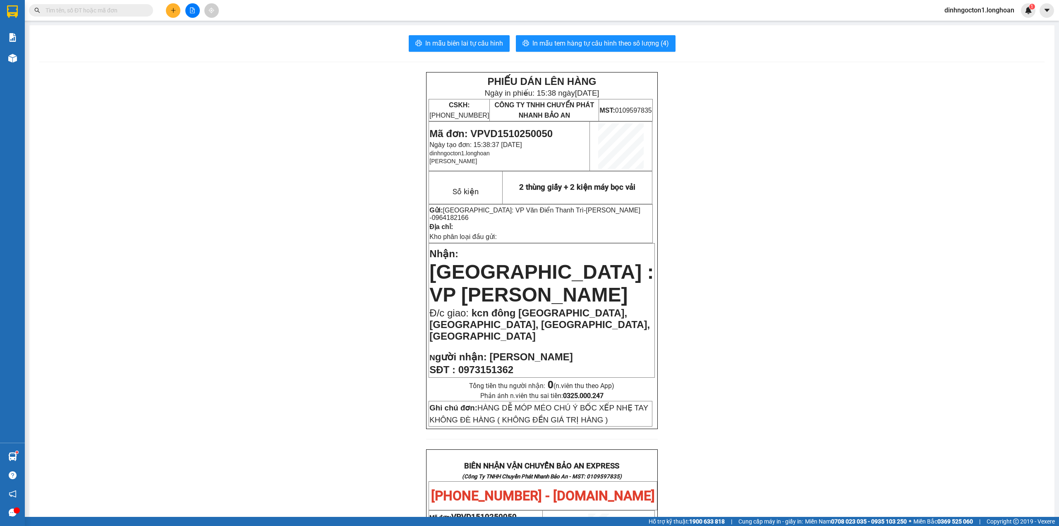
click at [125, 34] on div "In mẫu biên lai tự cấu hình In mẫu tem hàng tự cấu hình theo số lượng (4) PHIẾU…" at bounding box center [541, 487] width 1025 height 924
click at [125, 13] on input "text" at bounding box center [95, 10] width 98 height 9
drag, startPoint x: 125, startPoint y: 35, endPoint x: 122, endPoint y: 2, distance: 32.3
click at [125, 34] on div "In mẫu biên lai tự cấu hình In mẫu tem hàng tự cấu hình theo số lượng (4) PHIẾU…" at bounding box center [541, 487] width 1025 height 924
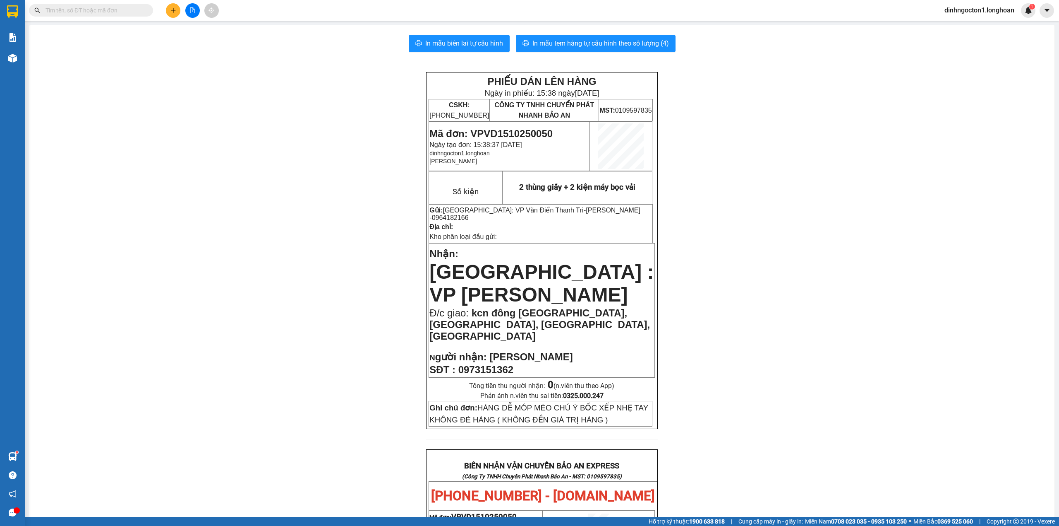
click at [122, 3] on div "Kết quả tìm kiếm ( 219 ) Bộ lọc Mã ĐH Trạng thái Món hàng Thu hộ Tổng cước Chưa…" at bounding box center [80, 10] width 161 height 14
click at [122, 7] on input "text" at bounding box center [95, 10] width 98 height 9
click at [175, 5] on button at bounding box center [173, 10] width 14 height 14
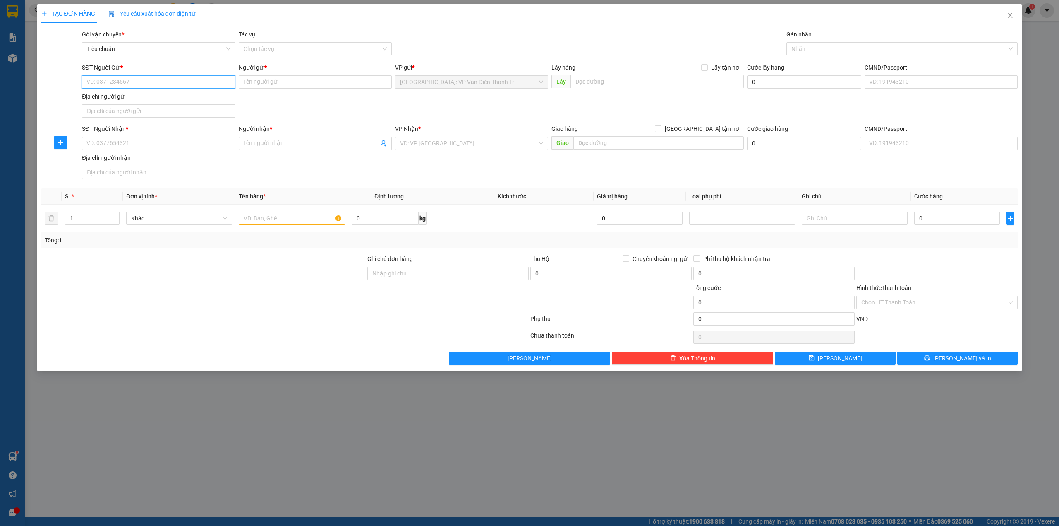
click at [141, 78] on input "SĐT Người Gửi *" at bounding box center [158, 81] width 153 height 13
type input "0981180889"
click at [152, 103] on div "0981180889 - Chị thảo" at bounding box center [158, 98] width 143 height 9
type input "Chị thảo"
type input "0981180889"
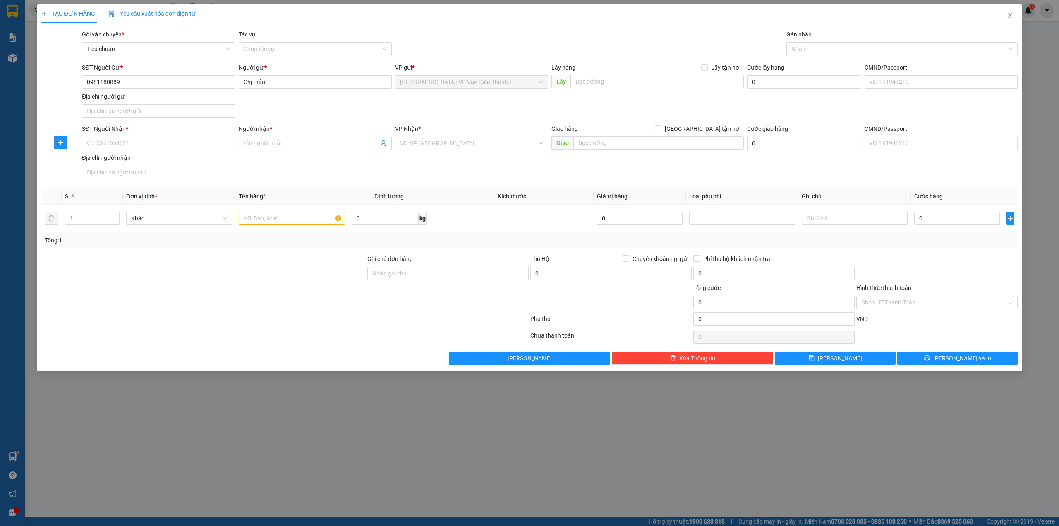
click at [345, 110] on div "SĐT Người Gửi * 0981180889 0981180889 Người gửi * Chị thảo VP gửi * Hà Nội: VP …" at bounding box center [549, 92] width 939 height 58
click at [675, 77] on input "text" at bounding box center [657, 81] width 173 height 13
type input "t"
type input "300 nguyễn xiển, tân triều, thanh trì, hà nội"
click at [168, 141] on input "SĐT Người Nhận *" at bounding box center [158, 143] width 153 height 13
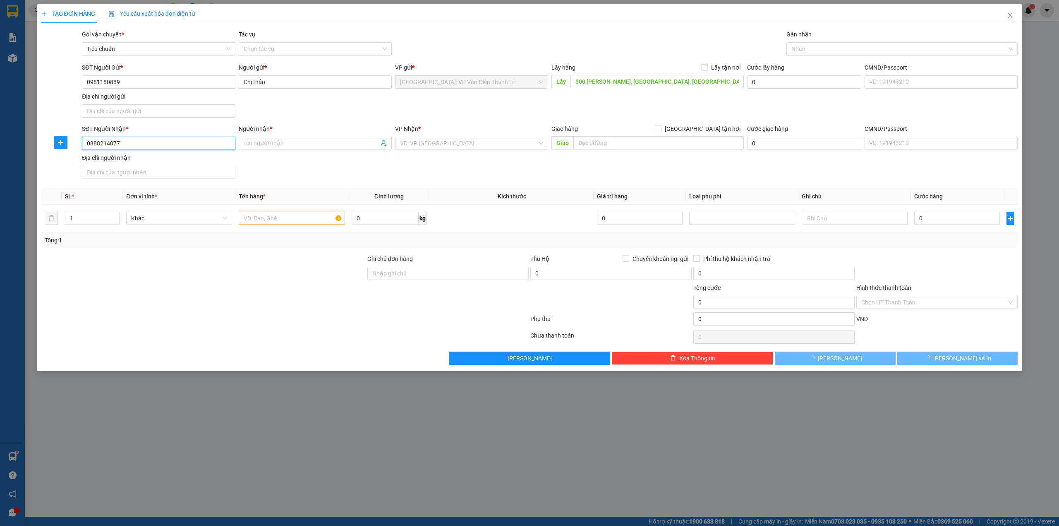
type input "0888214077"
click at [319, 171] on div "SĐT Người Nhận * 0888214077 Người nhận * Tên người nhận VP Nhận * VD: VP Sài Gò…" at bounding box center [549, 153] width 939 height 58
click at [330, 111] on div "SĐT Người Gửi * 0981180889 Người gửi * Chị thảo VP gửi * Hà Nội: VP Văn Điển Th…" at bounding box center [549, 92] width 939 height 58
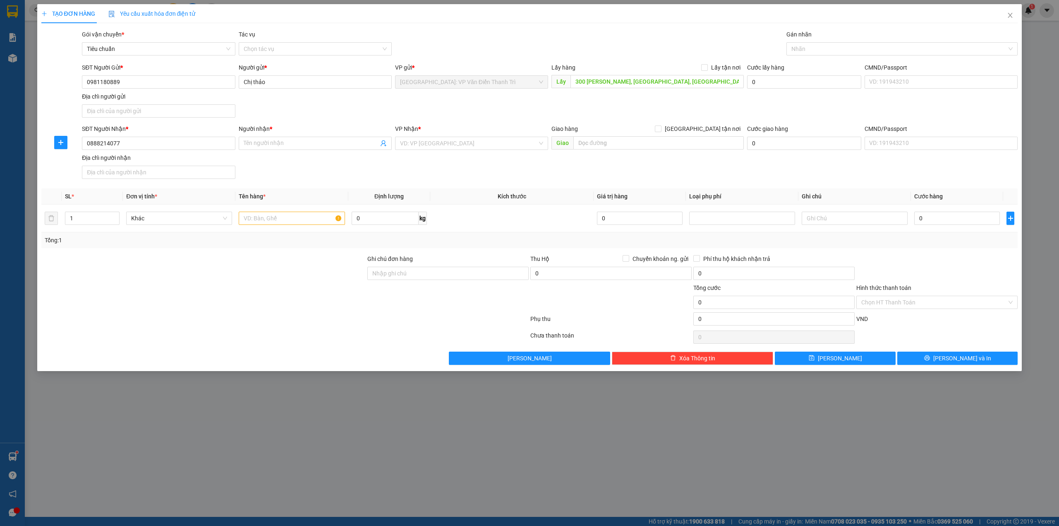
click at [304, 179] on div "SĐT Người Nhận * 0888214077 Người nhận * Tên người nhận VP Nhận * VD: VP Sài Gò…" at bounding box center [549, 153] width 939 height 58
click at [327, 148] on input "Người nhận *" at bounding box center [311, 143] width 135 height 9
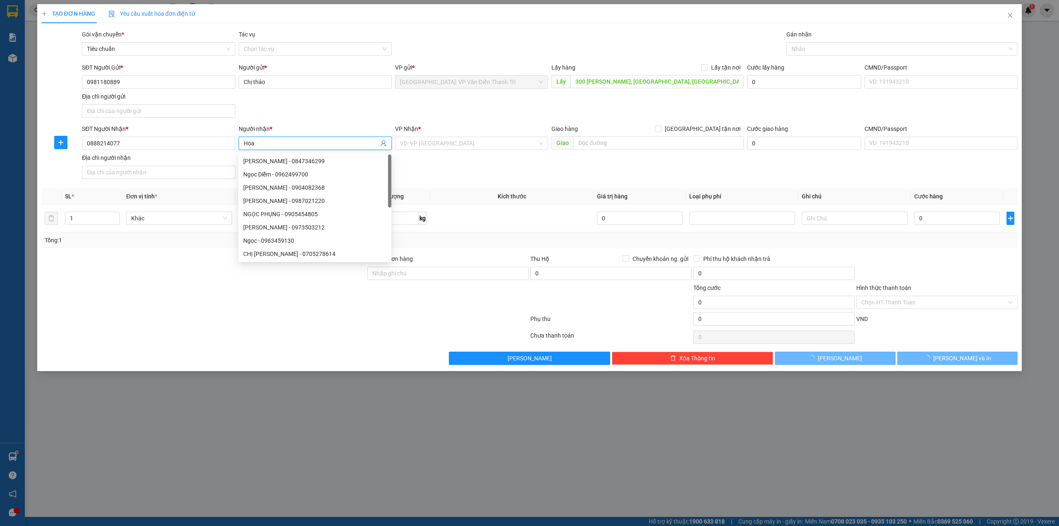
type input "Hoa"
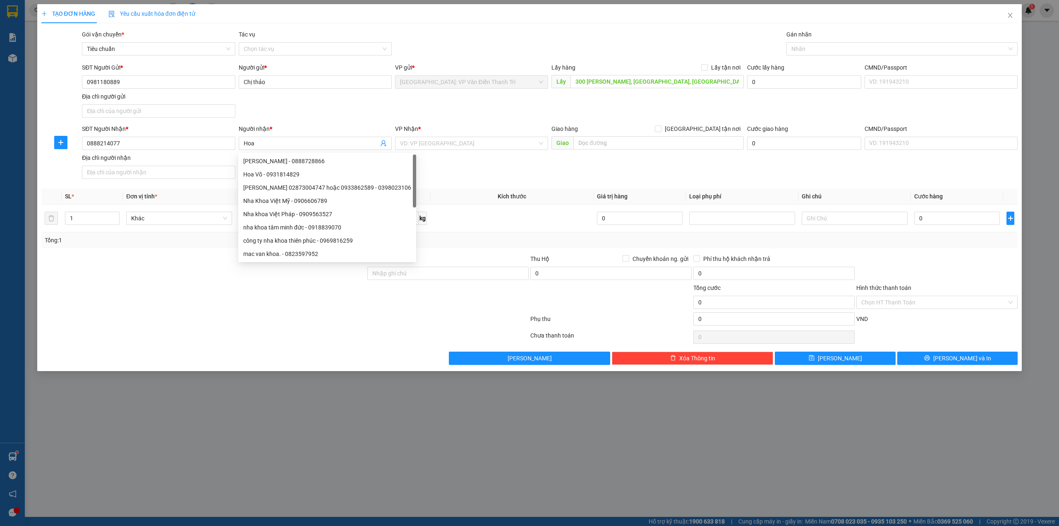
click at [579, 172] on div "SĐT Người Nhận * 0888214077 Người nhận * Hoa VP Nhận * VD: VP Sài Gòn Giao hàng…" at bounding box center [549, 153] width 939 height 58
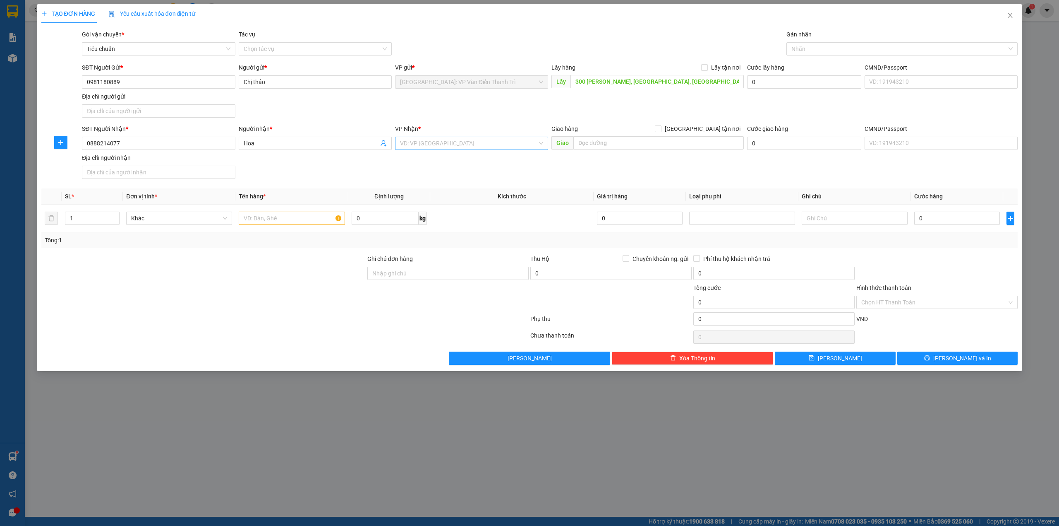
click at [464, 147] on input "search" at bounding box center [468, 143] width 137 height 12
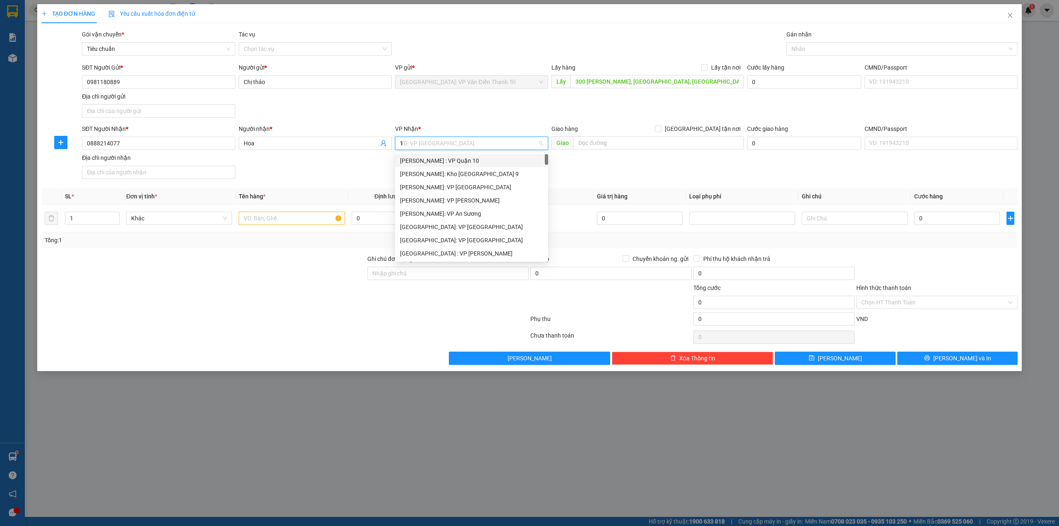
type input "12"
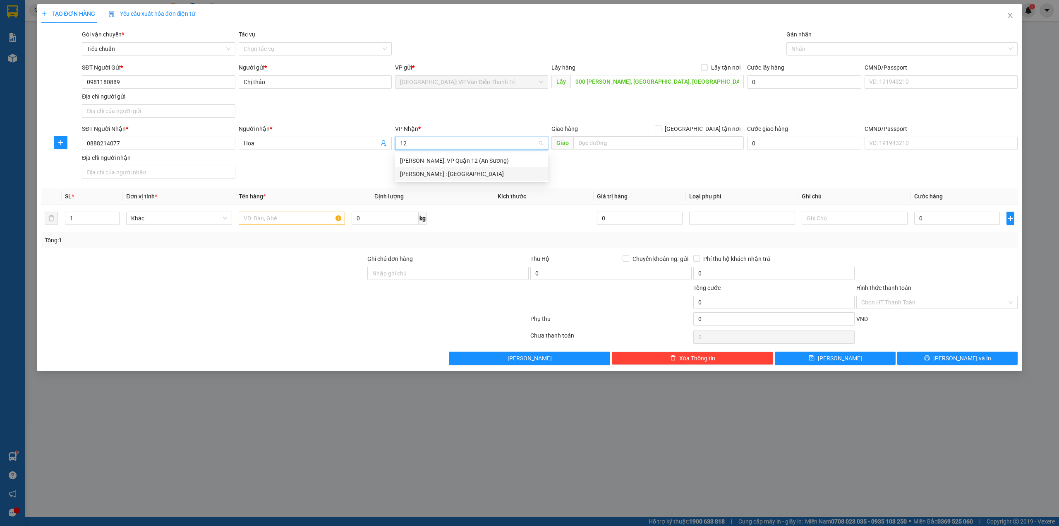
click at [474, 177] on div "[PERSON_NAME] : [GEOGRAPHIC_DATA]" at bounding box center [471, 173] width 143 height 9
click at [701, 182] on div "SĐT Người Nhận * 0888214077 Người nhận * Hoa VP Nhận * Hồ Chí Minh : Kho Quận 1…" at bounding box center [549, 153] width 939 height 58
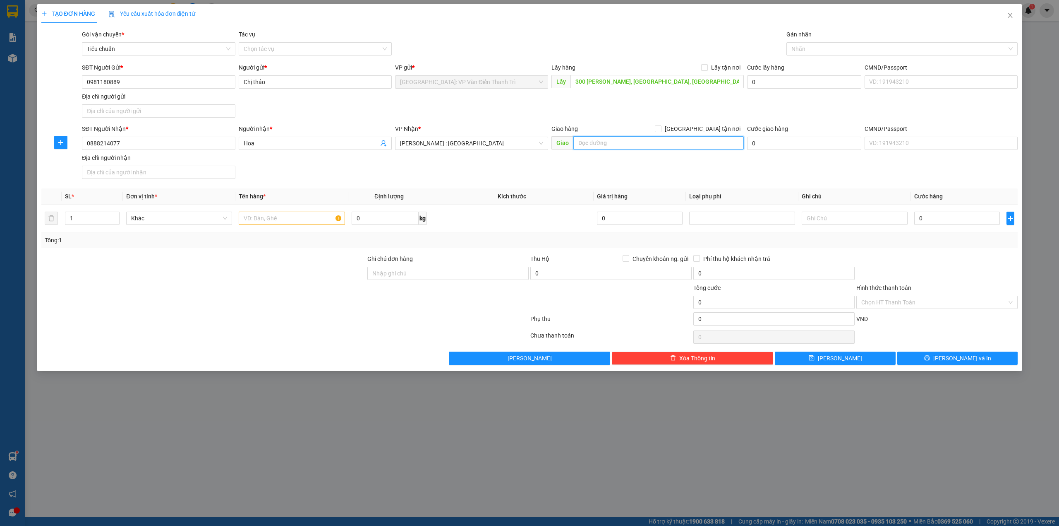
click at [640, 142] on input "text" at bounding box center [659, 142] width 170 height 13
type input "b"
type input "11 tôn đức thắng, bến nghé Q1 HCM"
click at [721, 124] on form "SĐT Người Gửi * 0981180889 Người gửi * Chị thảo VP gửi * Hà Nội: VP Văn Điển Th…" at bounding box center [529, 122] width 977 height 119
click at [721, 127] on span "[GEOGRAPHIC_DATA] tận nơi" at bounding box center [703, 128] width 82 height 9
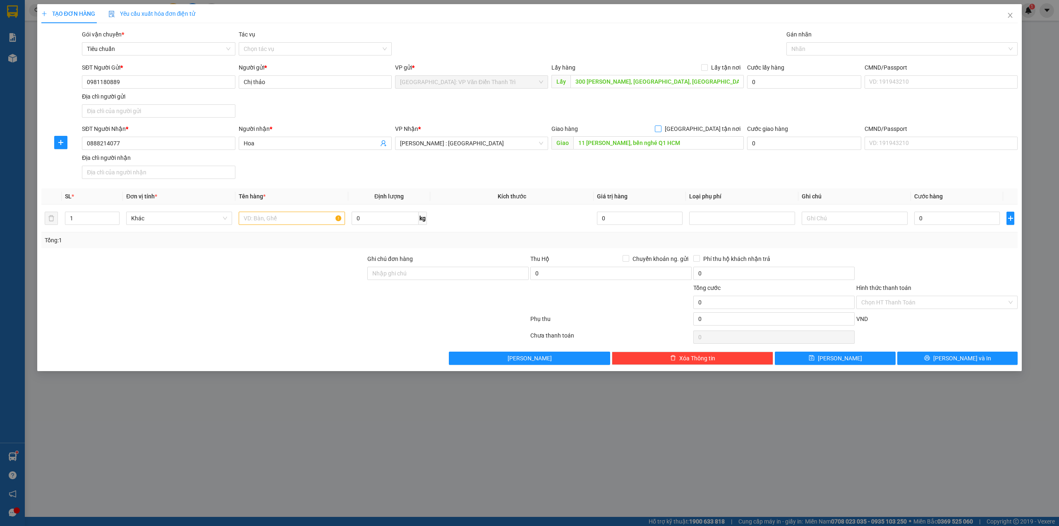
click at [661, 127] on input "[GEOGRAPHIC_DATA] tận nơi" at bounding box center [658, 128] width 6 height 6
checkbox input "true"
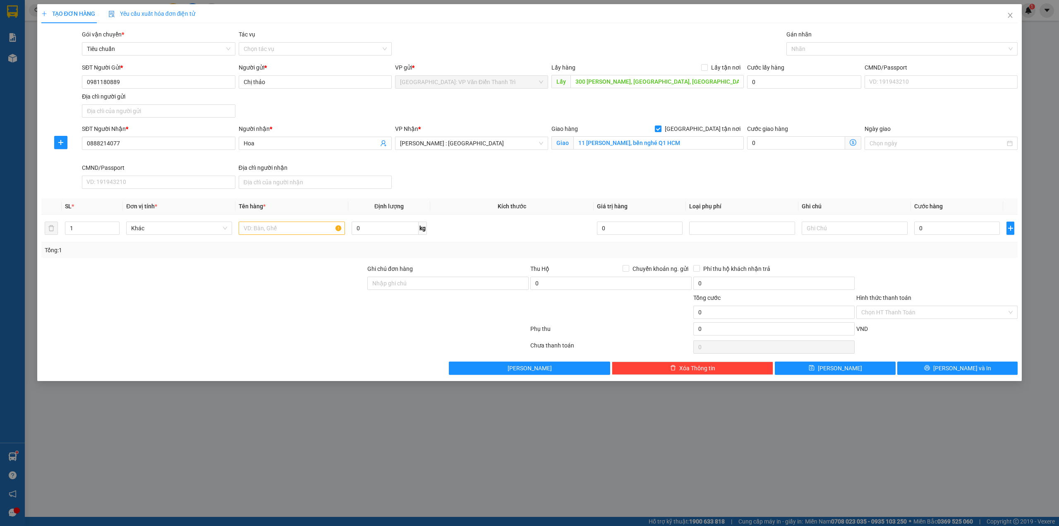
click at [715, 61] on div "Transit Pickup Surcharge Ids Transit Deliver Surcharge Ids Transit Deliver Surc…" at bounding box center [529, 202] width 977 height 345
click at [715, 67] on span "Lấy tận nơi" at bounding box center [726, 67] width 36 height 9
click at [707, 67] on input "Lấy tận nơi" at bounding box center [704, 67] width 6 height 6
checkbox input "true"
click at [725, 29] on div "TẠO ĐƠN HÀNG Yêu cầu xuất hóa đơn điện tử Transit Pickup Surcharge Ids Transit …" at bounding box center [529, 189] width 977 height 370
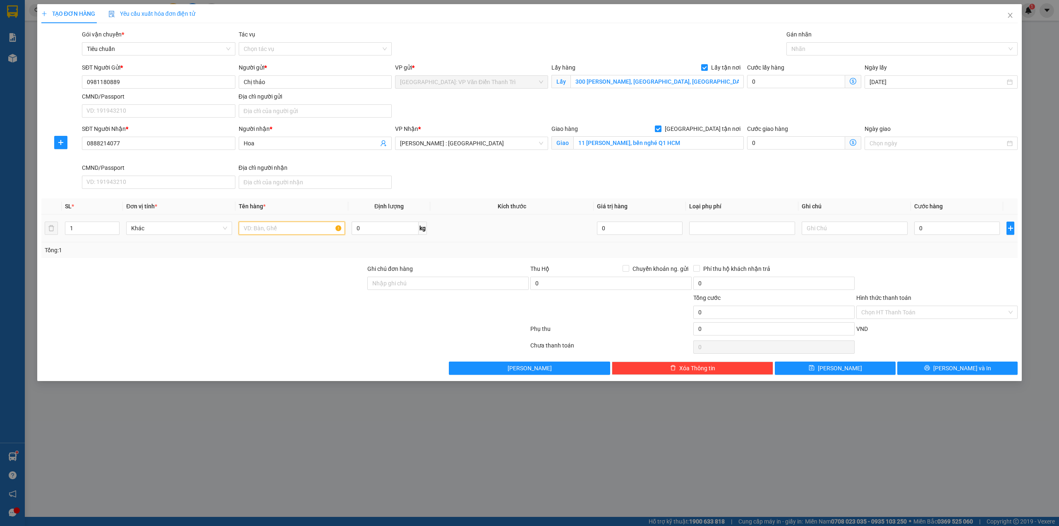
click at [278, 230] on input "text" at bounding box center [292, 227] width 106 height 13
type input "2 kiện hàng a hùng đón tân triều ( đón sáng mai giúp em )"
click at [449, 185] on div "SĐT Người Nhận * 0888214077 Người nhận * Hoa VP Nhận * Hồ Chí Minh : Kho Quận 1…" at bounding box center [549, 158] width 939 height 68
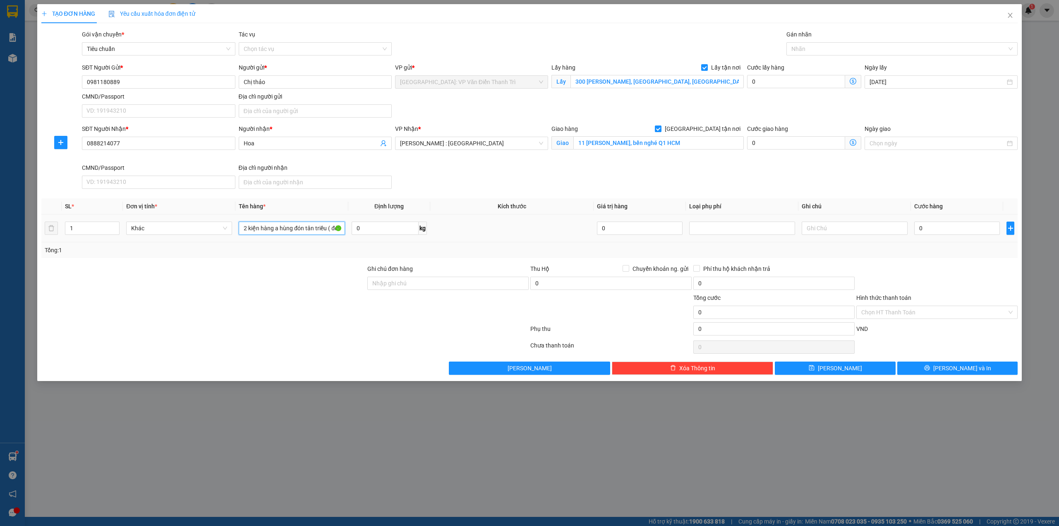
click at [323, 229] on input "2 kiện hàng a hùng đón tân triều ( đón sáng mai giúp em )" at bounding box center [292, 227] width 106 height 13
click at [550, 177] on div "SĐT Người Nhận * 0888214077 Người nhận * Hoa VP Nhận * Hồ Chí Minh : Kho Quận 1…" at bounding box center [549, 158] width 939 height 68
click at [550, 183] on div "SĐT Người Nhận * 0888214077 Người nhận * Hoa VP Nhận * Hồ Chí Minh : Kho Quận 1…" at bounding box center [549, 158] width 939 height 68
click at [621, 159] on div "Giao hàng Giao tận nơi Giao 11 tôn đức thắng, bến nghé Q1 HCM" at bounding box center [648, 143] width 196 height 39
click at [853, 47] on div at bounding box center [898, 49] width 219 height 10
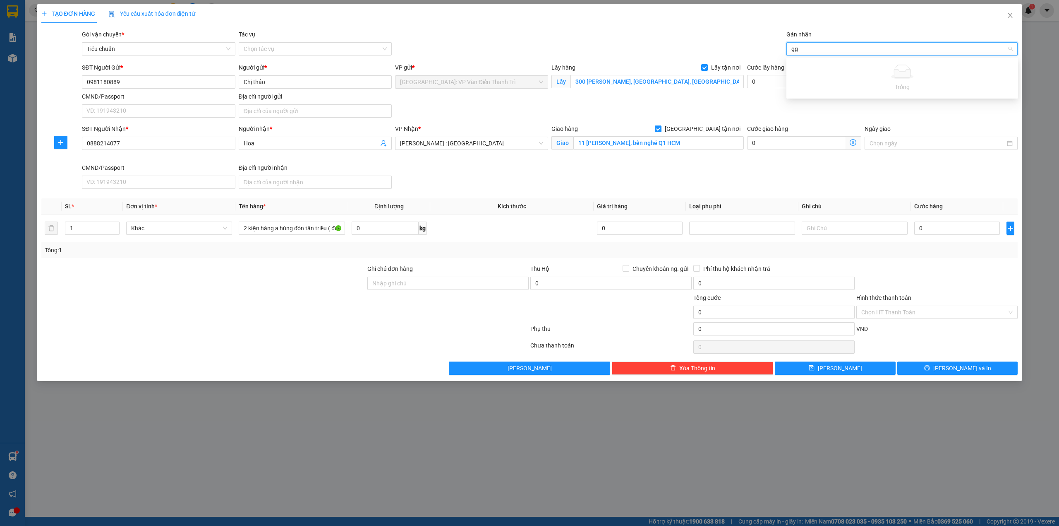
type input "ggt"
click at [839, 50] on div "ggt" at bounding box center [898, 49] width 219 height 10
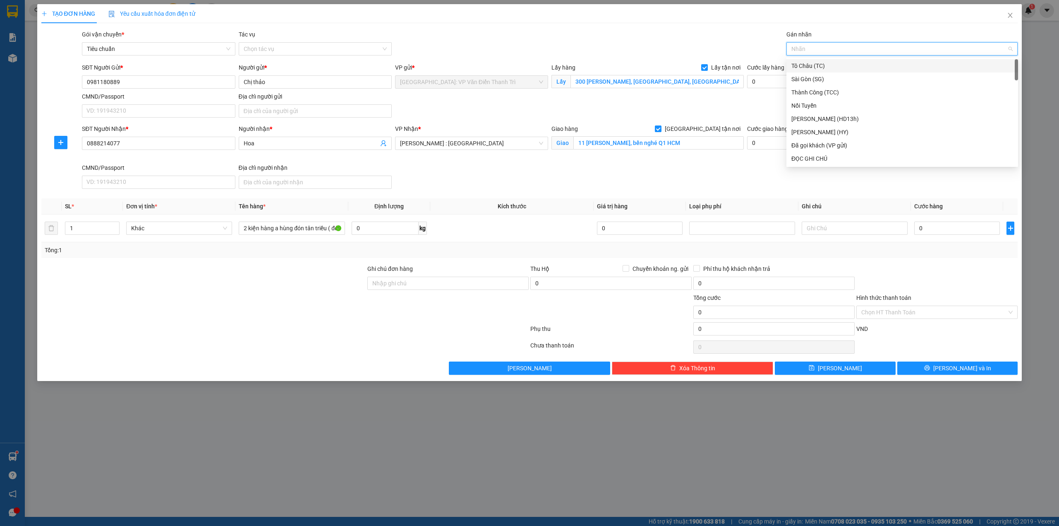
click at [839, 50] on div at bounding box center [898, 49] width 219 height 10
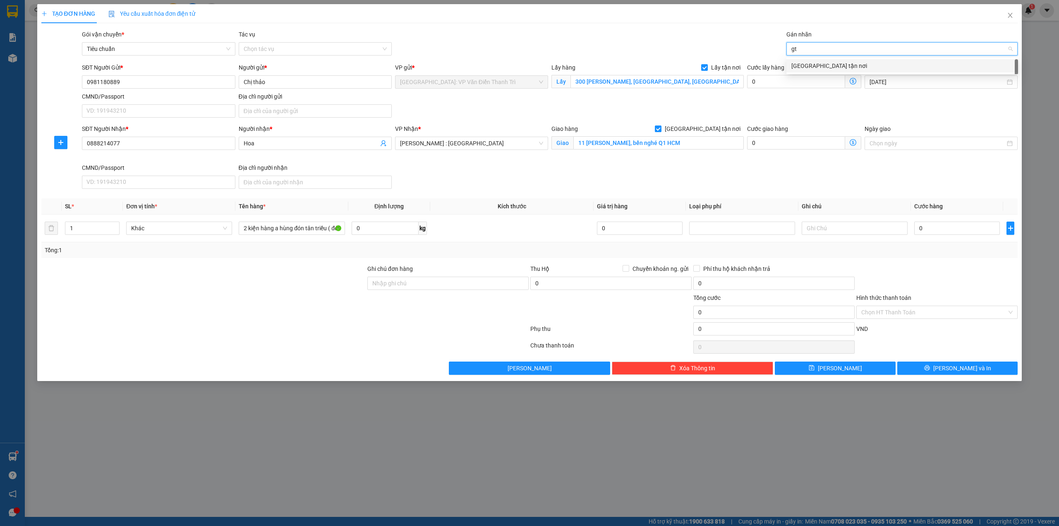
type input "gtn"
click at [830, 70] on div "[GEOGRAPHIC_DATA] tận nơi" at bounding box center [903, 65] width 222 height 9
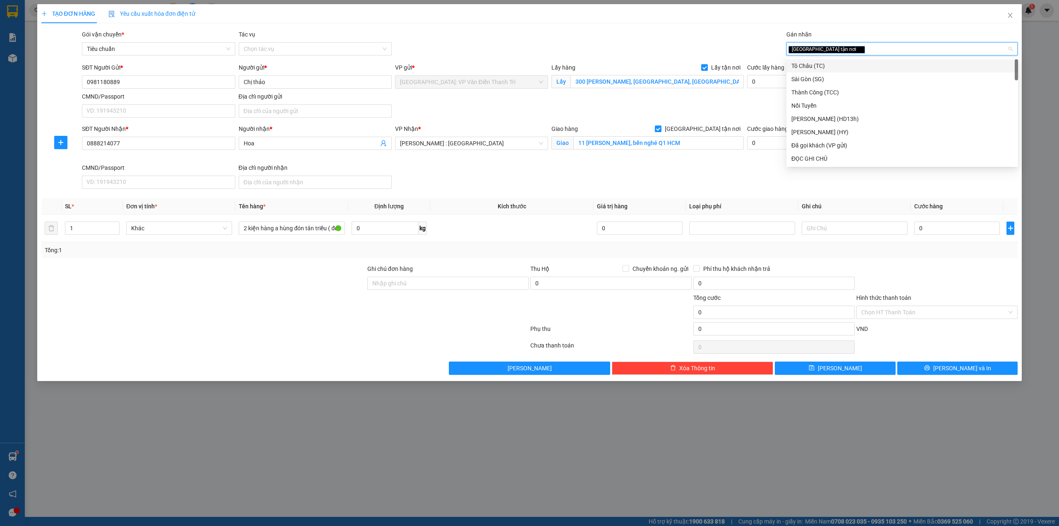
click at [670, 30] on div "Gói vận chuyển * Tiêu chuẩn Tác vụ Chọn tác vụ Gán nhãn Giao tận nơi" at bounding box center [549, 44] width 939 height 29
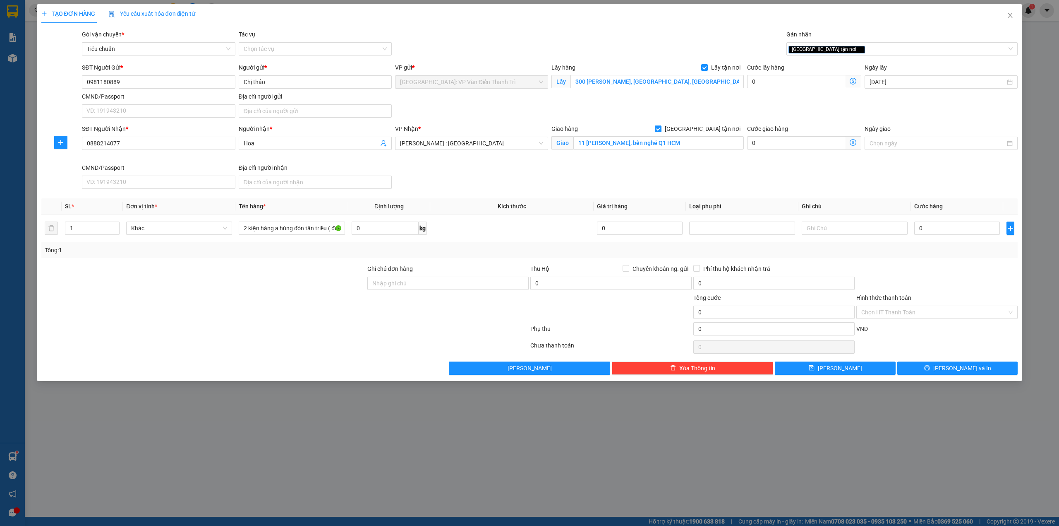
click at [771, 175] on div "SĐT Người Nhận * 0888214077 Người nhận * Hoa VP Nhận * Hồ Chí Minh : Kho Quận 1…" at bounding box center [549, 158] width 939 height 68
click at [947, 228] on input "0" at bounding box center [958, 227] width 86 height 13
type input "1"
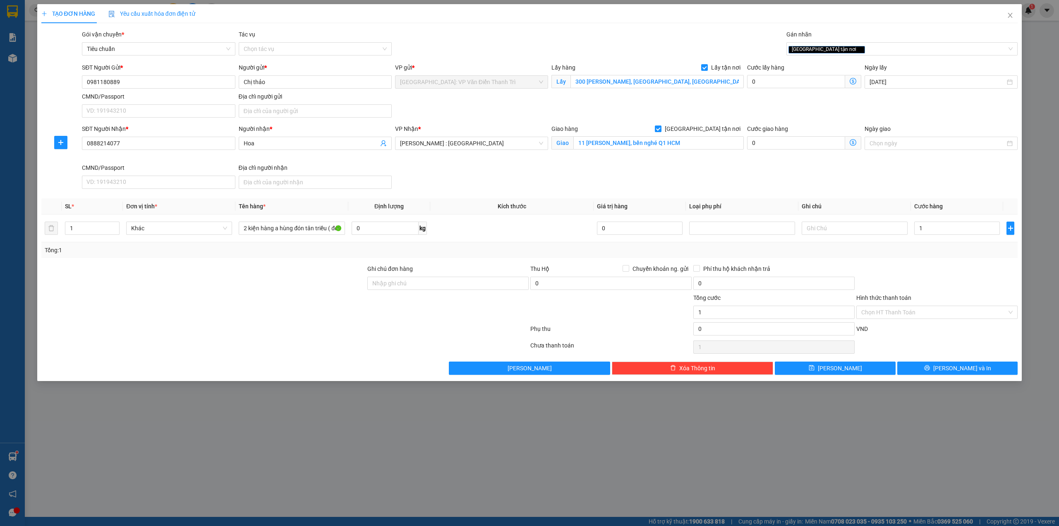
type input "1.000"
click at [917, 164] on div "SĐT Người Nhận * 0888214077 Người nhận * Hoa VP Nhận * Hồ Chí Minh : Kho Quận 1…" at bounding box center [549, 158] width 939 height 68
click at [853, 369] on button "[PERSON_NAME]" at bounding box center [835, 367] width 121 height 13
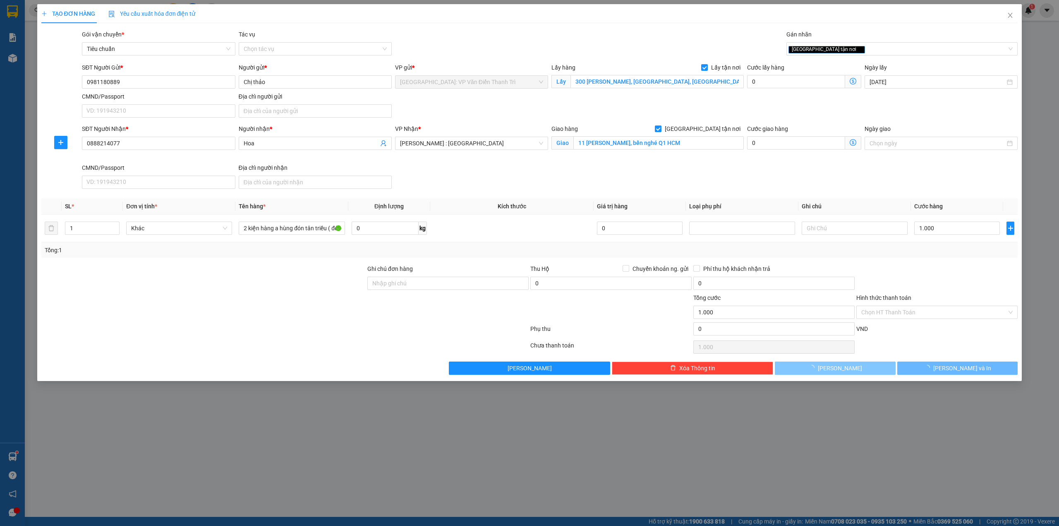
checkbox input "false"
type input "0"
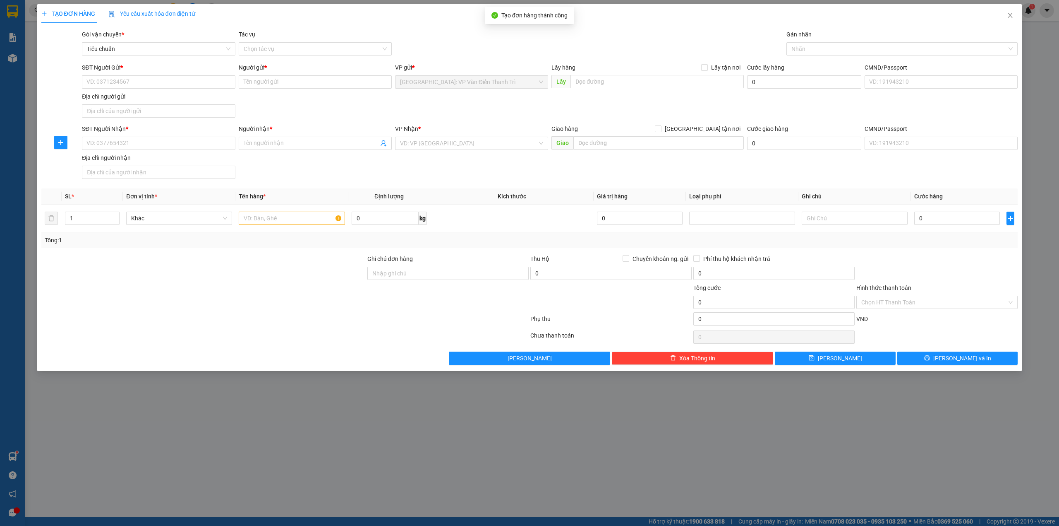
click at [616, 118] on div "SĐT Người Gửi * VD: 0371234567 Người gửi * Tên người gửi VP gửi * [GEOGRAPHIC_D…" at bounding box center [549, 92] width 939 height 58
click at [564, 26] on div "TẠO ĐƠN HÀNG Yêu cầu xuất hóa đơn điện tử Transit Pickup Surcharge Ids Transit …" at bounding box center [529, 184] width 977 height 360
click at [548, 89] on div "VP gửi * Hà Nội: VP Văn Điển Thanh Trì" at bounding box center [471, 77] width 153 height 29
click at [549, 88] on div "VP gửi * Hà Nội: VP Văn Điển Thanh Trì" at bounding box center [472, 77] width 156 height 29
click at [552, 89] on div "Lấy hàng Lấy tận nơi Lấy" at bounding box center [648, 77] width 192 height 29
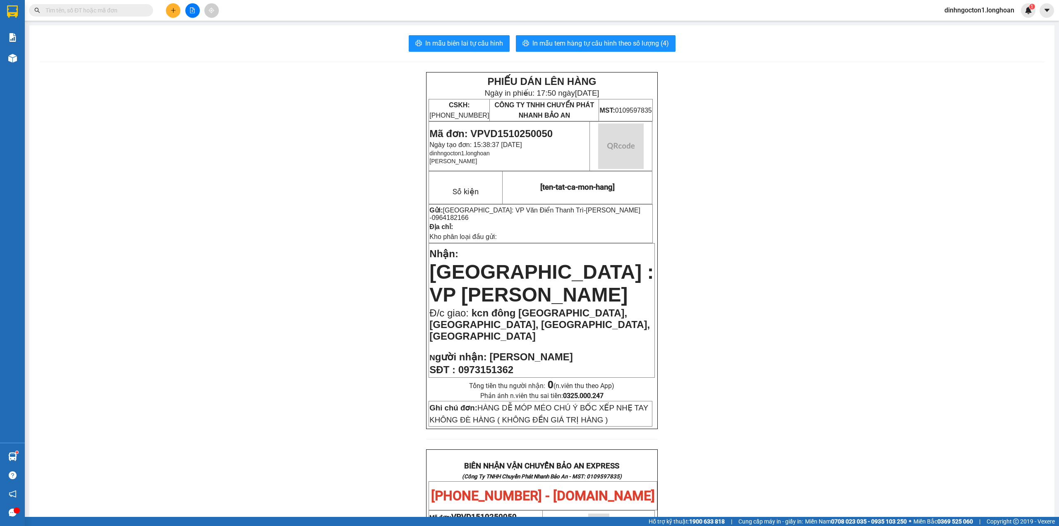
click at [91, 12] on input "text" at bounding box center [95, 10] width 98 height 9
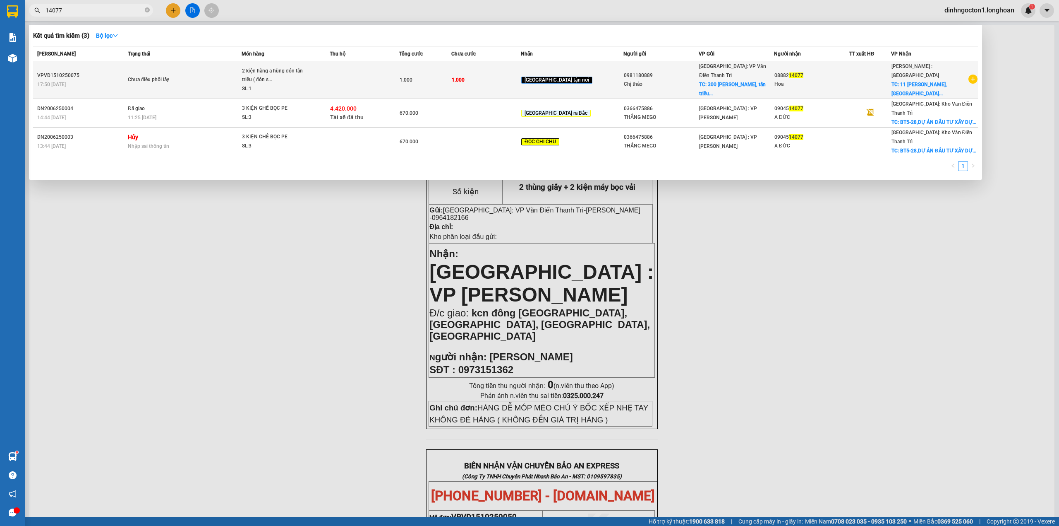
type input "14077"
click at [300, 74] on div "2 kiện hàng a hùng đón tân triều ( đón s..." at bounding box center [273, 76] width 62 height 18
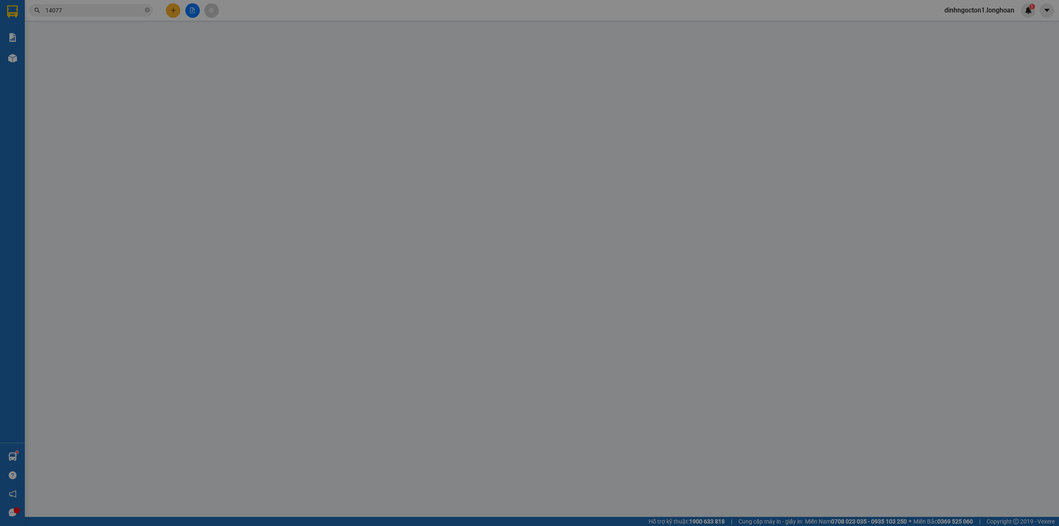
type input "0981180889"
type input "Chị thảo"
checkbox input "true"
type input "300 nguyễn xiển, tân triều, thanh trì, hà nội"
type input "0888214077"
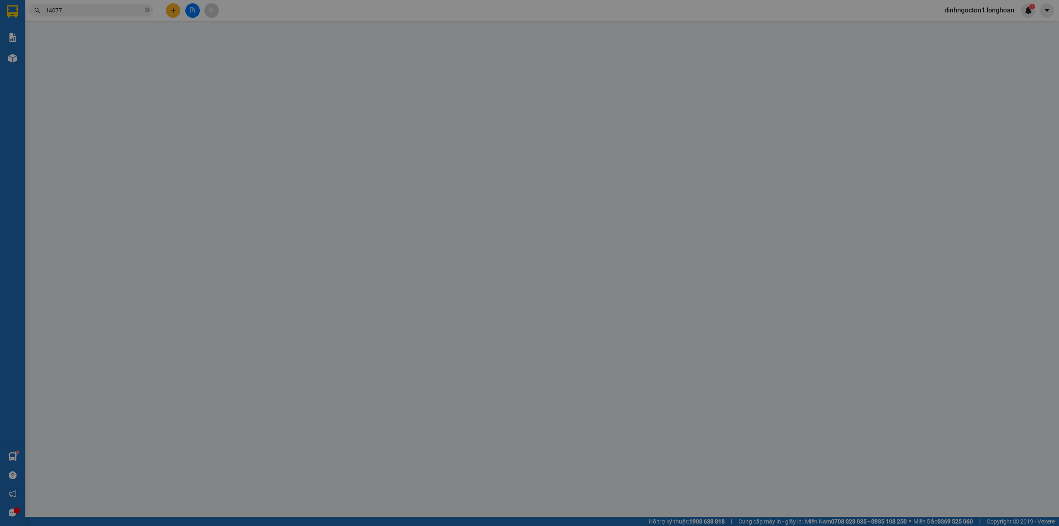
type input "Hoa"
checkbox input "true"
type input "11 tôn đức thắng, bến nghé Q1 HCM"
type input "0"
type input "1.000"
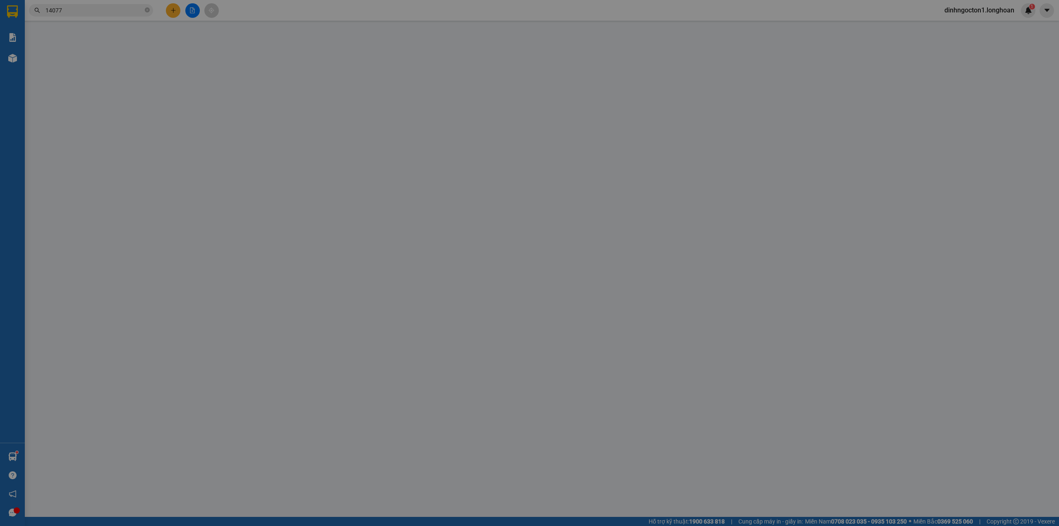
type input "1.000"
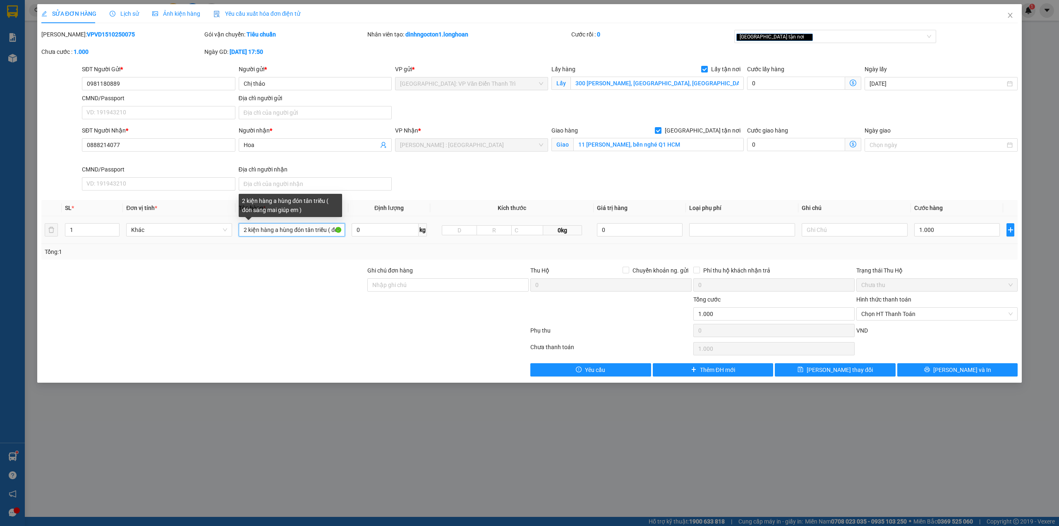
click at [242, 232] on input "2 kiện hàng a hùng đón tân triều ( đón sáng mai giúp em )" at bounding box center [292, 229] width 106 height 13
type input "( 16/10 đón sáng )2 kiện hàng a hùng đón tân triều ( đón sáng mai giúp em )"
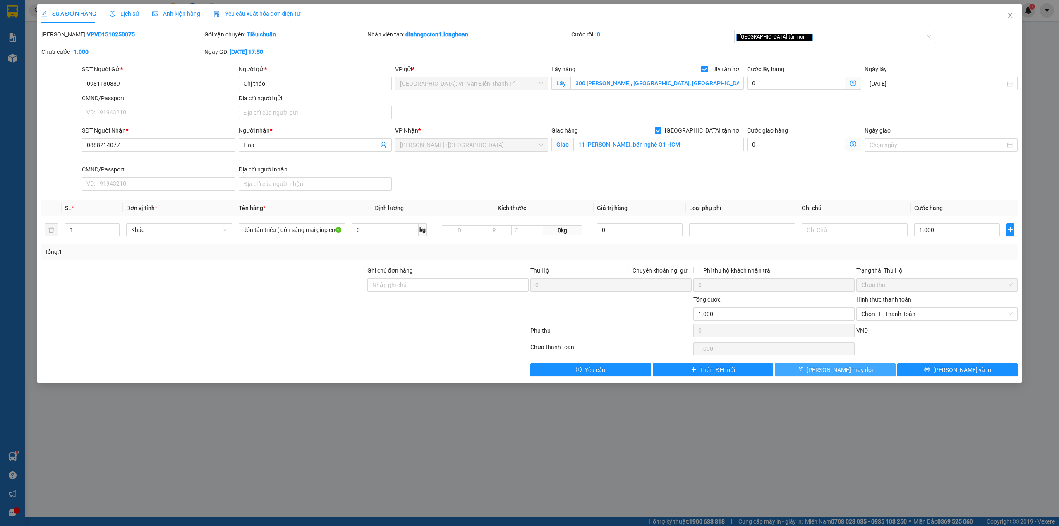
click at [860, 375] on button "[PERSON_NAME] thay đổi" at bounding box center [835, 369] width 121 height 13
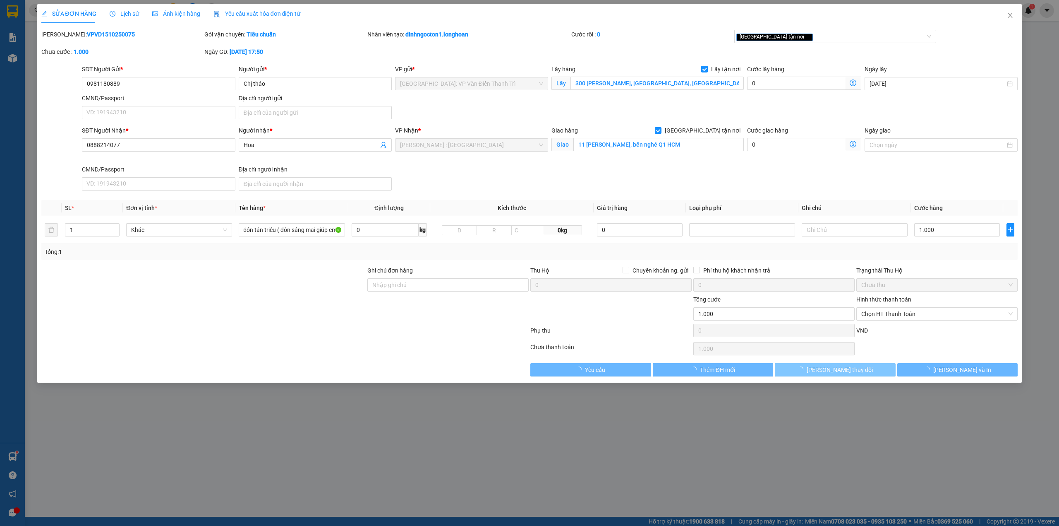
scroll to position [0, 0]
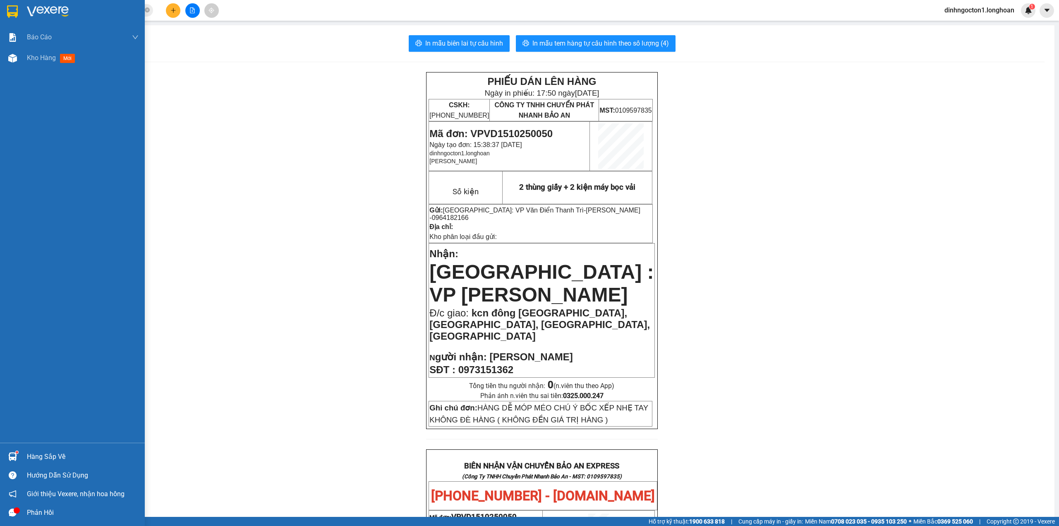
click at [11, 13] on img at bounding box center [12, 11] width 11 height 12
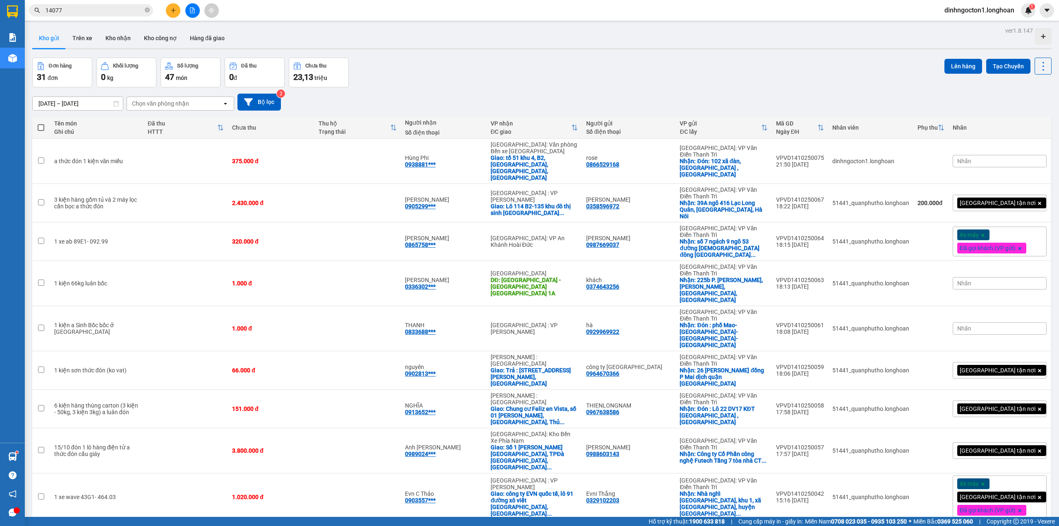
click at [172, 12] on icon "plus" at bounding box center [173, 10] width 6 height 6
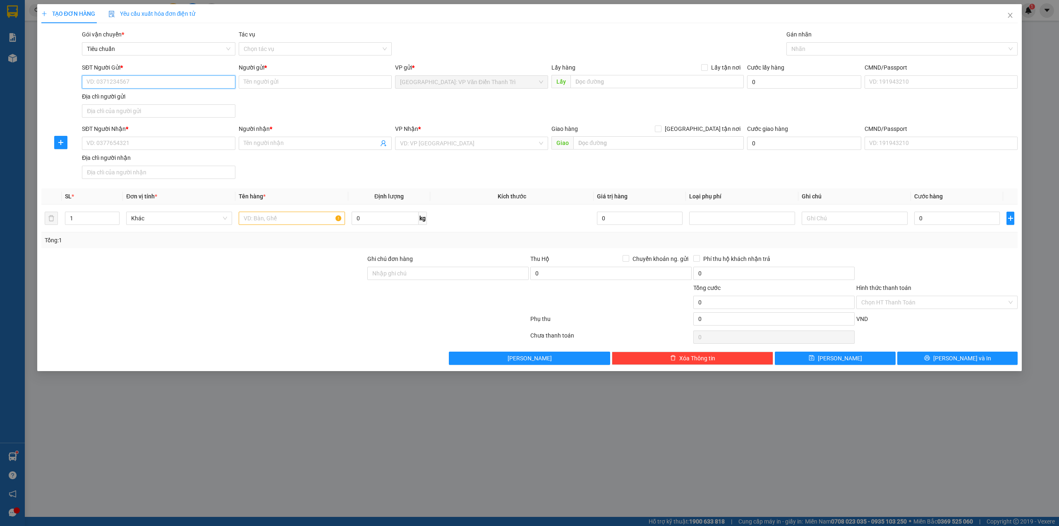
click at [145, 88] on input "SĐT Người Gửi *" at bounding box center [158, 81] width 153 height 13
paste input "0975818338"
type input "0975818338"
click at [137, 94] on div "Địa chỉ người gửi" at bounding box center [158, 96] width 153 height 9
click at [137, 104] on input "Địa chỉ người gửi" at bounding box center [158, 110] width 153 height 13
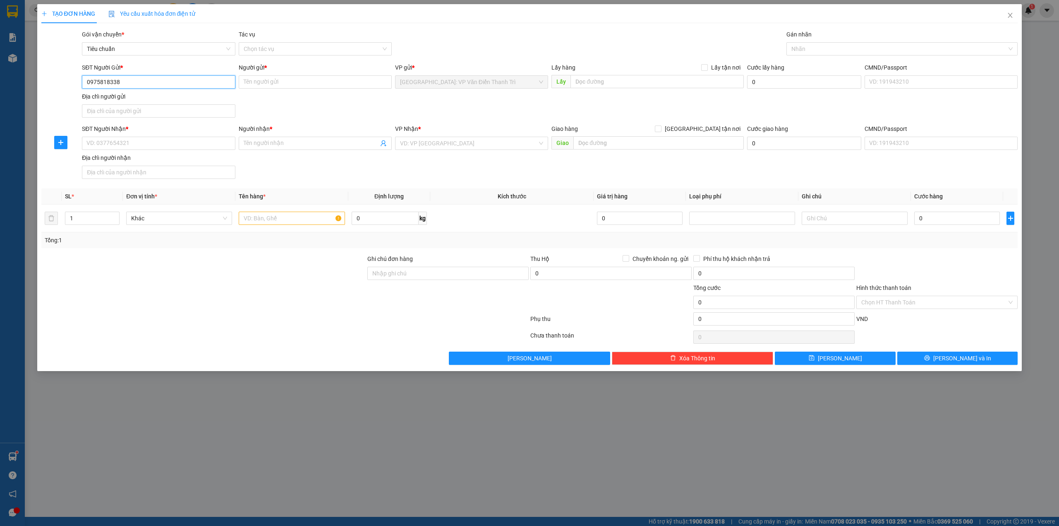
click at [141, 84] on input "0975818338" at bounding box center [158, 81] width 153 height 13
click at [143, 103] on div "0975818338 - CHỊ LINH" at bounding box center [158, 98] width 143 height 9
type input "CHỊ [PERSON_NAME]"
checkbox input "true"
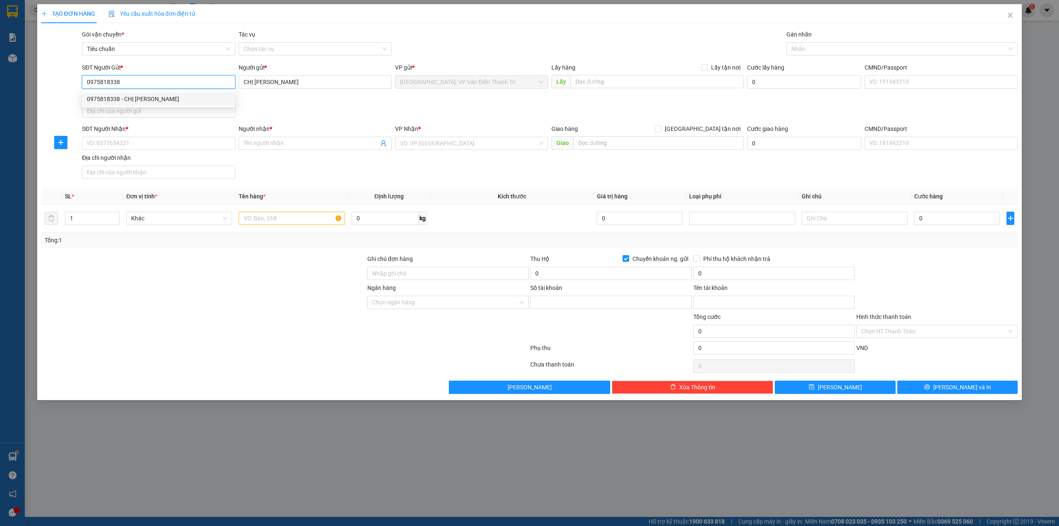
type input "109800028888"
type input "Bui Dieu Linh"
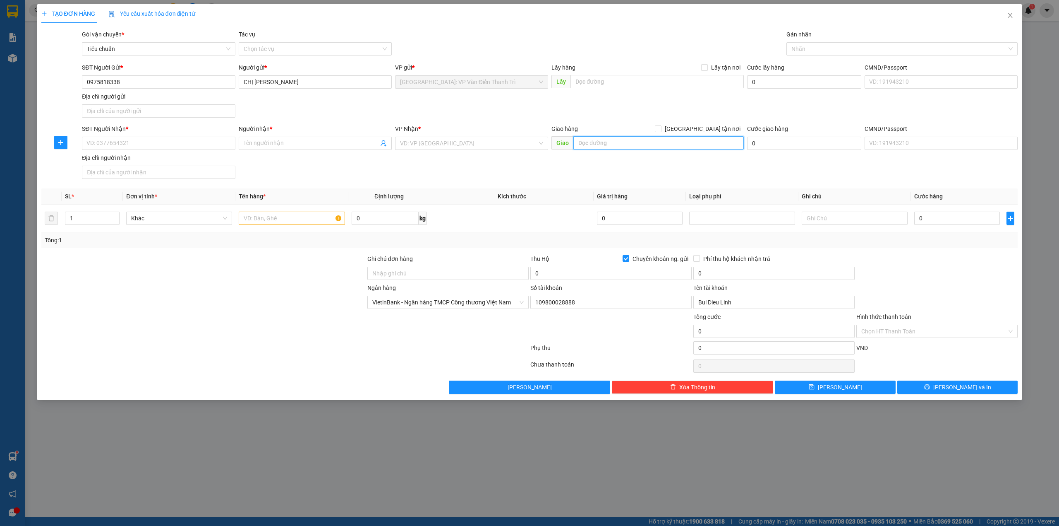
click at [603, 140] on input "text" at bounding box center [659, 142] width 170 height 13
paste input "Can ho D1507, chung can Nassim , 30 duong so 11, Phường Thảo Điền, Quận 2, TP H…"
type input "Can ho D1507, chung can Nassim , 30 duong so 11, Phường Thảo Điền, Quận 2, TP H…"
click at [512, 116] on div "SĐT Người Gửi * 0975818338 Người gửi * CHỊ LINH VP gửi * Hà Nội: VP Văn Điển Th…" at bounding box center [549, 92] width 939 height 58
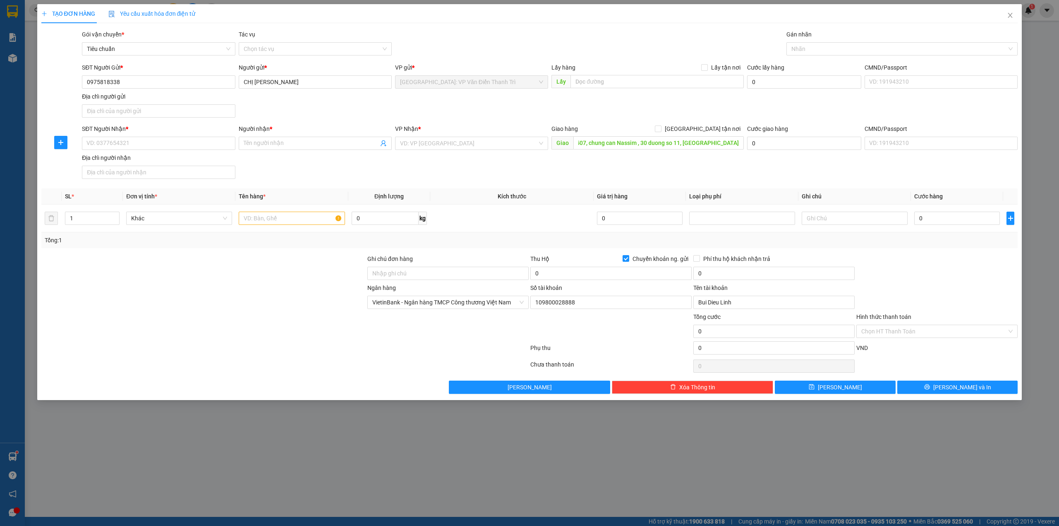
scroll to position [0, 0]
drag, startPoint x: 161, startPoint y: 138, endPoint x: 166, endPoint y: 143, distance: 7.0
click at [163, 141] on input "SĐT Người Nhận *" at bounding box center [158, 143] width 153 height 13
paste input "0903309546"
type input "0903309546"
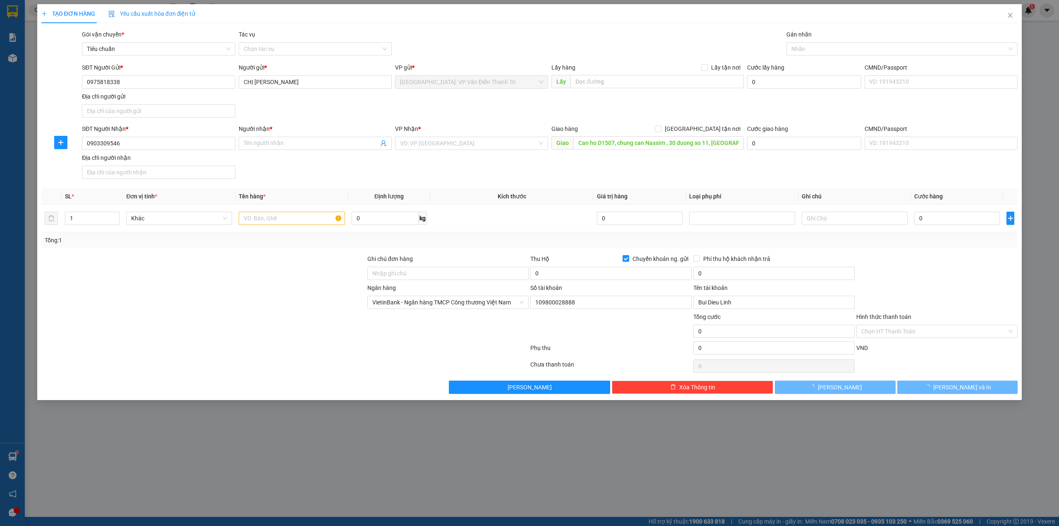
click at [286, 113] on div "SĐT Người Gửi * 0975818338 Người gửi * CHỊ LINH VP gửi * Hà Nội: VP Văn Điển Th…" at bounding box center [549, 92] width 939 height 58
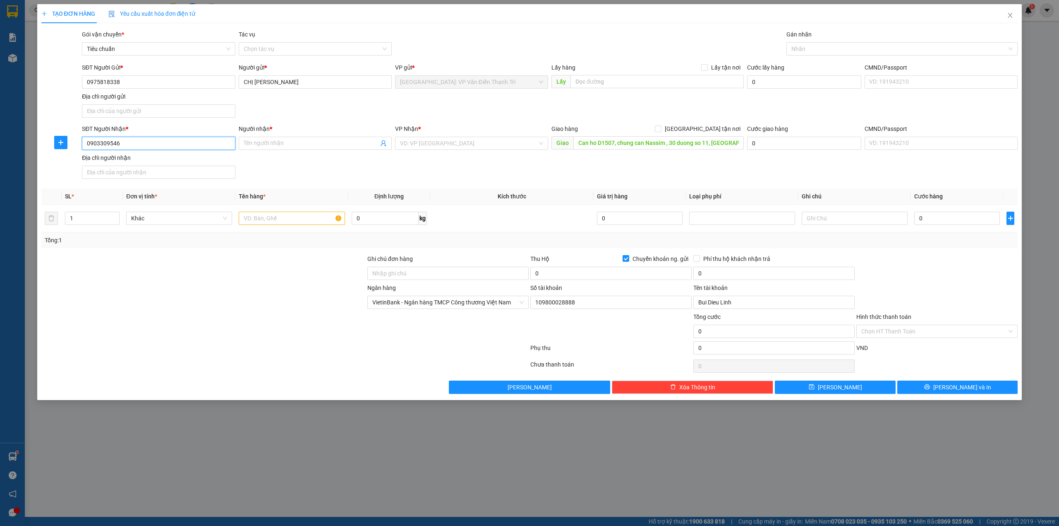
click at [188, 143] on input "0903309546" at bounding box center [158, 143] width 153 height 13
click at [350, 116] on div "SĐT Người Gửi * 0975818338 Người gửi * CHỊ LINH VP gửi * Hà Nội: VP Văn Điển Th…" at bounding box center [549, 92] width 939 height 58
click at [319, 144] on input "Người nhận *" at bounding box center [311, 143] width 135 height 9
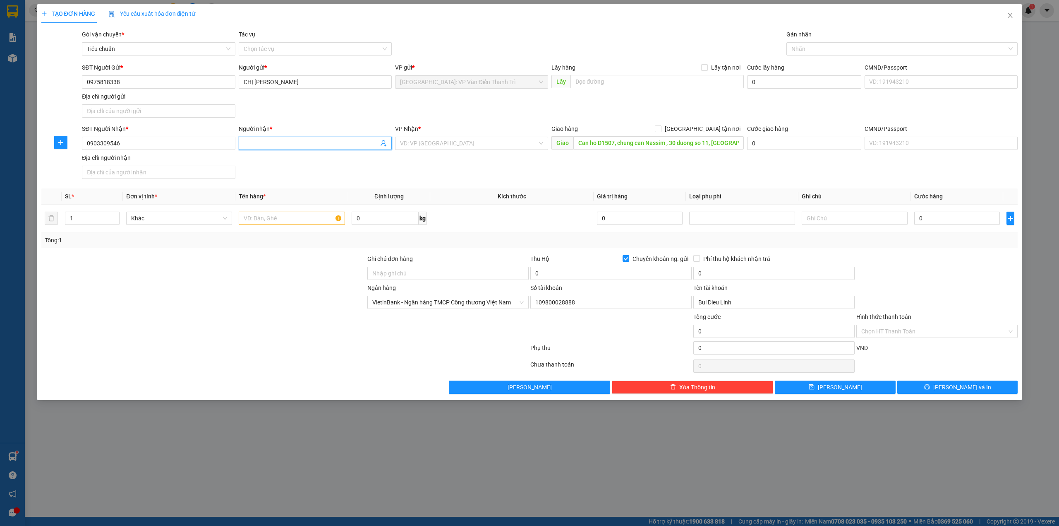
paste input "[PERSON_NAME]"
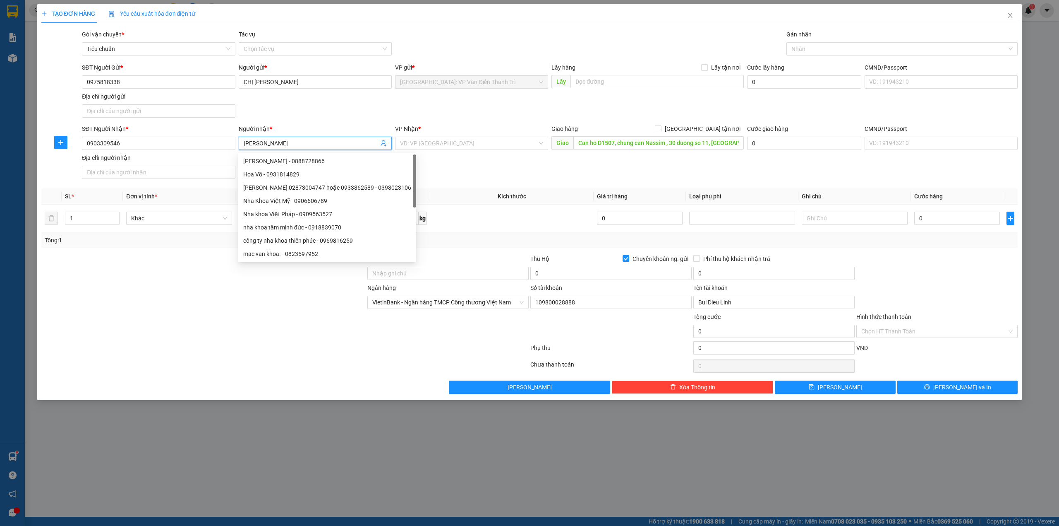
type input "[PERSON_NAME]"
click at [471, 166] on div "SĐT Người Nhận * 0903309546 Người nhận * Jenny Nguyễn VP Nhận * VD: VP Sài Gòn …" at bounding box center [549, 153] width 939 height 58
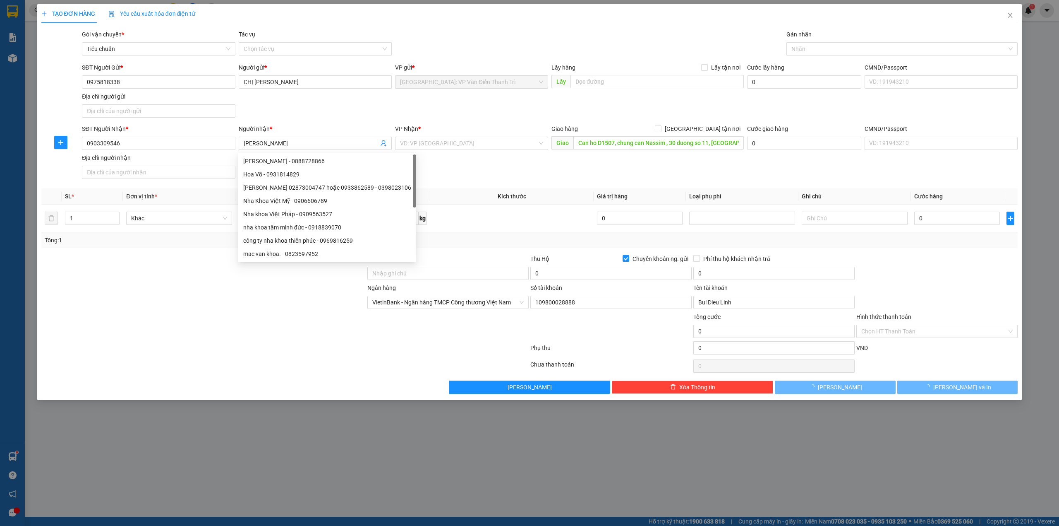
click at [444, 119] on div "SĐT Người Gửi * 0975818338 Người gửi * CHỊ LINH VP gửi * Hà Nội: VP Văn Điển Th…" at bounding box center [549, 92] width 939 height 58
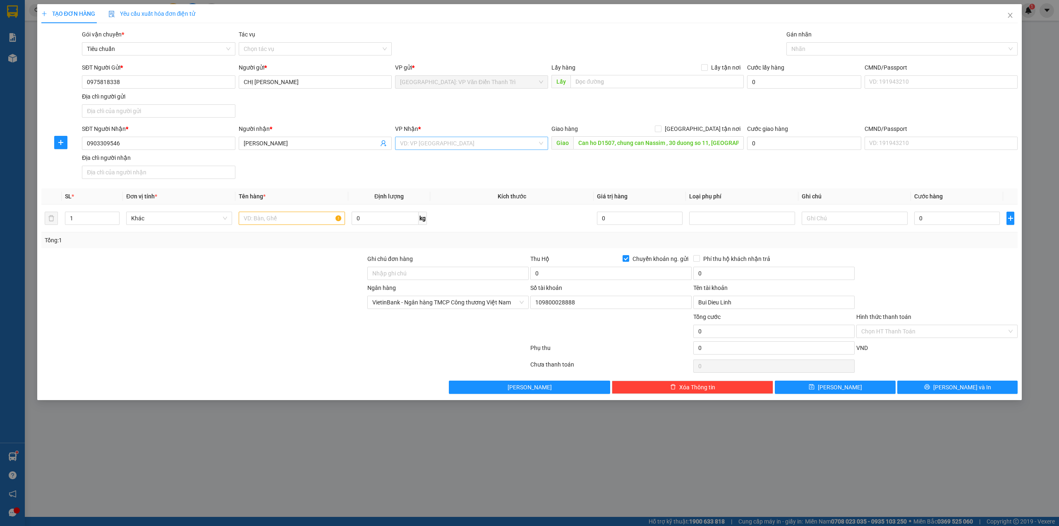
click at [454, 143] on input "search" at bounding box center [468, 143] width 137 height 12
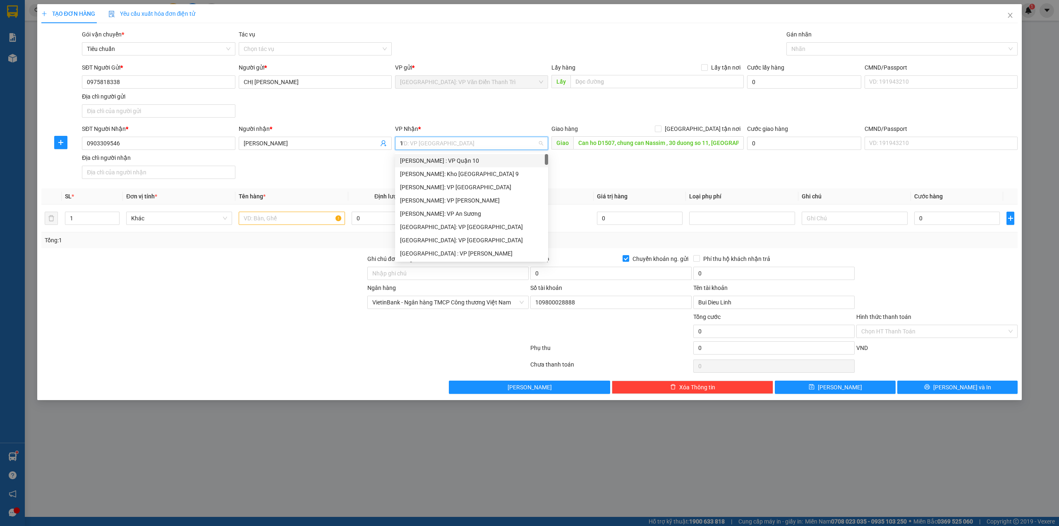
type input "12"
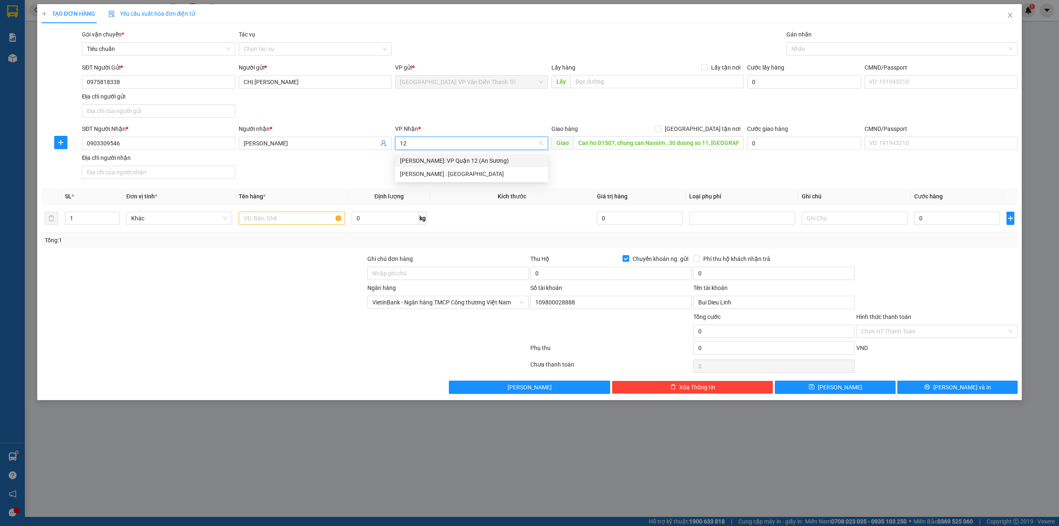
click at [452, 158] on div "[PERSON_NAME]: VP Quận 12 (An Sương)" at bounding box center [471, 160] width 143 height 9
click at [461, 146] on span "[PERSON_NAME]: VP Quận 12 (An Sương)" at bounding box center [471, 143] width 143 height 12
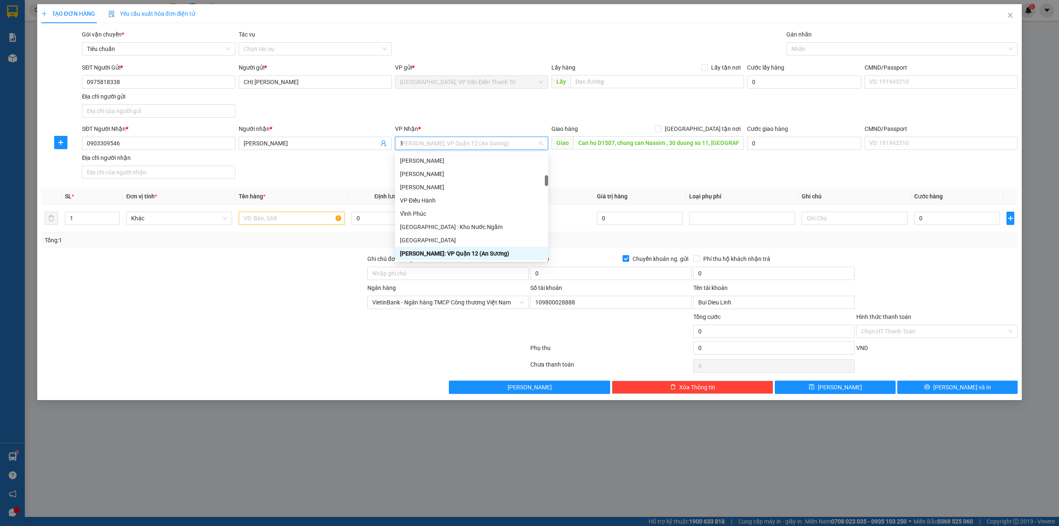
type input "12"
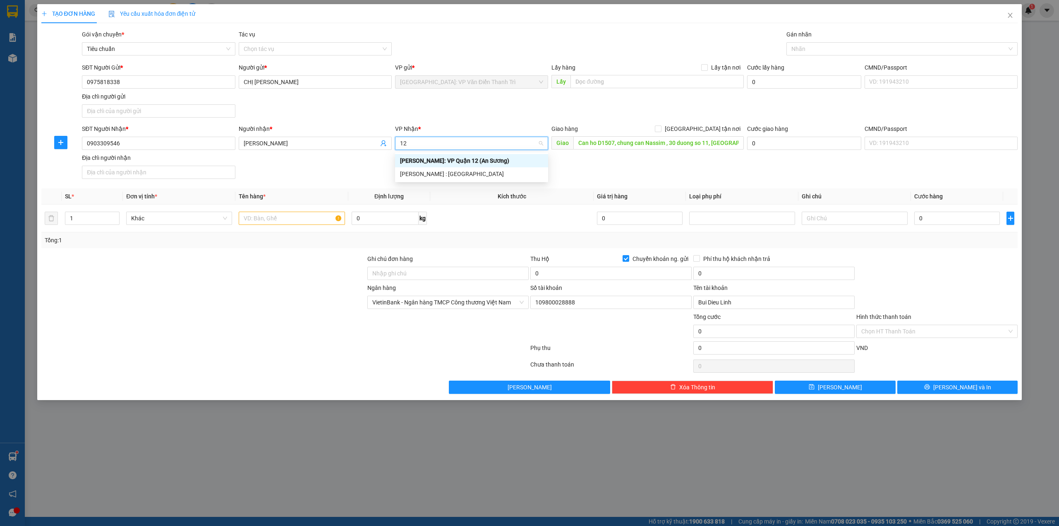
scroll to position [0, 0]
click at [456, 173] on div "[PERSON_NAME] : [GEOGRAPHIC_DATA]" at bounding box center [471, 173] width 143 height 9
click at [637, 179] on div "SĐT Người Nhận * 0903309546 Người nhận * Jenny Nguyễn VP Nhận * Hồ Chí Minh : K…" at bounding box center [549, 153] width 939 height 58
click at [710, 133] on span "[GEOGRAPHIC_DATA] tận nơi" at bounding box center [703, 128] width 82 height 9
click at [661, 131] on input "[GEOGRAPHIC_DATA] tận nơi" at bounding box center [658, 128] width 6 height 6
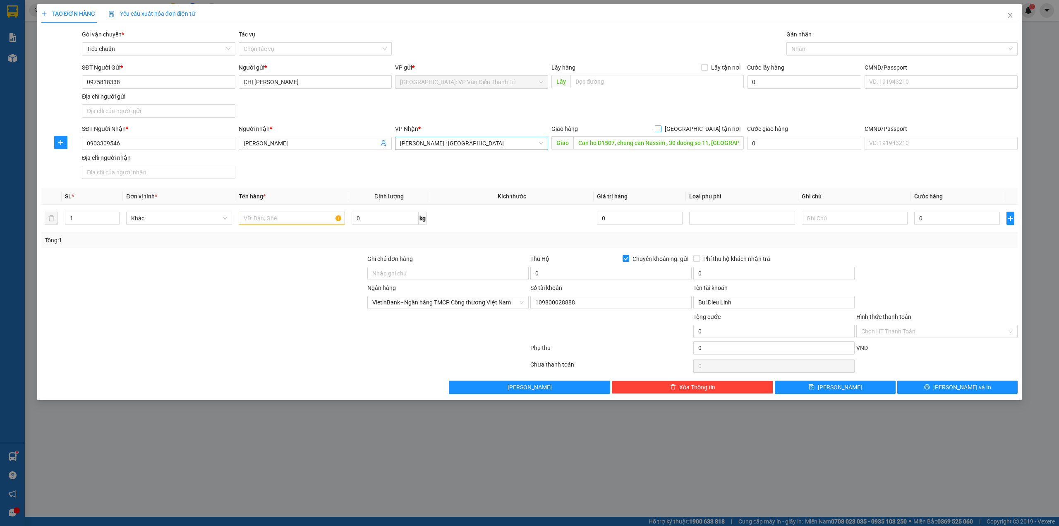
checkbox input "true"
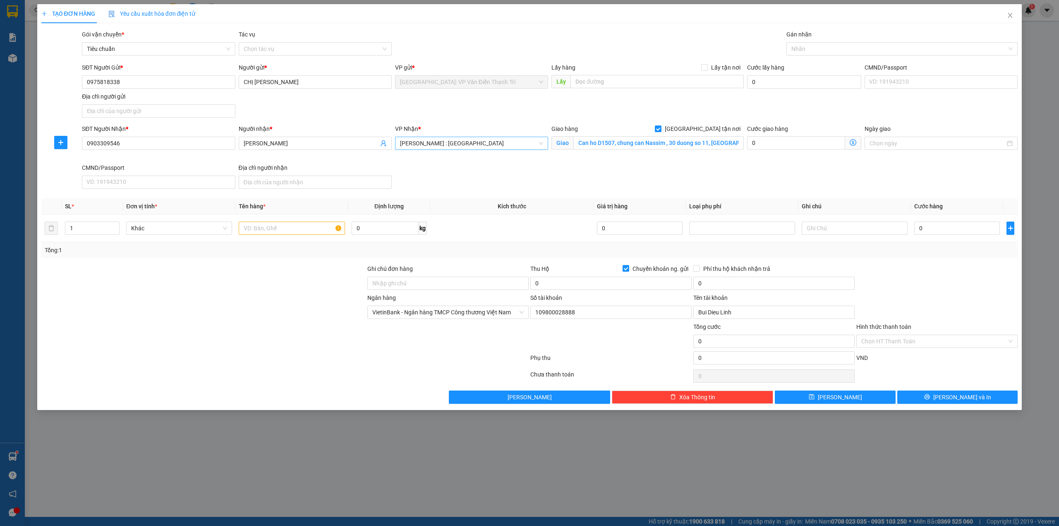
click at [702, 121] on div "SĐT Người Gửi * 0975818338 Người gửi * CHỊ LINH VP gửi * Hà Nội: VP Văn Điển Th…" at bounding box center [549, 92] width 939 height 58
click at [833, 45] on div at bounding box center [898, 49] width 219 height 10
type input "gtn"
click at [826, 68] on div "[GEOGRAPHIC_DATA] tận nơi" at bounding box center [903, 65] width 222 height 9
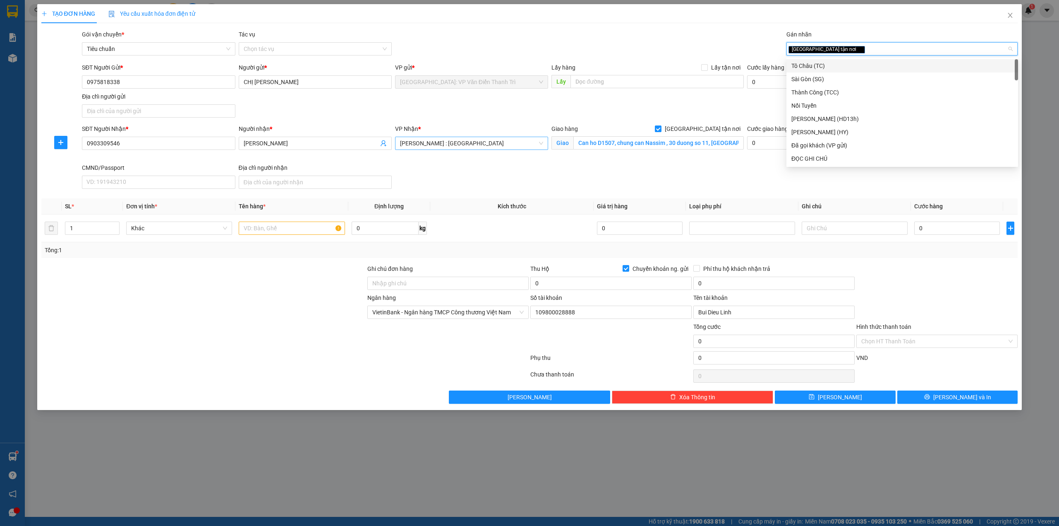
click at [684, 52] on div "Gói vận chuyển * Tiêu chuẩn Tác vụ Chọn tác vụ Gán nhãn Giao tận nơi" at bounding box center [549, 44] width 939 height 29
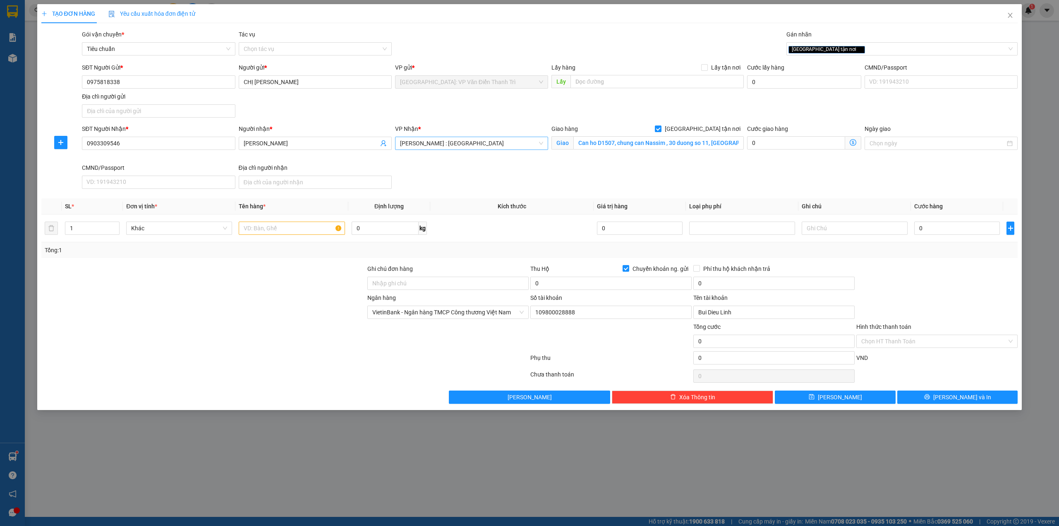
click at [512, 166] on div "SĐT Người Nhận * 0903309546 Người nhận * Jenny Nguyễn VP Nhận * Hồ Chí Minh : K…" at bounding box center [549, 158] width 939 height 68
click at [285, 230] on input "text" at bounding box center [292, 227] width 106 height 13
click at [285, 234] on input "text" at bounding box center [292, 227] width 106 height 13
type input "1 kiện giấy dài dẹp"
click at [669, 140] on input "Can ho D1507, chung can Nassim , 30 duong so 11, Phường Thảo Điền, Quận 2, TP H…" at bounding box center [659, 142] width 170 height 13
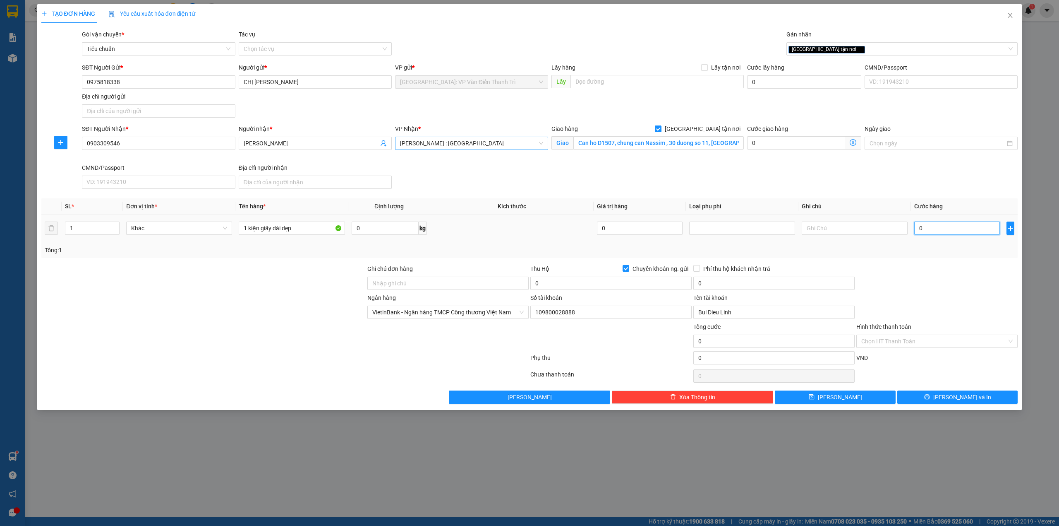
click at [982, 235] on input "0" at bounding box center [958, 227] width 86 height 13
type input "3"
type input "35"
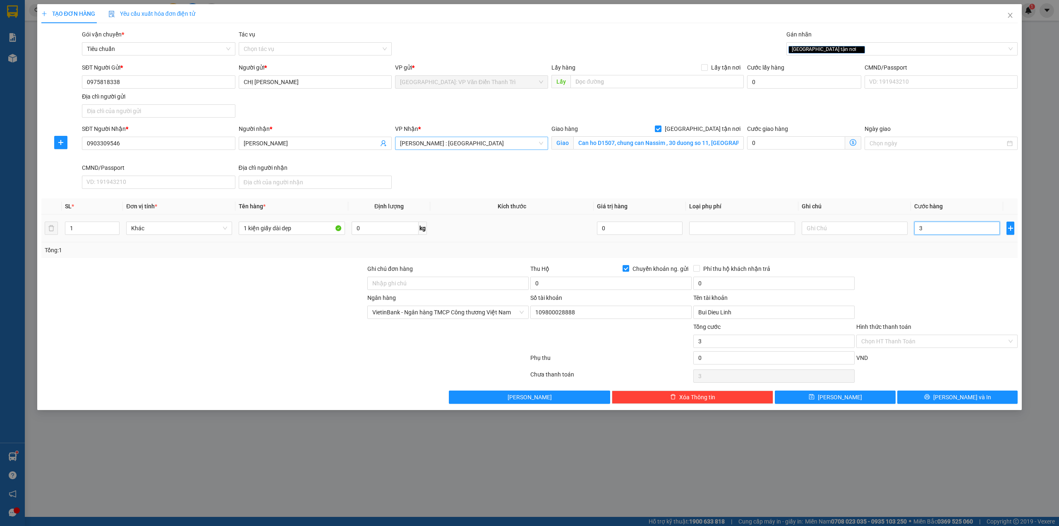
type input "35"
type input "350"
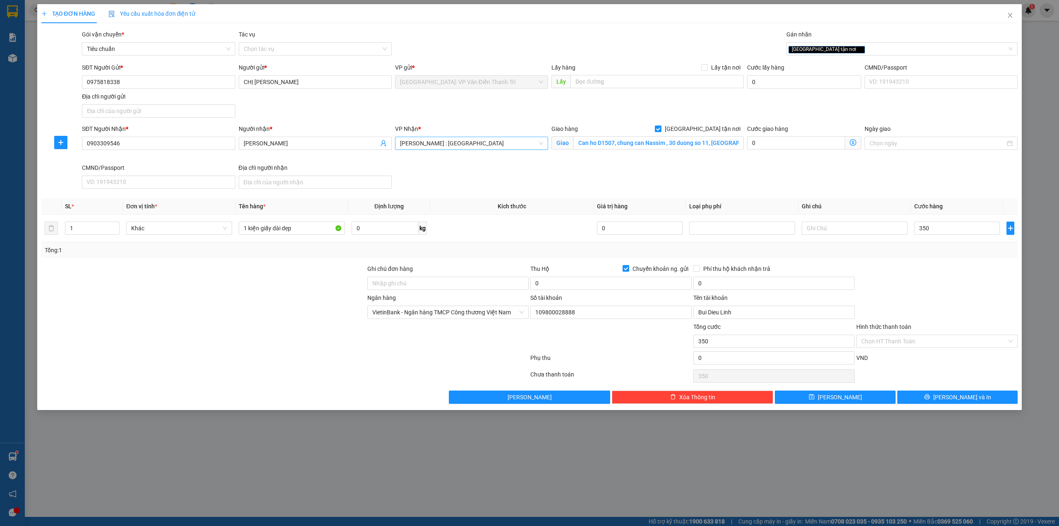
click at [913, 299] on div "Ngân hàng VietinBank - Ngân hàng TMCP Công thương Việt Nam Số tài khoản 1098000…" at bounding box center [530, 307] width 979 height 29
type input "350.000"
click at [578, 281] on input "0" at bounding box center [611, 282] width 161 height 13
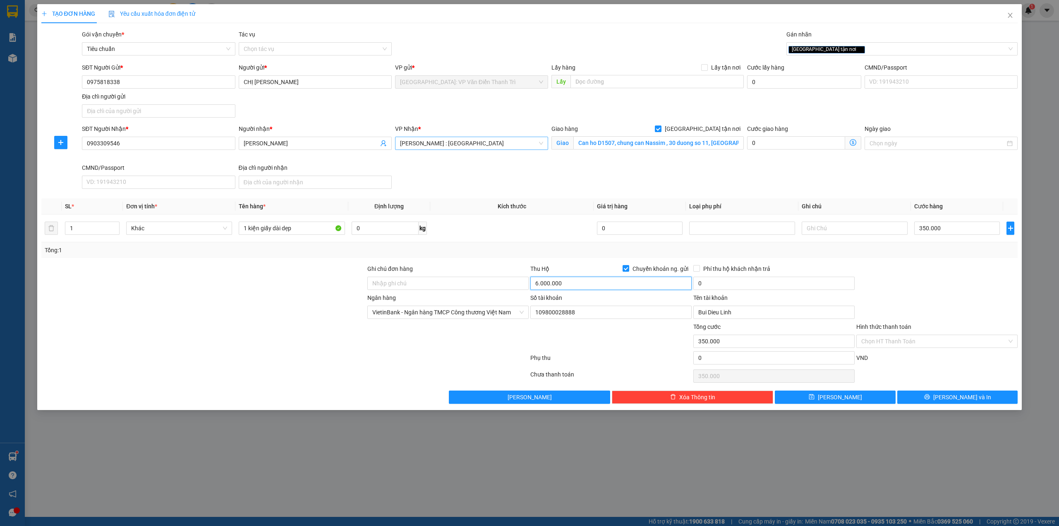
type input "6.000.000"
click at [166, 345] on div at bounding box center [204, 336] width 326 height 29
click at [746, 285] on input "0" at bounding box center [774, 282] width 161 height 13
type input "25.000"
click at [357, 357] on div at bounding box center [285, 359] width 489 height 17
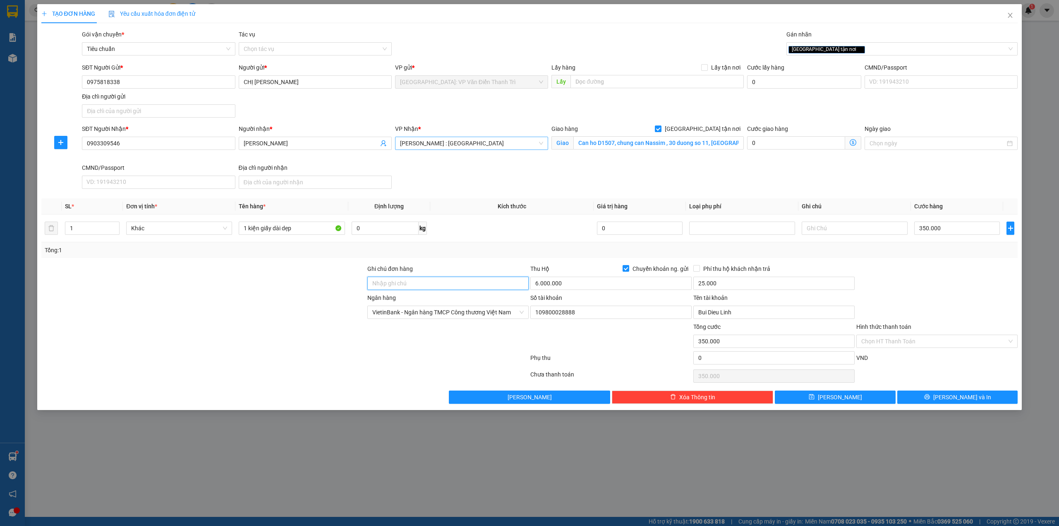
click at [430, 286] on input "Ghi chú đơn hàng" at bounding box center [447, 282] width 161 height 13
type input "HÀNG DỄ MÓP MÉO CHÚ Ý BỐC XẾP NHẸ TAY KHÔNG ĐÈ HÀNG ( KHÔNG ĐỀN GIÁ TRỊ HÀNG )"
click at [271, 315] on div at bounding box center [204, 307] width 326 height 29
click at [779, 163] on div "Cước giao hàng 0" at bounding box center [805, 143] width 118 height 39
click at [936, 406] on div "TẠO ĐƠN HÀNG Yêu cầu xuất hóa đơn điện tử Transit Pickup Surcharge Ids Transit …" at bounding box center [529, 207] width 985 height 406
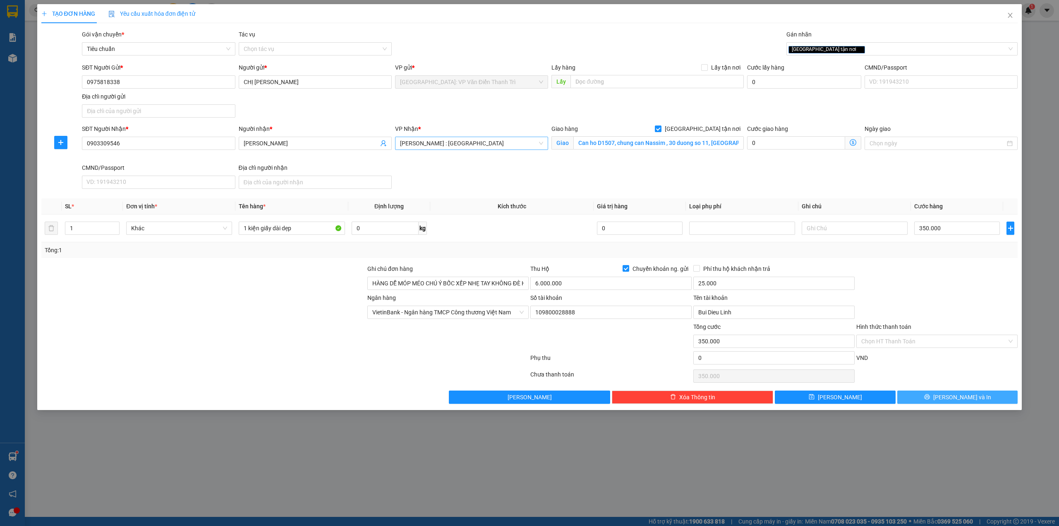
click at [930, 399] on icon "printer" at bounding box center [928, 397] width 6 height 6
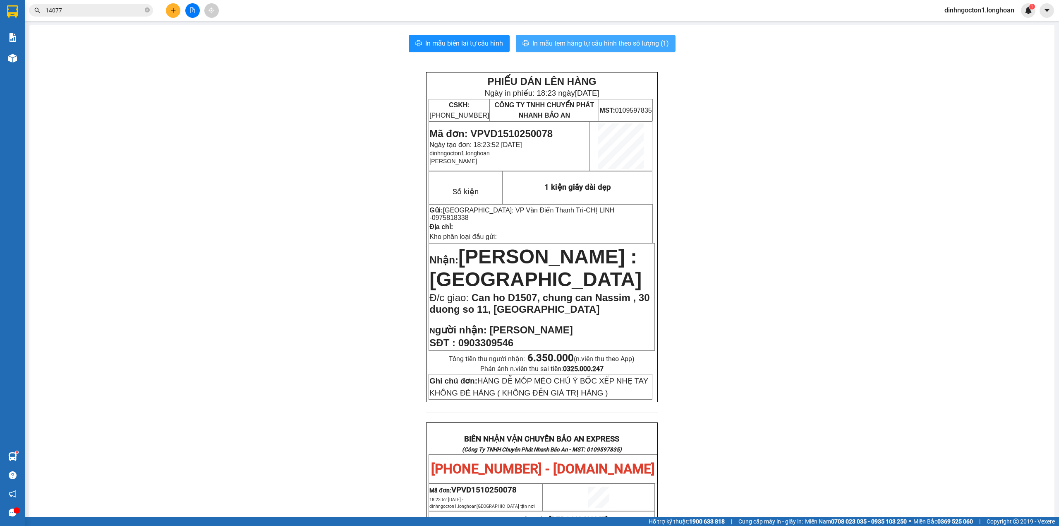
click at [599, 47] on span "In mẫu tem hàng tự cấu hình theo số lượng (1)" at bounding box center [601, 43] width 137 height 10
click at [523, 131] on span "Mã đơn: VPVD1510250078" at bounding box center [491, 133] width 123 height 11
copy span "VPVD1510250078"
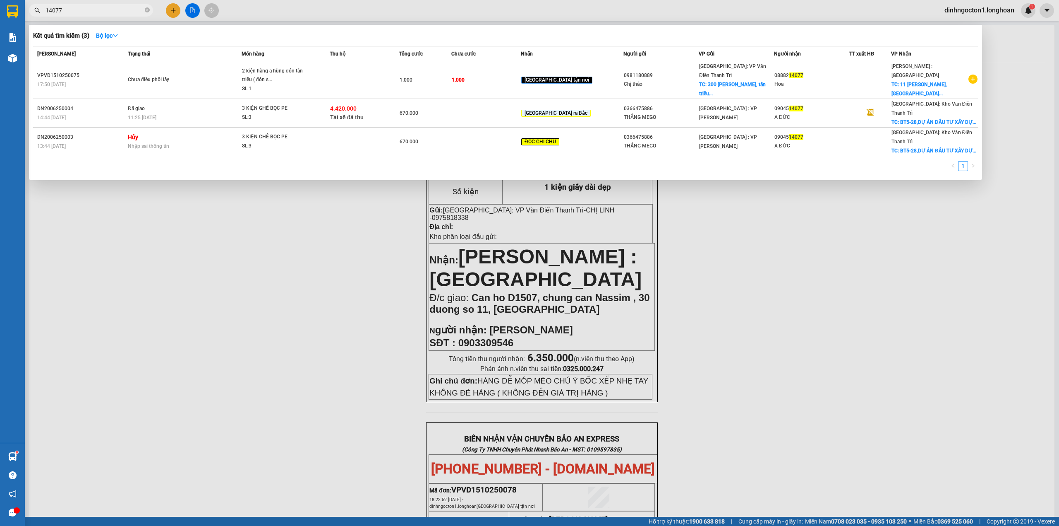
click at [103, 12] on input "14077" at bounding box center [95, 10] width 98 height 9
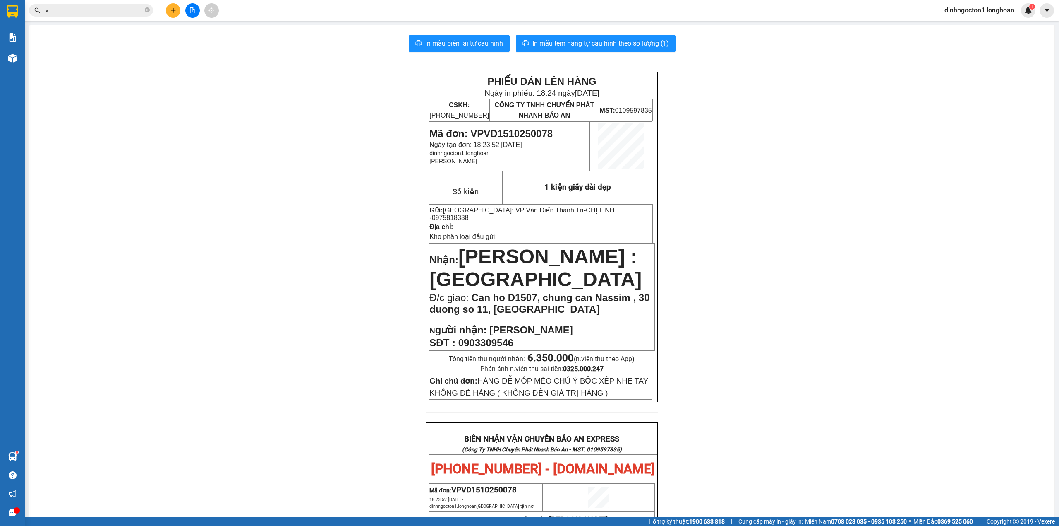
click at [102, 11] on input "v" at bounding box center [95, 10] width 98 height 9
paste input "VPVD1510250078"
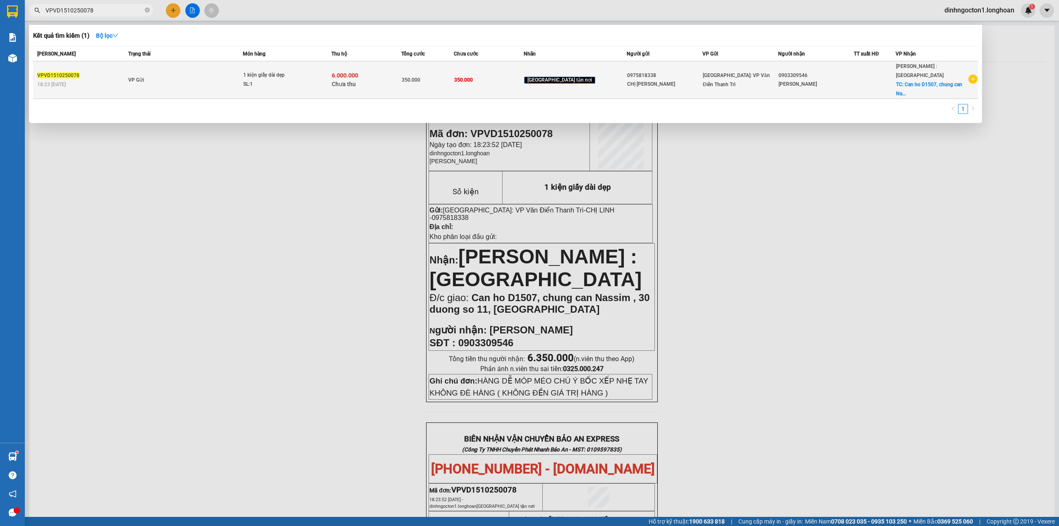
type input "VPVD1510250078"
click at [243, 72] on td "VP Gửi" at bounding box center [184, 80] width 117 height 38
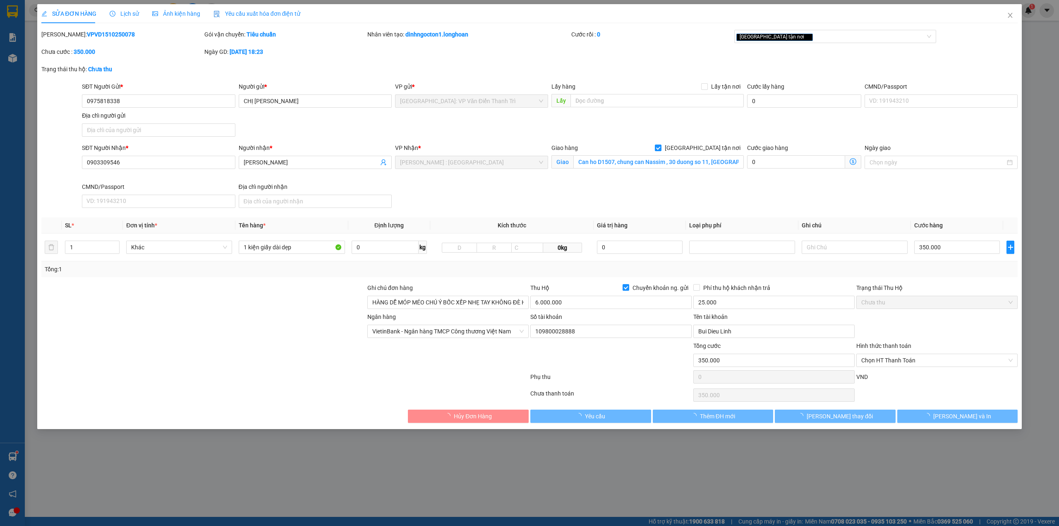
type input "0975818338"
type input "CHỊ [PERSON_NAME]"
type input "0903309546"
type input "[PERSON_NAME]"
checkbox input "true"
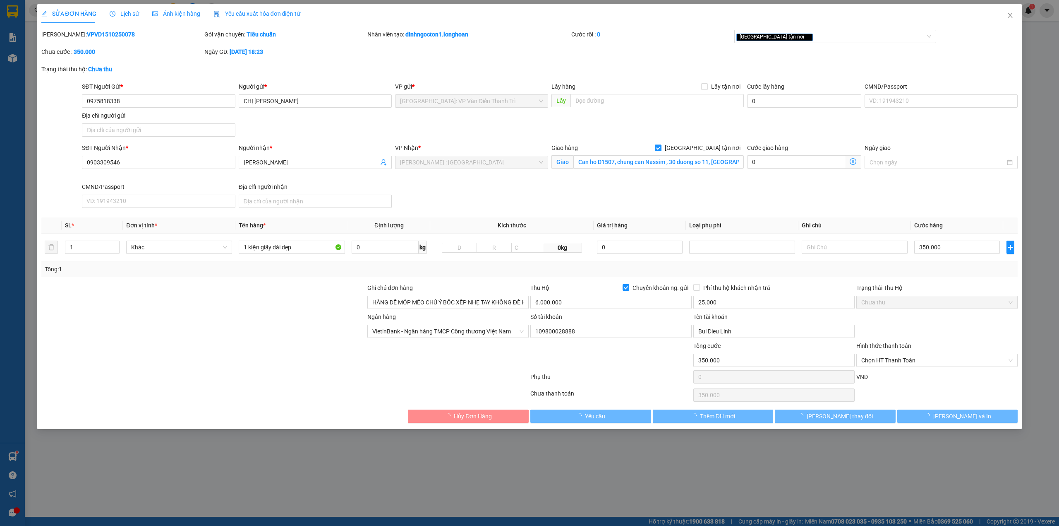
type input "Can ho D1507, chung can Nassim , 30 duong so 11, Phường Thảo Điền, Quận 2, TP H…"
type input "HÀNG DỄ MÓP MÉO CHÚ Ý BỐC XẾP NHẸ TAY KHÔNG ĐÈ HÀNG ( KHÔNG ĐỀN GIÁ TRỊ HÀNG )"
type input "350.000"
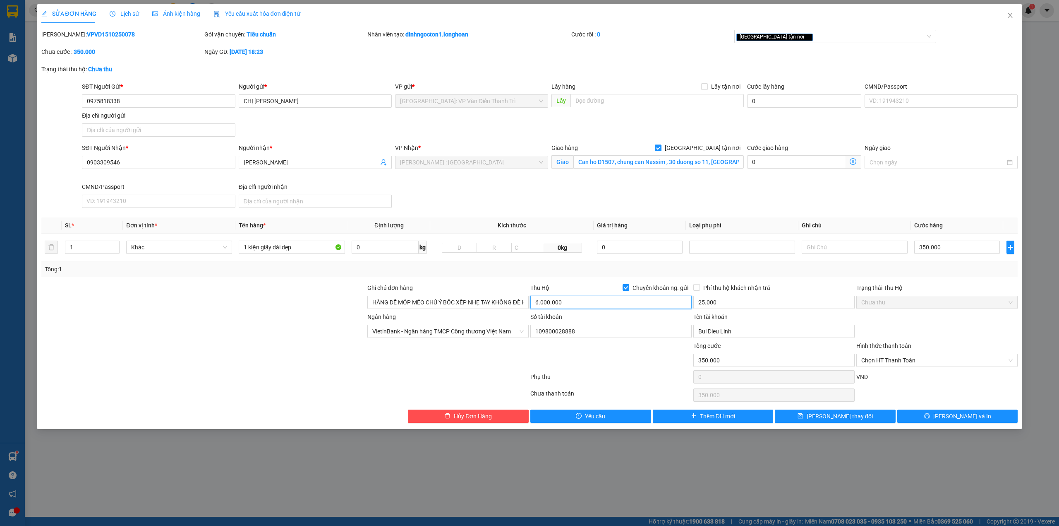
click at [558, 303] on input "6.000.000" at bounding box center [611, 301] width 161 height 13
type input "5.650.000"
drag, startPoint x: 556, startPoint y: 363, endPoint x: 562, endPoint y: 363, distance: 5.4
click at [557, 363] on div at bounding box center [611, 355] width 163 height 29
click at [915, 323] on div "Ngân hàng VietinBank - Ngân hàng TMCP Công thương Việt Nam Số tài khoản 1098000…" at bounding box center [530, 326] width 979 height 29
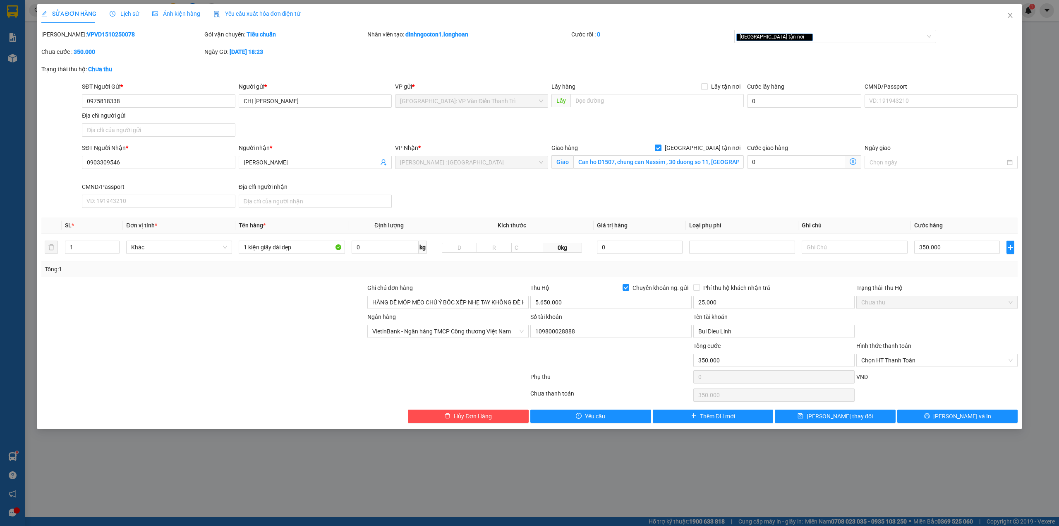
click at [621, 365] on div at bounding box center [611, 355] width 163 height 29
click at [967, 418] on span "[PERSON_NAME] và In" at bounding box center [963, 415] width 58 height 9
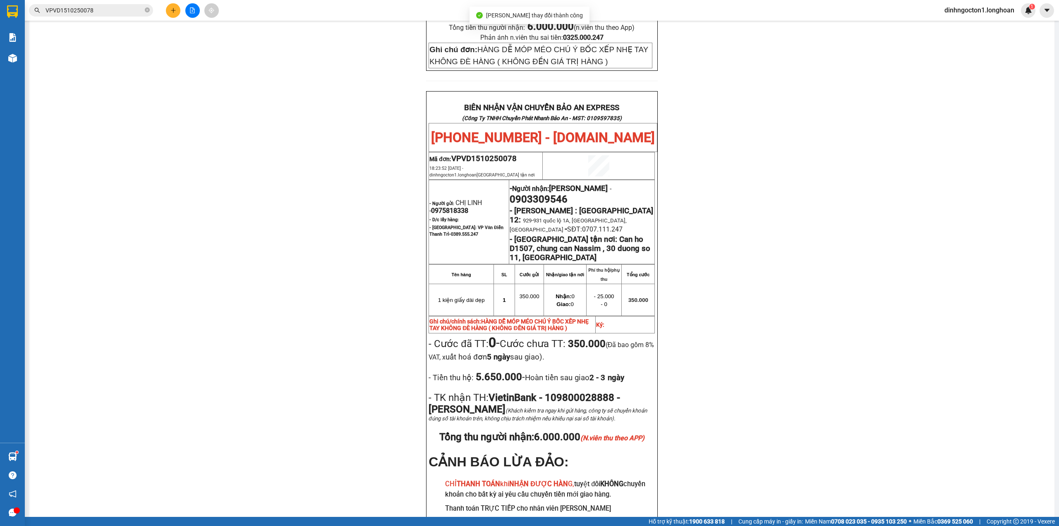
scroll to position [386, 0]
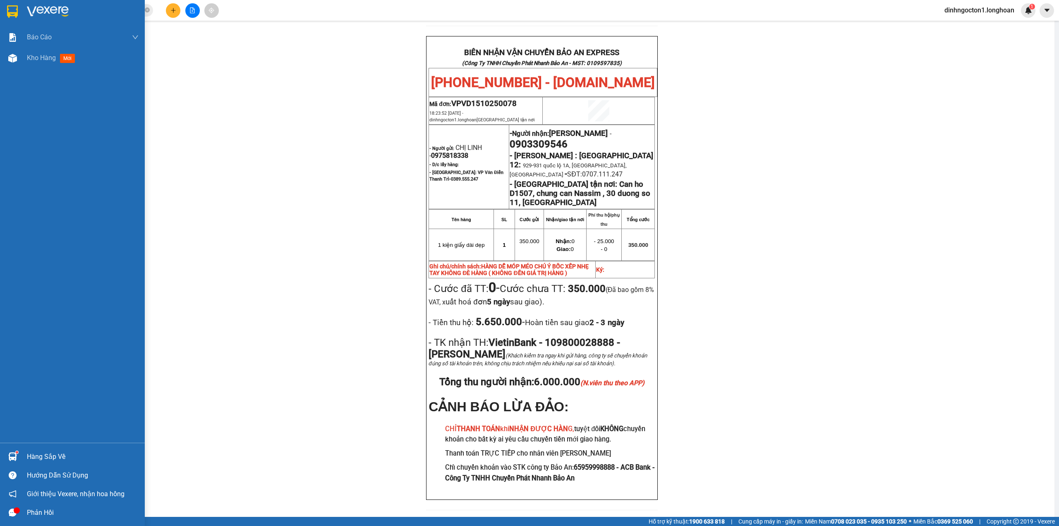
click at [9, 11] on img at bounding box center [12, 11] width 11 height 12
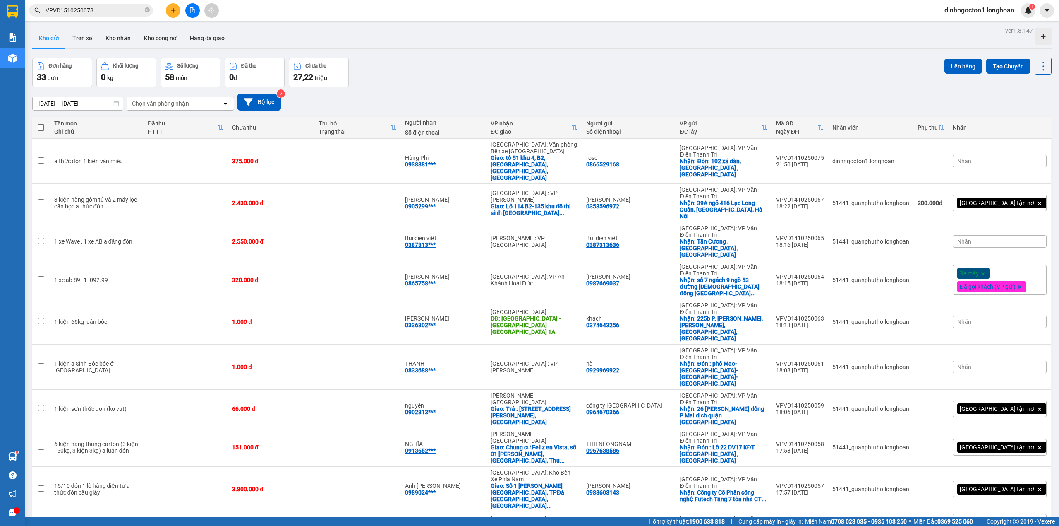
click at [410, 62] on div "Đơn hàng 33 đơn Khối lượng 0 kg Số lượng 58 món Đã thu 0 đ Chưa thu 27,22 triệu…" at bounding box center [542, 73] width 1020 height 30
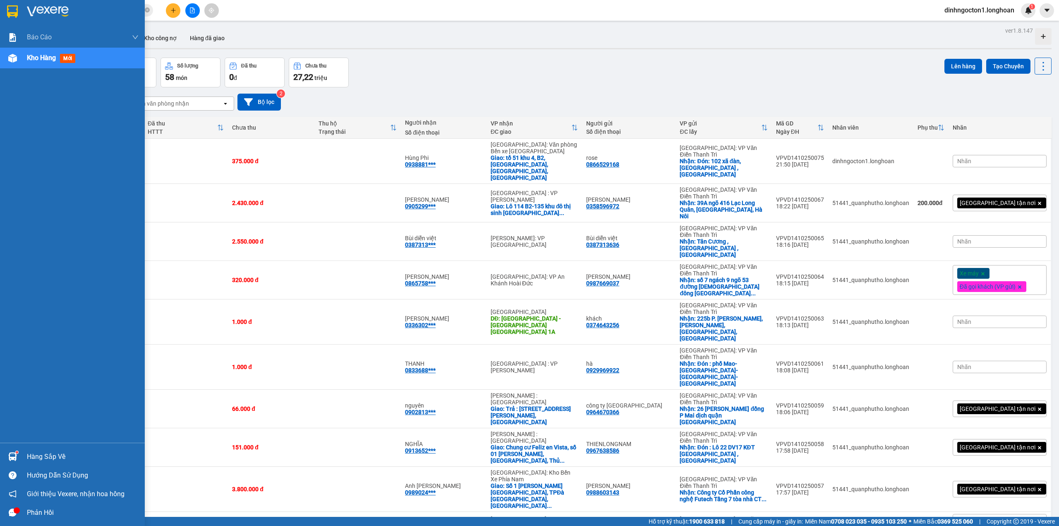
click at [10, 9] on img at bounding box center [12, 11] width 11 height 12
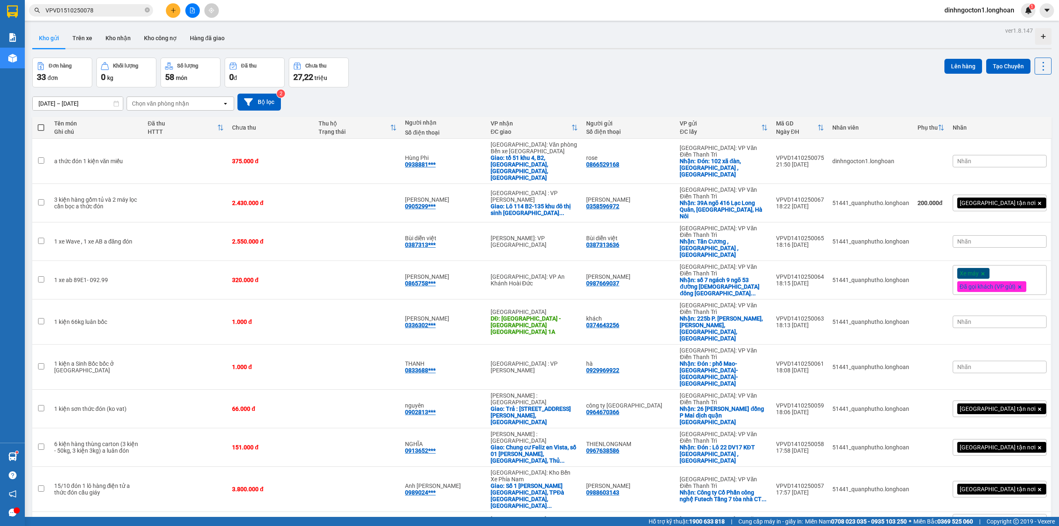
click at [476, 89] on div "15/09/2025 – 14/10/2025 Press the down arrow key to interact with the calendar …" at bounding box center [542, 101] width 1020 height 29
click at [984, 158] on icon at bounding box center [987, 161] width 6 height 6
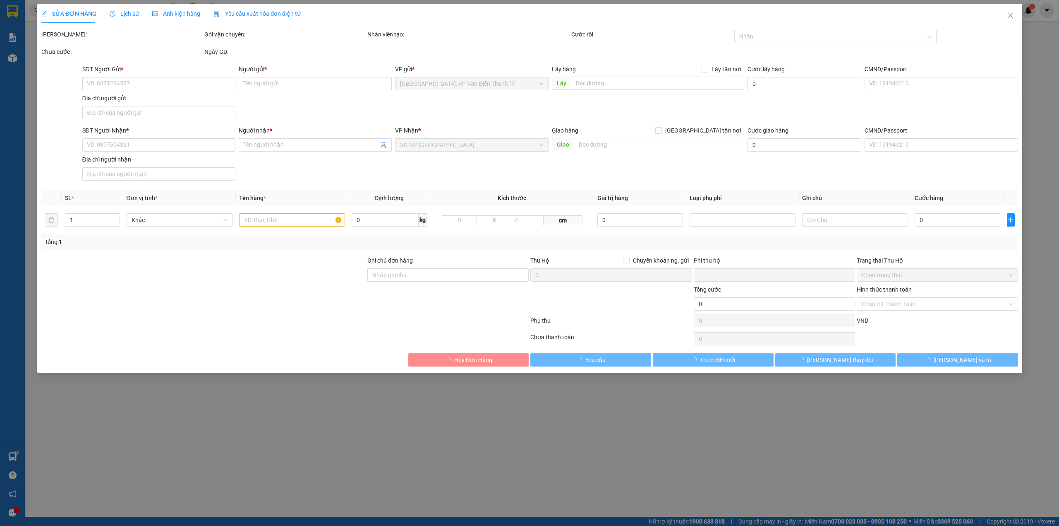
type input "0866529168"
type input "rose"
checkbox input "true"
type input "Đón: 102 xã đàn, phường văn miếu quốc tử giám ,hà nội"
type input "0938881102"
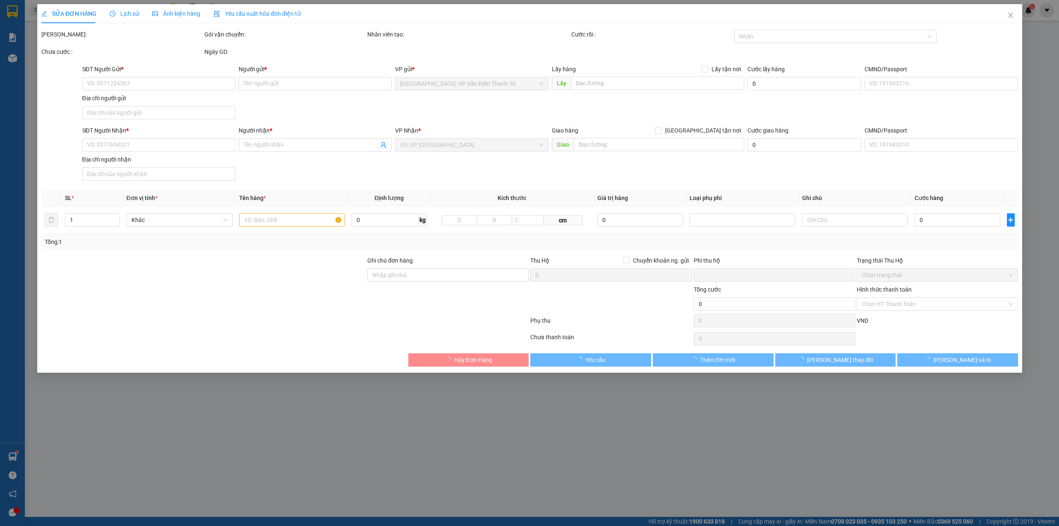
type input "Hùng Phi"
checkbox input "true"
type input "tổ 51 khu 4, B2, cửa ông, cẩm phả, quảng ninh"
type input "0"
type input "375.000"
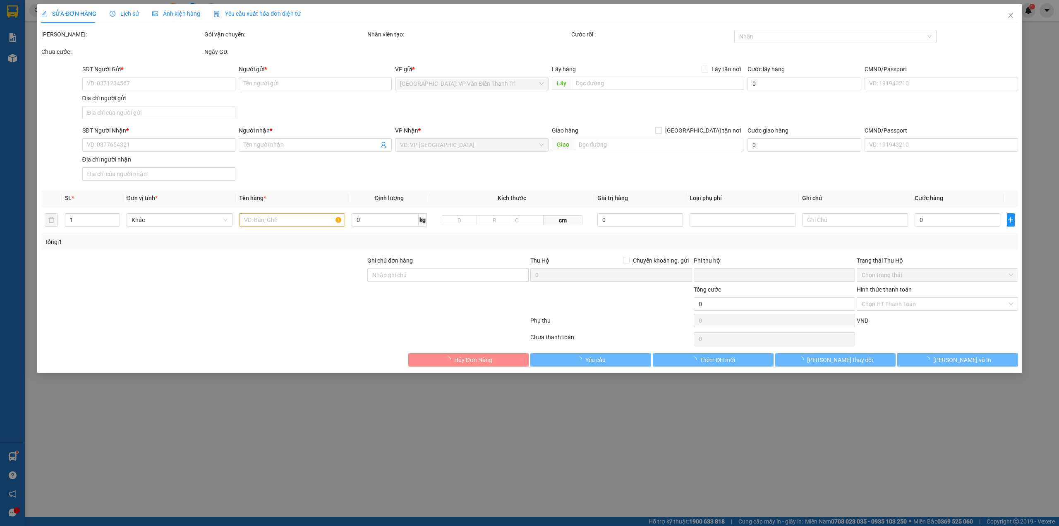
type input "375.000"
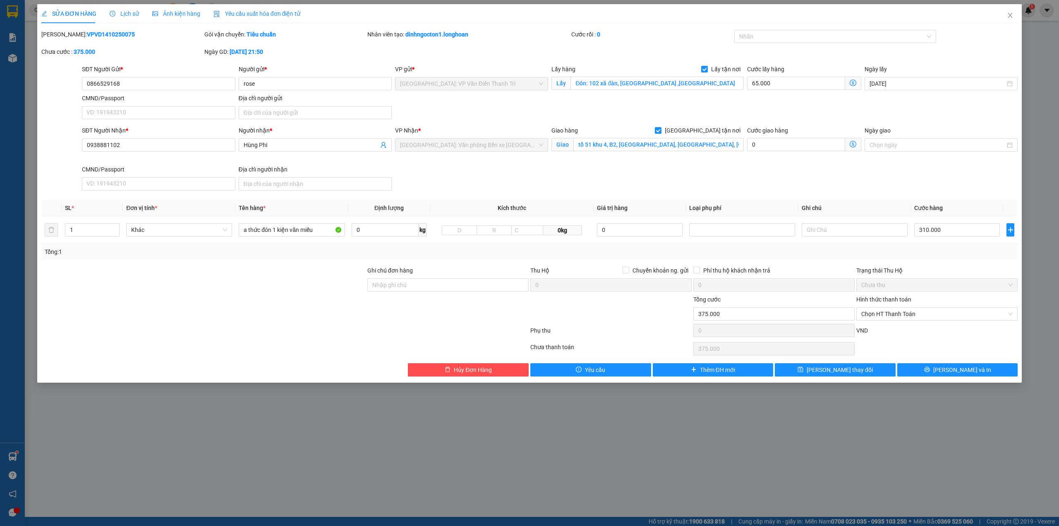
click at [124, 16] on span "Lịch sử" at bounding box center [124, 13] width 29 height 7
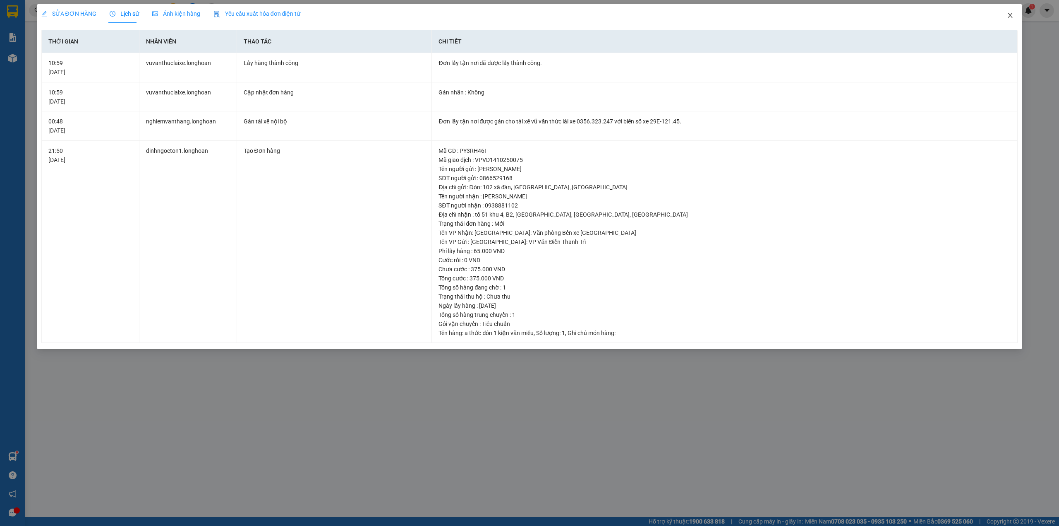
click at [1013, 17] on icon "close" at bounding box center [1010, 15] width 7 height 7
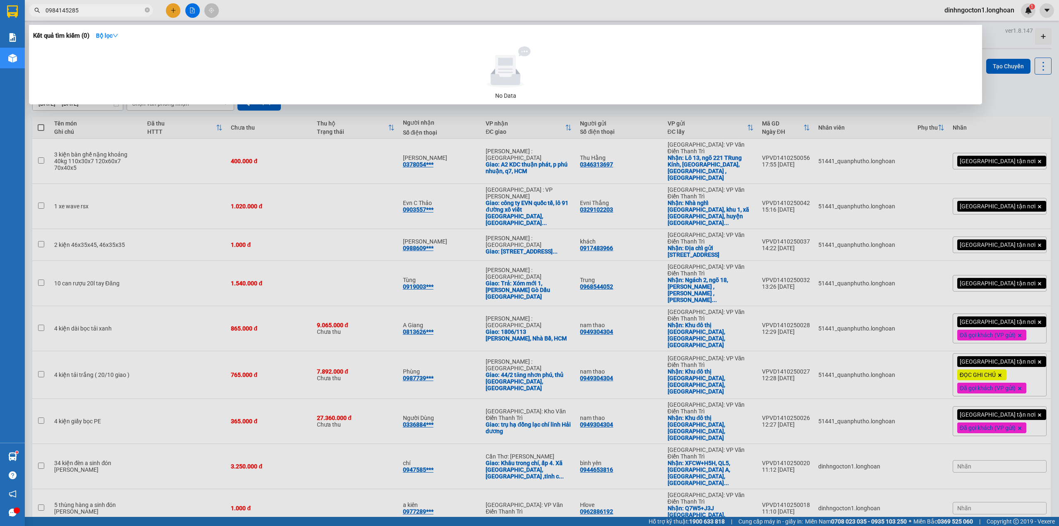
click at [84, 7] on input "0984145285" at bounding box center [95, 10] width 98 height 9
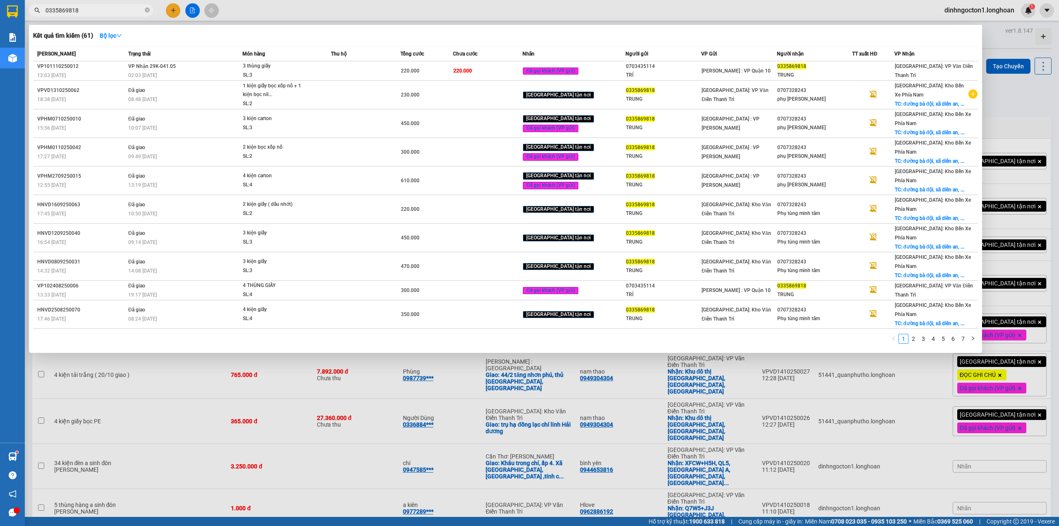
type input "0335869818"
click at [308, 42] on div "Kết quả tìm kiếm ( 61 ) Bộ lọc" at bounding box center [505, 35] width 945 height 13
click at [187, 69] on td "VP Nhận 29K-041.05 02:03 [DATE]" at bounding box center [184, 70] width 116 height 19
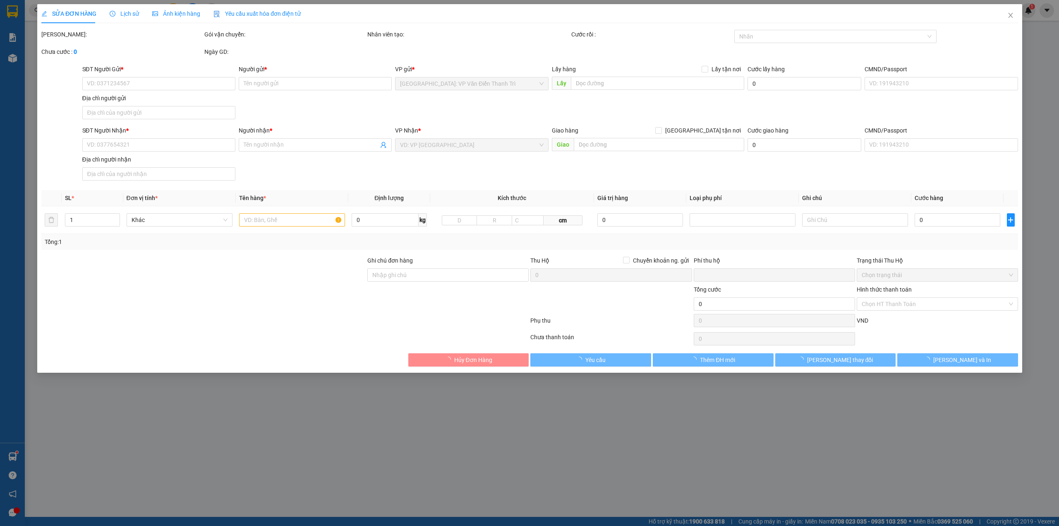
type input "0703435114"
type input "TRÍ"
type input "0335869818"
type input "TRUNG"
type input "hàng k bao bể vỡ hư hỏng"
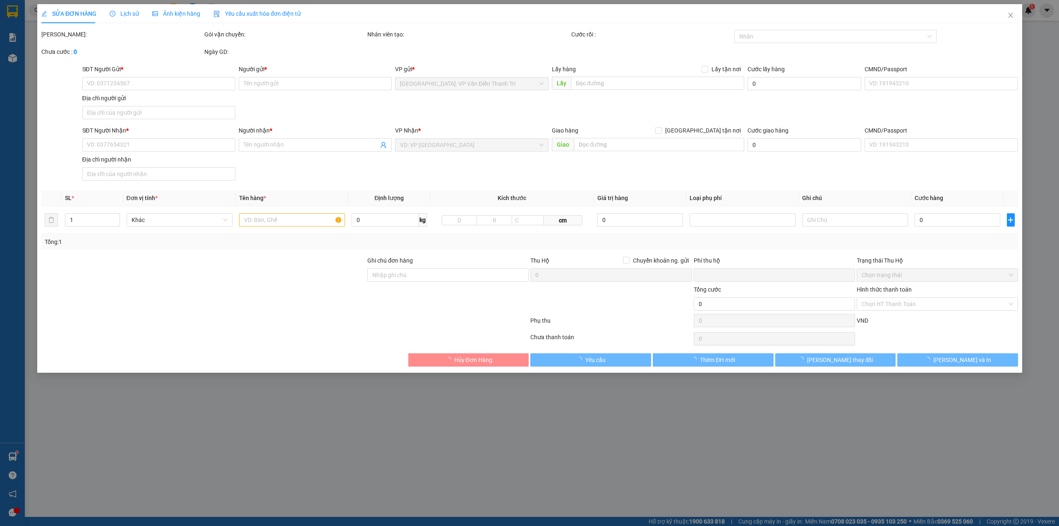
type input "0"
type input "220.000"
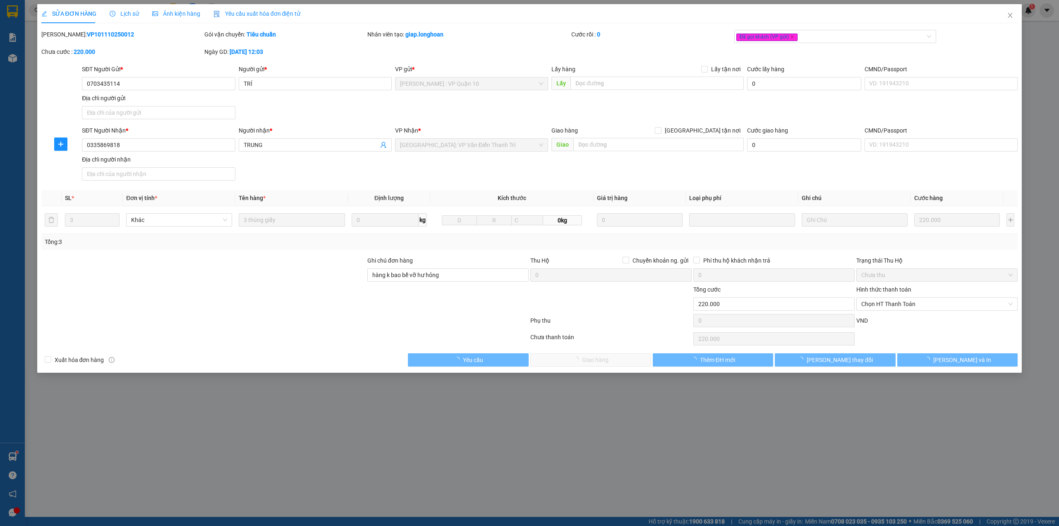
click at [330, 58] on div "Ngày GD: 11-10-2025 lúc 12:03" at bounding box center [285, 55] width 163 height 17
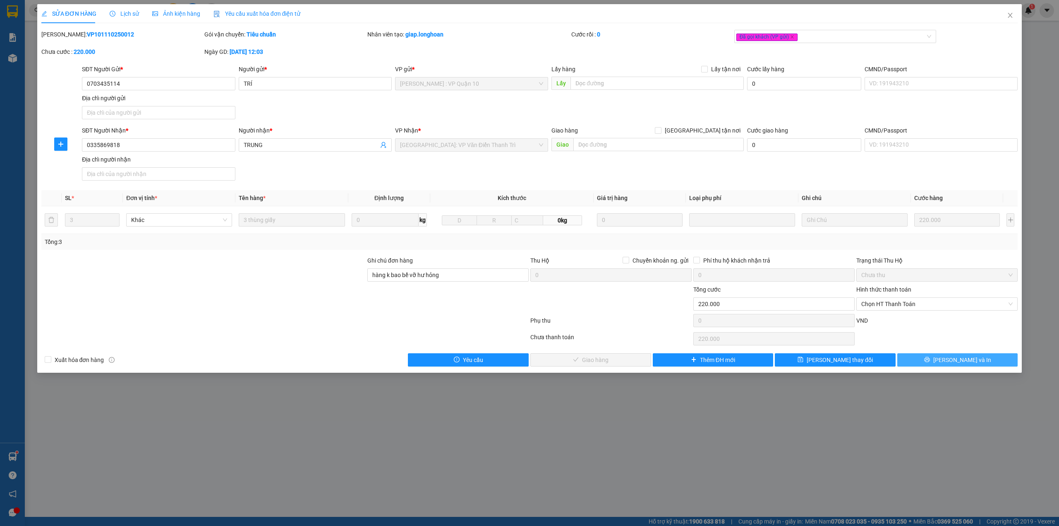
click at [970, 358] on span "[PERSON_NAME] và In" at bounding box center [963, 359] width 58 height 9
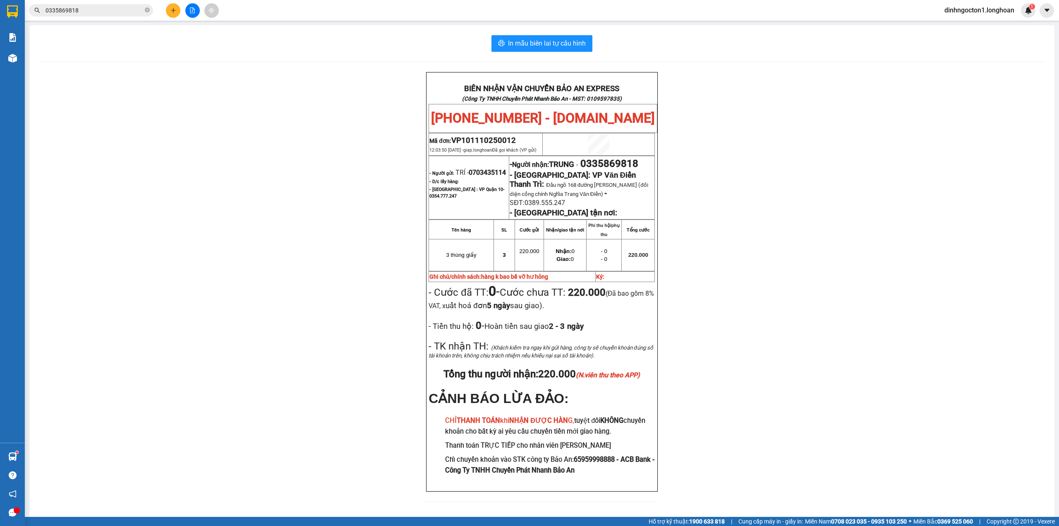
drag, startPoint x: 747, startPoint y: 305, endPoint x: 747, endPoint y: 298, distance: 6.2
click at [86, 12] on input "0335869818" at bounding box center [95, 10] width 98 height 9
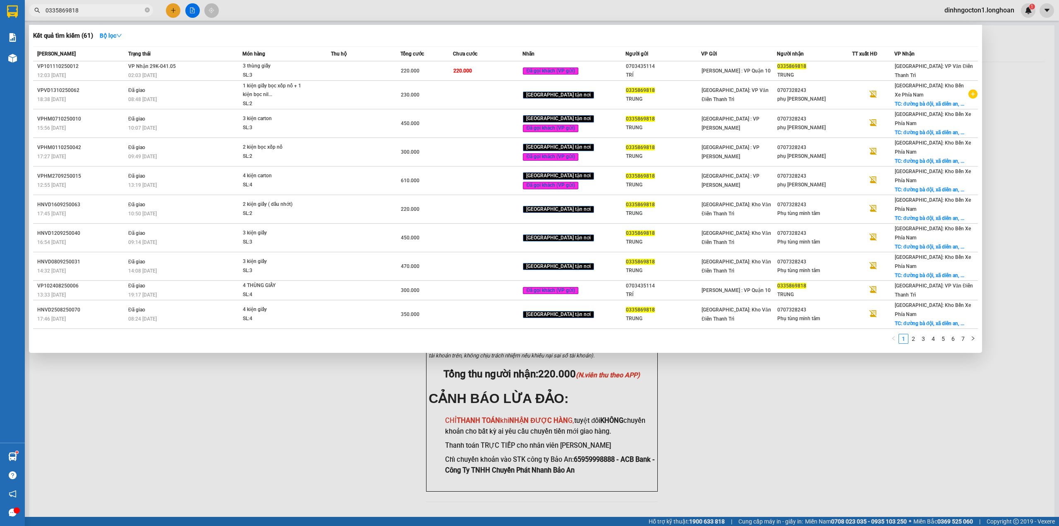
click at [86, 12] on input "0335869818" at bounding box center [95, 10] width 98 height 9
paste input "98024604"
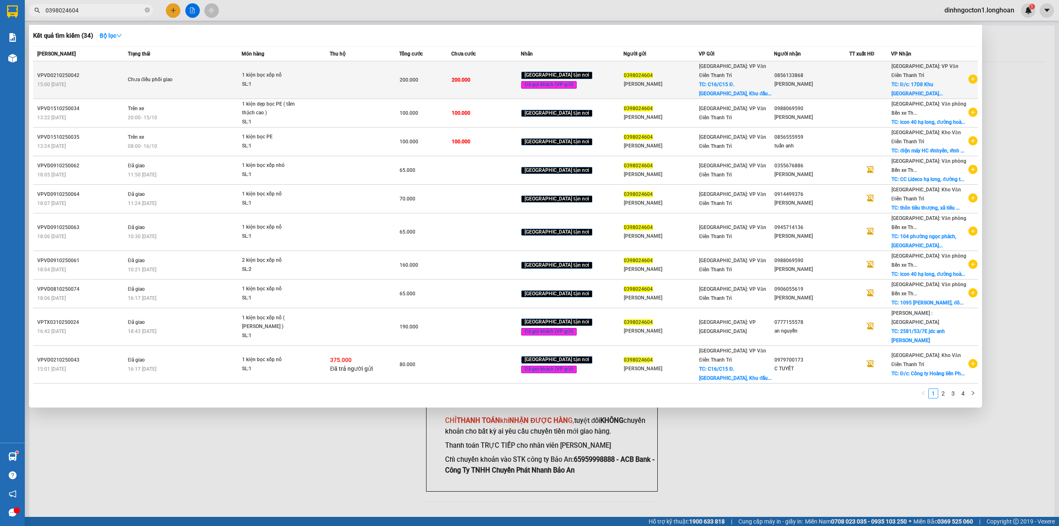
type input "0398024604"
click at [241, 79] on span "Chưa điều phối giao" at bounding box center [184, 79] width 113 height 9
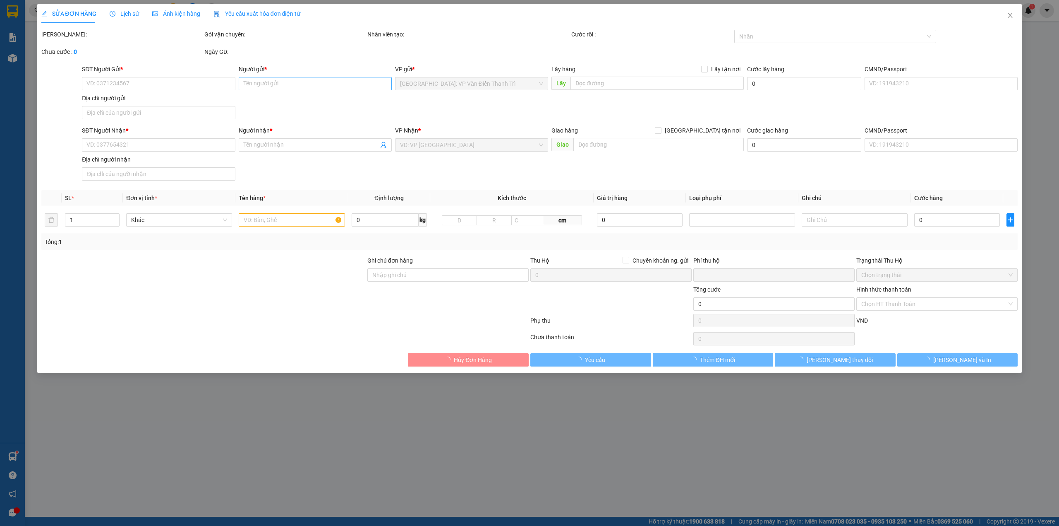
type input "0398024604"
type input "Phương Thảo"
checkbox input "true"
type input "C16/C15 Đ. Yên Xá, Khu đấu giá, Thanh Trì, Hà Nội"
type input "0856133868"
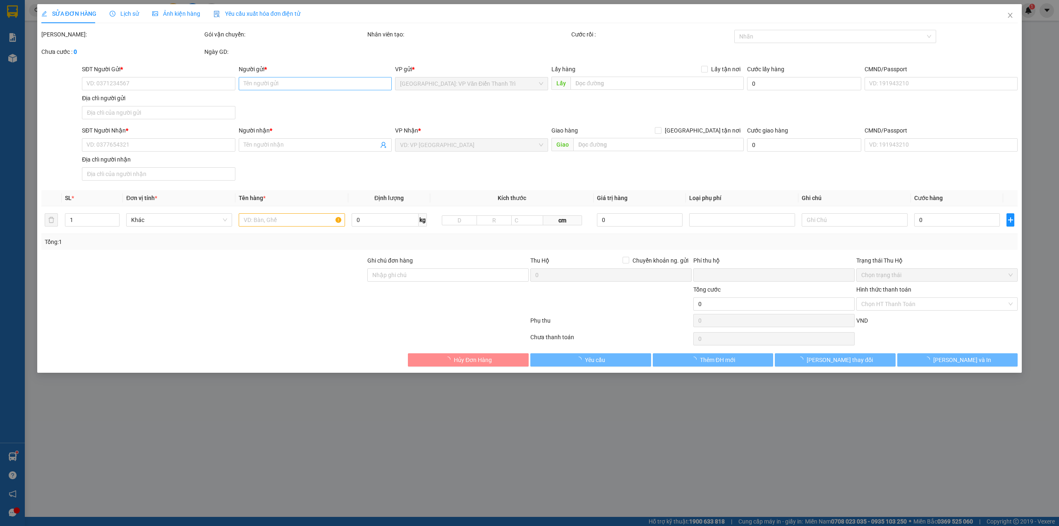
type input "TRINH KIỀU NGUYỄN"
checkbox input "true"
type input "Đ/c: 17D8 Khu Villa Saigon Pearl - 92 Nguyễn Hữu Cảnh - phường 22 - quận Bình T…"
checkbox input "true"
type input "5.000"
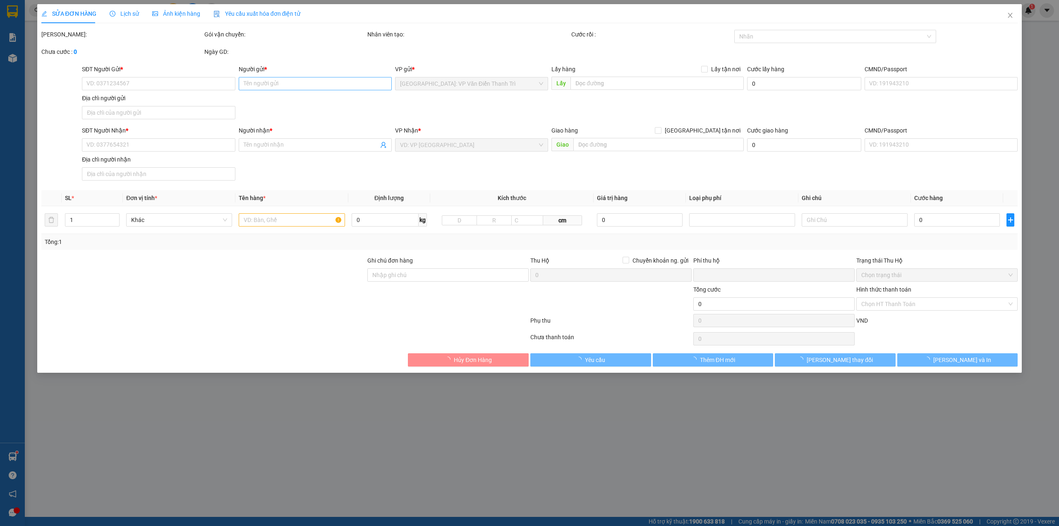
type input "200.000"
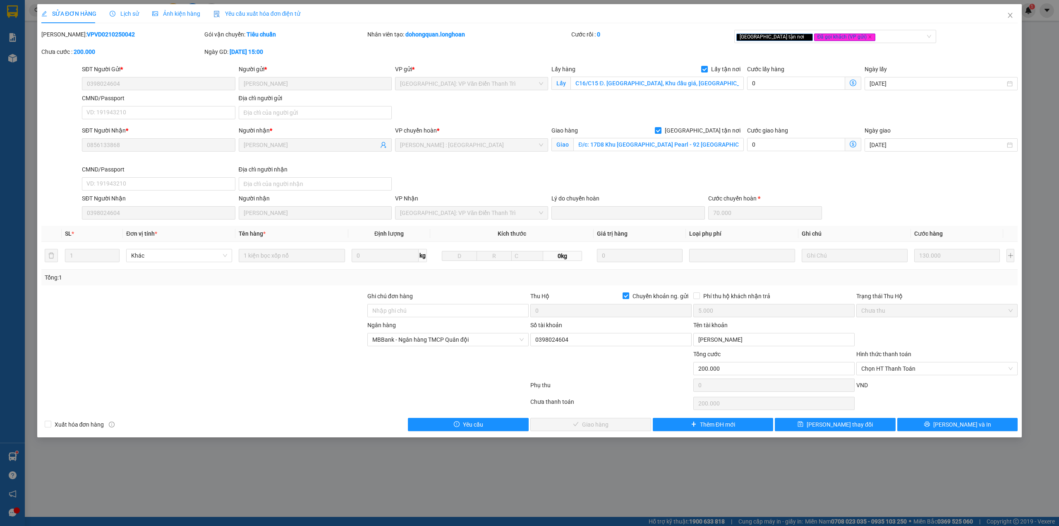
click at [327, 55] on div "Ngày GD: 02-10-2025 lúc 15:00" at bounding box center [284, 51] width 161 height 9
click at [348, 64] on div "Ngày GD: 02-10-2025 lúc 15:00" at bounding box center [285, 55] width 163 height 17
click at [482, 178] on div "SĐT Người Nhận * 0856133868 Người nhận * TRINH KIỀU NGUYỄN VP chuyển hoàn * Hồ …" at bounding box center [549, 160] width 939 height 68
click at [637, 176] on div "SĐT Người Nhận * 0856133868 Người nhận * TRINH KIỀU NGUYỄN VP chuyển hoàn * Hồ …" at bounding box center [549, 160] width 939 height 68
click at [477, 112] on div "SĐT Người Gửi * 0398024604 Người gửi * Phương Thảo VP gửi * Hà Nội: VP Văn Điển…" at bounding box center [549, 94] width 939 height 58
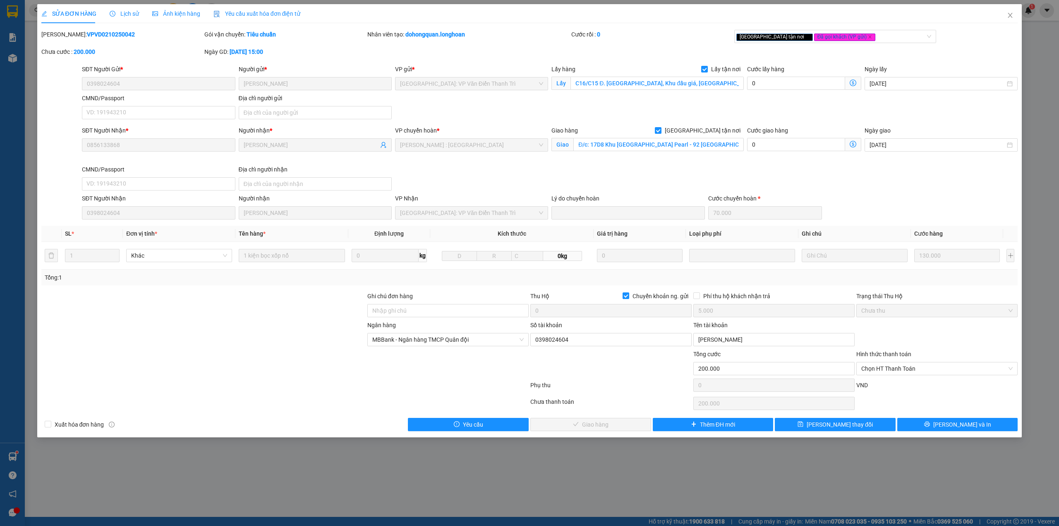
click at [292, 50] on div "Ngày GD: 02-10-2025 lúc 15:00" at bounding box center [284, 51] width 161 height 9
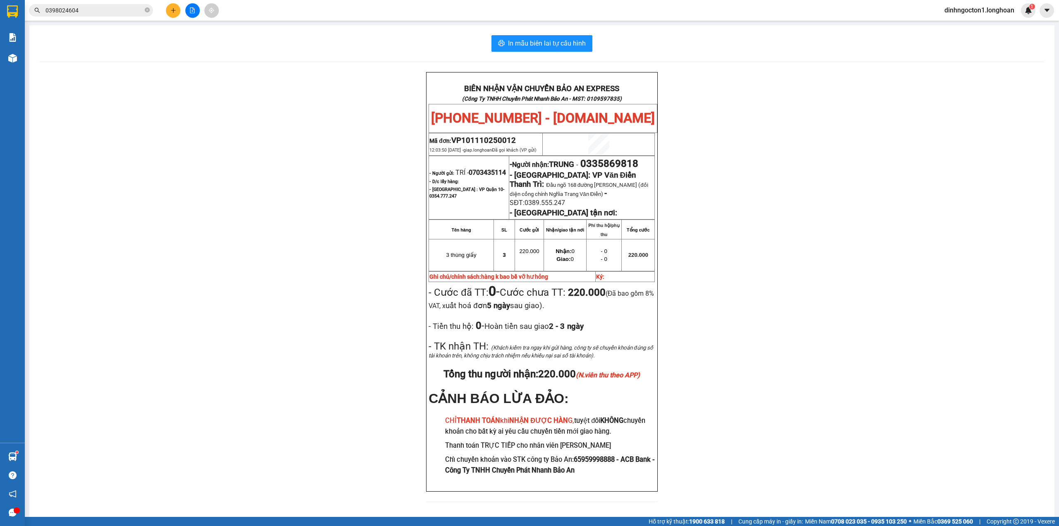
click at [109, 13] on input "0398024604" at bounding box center [95, 10] width 98 height 9
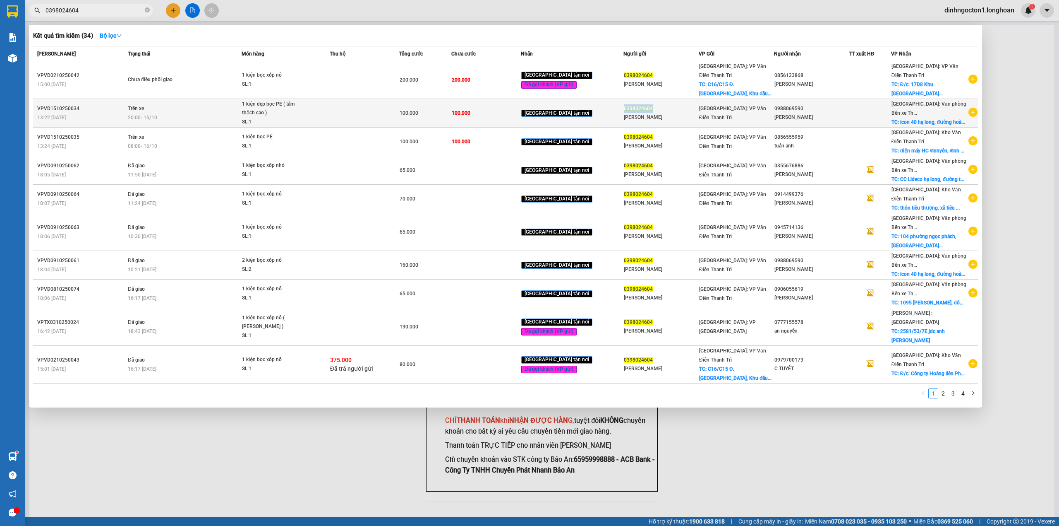
drag, startPoint x: 621, startPoint y: 111, endPoint x: 647, endPoint y: 115, distance: 26.7
click at [647, 113] on div "0398024604" at bounding box center [661, 108] width 74 height 9
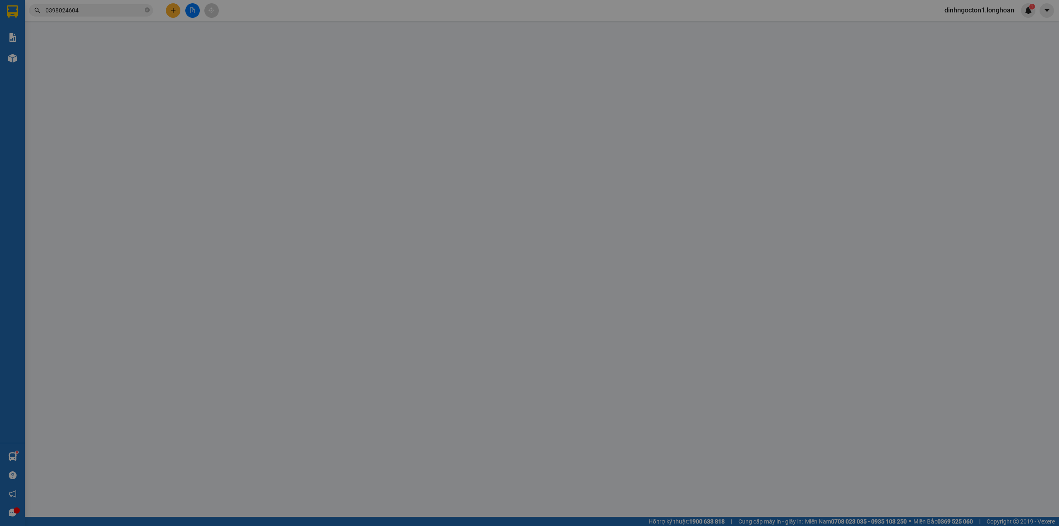
type input "0398024604"
type input "Phương Thảo"
type input "0988069590"
type input "trần anh"
checkbox input "true"
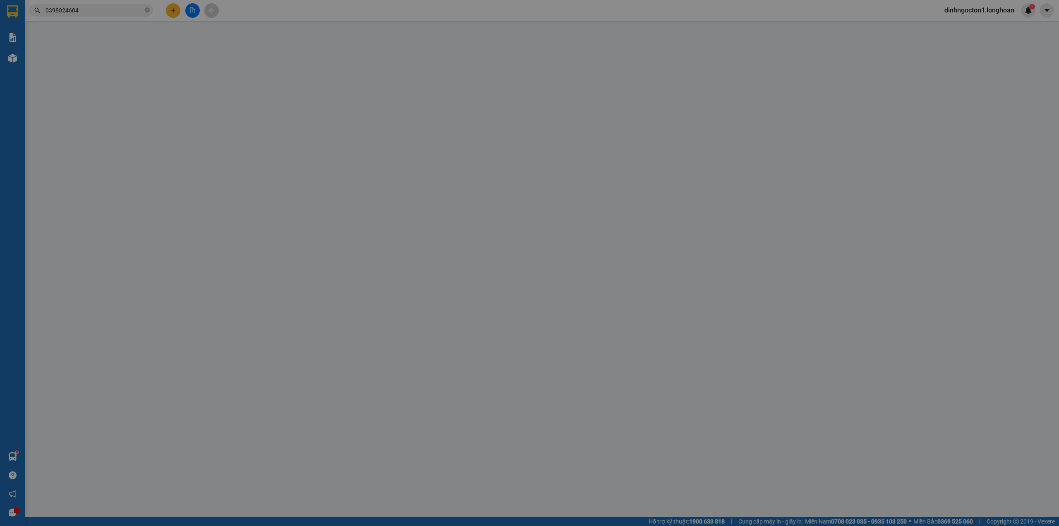
type input "icon 40 hạ long, đường hoàng quốc việt, hùng thắng, quảng ninh"
type input "HÀNG DỄ MÓP MÉO CHÚ Ý BỐC XẾP NHẸ TAY KHÔNG ĐÈ HÀNG ( KHÔNG ĐỀN GIÁ TRỊ HÀNG )"
type input "0"
type input "100.000"
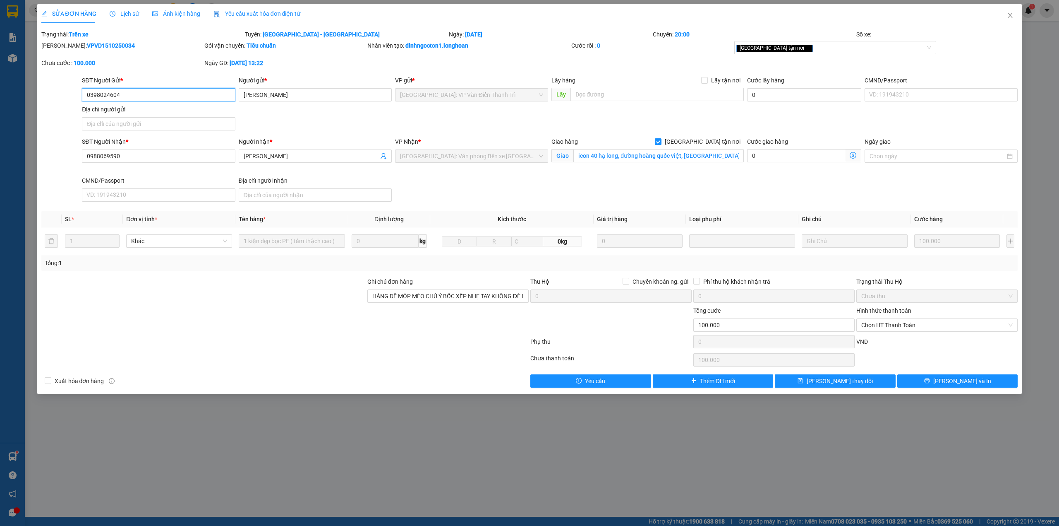
click at [173, 99] on input "0398024604" at bounding box center [158, 94] width 153 height 13
click at [174, 97] on input "0398024604" at bounding box center [158, 94] width 153 height 13
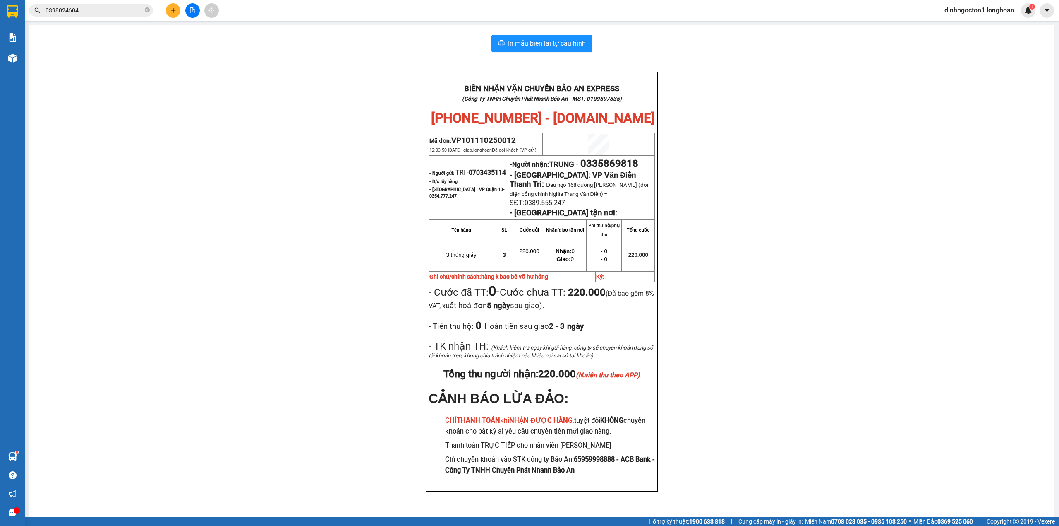
click at [173, 15] on button at bounding box center [173, 10] width 14 height 14
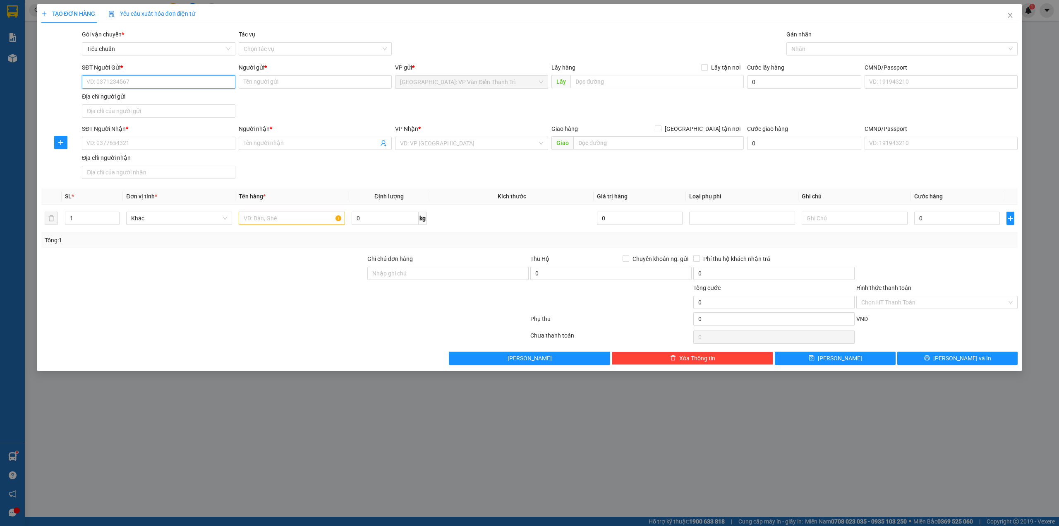
click at [195, 83] on input "SĐT Người Gửi *" at bounding box center [158, 81] width 153 height 13
paste input "0398024604"
type input "0398024604"
click at [255, 80] on input "Người gửi *" at bounding box center [315, 81] width 153 height 13
click at [183, 84] on input "0398024604" at bounding box center [158, 81] width 153 height 13
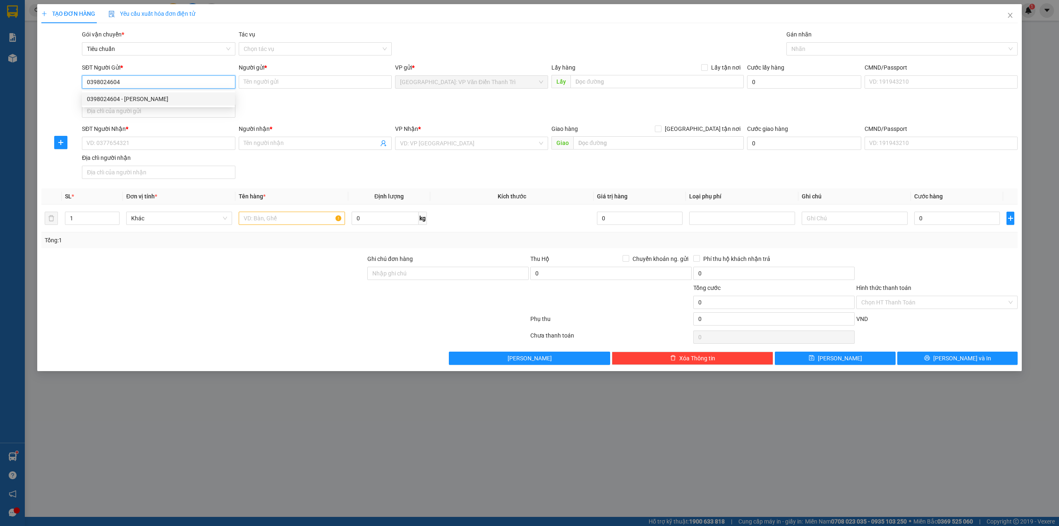
click at [174, 102] on div "0398024604 - Phương Thảo" at bounding box center [158, 98] width 143 height 9
type input "Phương Thảo"
click at [184, 147] on input "SĐT Người Nhận *" at bounding box center [158, 143] width 153 height 13
click at [199, 145] on input "0976365816" at bounding box center [158, 143] width 153 height 13
type input "0976365816"
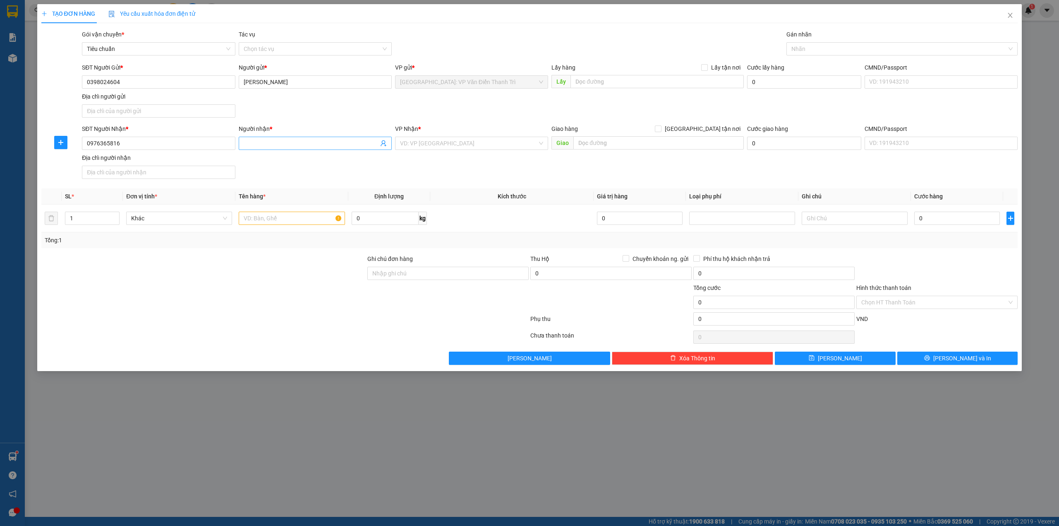
click at [291, 146] on input "Người nhận *" at bounding box center [311, 143] width 135 height 9
type input "t"
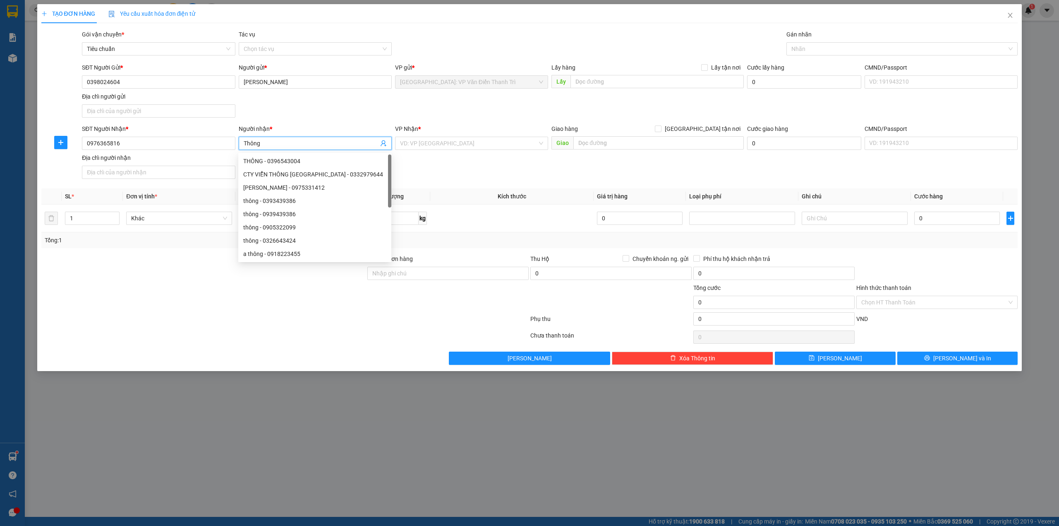
type input "Thông"
drag, startPoint x: 468, startPoint y: 156, endPoint x: 474, endPoint y: 146, distance: 11.3
click at [468, 156] on div "SĐT Người Nhận * 0976365816 Người nhận * Thông VP Nhận * VD: VP Sài Gòn Giao hà…" at bounding box center [549, 153] width 939 height 58
click at [475, 146] on input "search" at bounding box center [468, 143] width 137 height 12
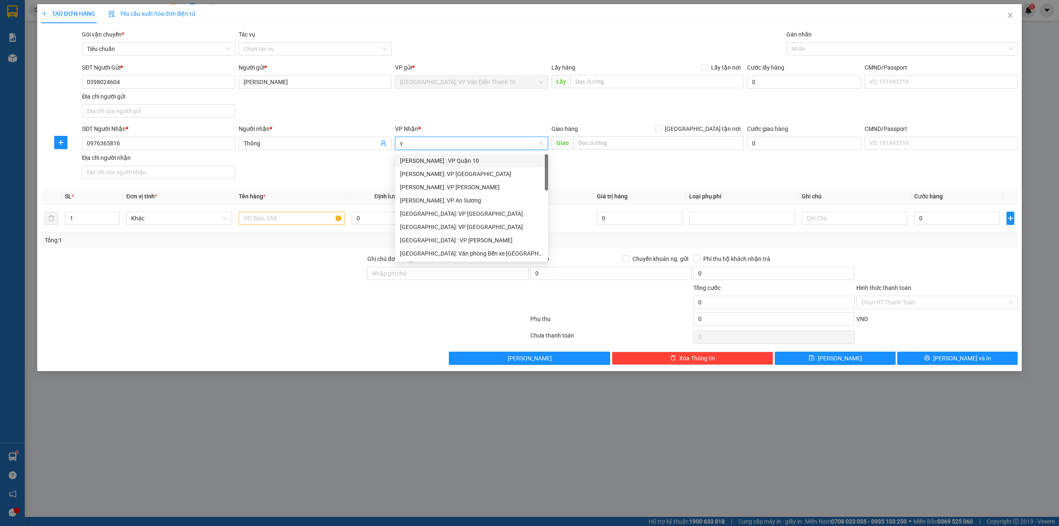
type input "vd"
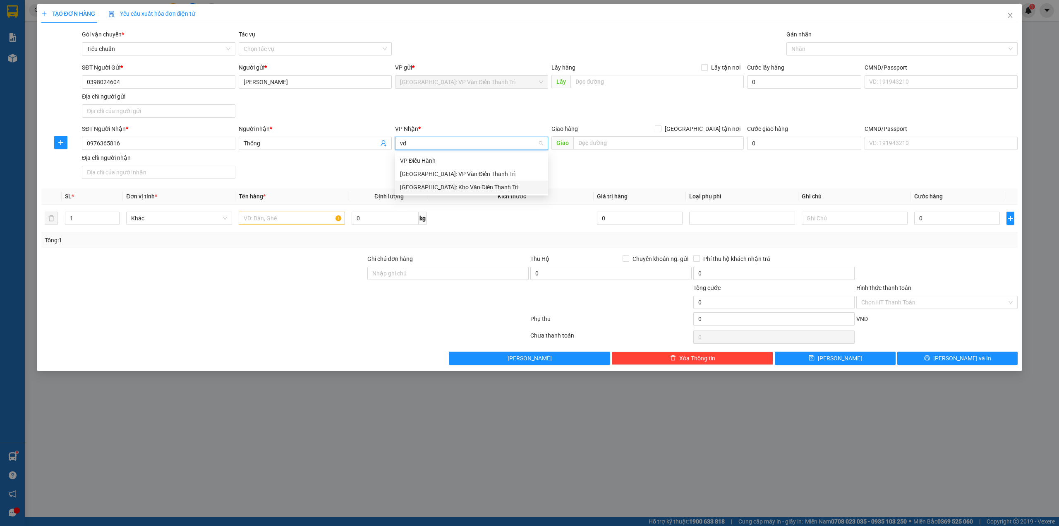
click at [452, 190] on div "[GEOGRAPHIC_DATA]: Kho Văn Điển Thanh Trì" at bounding box center [471, 187] width 143 height 9
click at [593, 179] on div "SĐT Người Nhận * 0976365816 Người nhận * Thông VP Nhận * Hà Nội: Kho Văn Điển T…" at bounding box center [549, 153] width 939 height 58
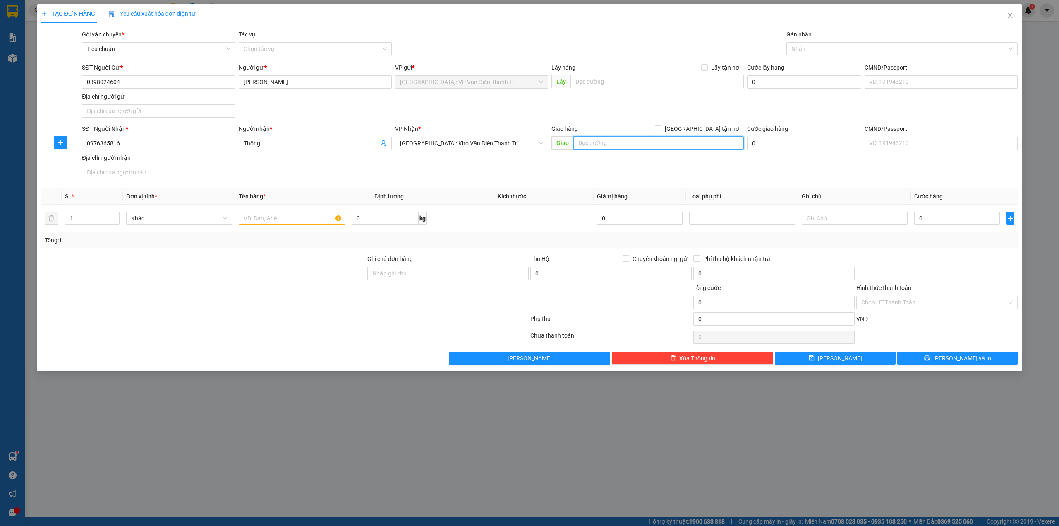
click at [633, 148] on input "text" at bounding box center [659, 142] width 170 height 13
click at [652, 149] on input "Thon Mieu Co, xuân hoà phú thọ" at bounding box center [659, 142] width 170 height 13
type input "Thon Mieu Co, xuân hoà phú thọ"
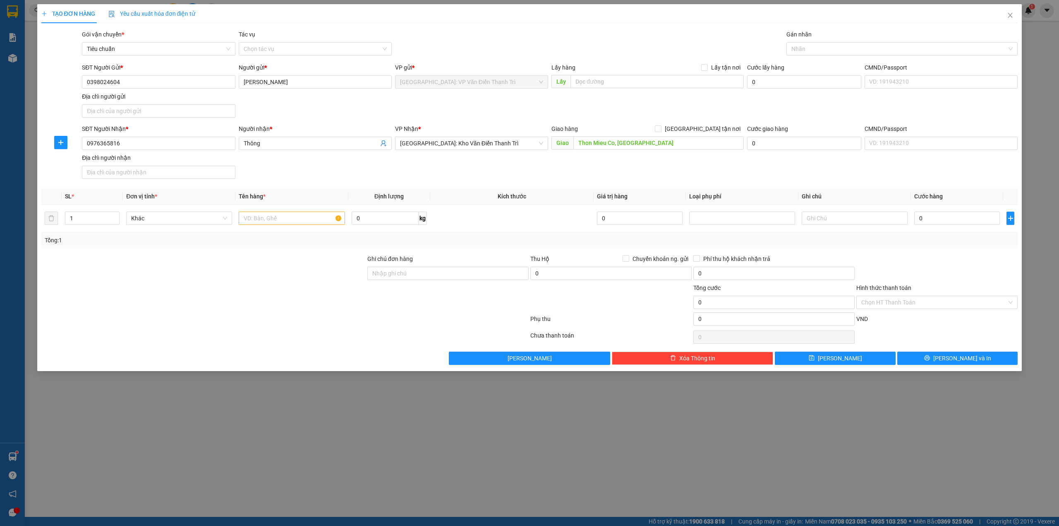
click at [413, 108] on div "SĐT Người Gửi * 0398024604 Người gửi * Phương Thảo VP gửi * Hà Nội: VP Văn Điển…" at bounding box center [549, 92] width 939 height 58
click at [466, 166] on div "SĐT Người Nhận * 0976365816 Người nhận * Thông VP Nhận * Hà Nội: Kho Văn Điển T…" at bounding box center [549, 153] width 939 height 58
click at [466, 116] on div "SĐT Người Gửi * 0398024604 Người gửi * Phương Thảo VP gửi * Hà Nội: VP Văn Điển…" at bounding box center [549, 92] width 939 height 58
click at [462, 170] on div "SĐT Người Nhận * 0976365816 Người nhận * Thông VP Nhận * Hà Nội: Kho Văn Điển T…" at bounding box center [549, 153] width 939 height 58
click at [487, 94] on div "SĐT Người Gửi * 0398024604 Người gửi * Phương Thảo VP gửi * Hà Nội: VP Văn Điển…" at bounding box center [549, 92] width 939 height 58
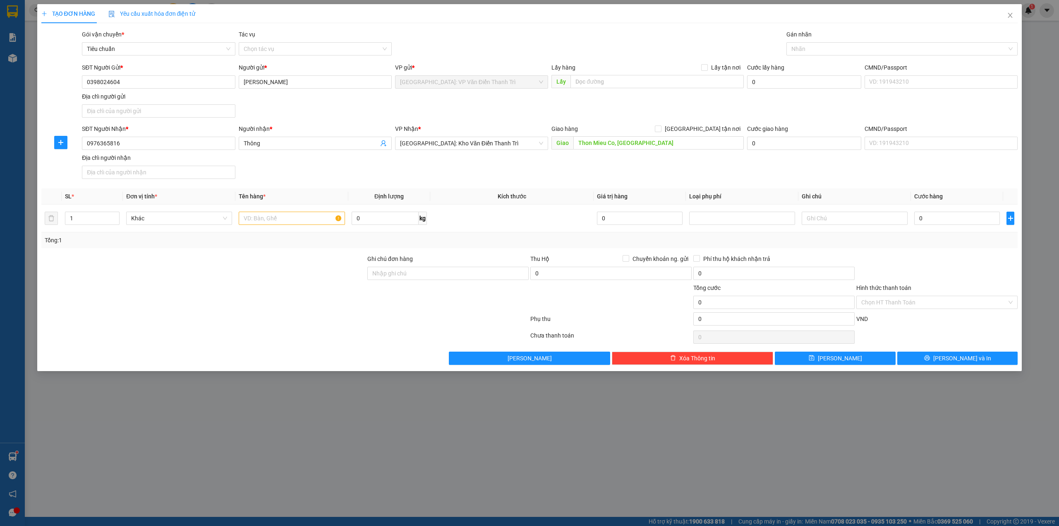
click at [492, 166] on div "SĐT Người Nhận * 0976365816 Người nhận * Thông VP Nhận * Hà Nội: Kho Văn Điển T…" at bounding box center [549, 153] width 939 height 58
click at [501, 98] on div "SĐT Người Gửi * 0398024604 Người gửi * Phương Thảo VP gửi * Hà Nội: VP Văn Điển…" at bounding box center [549, 92] width 939 height 58
click at [477, 171] on div "SĐT Người Nhận * 0976365816 Người nhận * Thông VP Nhận * Hà Nội: Kho Văn Điển T…" at bounding box center [549, 153] width 939 height 58
drag, startPoint x: 226, startPoint y: 245, endPoint x: 278, endPoint y: 226, distance: 55.5
click at [234, 242] on div "Tổng: 1" at bounding box center [227, 239] width 364 height 9
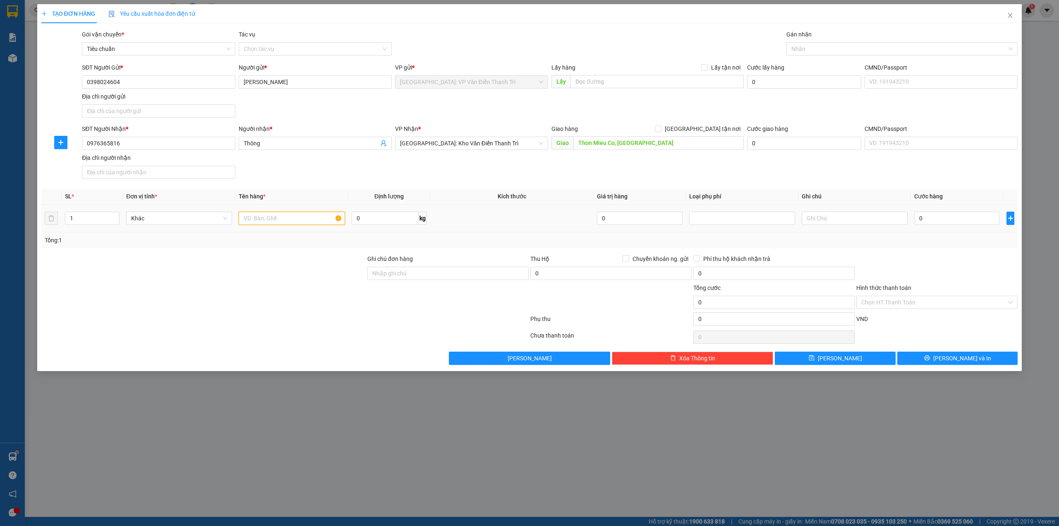
click at [278, 225] on input "text" at bounding box center [292, 217] width 106 height 13
type input "1 kiện dẹp bọc xốp nổ"
click at [426, 171] on div "SĐT Người Nhận * 0976365816 Người nhận * Thông VP Nhận * Hà Nội: Kho Văn Điển T…" at bounding box center [549, 153] width 939 height 58
click at [310, 224] on input "1 kiện dẹp bọc xốp nổ" at bounding box center [292, 217] width 106 height 13
click at [355, 164] on div "SĐT Người Nhận * 0976365816 Người nhận * Thông VP Nhận * Hà Nội: Kho Văn Điển T…" at bounding box center [549, 153] width 939 height 58
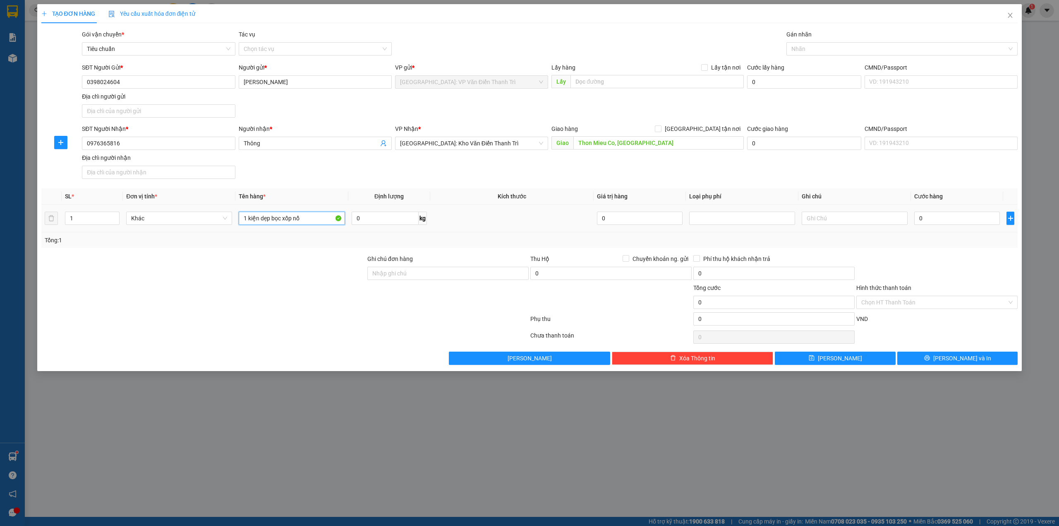
click at [325, 219] on input "1 kiện dẹp bọc xốp nổ" at bounding box center [292, 217] width 106 height 13
click at [401, 182] on div "SĐT Người Nhận * 0976365816 Người nhận * Thông VP Nhận * Hà Nội: Kho Văn Điển T…" at bounding box center [549, 153] width 939 height 58
click at [670, 166] on div "SĐT Người Nhận * 0976365816 Người nhận * Thông VP Nhận * Hà Nội: Kho Văn Điển T…" at bounding box center [549, 153] width 939 height 58
click at [683, 136] on div "Giao hàng Giao tận nơi" at bounding box center [648, 130] width 192 height 12
click at [662, 115] on div "SĐT Người Gửi * 0398024604 Người gửi * Phương Thảo VP gửi * Hà Nội: VP Văn Điển…" at bounding box center [549, 92] width 939 height 58
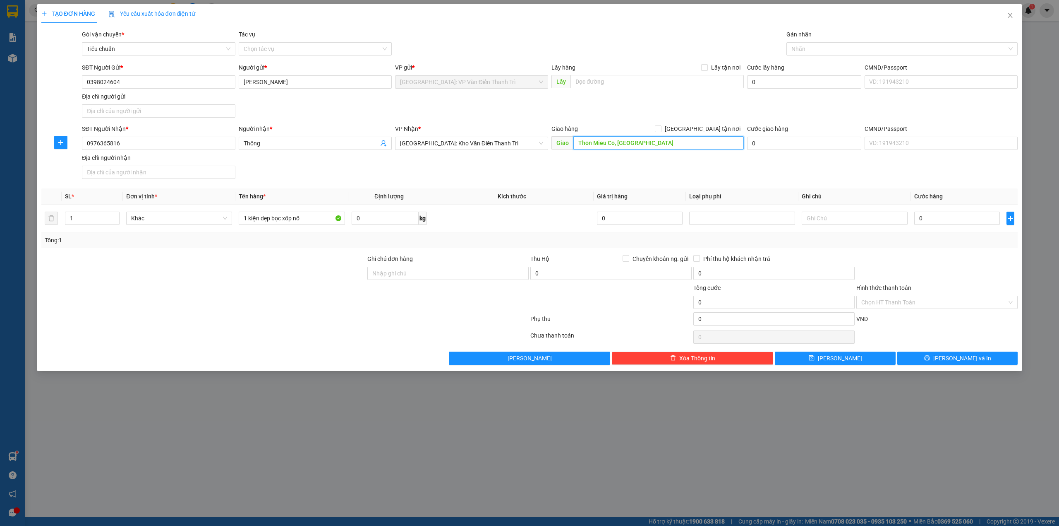
click at [632, 142] on input "Thon Mieu Co, xuân hoà phú thọ" at bounding box center [659, 142] width 170 height 13
click at [634, 146] on input "Thon Mieu Co, xuân hoà phú thọ" at bounding box center [659, 142] width 170 height 13
click at [676, 144] on input "Thon Mieu Co, xuân hoà phú thọ" at bounding box center [659, 142] width 170 height 13
drag, startPoint x: 676, startPoint y: 144, endPoint x: 526, endPoint y: 151, distance: 149.5
click at [526, 151] on div "SĐT Người Nhận * 0976365816 Người nhận * Thông VP Nhận * Hà Nội: Kho Văn Điển T…" at bounding box center [549, 153] width 939 height 58
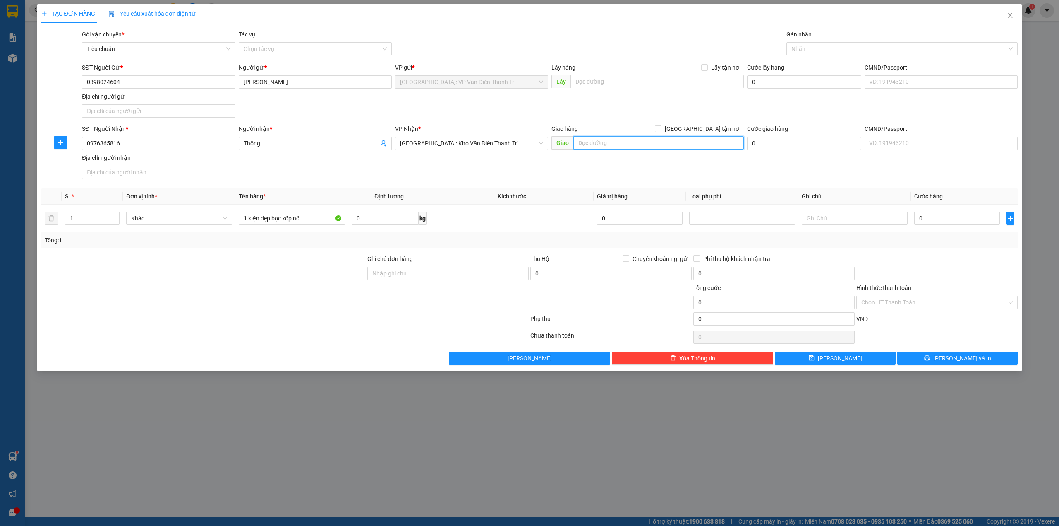
click at [703, 140] on input "text" at bounding box center [659, 142] width 170 height 13
type input "xuân hoà vĩnh yên, vĩnh phúc"
click at [711, 134] on div "Giao hàng Giao tận nơi" at bounding box center [648, 130] width 192 height 12
click at [716, 130] on span "[GEOGRAPHIC_DATA] tận nơi" at bounding box center [703, 128] width 82 height 9
click at [661, 130] on input "[GEOGRAPHIC_DATA] tận nơi" at bounding box center [658, 128] width 6 height 6
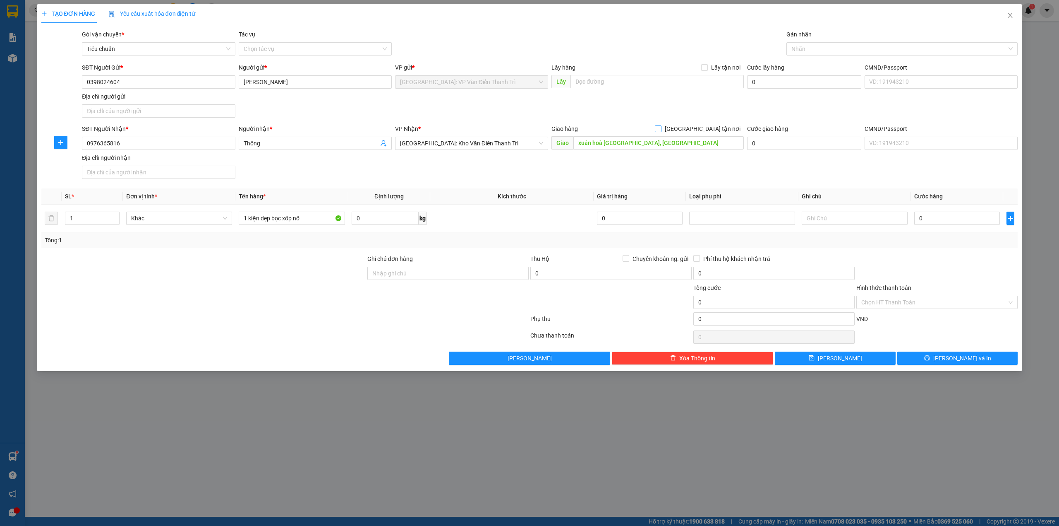
checkbox input "true"
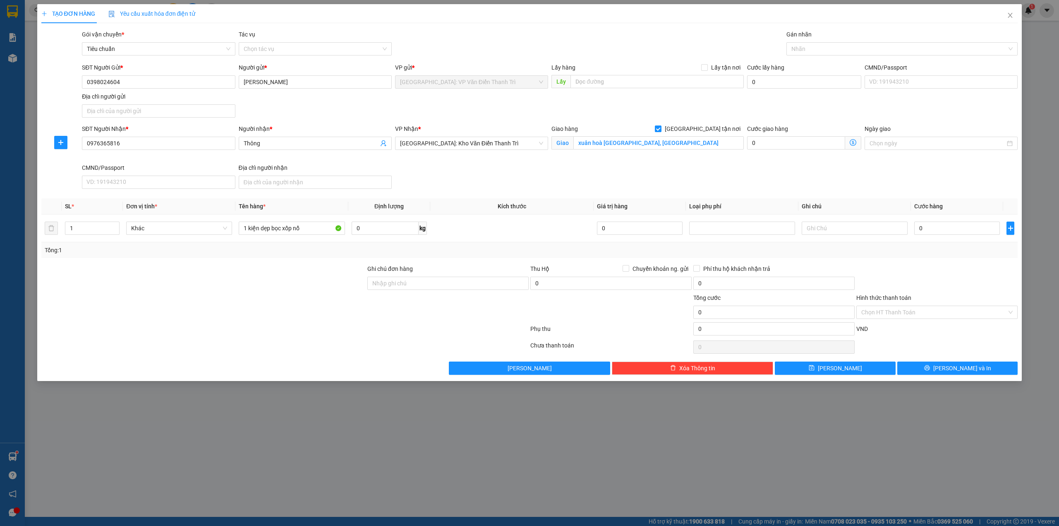
click at [729, 110] on div "SĐT Người Gửi * 0398024604 Người gửi * Phương Thảo VP gửi * Hà Nội: VP Văn Điển…" at bounding box center [549, 92] width 939 height 58
click at [507, 176] on div "SĐT Người Nhận * 0976365816 Người nhận * Thông VP Nhận * Hà Nội: Kho Văn Điển T…" at bounding box center [549, 158] width 939 height 68
click at [309, 310] on div at bounding box center [204, 307] width 326 height 29
click at [550, 158] on div "Giao hàng Giao tận nơi Giao xuân hoà vĩnh yên, vĩnh phúc" at bounding box center [648, 143] width 196 height 39
click at [510, 179] on div "SĐT Người Nhận * 0976365816 Người nhận * Thông VP Nhận * Hà Nội: Kho Văn Điển T…" at bounding box center [549, 158] width 939 height 68
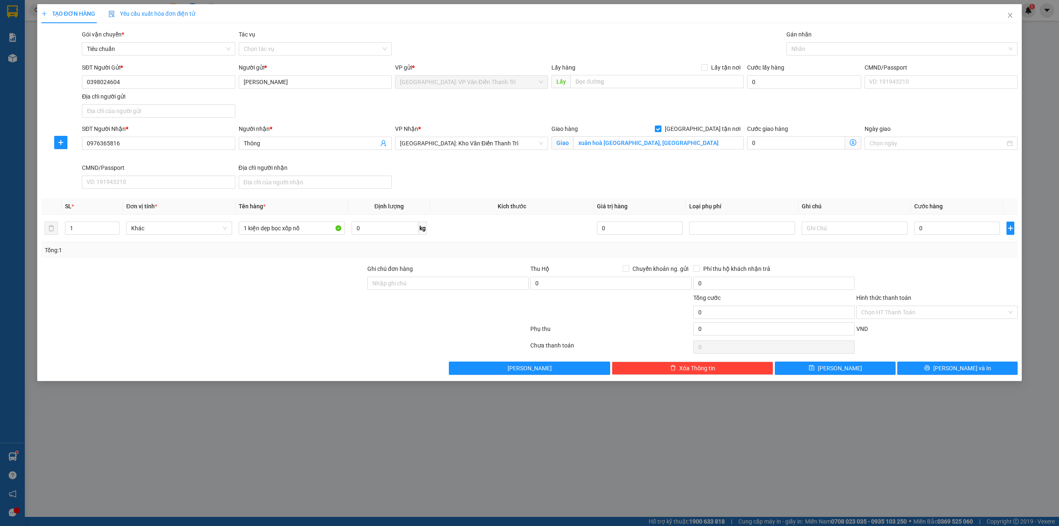
click at [629, 176] on div "SĐT Người Nhận * 0976365816 Người nhận * Thông VP Nhận * Hà Nội: Kho Văn Điển T…" at bounding box center [549, 158] width 939 height 68
click at [957, 235] on input "0" at bounding box center [958, 227] width 86 height 13
type input "8"
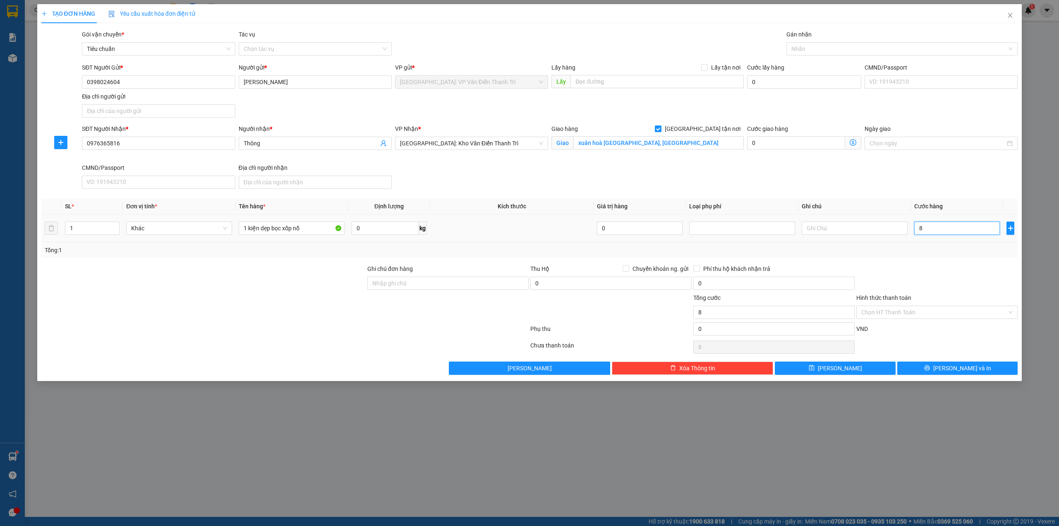
type input "80"
type input "80.000"
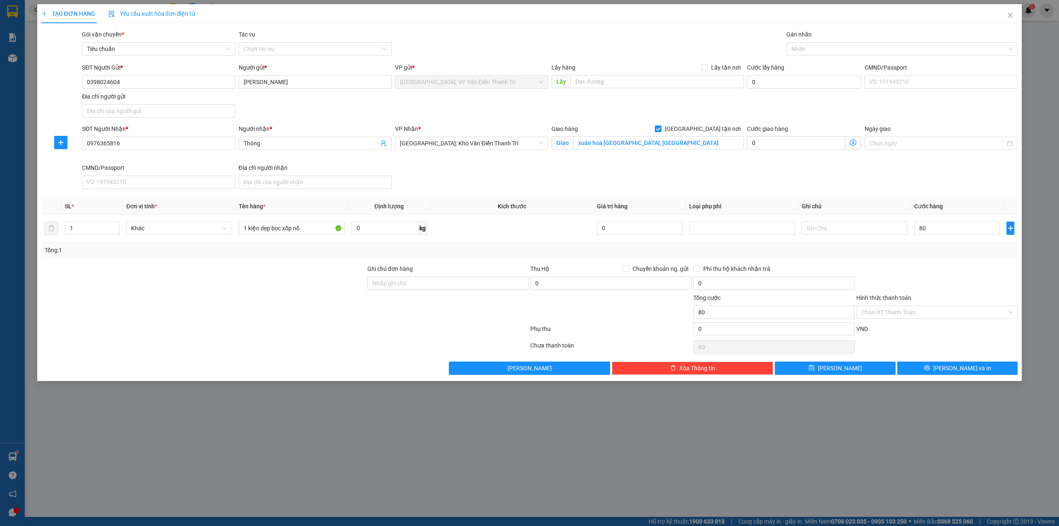
type input "80.000"
click at [946, 276] on div at bounding box center [937, 278] width 163 height 29
click at [846, 47] on div at bounding box center [898, 49] width 219 height 10
type input "gtn"
click at [846, 68] on div "[GEOGRAPHIC_DATA] tận nơi" at bounding box center [903, 65] width 222 height 9
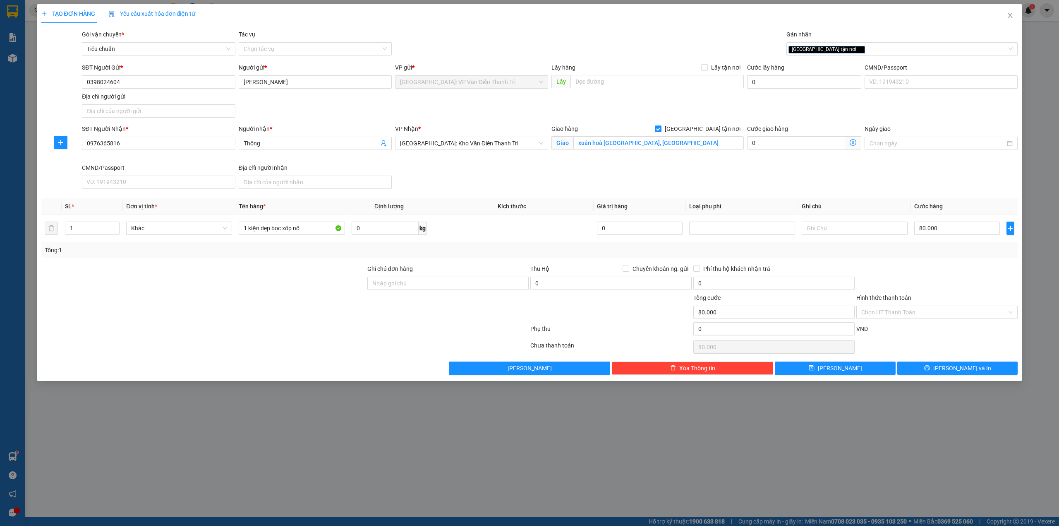
click at [686, 52] on div "Gói vận chuyển * Tiêu chuẩn Tác vụ Chọn tác vụ Gán nhãn Giao tận nơi" at bounding box center [549, 44] width 939 height 29
click at [434, 285] on input "Ghi chú đơn hàng" at bounding box center [447, 282] width 161 height 13
type input "HÀNG DỄ MÓP MÉO CHÚ Ý BỐC XẾP NHẸ TAY KHÔNG ĐÈ HÀNG ( KHÔNG ĐỀN GIÁ TRỊ HÀNG )"
click at [356, 346] on div at bounding box center [285, 347] width 489 height 17
click at [926, 274] on div at bounding box center [937, 278] width 163 height 29
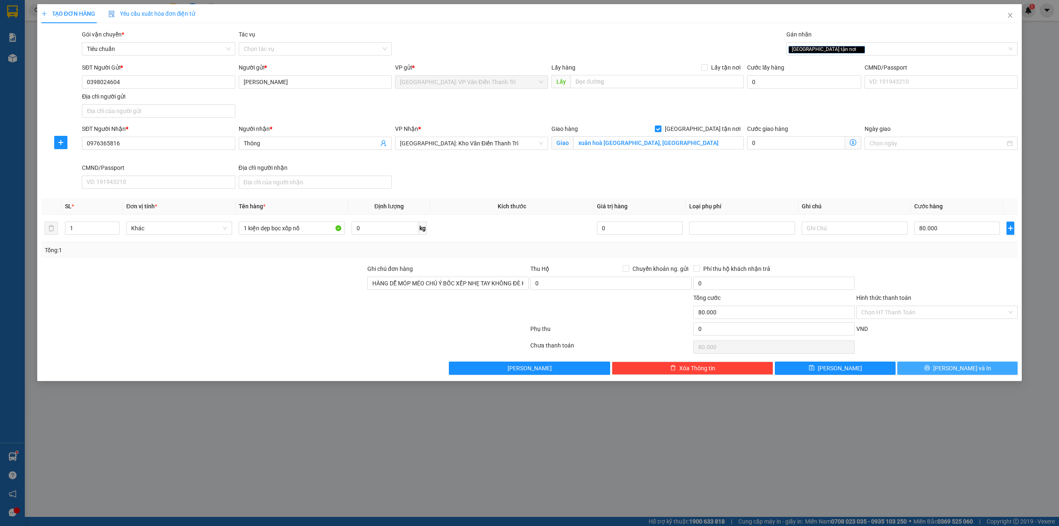
click at [960, 367] on span "[PERSON_NAME] và In" at bounding box center [963, 367] width 58 height 9
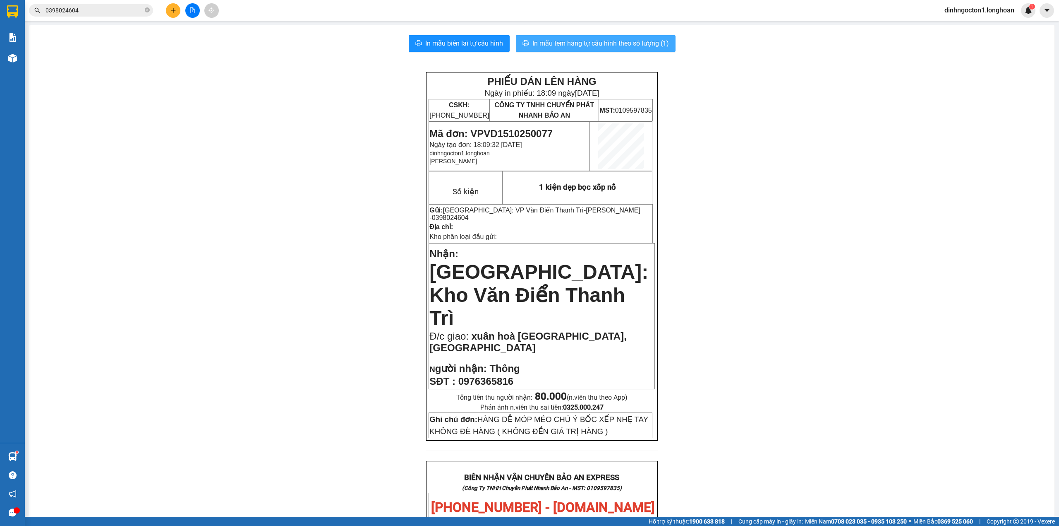
click at [639, 42] on span "In mẫu tem hàng tự cấu hình theo số lượng (1)" at bounding box center [601, 43] width 137 height 10
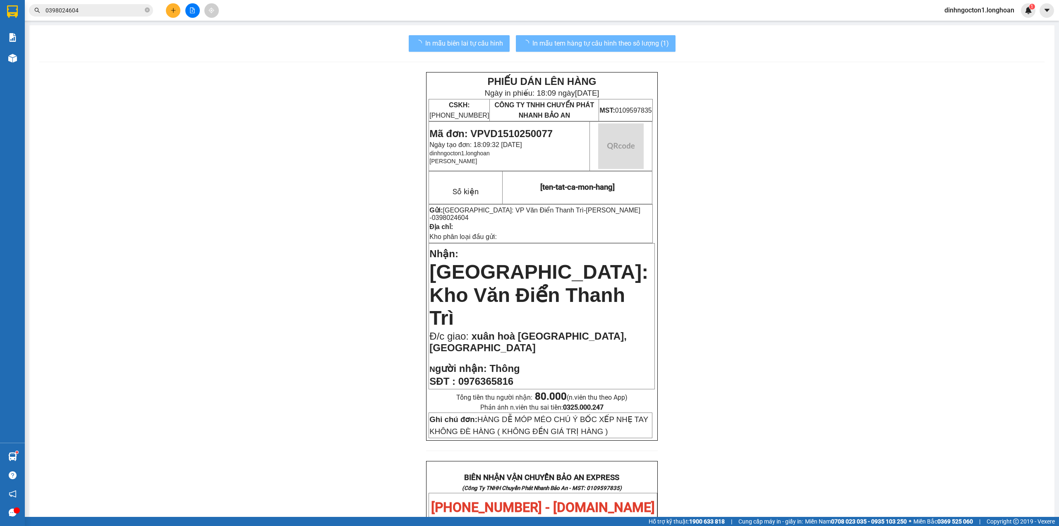
drag, startPoint x: 806, startPoint y: 287, endPoint x: 785, endPoint y: 276, distance: 24.2
click at [807, 286] on div "PHIẾU DÁN LÊN HÀNG Ngày in phiếu: 18:09 ngày 15-10-2025 CSKH: 1900.06.88.33 CÔN…" at bounding box center [542, 496] width 1006 height 849
click at [41, 115] on div "PHIẾU DÁN LÊN HÀNG Ngày in phiếu: 18:09 ngày 15-10-2025 CSKH: 1900.06.88.33 CÔN…" at bounding box center [542, 496] width 1006 height 849
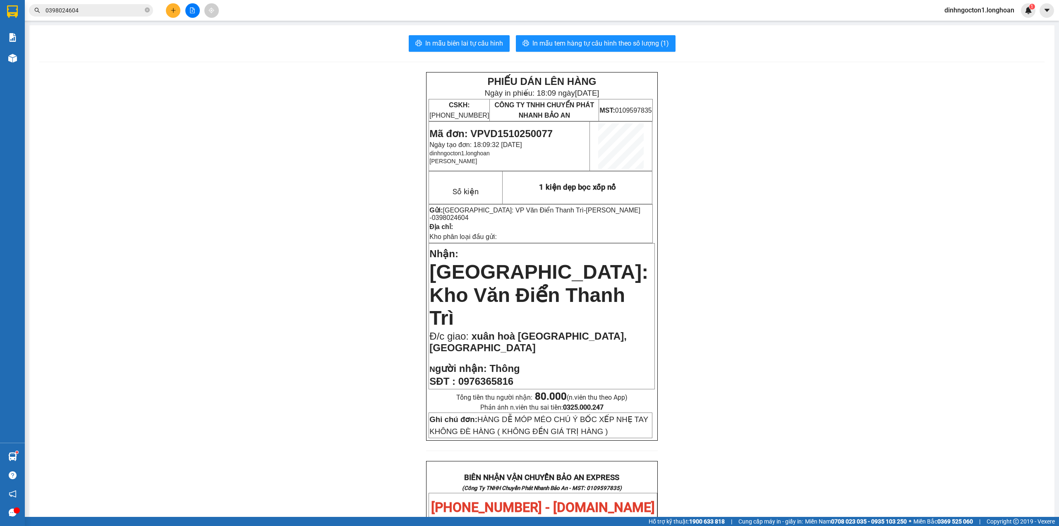
click at [120, 11] on input "0398024604" at bounding box center [95, 10] width 98 height 9
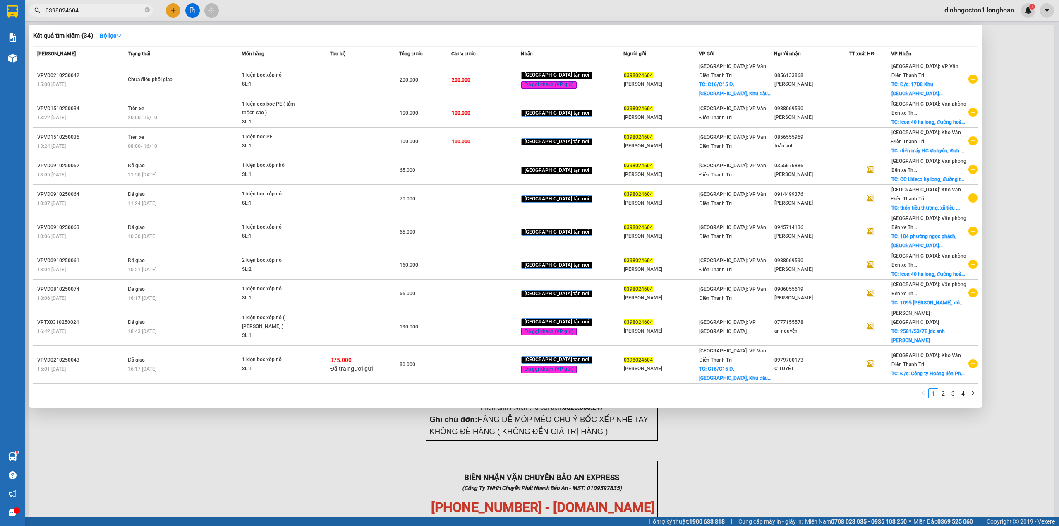
click at [120, 11] on input "0398024604" at bounding box center [95, 10] width 98 height 9
paste input "35869818"
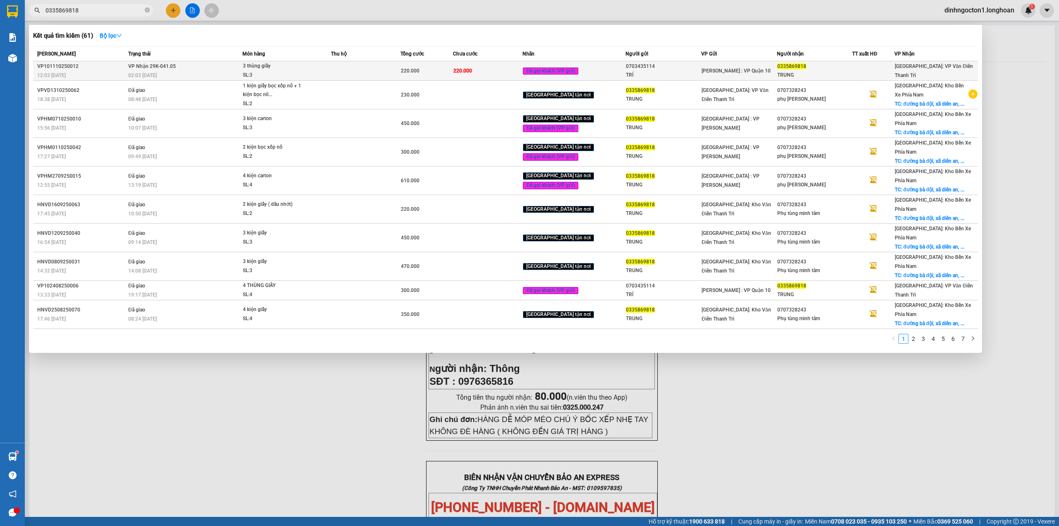
type input "0335869818"
click at [328, 70] on span "3 thùng giấy SL: 3" at bounding box center [287, 71] width 88 height 18
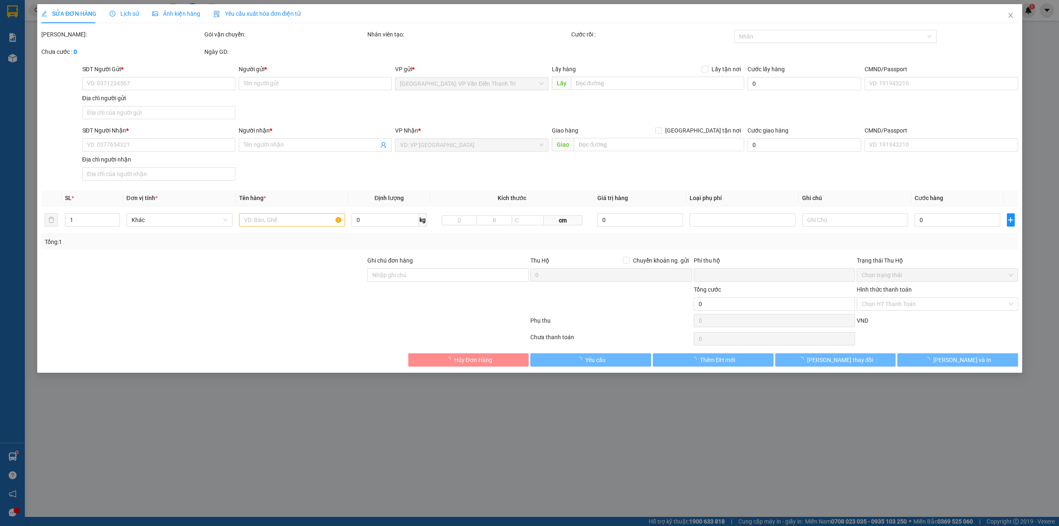
type input "0703435114"
type input "TRÍ"
type input "0335869818"
type input "TRUNG"
type input "hàng k bao bể vỡ hư hỏng"
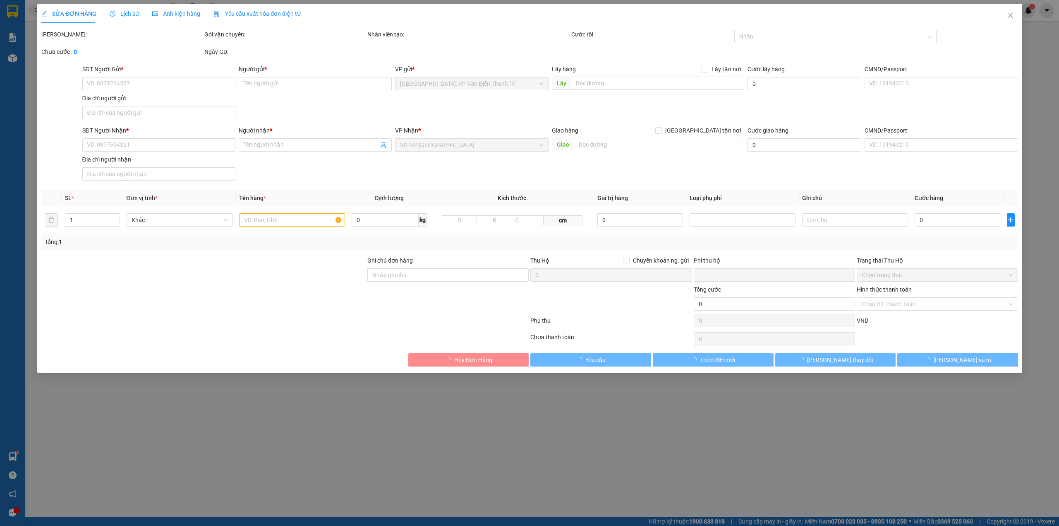
type input "0"
type input "220.000"
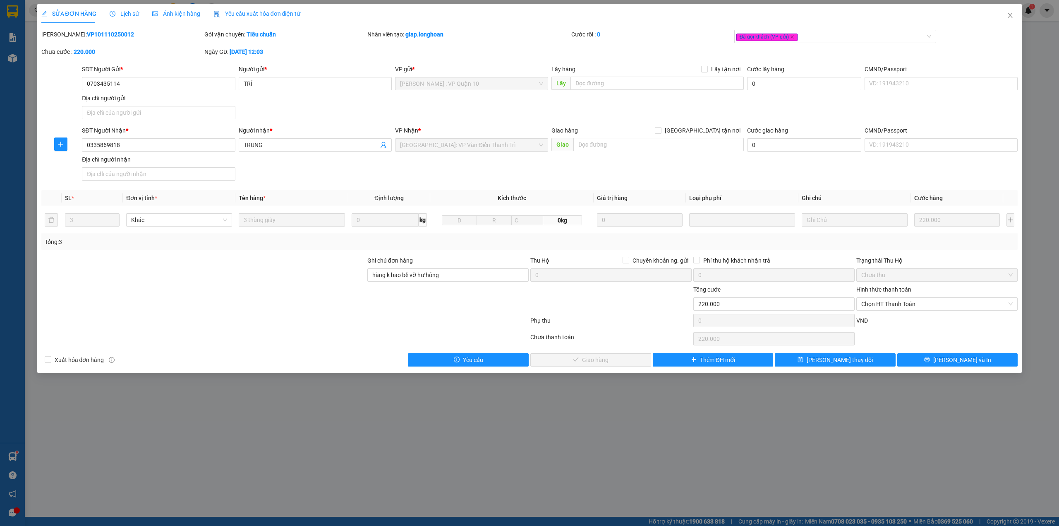
click at [636, 108] on div "SĐT Người Gửi * 0703435114 Người gửi * TRÍ VP gửi * Hồ Chí Minh : VP Quận 10 Lấ…" at bounding box center [549, 94] width 939 height 58
click at [931, 303] on span "Chọn HT Thanh Toán" at bounding box center [937, 304] width 151 height 12
click at [904, 318] on div "Tại văn phòng" at bounding box center [937, 321] width 151 height 9
type input "0"
click at [607, 361] on span "Lưu và Giao hàng" at bounding box center [595, 359] width 79 height 9
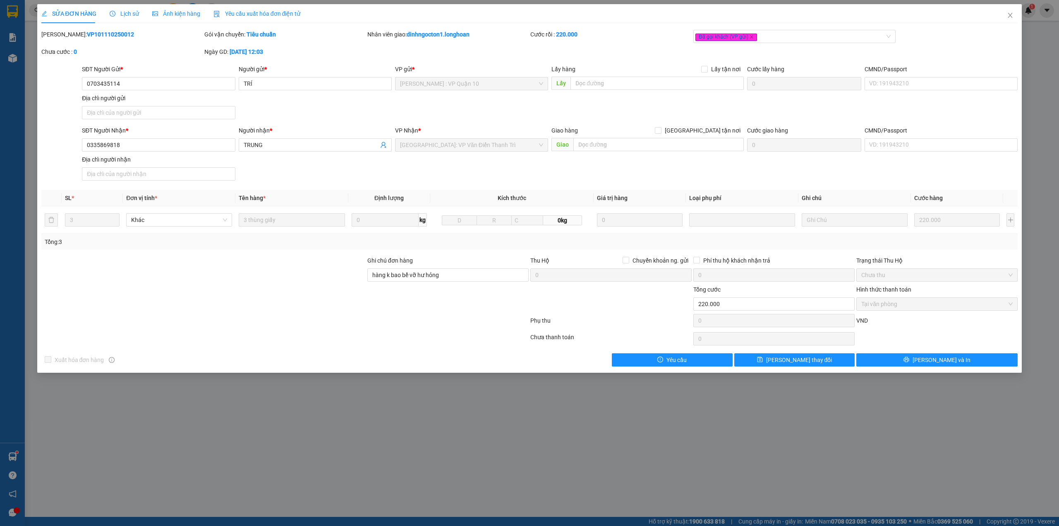
click at [385, 117] on div "SĐT Người Gửi * 0703435114 Người gửi * TRÍ VP gửi * Hồ Chí Minh : VP Quận 10 Lấ…" at bounding box center [549, 94] width 939 height 58
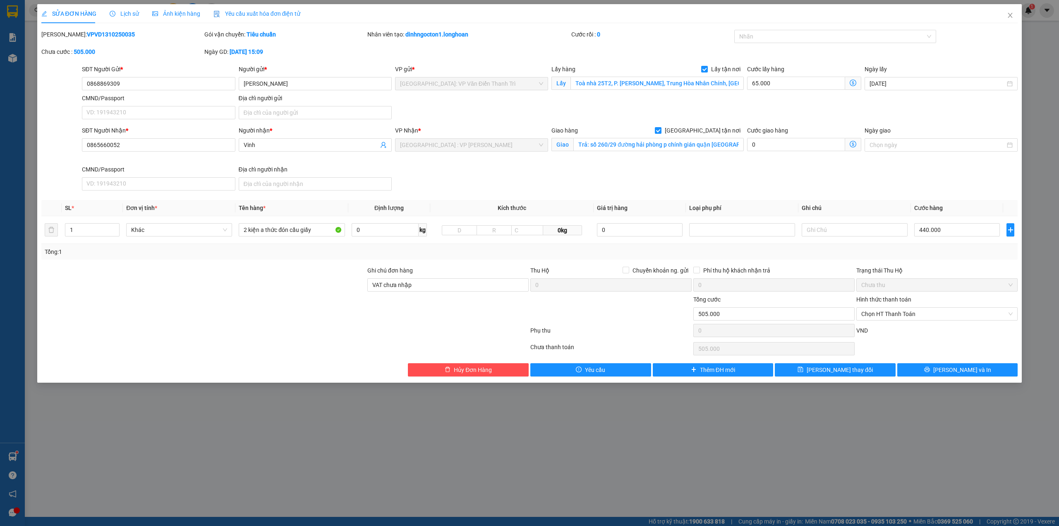
click at [244, 297] on div at bounding box center [204, 309] width 326 height 29
click at [518, 189] on div "SĐT Người Nhận * 0865660052 Người nhận * Vinh VP Nhận * [GEOGRAPHIC_DATA] : VP …" at bounding box center [549, 160] width 939 height 68
click at [335, 43] on div "Gói vận chuyển: Tiêu chuẩn" at bounding box center [285, 38] width 163 height 17
click at [348, 46] on div "Gói vận chuyển: Tiêu chuẩn" at bounding box center [285, 38] width 163 height 17
click at [129, 20] on div "Lịch sử" at bounding box center [124, 13] width 29 height 19
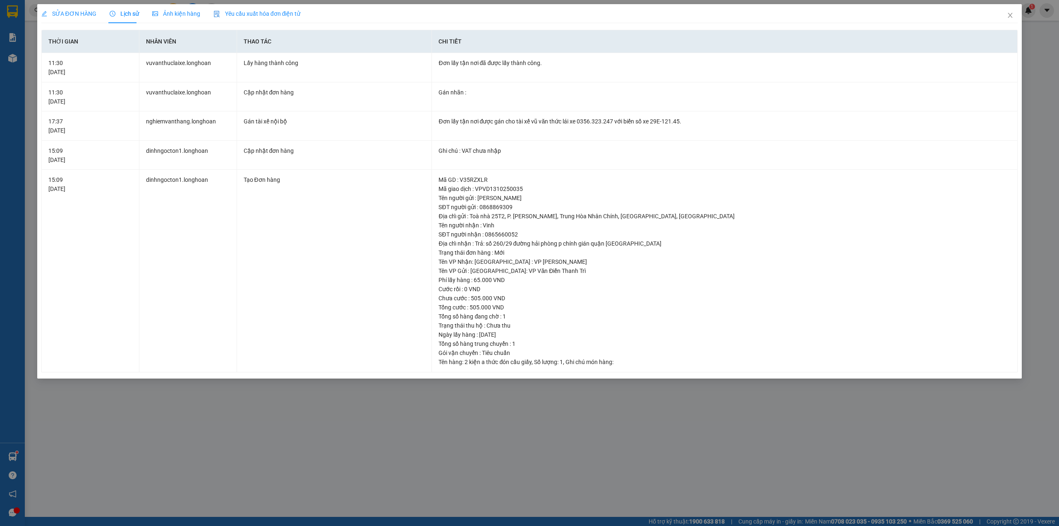
click at [597, 43] on th "Chi tiết" at bounding box center [725, 41] width 586 height 23
click at [607, 70] on td "Đơn lấy tận nơi đã được lấy thành công." at bounding box center [725, 67] width 586 height 29
click at [676, 60] on div "Đơn lấy tận nơi đã được lấy thành công." at bounding box center [725, 62] width 572 height 9
click at [183, 64] on td "vuvanthuclaixe.longhoan" at bounding box center [188, 67] width 98 height 29
click at [173, 146] on td "dinhngocton1.longhoan" at bounding box center [188, 155] width 98 height 29
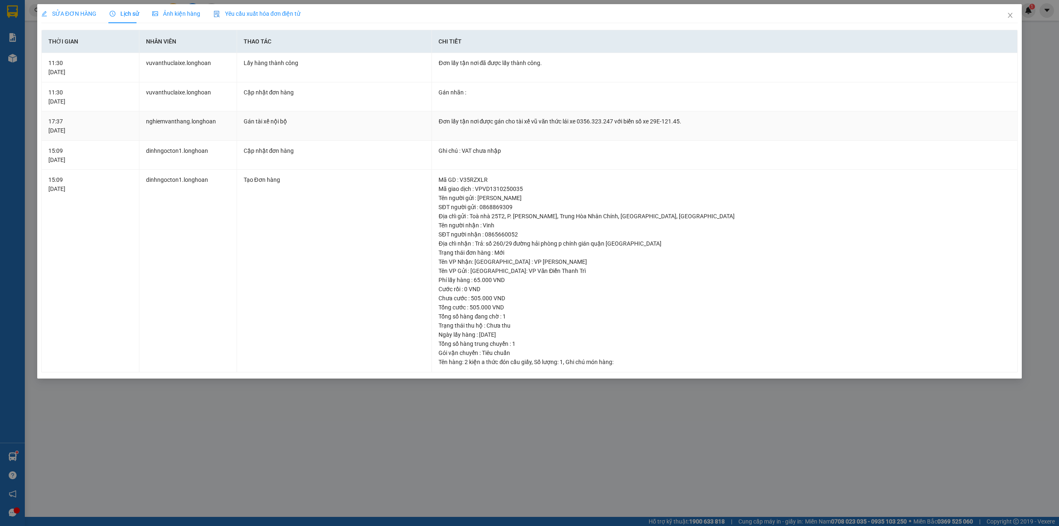
click at [1011, 18] on div "Kết quả tìm kiếm ( 10 ) Bộ lọc Mã ĐH Trạng thái Món hàng Thu hộ Tổng cước Chưa …" at bounding box center [529, 10] width 1059 height 21
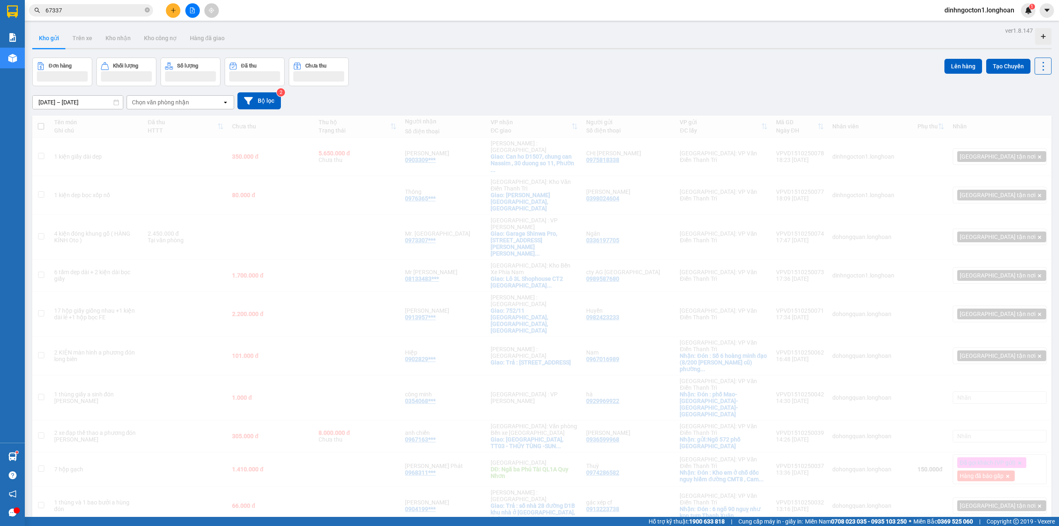
click at [798, 67] on div "Đơn hàng Khối lượng Số lượng Đã thu Chưa thu Lên hàng Tạo Chuyến" at bounding box center [542, 72] width 1020 height 29
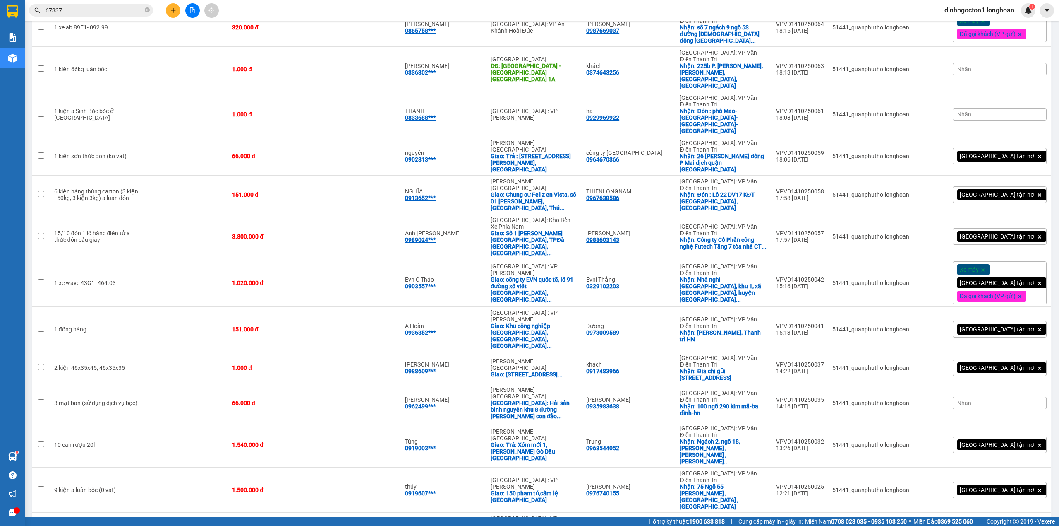
scroll to position [1436, 0]
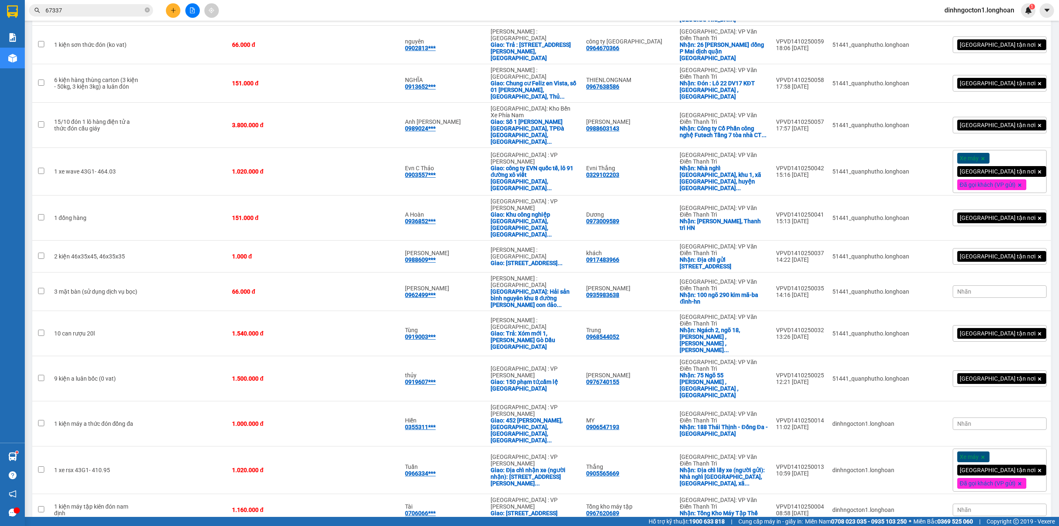
click at [120, 10] on input "67337" at bounding box center [95, 10] width 98 height 9
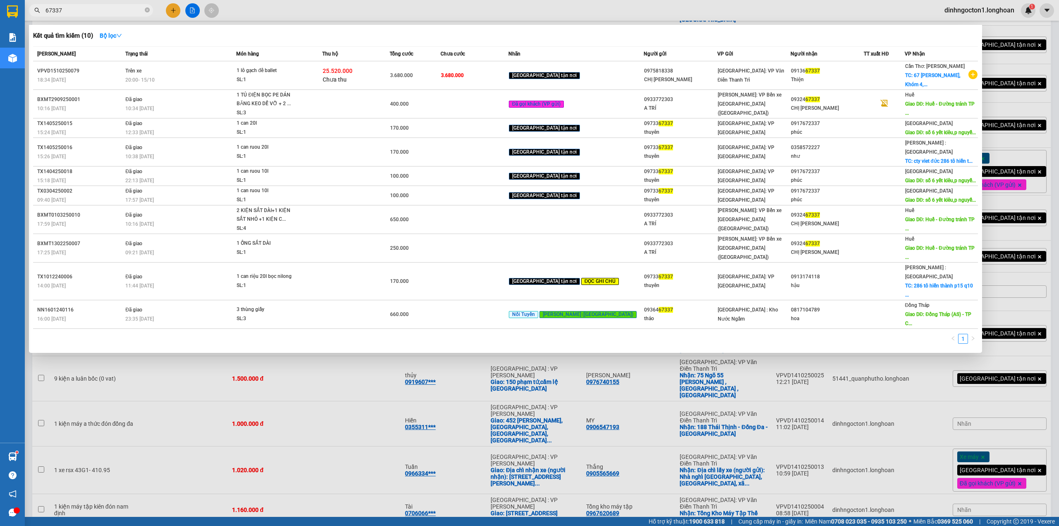
click at [120, 10] on input "67337" at bounding box center [95, 10] width 98 height 9
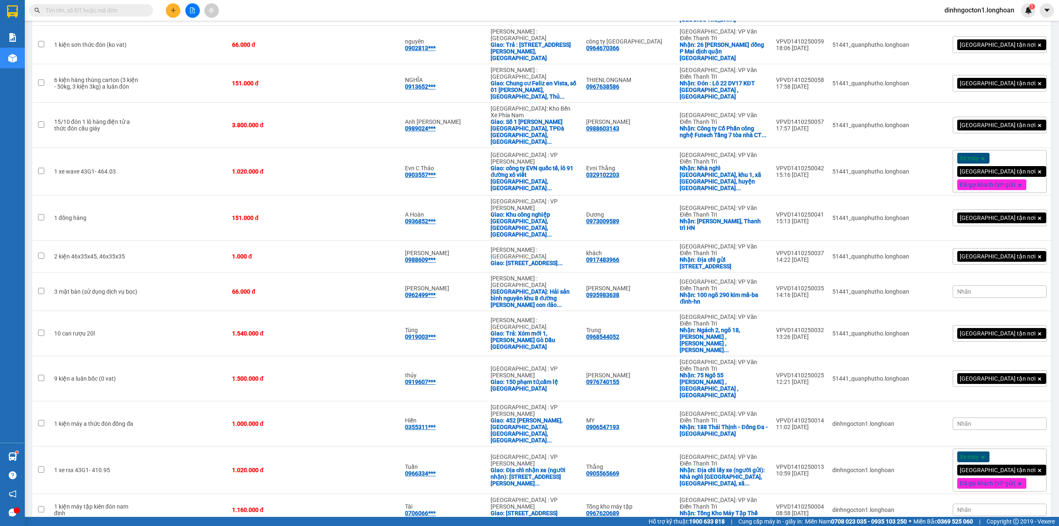
click at [120, 4] on span at bounding box center [91, 10] width 124 height 12
click at [120, 8] on input "text" at bounding box center [95, 10] width 98 height 9
paste input "65816"
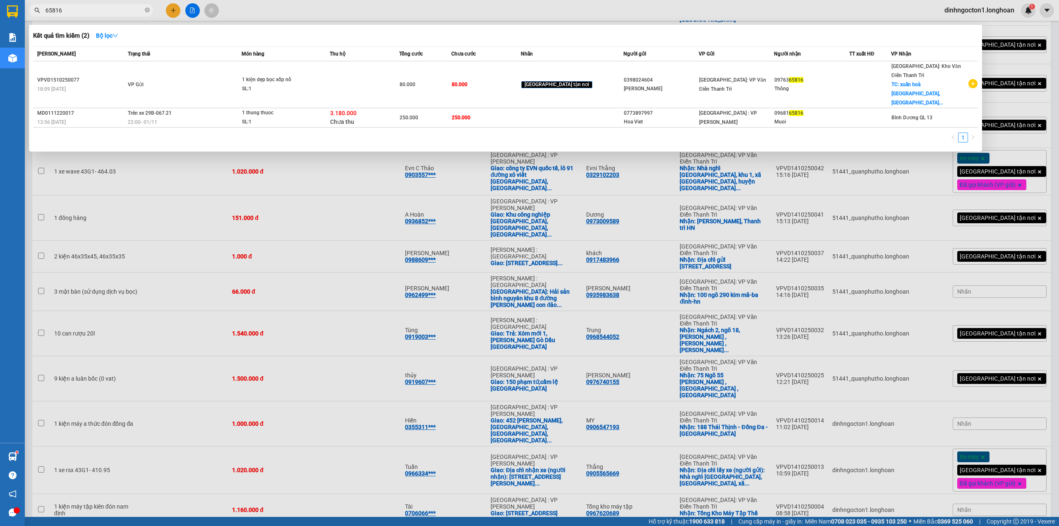
type input "65816"
click at [466, 37] on div "Kết quả tìm kiếm ( 2 ) Bộ lọc" at bounding box center [505, 35] width 945 height 13
click at [342, 37] on div "Kết quả tìm kiếm ( 2 ) Bộ lọc" at bounding box center [505, 35] width 945 height 13
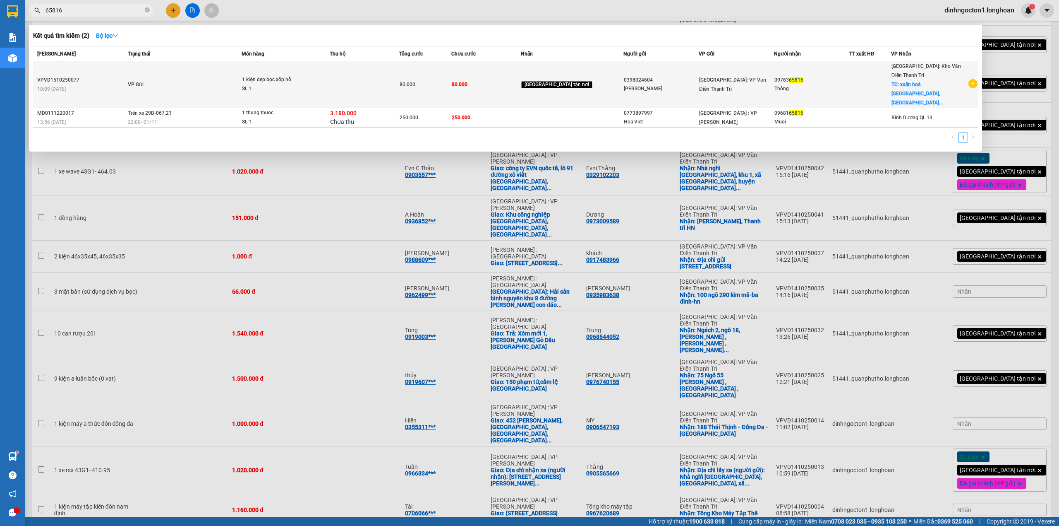
click at [329, 78] on span "1 kiện dẹp bọc xốp nổ SL: 1" at bounding box center [285, 84] width 87 height 18
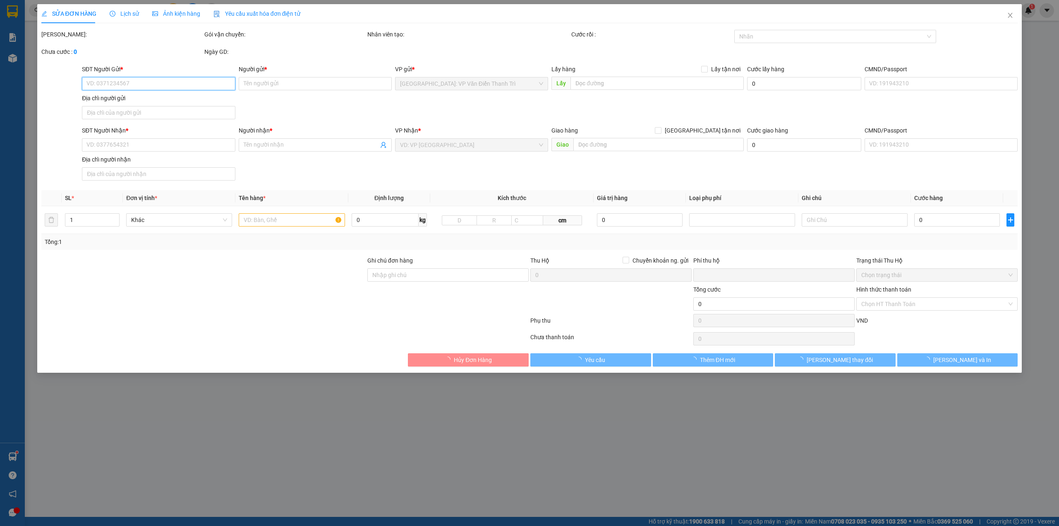
type input "0398024604"
type input "[PERSON_NAME]"
type input "0976365816"
type input "Thông"
checkbox input "true"
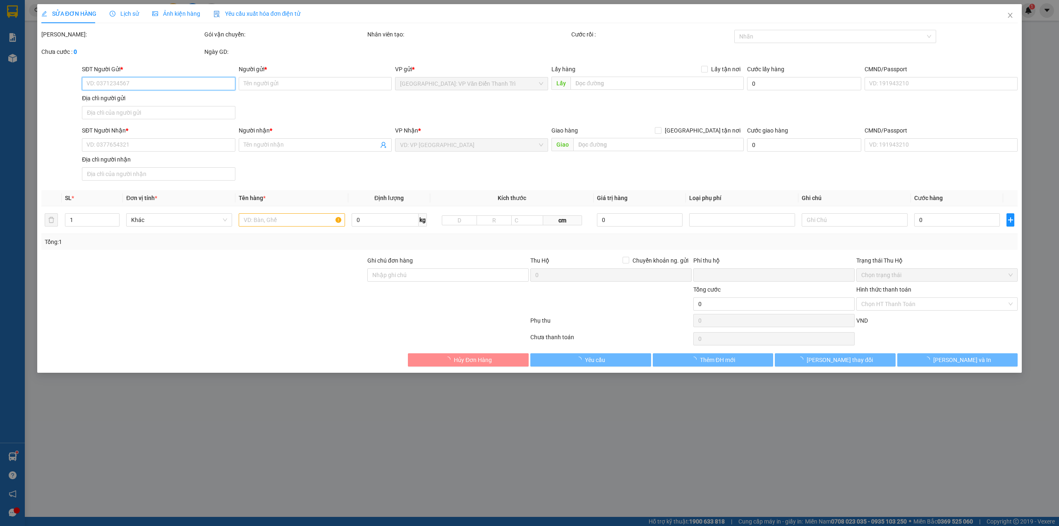
type input "xuân hoà [GEOGRAPHIC_DATA], [GEOGRAPHIC_DATA]"
type input "HÀNG DỄ MÓP MÉO CHÚ Ý BỐC XẾP NHẸ TAY KHÔNG ĐÈ HÀNG ( KHÔNG ĐỀN GIÁ TRỊ HÀNG )"
type input "0"
type input "80.000"
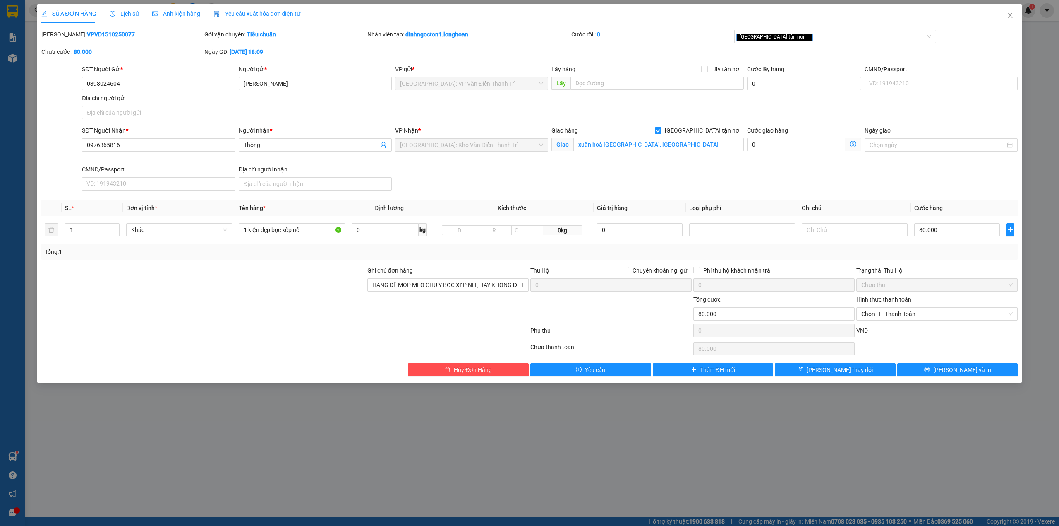
click at [658, 103] on div "SĐT Người Gửi * 0398024604 Người gửi * [PERSON_NAME] VP gửi * [GEOGRAPHIC_DATA]…" at bounding box center [549, 94] width 939 height 58
click at [614, 144] on input "xuân hoà [GEOGRAPHIC_DATA], [GEOGRAPHIC_DATA]" at bounding box center [659, 144] width 170 height 13
click at [615, 147] on input "xuân hoà [GEOGRAPHIC_DATA], [GEOGRAPHIC_DATA]" at bounding box center [659, 144] width 170 height 13
type input "[PERSON_NAME], [GEOGRAPHIC_DATA]"
click at [661, 176] on div "SĐT Người Nhận * 0976365816 Người nhận * Thông VP Nhận * [GEOGRAPHIC_DATA]: Kho…" at bounding box center [549, 160] width 939 height 68
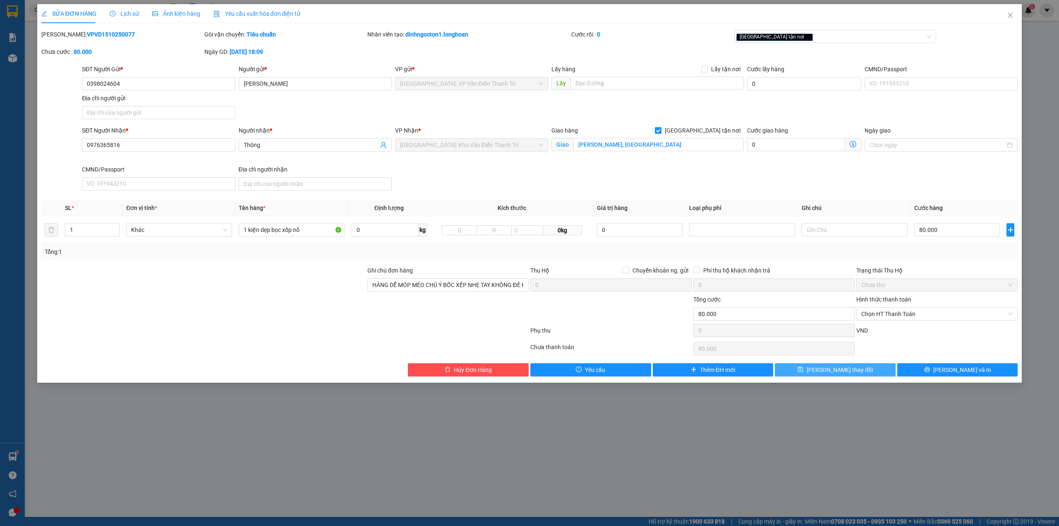
click at [872, 373] on button "[PERSON_NAME] thay đổi" at bounding box center [835, 369] width 121 height 13
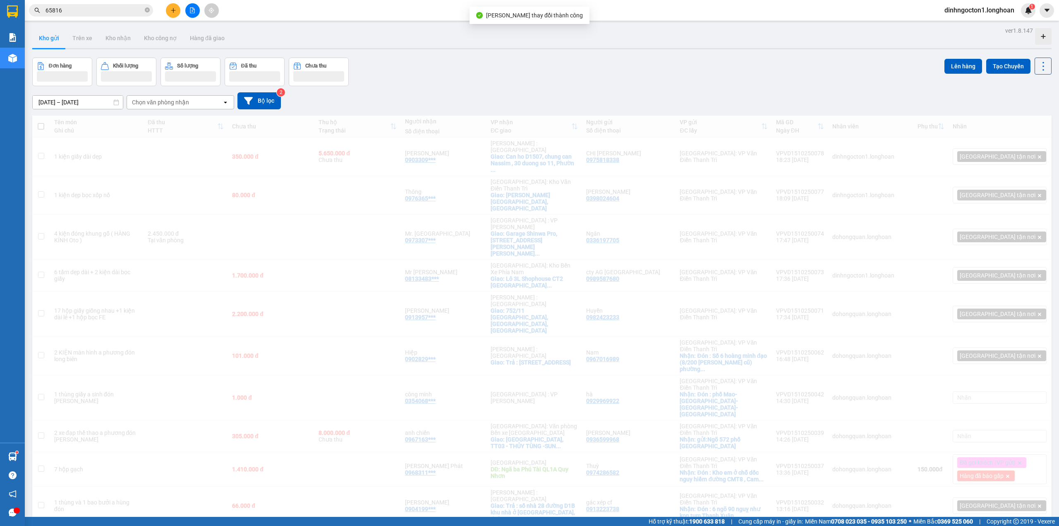
click at [514, 97] on div "[DATE] – [DATE] Press the down arrow key to interact with the calendar and sele…" at bounding box center [542, 100] width 1020 height 17
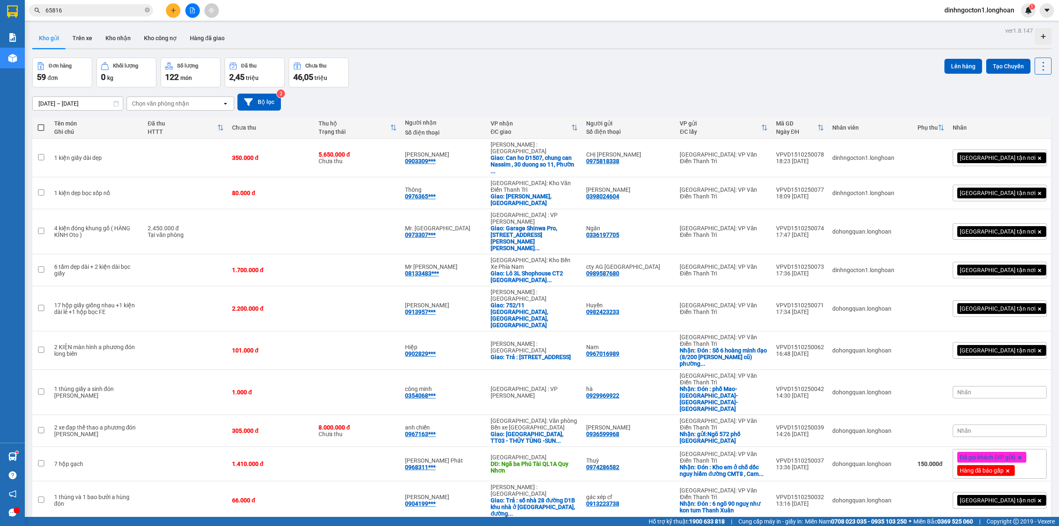
click at [87, 8] on input "65816" at bounding box center [95, 10] width 98 height 9
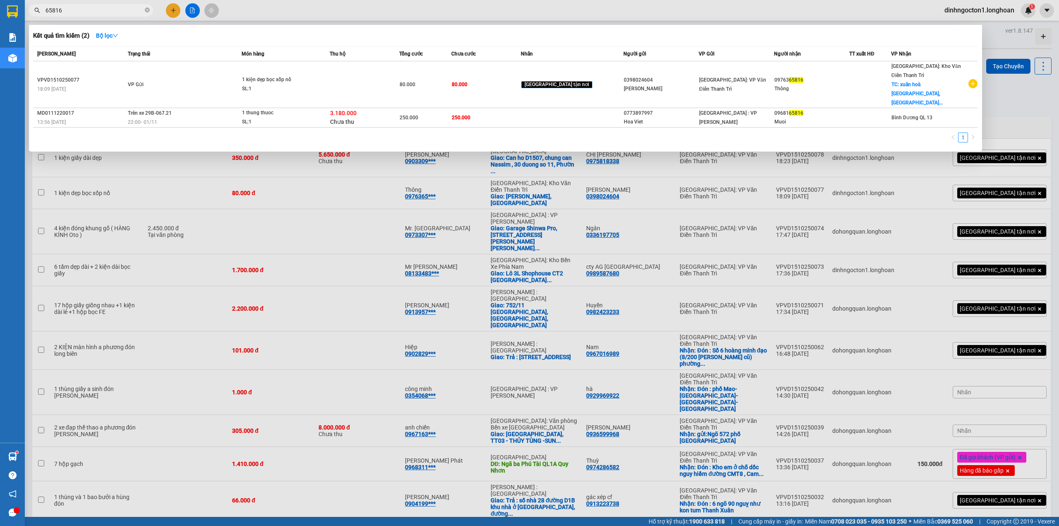
click at [87, 8] on input "65816" at bounding box center [95, 10] width 98 height 9
click at [149, 9] on icon "close-circle" at bounding box center [147, 9] width 5 height 5
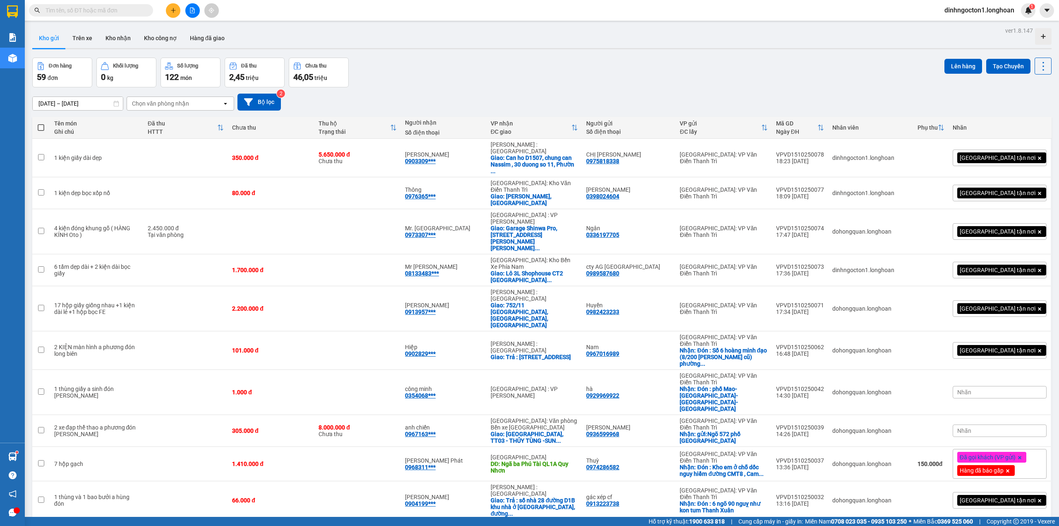
click at [335, 16] on div "Kết quả tìm kiếm ( 2 ) Bộ lọc Mã ĐH Trạng thái Món hàng Thu hộ Tổng cước Chưa c…" at bounding box center [529, 10] width 1059 height 21
click at [177, 9] on button at bounding box center [173, 10] width 14 height 14
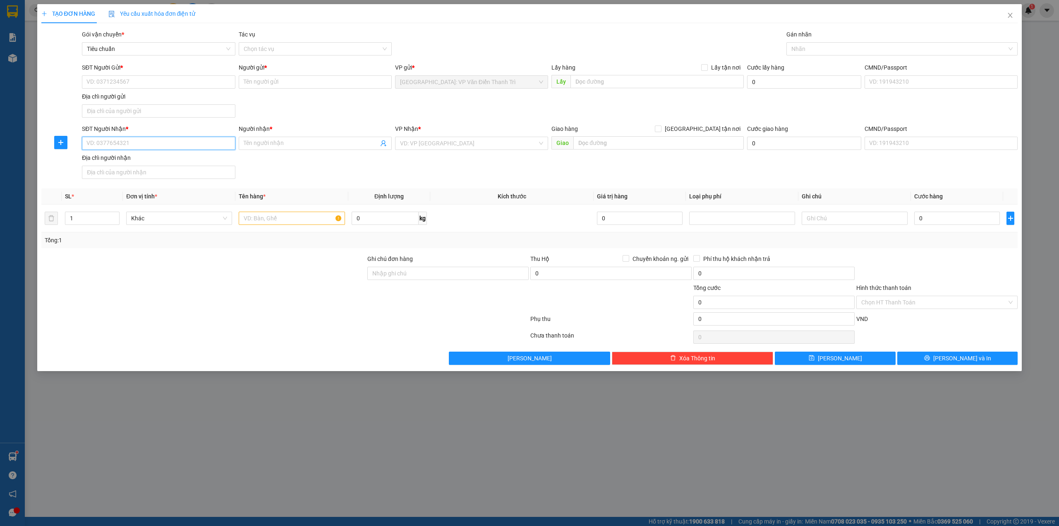
click at [173, 143] on input "SĐT Người Nhận *" at bounding box center [158, 143] width 153 height 13
paste input "0972636151"
click at [159, 143] on input "0972636151" at bounding box center [158, 143] width 153 height 13
type input "0972636151"
click at [343, 149] on span at bounding box center [315, 143] width 153 height 13
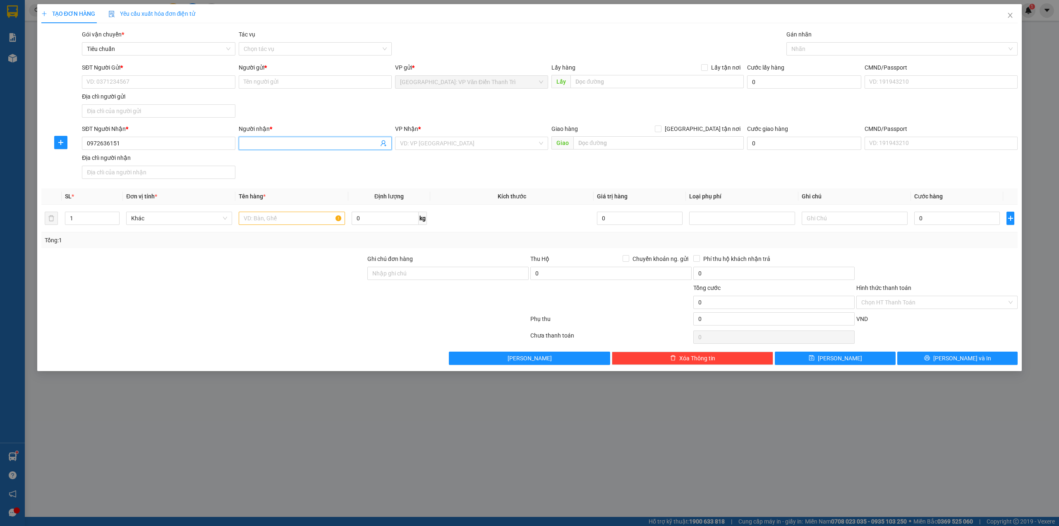
click at [324, 143] on input "Người nhận *" at bounding box center [311, 143] width 135 height 9
click at [286, 143] on input "Người nhận *" at bounding box center [311, 143] width 135 height 9
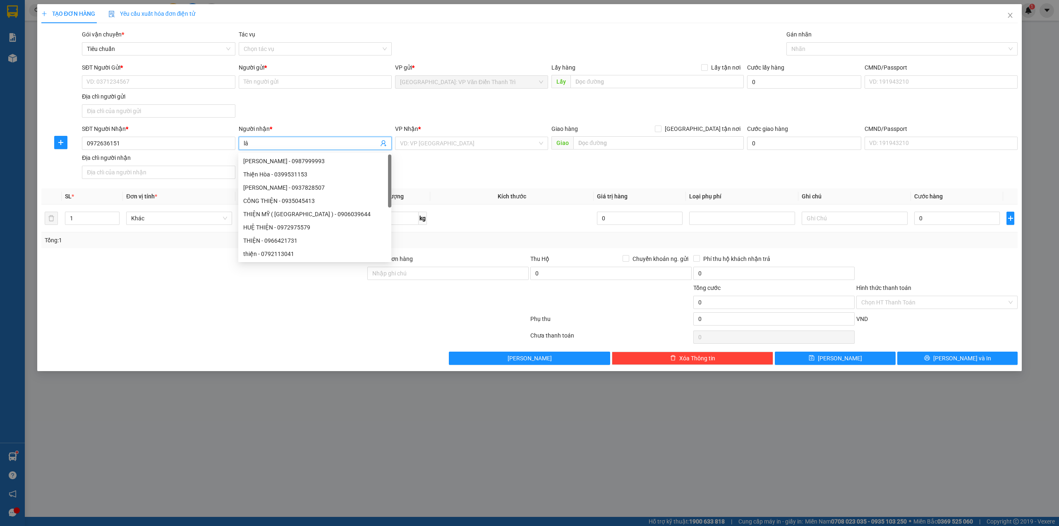
type input "l"
type input "Dương"
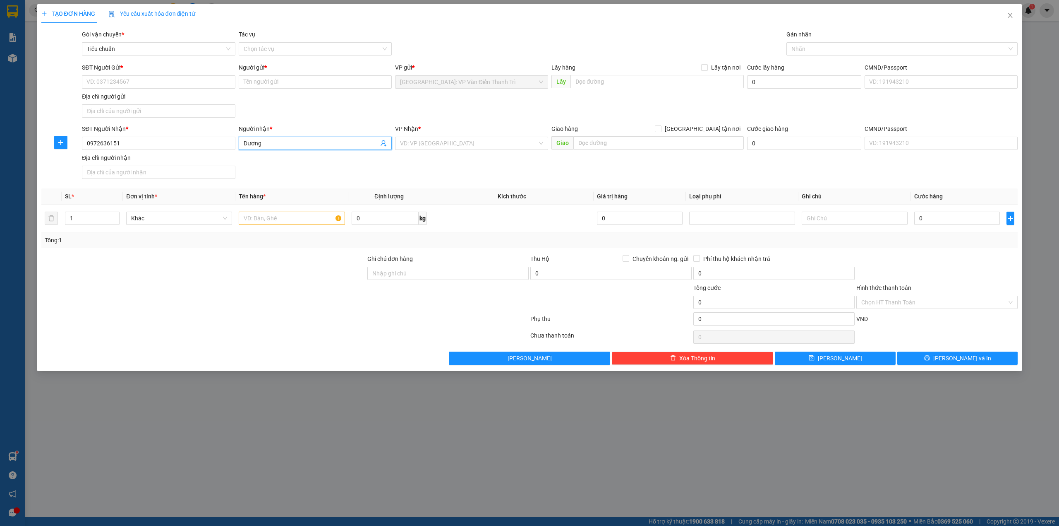
click at [293, 109] on div "SĐT Người Gửi * VD: 0371234567 Người gửi * Tên người gửi VP gửi * [GEOGRAPHIC_D…" at bounding box center [549, 92] width 939 height 58
click at [385, 110] on div "SĐT Người Gửi * VD: 0371234567 Người gửi * Tên người gửi VP gửi * [GEOGRAPHIC_D…" at bounding box center [549, 92] width 939 height 58
click at [319, 110] on div "SĐT Người Gửi * VD: 0371234567 Người gửi * Tên người gửi VP gửi * [GEOGRAPHIC_D…" at bounding box center [549, 92] width 939 height 58
click at [407, 110] on div "SĐT Người Gửi * VD: 0371234567 Người gửi * Tên người gửi VP gửi * [GEOGRAPHIC_D…" at bounding box center [549, 92] width 939 height 58
click at [273, 272] on div at bounding box center [204, 268] width 326 height 29
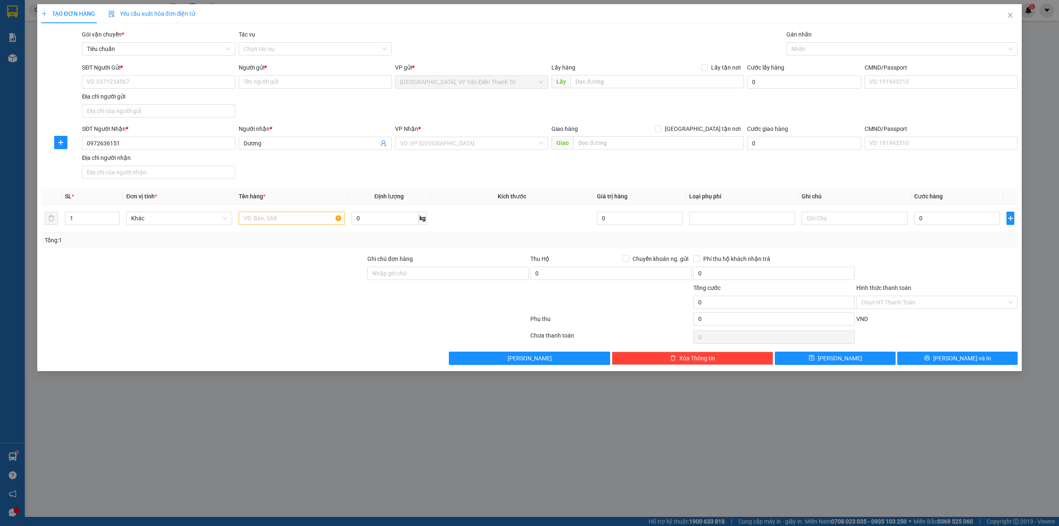
click at [457, 153] on div "VP Nhận * VD: VP [GEOGRAPHIC_DATA]" at bounding box center [471, 138] width 153 height 29
click at [308, 211] on div at bounding box center [292, 218] width 106 height 17
drag, startPoint x: 306, startPoint y: 224, endPoint x: 340, endPoint y: 208, distance: 37.8
click at [309, 224] on input "text" at bounding box center [292, 217] width 106 height 13
type input "1 kiện khung gỗ bọc PE ( mo hình )"
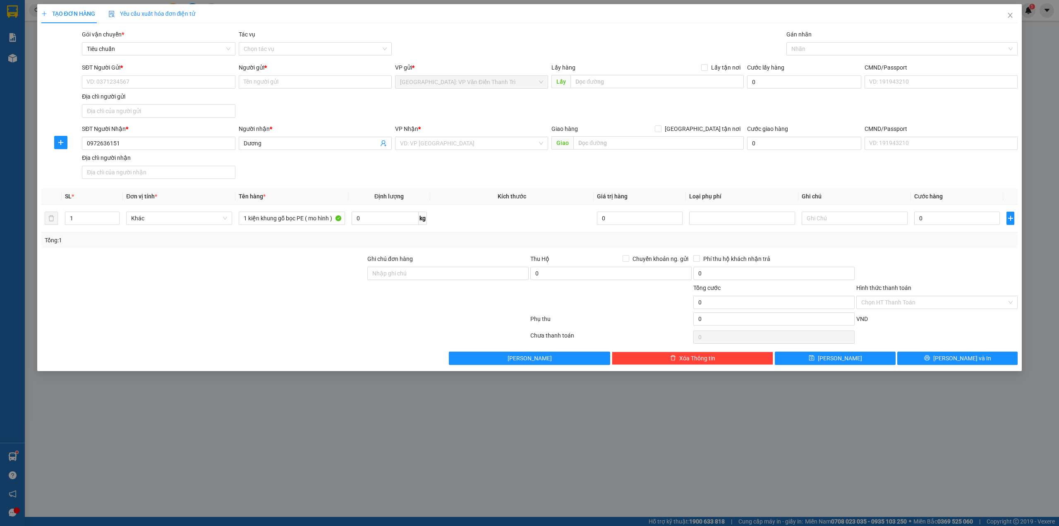
click at [466, 166] on div "SĐT Người Nhận * 0972636151 Người nhận * Dương VP Nhận * VD: VP [GEOGRAPHIC_DAT…" at bounding box center [549, 153] width 939 height 58
click at [643, 143] on input "text" at bounding box center [659, 142] width 170 height 13
paste input "66 đường [DATE] ,[GEOGRAPHIC_DATA] ,[GEOGRAPHIC_DATA] ,[GEOGRAPHIC_DATA]"
type input "66 đường [DATE] ,[GEOGRAPHIC_DATA] ,[GEOGRAPHIC_DATA] ,[GEOGRAPHIC_DATA]"
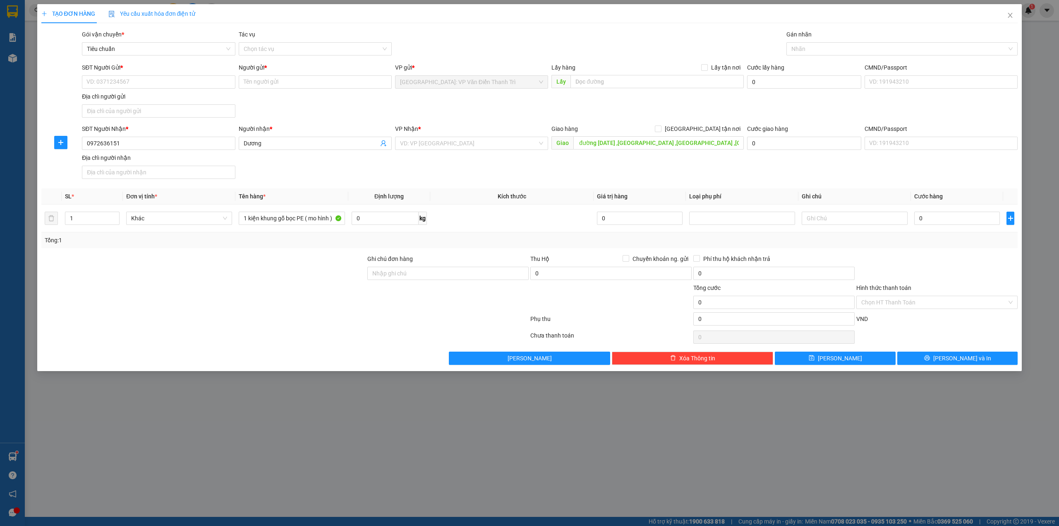
click at [615, 108] on div "SĐT Người Gửi * VD: 0371234567 Người gửi * Tên người gửi VP gửi * [GEOGRAPHIC_D…" at bounding box center [549, 92] width 939 height 58
click at [723, 125] on span "[GEOGRAPHIC_DATA] tận nơi" at bounding box center [703, 128] width 82 height 9
click at [661, 125] on input "[GEOGRAPHIC_DATA] tận nơi" at bounding box center [658, 128] width 6 height 6
checkbox input "true"
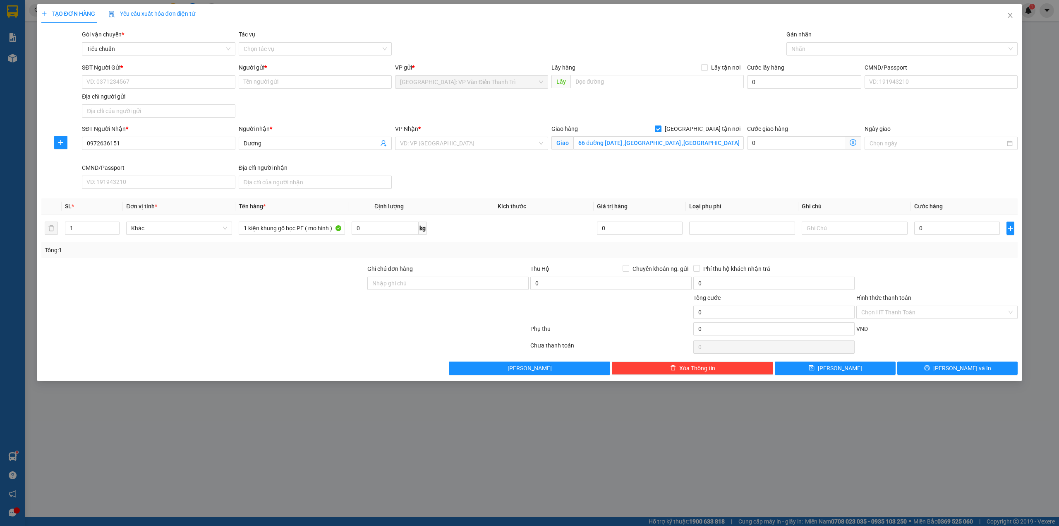
click at [674, 113] on div "SĐT Người Gửi * VD: 0371234567 Người gửi * Tên người gửi VP gửi * [GEOGRAPHIC_D…" at bounding box center [549, 92] width 939 height 58
click at [719, 106] on div "SĐT Người Gửi * VD: 0371234567 Người gửi * Tên người gửi VP gửi * [GEOGRAPHIC_D…" at bounding box center [549, 92] width 939 height 58
click at [638, 163] on div "Giao hàng [GEOGRAPHIC_DATA] tận nơi Giao 66 đường [DATE] ,[GEOGRAPHIC_DATA] ,[G…" at bounding box center [648, 143] width 196 height 39
click at [498, 149] on input "search" at bounding box center [468, 143] width 137 height 12
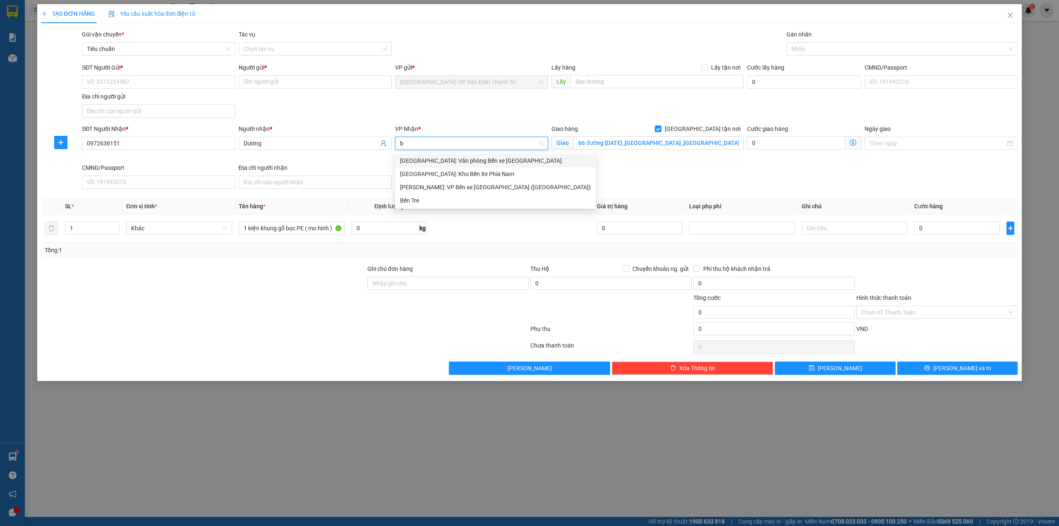
type input "bế"
click at [485, 174] on div "[GEOGRAPHIC_DATA]: Kho Bến Xe Phía Nam" at bounding box center [495, 173] width 191 height 9
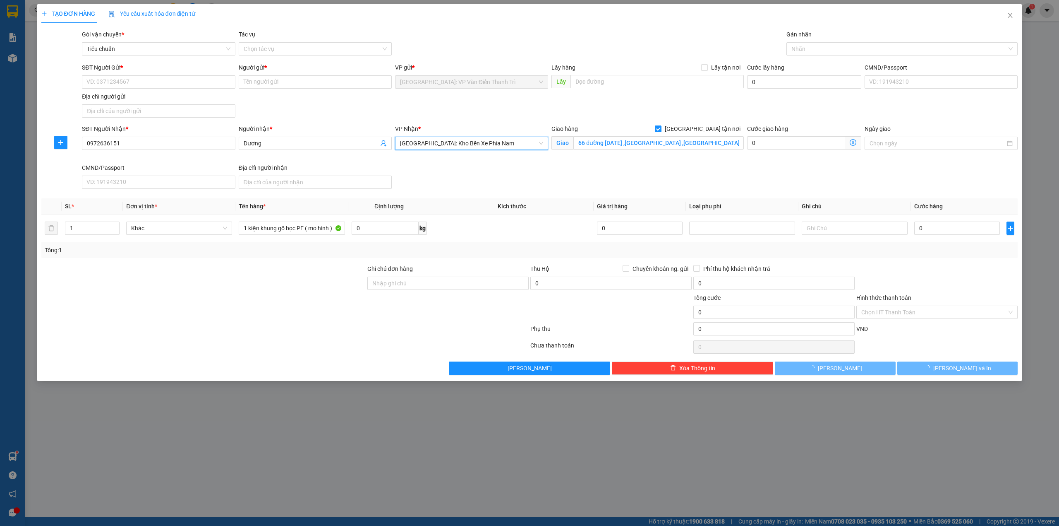
click at [648, 171] on div "SĐT Người Nhận * 0972636151 Người nhận * Dương VP Nhận * [GEOGRAPHIC_DATA]: Kho…" at bounding box center [549, 158] width 939 height 68
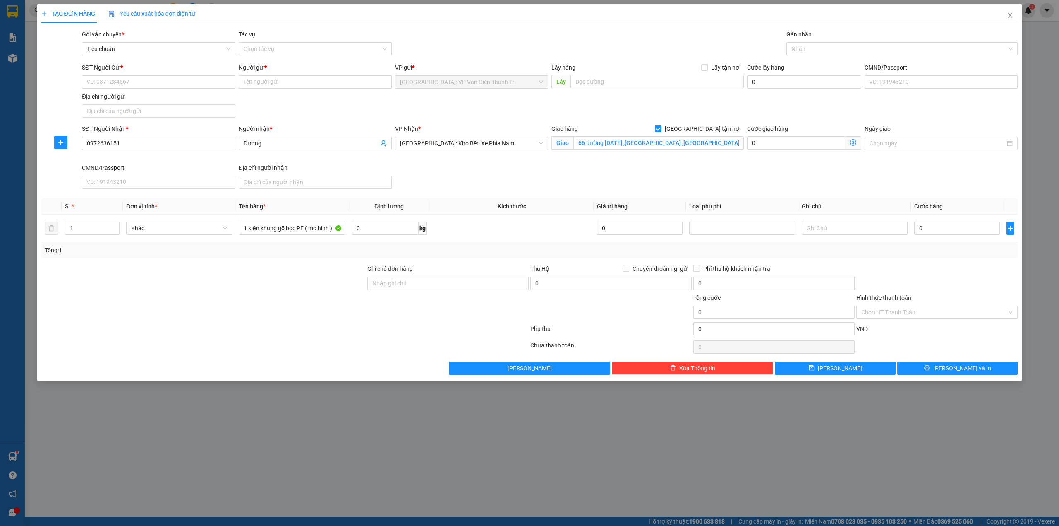
click at [843, 164] on div "SĐT Người Nhận * 0972636151 Người nhận * Dương VP Nhận * [GEOGRAPHIC_DATA]: Kho…" at bounding box center [549, 158] width 939 height 68
click at [949, 232] on input "0" at bounding box center [958, 227] width 86 height 13
type input "1"
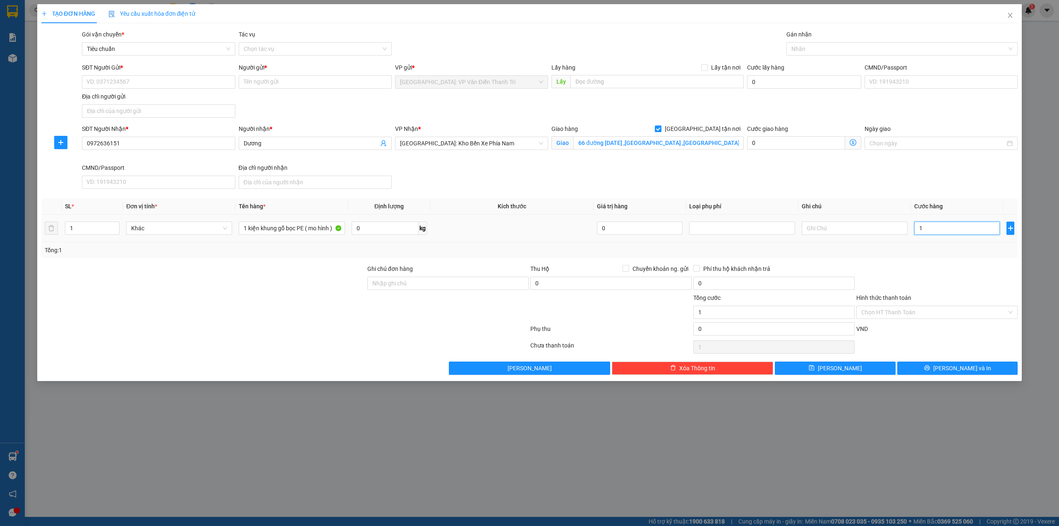
type input "15"
type input "150"
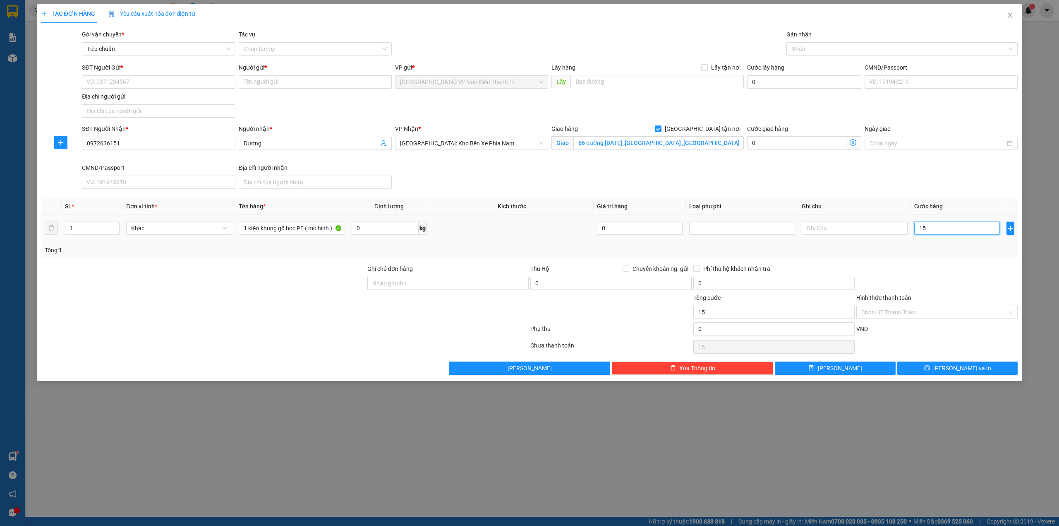
type input "150"
type input "1.500"
type input "15.000"
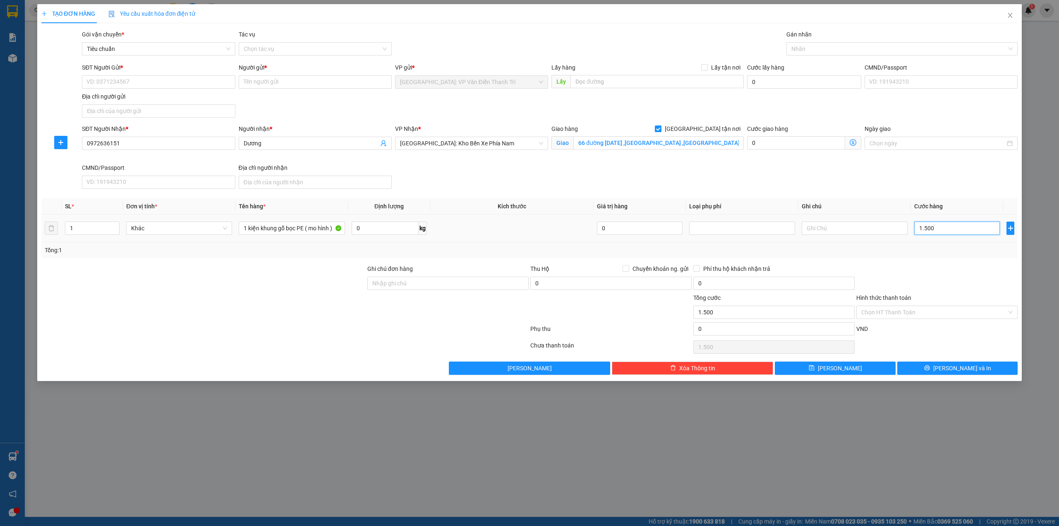
type input "15.000"
type input "150.000"
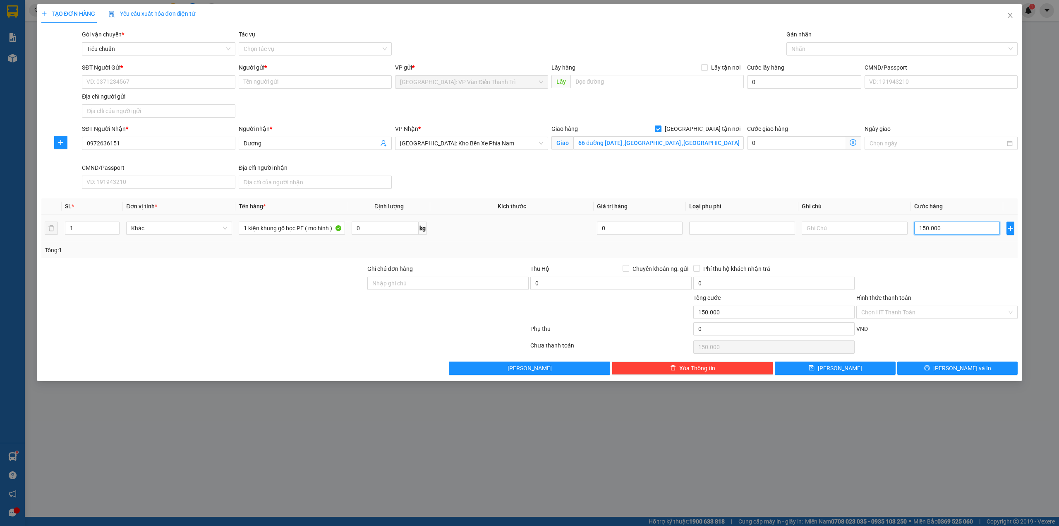
type input "1.500.000"
drag, startPoint x: 691, startPoint y: 185, endPoint x: 697, endPoint y: 183, distance: 6.4
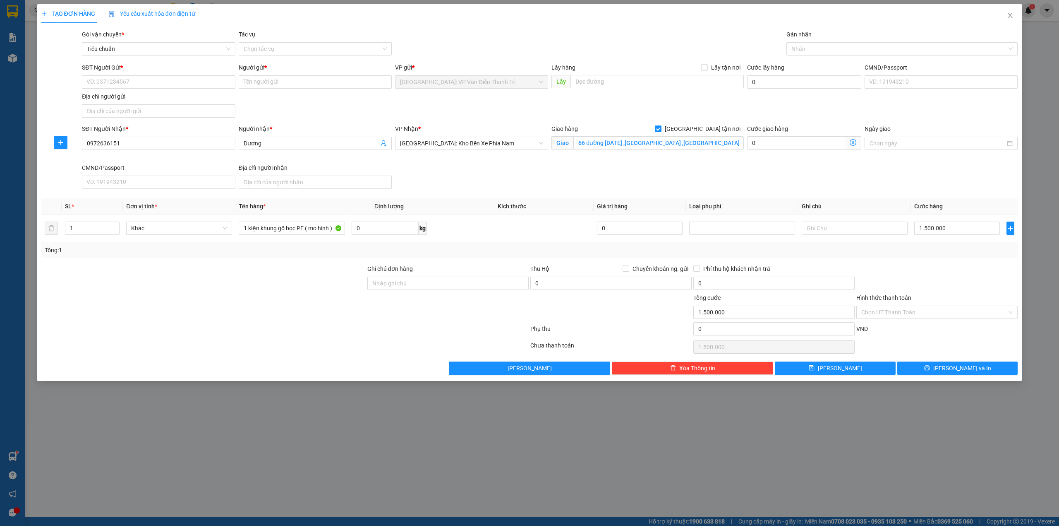
click at [693, 185] on div "SĐT Người Nhận * 0972636151 Người nhận * Dương VP Nhận * [GEOGRAPHIC_DATA]: Kho…" at bounding box center [549, 158] width 939 height 68
drag, startPoint x: 247, startPoint y: 353, endPoint x: 253, endPoint y: 337, distance: 17.7
click at [246, 353] on div at bounding box center [285, 347] width 489 height 17
click at [504, 171] on div "SĐT Người Nhận * 0972636151 Người nhận * Dương VP Nhận * [GEOGRAPHIC_DATA]: Kho…" at bounding box center [549, 158] width 939 height 68
click at [273, 282] on div at bounding box center [204, 278] width 326 height 29
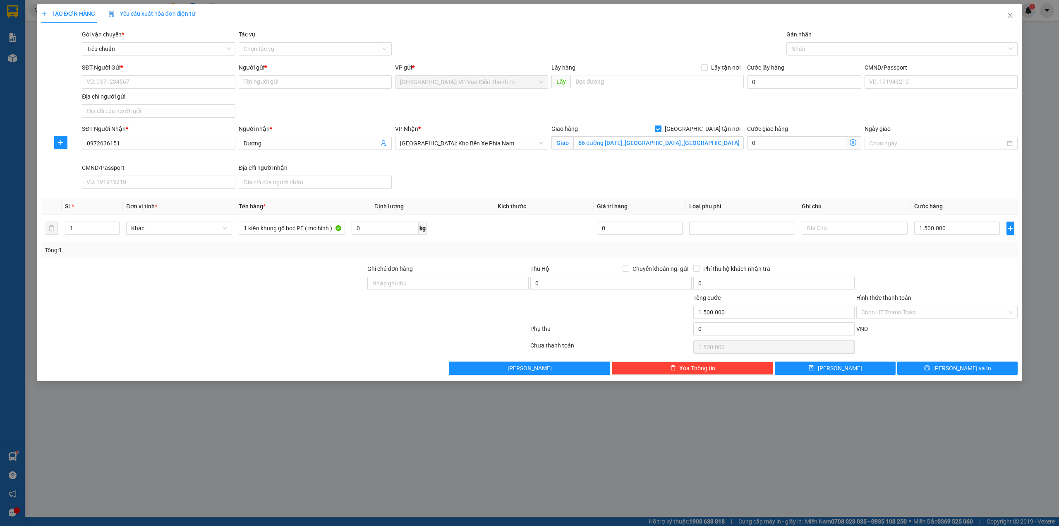
click at [660, 176] on div "SĐT Người Nhận * 0972636151 Người nhận * Dương VP Nhận * [GEOGRAPHIC_DATA]: Kho…" at bounding box center [549, 158] width 939 height 68
click at [860, 47] on div at bounding box center [898, 49] width 219 height 10
type input "gtn"
click at [850, 64] on div "[GEOGRAPHIC_DATA] tận nơi" at bounding box center [903, 65] width 222 height 9
click at [633, 31] on div "Gói vận chuyển * Tiêu chuẩn Tác vụ Chọn tác vụ Gán nhãn Giao tận nơi" at bounding box center [549, 44] width 939 height 29
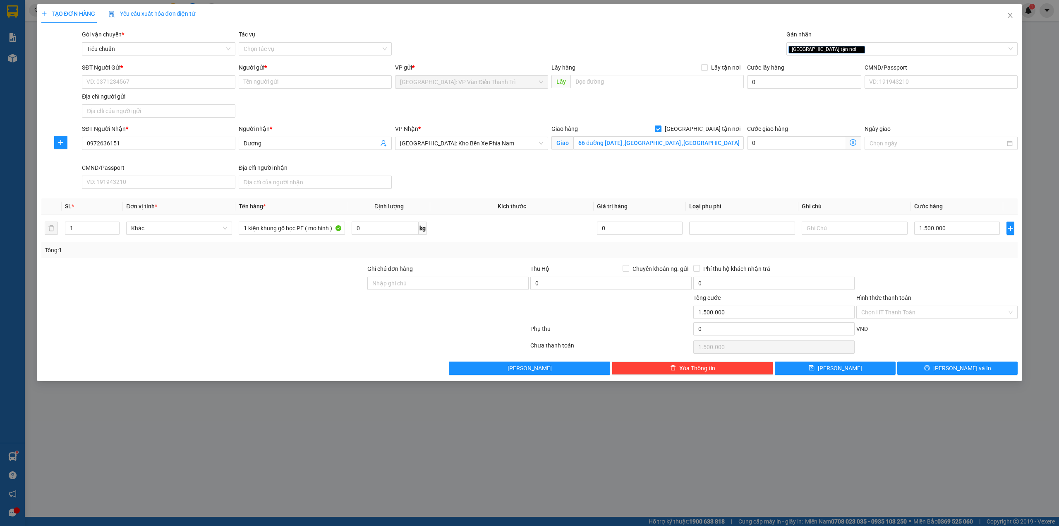
click at [735, 170] on div "SĐT Người Nhận * 0972636151 Người nhận * Dương VP Nhận * [GEOGRAPHIC_DATA]: Kho…" at bounding box center [549, 158] width 939 height 68
click at [905, 262] on div "Transit Pickup Surcharge Ids Transit Deliver Surcharge Ids Transit Deliver Surc…" at bounding box center [529, 202] width 977 height 345
click at [604, 32] on div "Gói vận chuyển * Tiêu chuẩn Tác vụ Chọn tác vụ Gán nhãn Giao tận nơi" at bounding box center [549, 44] width 939 height 29
click at [444, 105] on div "SĐT Người Gửi * VD: 0371234567 Người gửi * Tên người gửi VP gửi * [GEOGRAPHIC_D…" at bounding box center [549, 92] width 939 height 58
click at [270, 105] on div "SĐT Người Gửi * VD: 0371234567 Người gửi * Tên người gửi VP gửi * [GEOGRAPHIC_D…" at bounding box center [549, 92] width 939 height 58
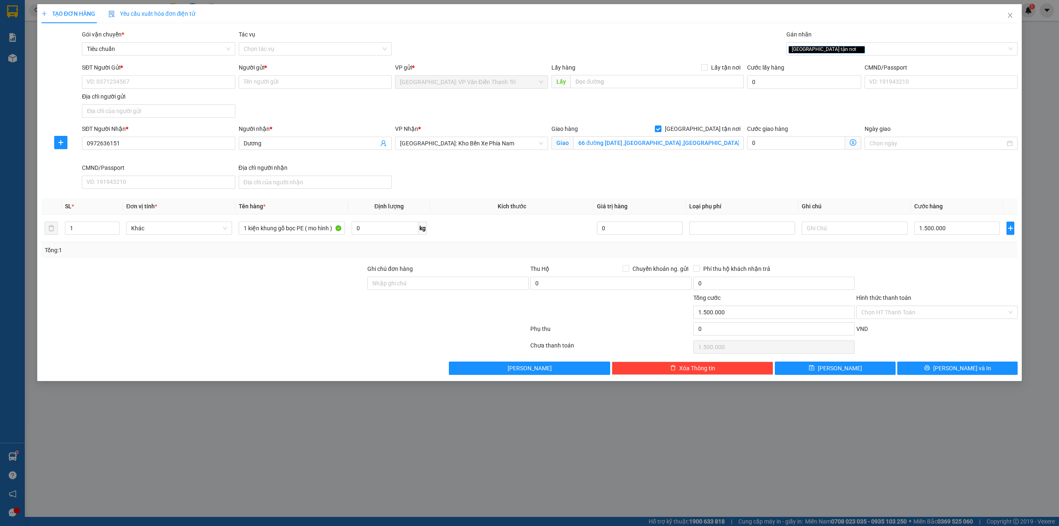
click at [512, 31] on div "Gói vận chuyển * Tiêu chuẩn Tác vụ Chọn tác vụ Gán nhãn Giao tận nơi" at bounding box center [549, 44] width 939 height 29
click at [374, 103] on div "SĐT Người Gửi * VD: 0371234567 Người gửi * Tên người gửi VP gửi * [GEOGRAPHIC_D…" at bounding box center [549, 92] width 939 height 58
click at [444, 48] on div "Gói vận chuyển * Tiêu chuẩn Tác vụ Chọn tác vụ Gán nhãn Giao tận nơi" at bounding box center [549, 44] width 939 height 29
click at [360, 109] on div "SĐT Người Gửi * VD: 0371234567 Người gửi * Tên người gửi VP gửi * [GEOGRAPHIC_D…" at bounding box center [549, 92] width 939 height 58
click at [469, 46] on div "Gói vận chuyển * Tiêu chuẩn Tác vụ Chọn tác vụ Gán nhãn Giao tận nơi" at bounding box center [549, 44] width 939 height 29
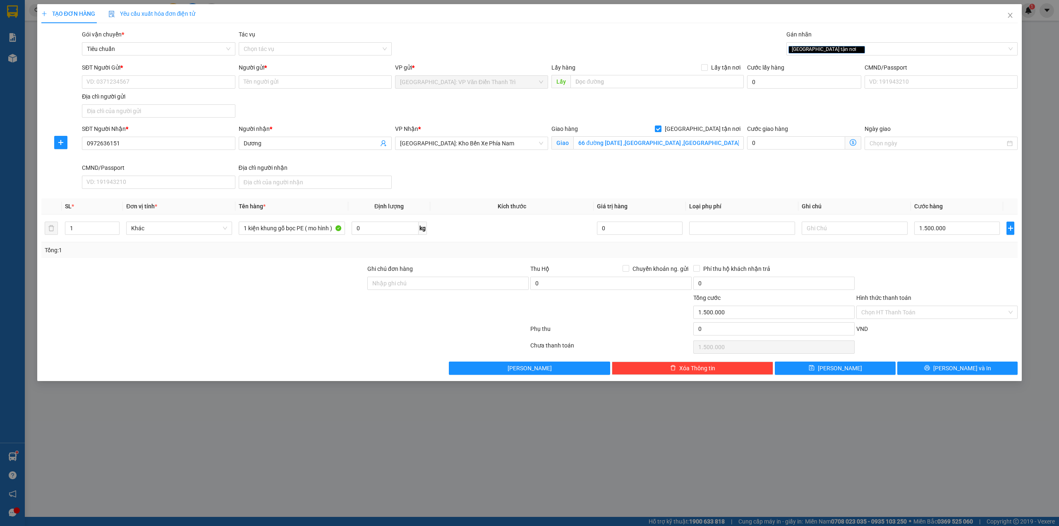
click at [389, 105] on div "SĐT Người Gửi * VD: 0371234567 Người gửi * Tên người gửi VP gửi * [GEOGRAPHIC_D…" at bounding box center [549, 92] width 939 height 58
click at [167, 82] on input "SĐT Người Gửi *" at bounding box center [158, 81] width 153 height 13
click at [179, 100] on div "0333266621 - [PERSON_NAME]" at bounding box center [158, 98] width 143 height 9
type input "0333266621"
type input "[PERSON_NAME]"
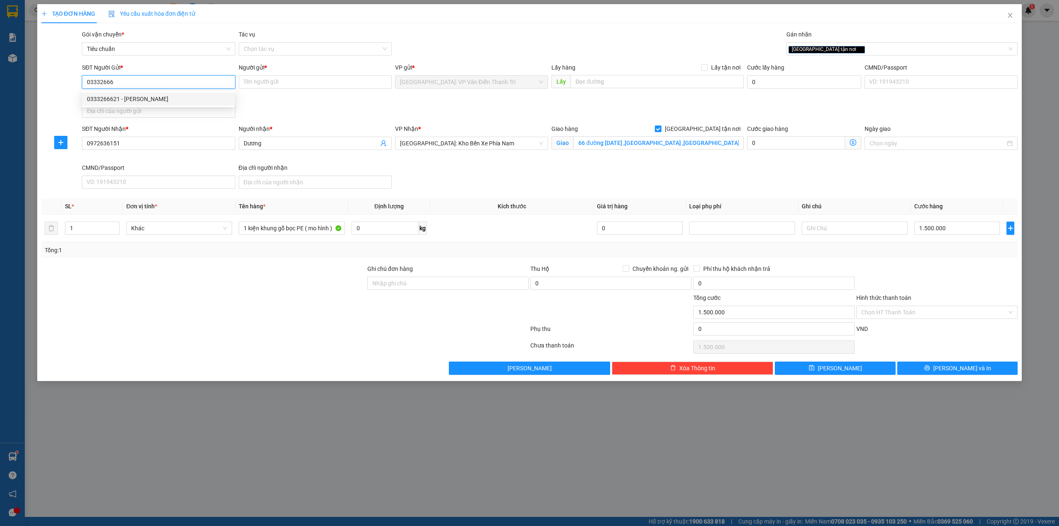
checkbox input "true"
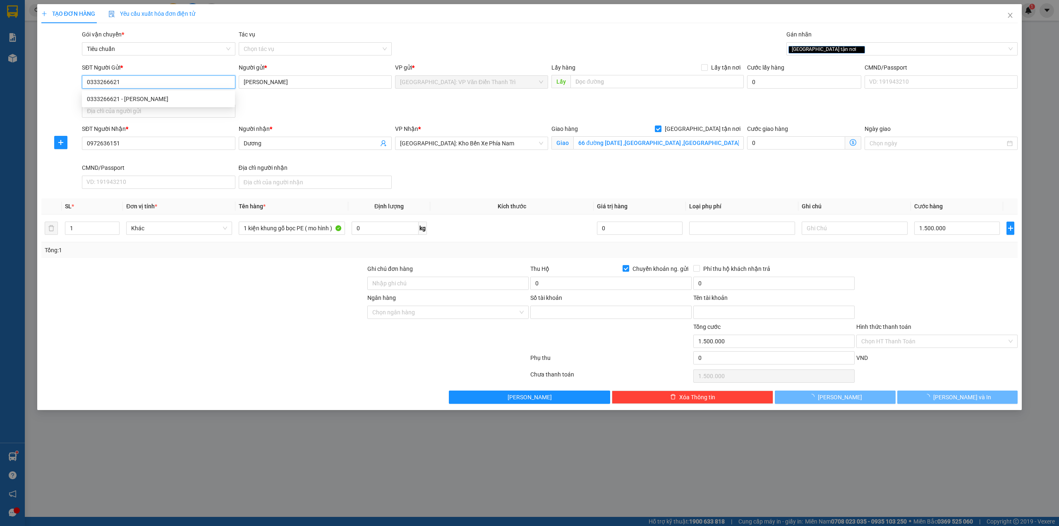
type input "10797666868"
type input "[PERSON_NAME]"
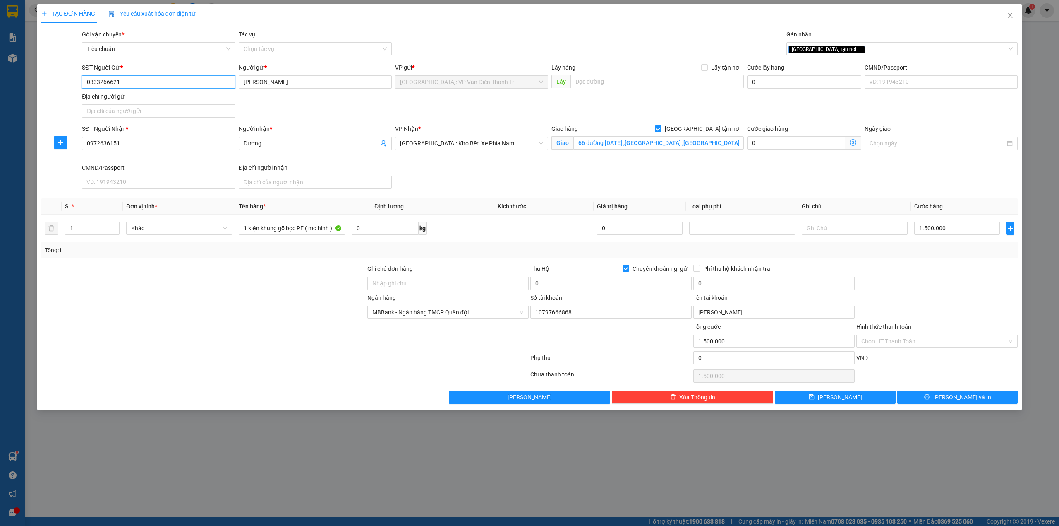
type input "0333266621"
drag, startPoint x: 363, startPoint y: 109, endPoint x: 355, endPoint y: 113, distance: 8.5
click at [363, 107] on div "SĐT Người Gửi * 0333266621 Người gửi * anh [PERSON_NAME] VP gửi * [GEOGRAPHIC_D…" at bounding box center [549, 92] width 939 height 58
click at [707, 180] on div "SĐT Người Nhận * 0972636151 Người nhận * Dương VP Nhận * [GEOGRAPHIC_DATA]: Kho…" at bounding box center [549, 158] width 939 height 68
click at [246, 290] on div at bounding box center [204, 278] width 326 height 29
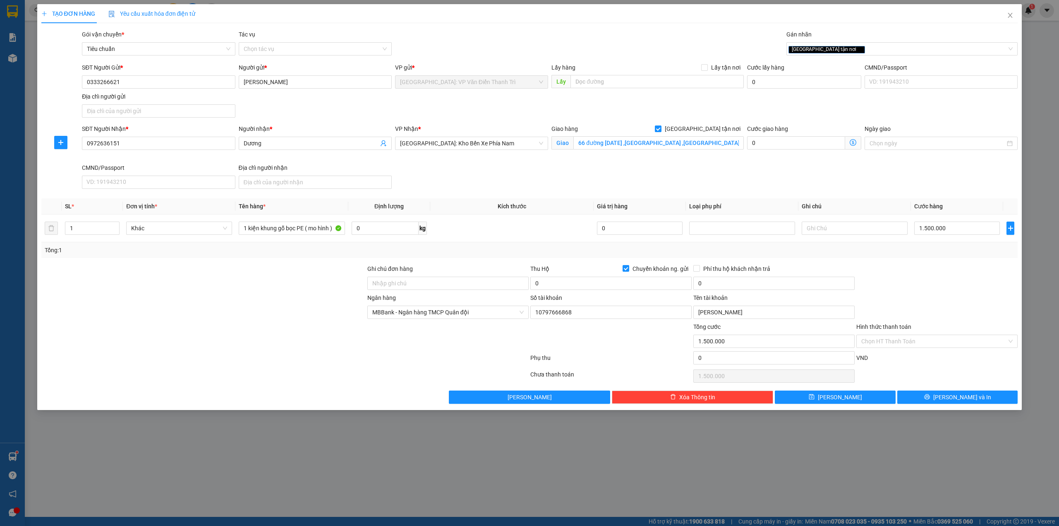
drag, startPoint x: 483, startPoint y: 378, endPoint x: 504, endPoint y: 370, distance: 21.9
click at [483, 378] on div at bounding box center [285, 375] width 489 height 17
click at [647, 273] on span "Chuyển khoản ng. gửi" at bounding box center [660, 268] width 62 height 9
click at [629, 271] on input "Chuyển khoản ng. gửi" at bounding box center [626, 268] width 6 height 6
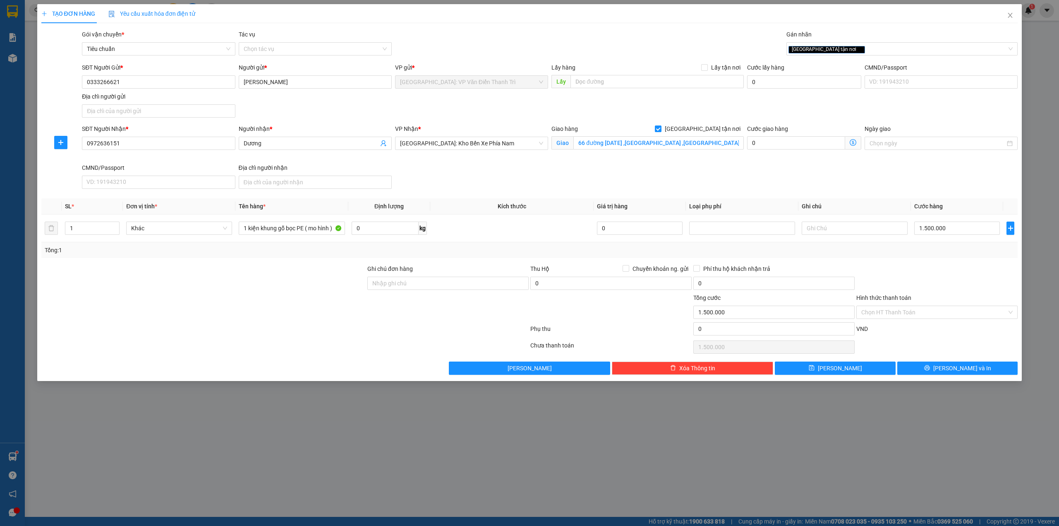
click at [244, 334] on div at bounding box center [285, 330] width 489 height 17
click at [986, 257] on div "Tổng: 1" at bounding box center [529, 250] width 977 height 16
click at [685, 177] on div "SĐT Người Nhận * 0972636151 Người nhận * Dương VP Nhận * [GEOGRAPHIC_DATA]: Kho…" at bounding box center [549, 158] width 939 height 68
click at [643, 266] on span "Chuyển khoản ng. gửi" at bounding box center [660, 268] width 62 height 9
click at [629, 266] on input "Chuyển khoản ng. gửi" at bounding box center [626, 268] width 6 height 6
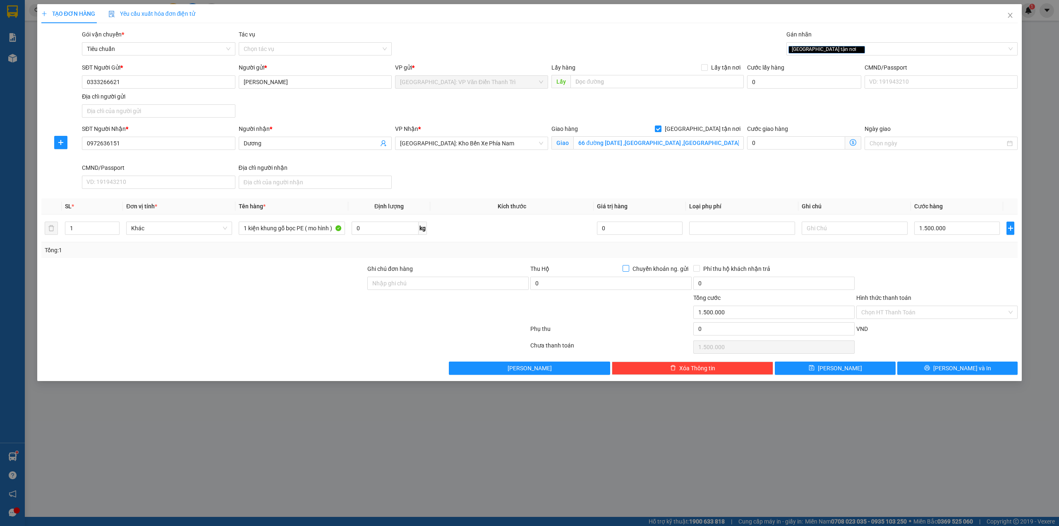
checkbox input "true"
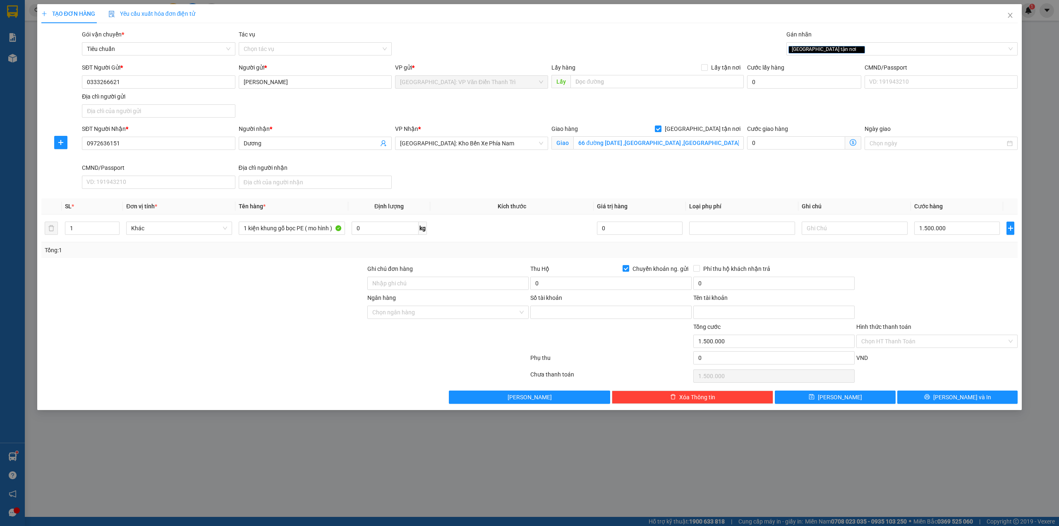
click at [542, 244] on div "Tổng: 1" at bounding box center [529, 250] width 977 height 16
click at [591, 285] on input "0" at bounding box center [611, 282] width 161 height 13
drag, startPoint x: 580, startPoint y: 343, endPoint x: 584, endPoint y: 299, distance: 44.8
click at [580, 343] on div at bounding box center [611, 336] width 163 height 29
click at [585, 281] on input "0" at bounding box center [611, 282] width 161 height 13
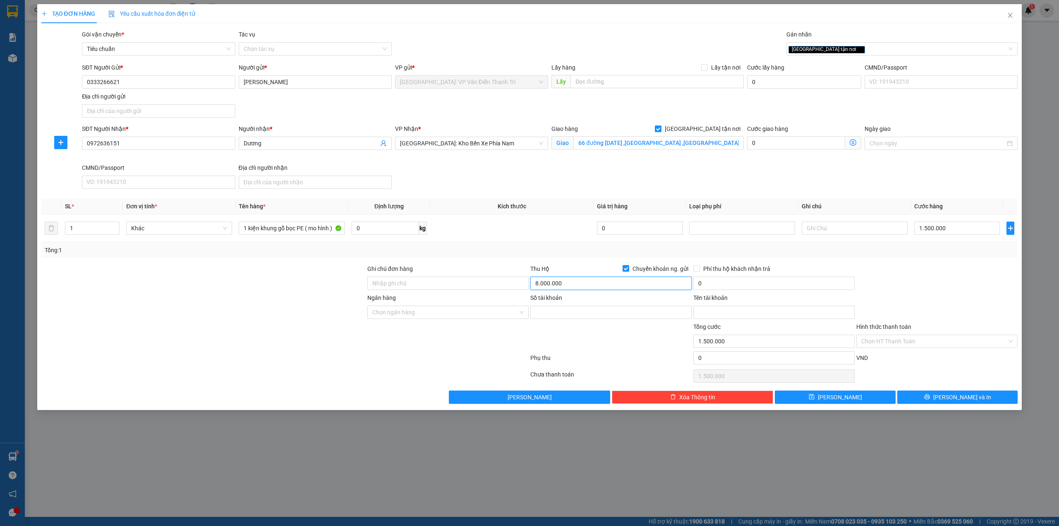
type input "8.000.000"
click at [516, 361] on div at bounding box center [285, 359] width 489 height 17
click at [739, 282] on input "0" at bounding box center [774, 282] width 161 height 13
type input "25.000"
click at [524, 348] on div at bounding box center [448, 336] width 163 height 29
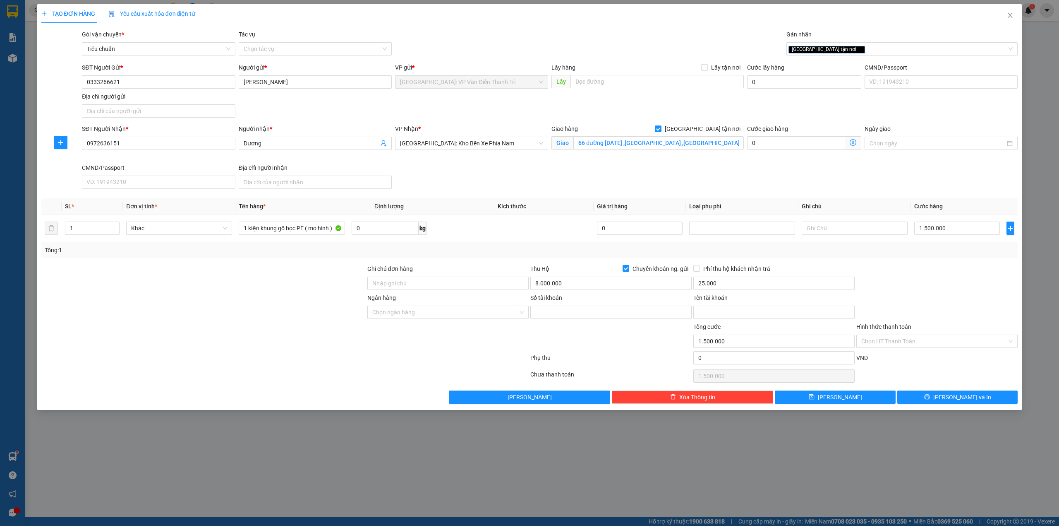
click at [576, 345] on div at bounding box center [611, 336] width 163 height 29
click at [455, 310] on input "Ngân hàng" at bounding box center [445, 312] width 146 height 12
click at [295, 332] on div at bounding box center [204, 336] width 326 height 29
click at [653, 273] on span "Chuyển khoản ng. gửi" at bounding box center [660, 268] width 62 height 9
click at [629, 271] on input "Chuyển khoản ng. gửi" at bounding box center [626, 268] width 6 height 6
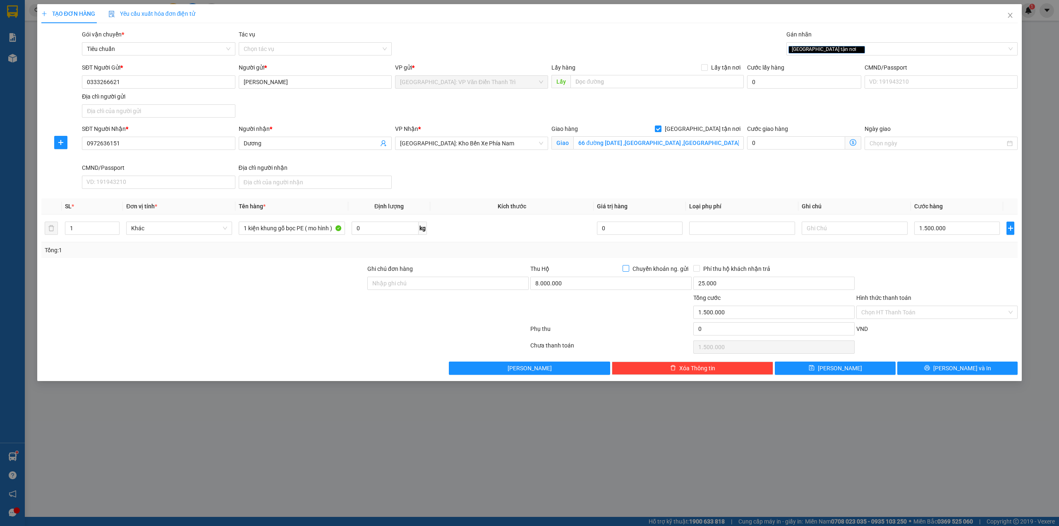
click at [656, 270] on span "Chuyển khoản ng. gửi" at bounding box center [660, 268] width 62 height 9
click at [629, 270] on input "Chuyển khoản ng. gửi" at bounding box center [626, 268] width 6 height 6
checkbox input "true"
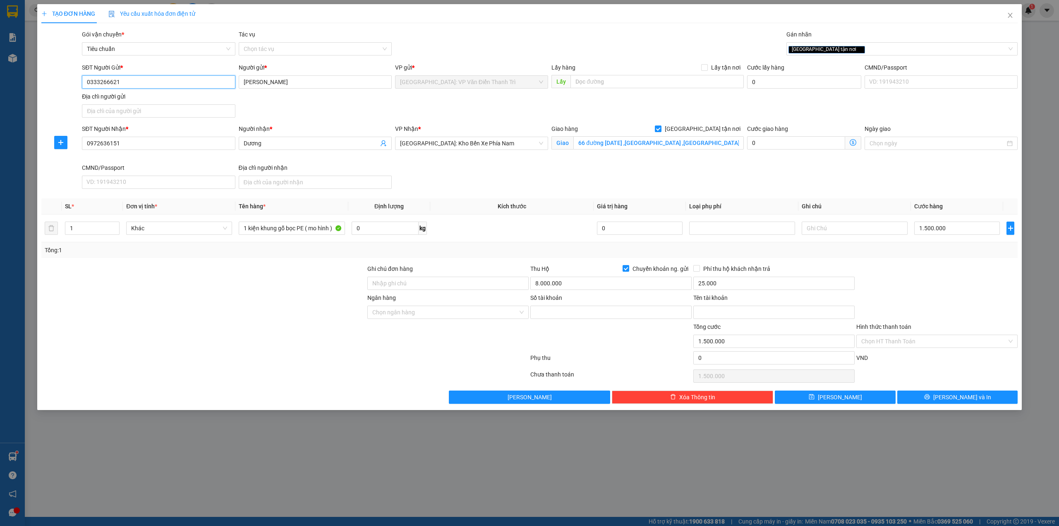
click at [168, 83] on input "0333266621" at bounding box center [158, 81] width 153 height 13
click at [167, 84] on input "0333266621" at bounding box center [158, 81] width 153 height 13
click at [154, 97] on div "0333266621 - [PERSON_NAME]" at bounding box center [158, 98] width 143 height 9
type input "10797666868"
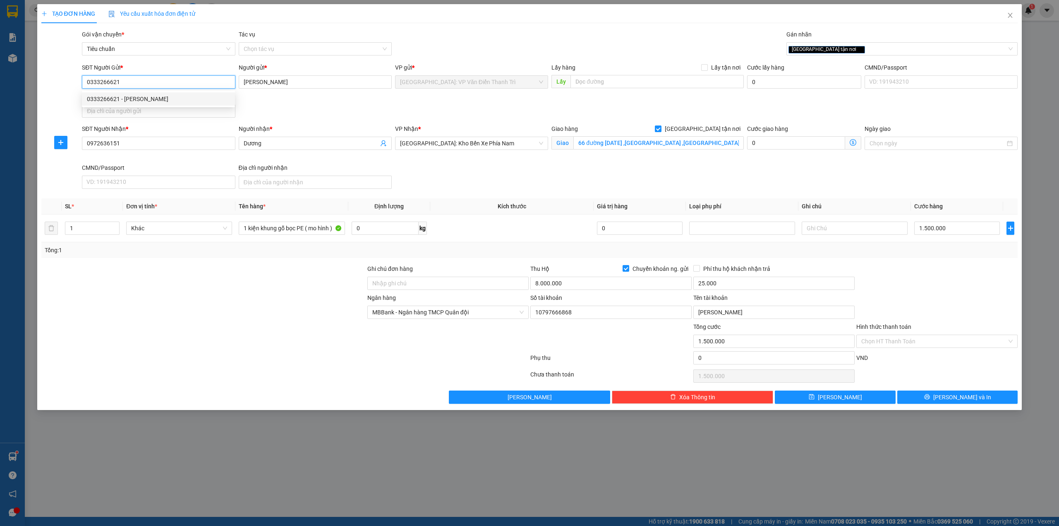
type input "[PERSON_NAME]"
click at [332, 351] on div at bounding box center [204, 336] width 326 height 29
click at [898, 283] on div at bounding box center [937, 278] width 163 height 29
click at [519, 358] on div at bounding box center [285, 359] width 489 height 17
click at [580, 360] on div "Phụ thu" at bounding box center [611, 360] width 163 height 14
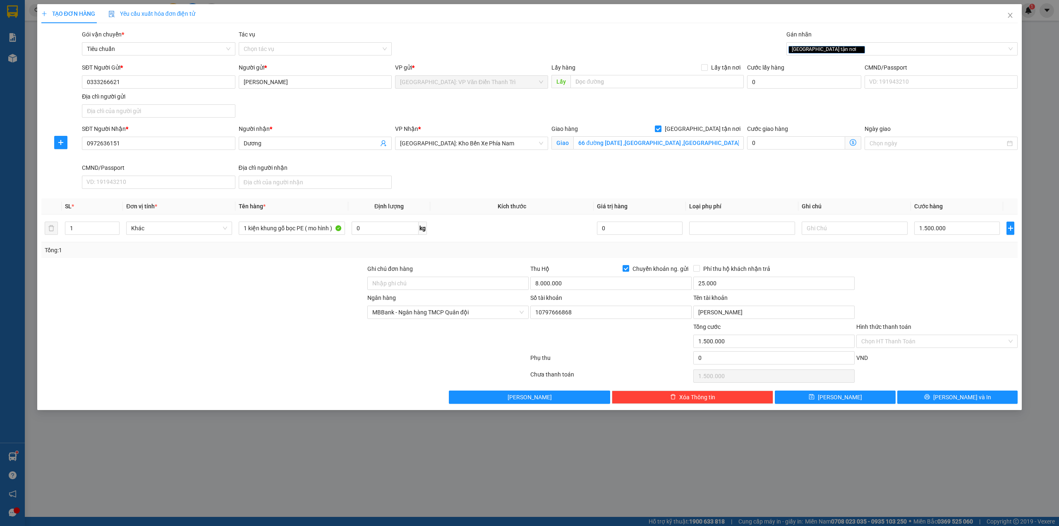
click at [632, 351] on div at bounding box center [611, 336] width 163 height 29
click at [507, 350] on div at bounding box center [448, 336] width 163 height 29
click at [419, 356] on div at bounding box center [285, 359] width 489 height 17
click at [636, 361] on div "Phụ thu" at bounding box center [611, 360] width 163 height 14
drag, startPoint x: 479, startPoint y: 366, endPoint x: 621, endPoint y: 367, distance: 141.5
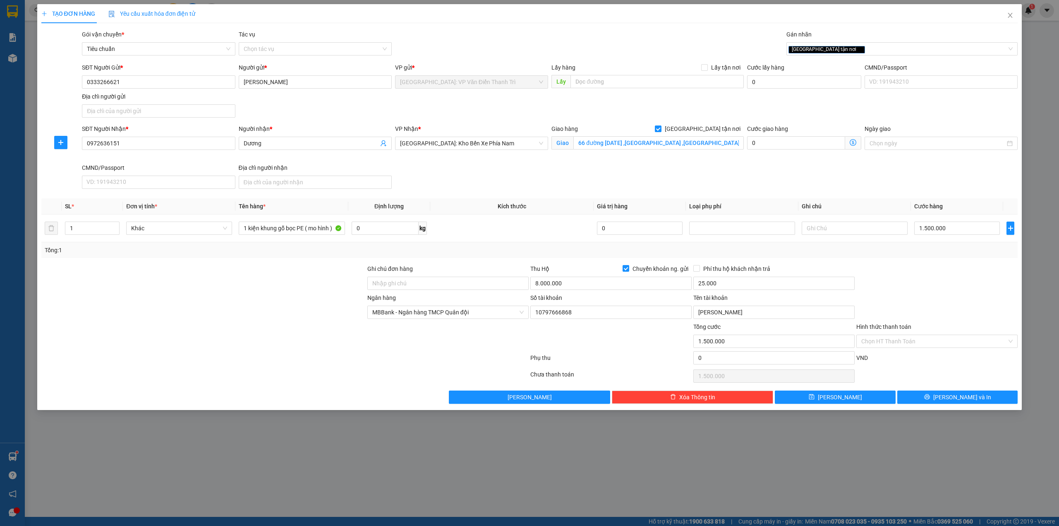
click at [484, 367] on div at bounding box center [285, 359] width 489 height 17
click at [621, 367] on div "Phụ thu" at bounding box center [611, 360] width 163 height 14
click at [487, 365] on div at bounding box center [285, 359] width 489 height 17
drag, startPoint x: 563, startPoint y: 366, endPoint x: 546, endPoint y: 369, distance: 16.8
click at [564, 366] on div "Phụ thu" at bounding box center [611, 360] width 163 height 14
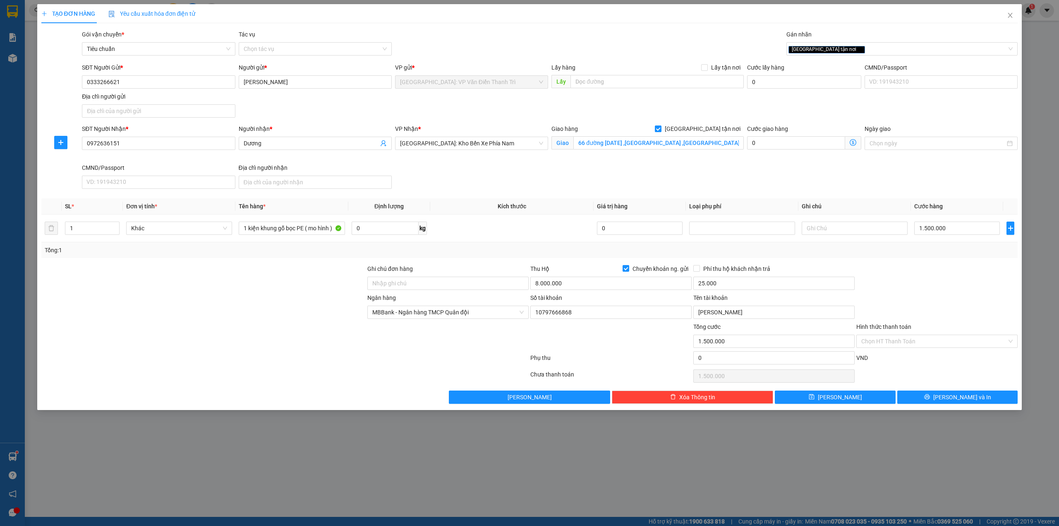
click at [356, 358] on div at bounding box center [285, 359] width 489 height 17
click at [439, 282] on input "Ghi chú đơn hàng" at bounding box center [447, 282] width 161 height 13
type input "HÀNG DỄ MÓP MÉO CHÚ Ý BỐC XẾP NHẸ TAY KHÔNG ĐÈ HÀNG ( KHÔNG ĐỀN GIÁ TRỊ HÀNG )"
drag, startPoint x: 357, startPoint y: 346, endPoint x: 391, endPoint y: 331, distance: 37.2
click at [358, 346] on div at bounding box center [204, 336] width 326 height 29
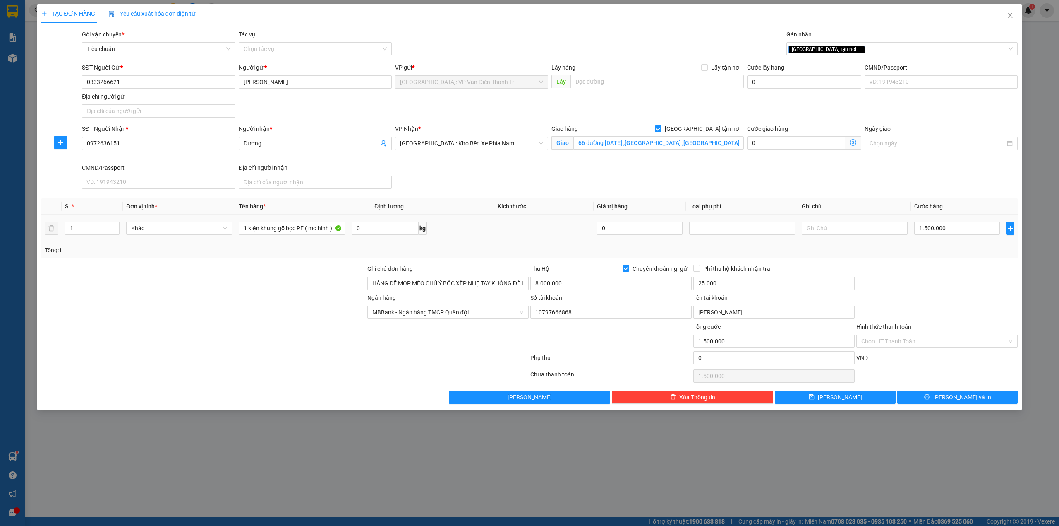
click at [570, 242] on td at bounding box center [512, 228] width 164 height 28
click at [928, 287] on div at bounding box center [937, 278] width 163 height 29
click at [413, 363] on div at bounding box center [285, 359] width 489 height 17
click at [567, 174] on div "SĐT Người Nhận * 0972636151 Người nhận * Dương VP Nhận * [GEOGRAPHIC_DATA]: Kho…" at bounding box center [549, 158] width 939 height 68
click at [696, 166] on div "SĐT Người Nhận * 0972636151 Người nhận * Dương VP Nhận * [GEOGRAPHIC_DATA]: Kho…" at bounding box center [549, 158] width 939 height 68
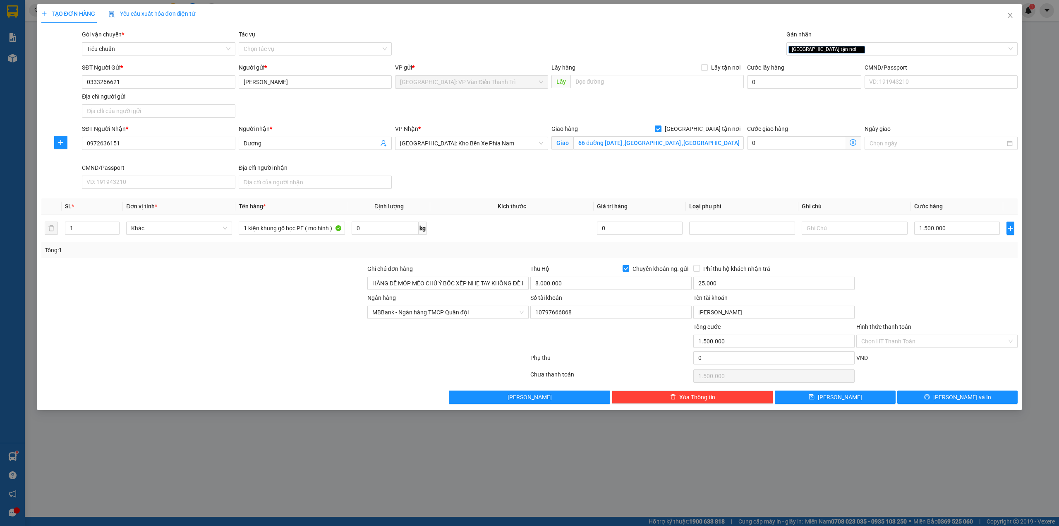
click at [905, 297] on div "Ngân hàng MBBank - Ngân hàng TMCP Quân đội Số tài khoản 10797666868 Tên tài kho…" at bounding box center [530, 307] width 979 height 29
click at [921, 167] on div "SĐT Người Nhận * 0972636151 Người nhận * Dương VP Nhận * [GEOGRAPHIC_DATA]: Kho…" at bounding box center [549, 158] width 939 height 68
drag, startPoint x: 920, startPoint y: 297, endPoint x: 915, endPoint y: 232, distance: 64.7
click at [920, 294] on form "Ghi chú đơn hàng HÀNG DỄ MÓP MÉO CHÚ Ý BỐC XẾP NHẸ TAY KHÔNG ĐÈ HÀNG ( KHÔNG ĐỀ…" at bounding box center [529, 315] width 977 height 103
click at [917, 166] on div "SĐT Người Nhận * 0972636151 Người nhận * Dương VP Nhận * [GEOGRAPHIC_DATA]: Kho…" at bounding box center [549, 158] width 939 height 68
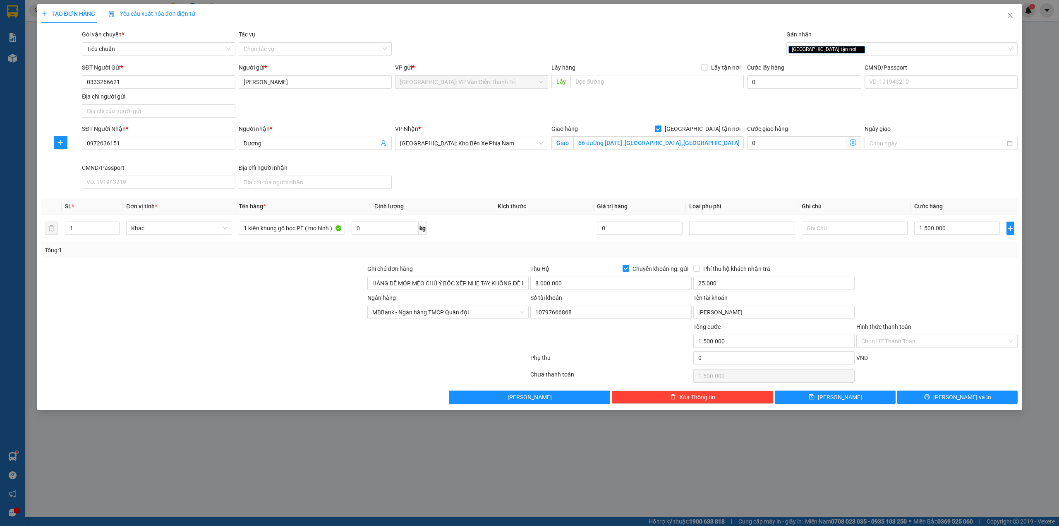
click at [925, 276] on div at bounding box center [937, 278] width 163 height 29
click at [935, 169] on div "SĐT Người Nhận * 0972636151 Người nhận * Dương VP Nhận * [GEOGRAPHIC_DATA]: Kho…" at bounding box center [549, 158] width 939 height 68
drag, startPoint x: 902, startPoint y: 290, endPoint x: 914, endPoint y: 206, distance: 84.9
click at [903, 283] on div at bounding box center [937, 278] width 163 height 29
click at [915, 206] on span "Cước hàng" at bounding box center [929, 206] width 29 height 7
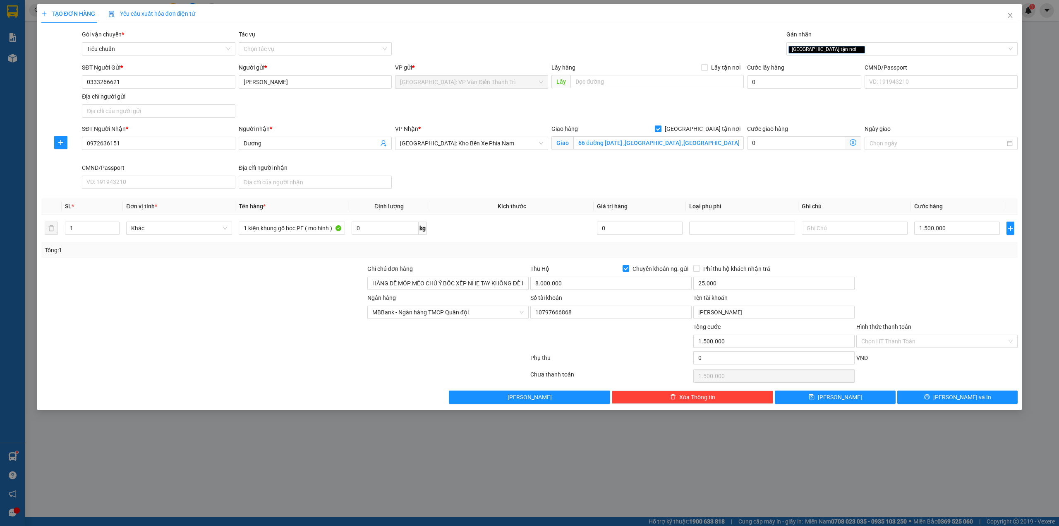
click at [912, 281] on div at bounding box center [937, 278] width 163 height 29
click at [917, 201] on th "Cước hàng" at bounding box center [957, 206] width 92 height 16
drag, startPoint x: 912, startPoint y: 292, endPoint x: 917, endPoint y: 191, distance: 101.1
click at [915, 282] on div at bounding box center [937, 278] width 163 height 29
click at [917, 191] on div "SĐT Người Nhận * 0972636151 Người nhận * Dương VP Nhận * [GEOGRAPHIC_DATA]: Kho…" at bounding box center [549, 158] width 939 height 68
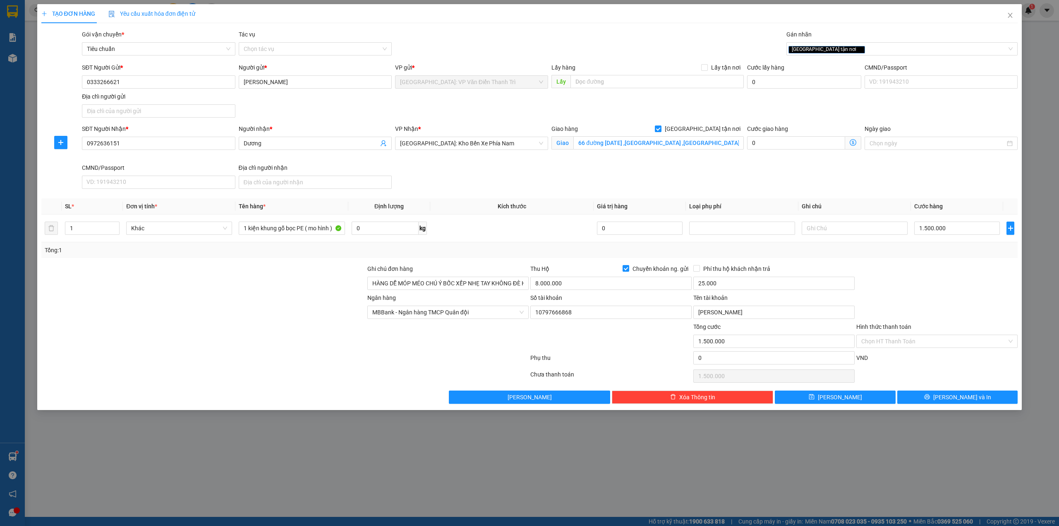
drag, startPoint x: 915, startPoint y: 296, endPoint x: 911, endPoint y: 175, distance: 120.9
click at [920, 270] on form "Ghi chú đơn hàng HÀNG DỄ MÓP MÉO CHÚ Ý BỐC XẾP NHẸ TAY KHÔNG ĐÈ HÀNG ( KHÔNG ĐỀ…" at bounding box center [529, 315] width 977 height 103
click at [911, 175] on div "SĐT Người Nhận * 0972636151 Người nhận * Dương VP Nhận * [GEOGRAPHIC_DATA]: Kho…" at bounding box center [549, 158] width 939 height 68
drag, startPoint x: 906, startPoint y: 285, endPoint x: 910, endPoint y: 178, distance: 107.6
click at [909, 265] on div at bounding box center [937, 278] width 163 height 29
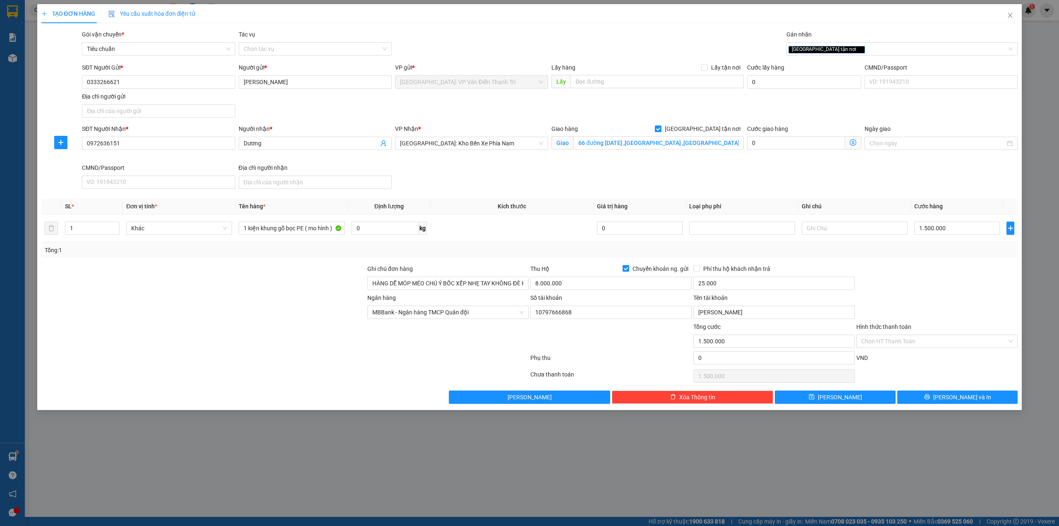
click at [910, 178] on div "SĐT Người Nhận * 0972636151 Người nhận * Dương VP Nhận * [GEOGRAPHIC_DATA]: Kho…" at bounding box center [549, 158] width 939 height 68
drag, startPoint x: 898, startPoint y: 305, endPoint x: 908, endPoint y: 229, distance: 76.0
click at [901, 292] on form "Ghi chú đơn hàng HÀNG DỄ MÓP MÉO CHÚ Ý BỐC XẾP NHẸ TAY KHÔNG ĐÈ HÀNG ( KHÔNG ĐỀ…" at bounding box center [529, 315] width 977 height 103
click at [898, 166] on div "SĐT Người Nhận * 0972636151 Người nhận * Dương VP Nhận * [GEOGRAPHIC_DATA]: Kho…" at bounding box center [549, 158] width 939 height 68
drag, startPoint x: 895, startPoint y: 298, endPoint x: 914, endPoint y: 185, distance: 115.0
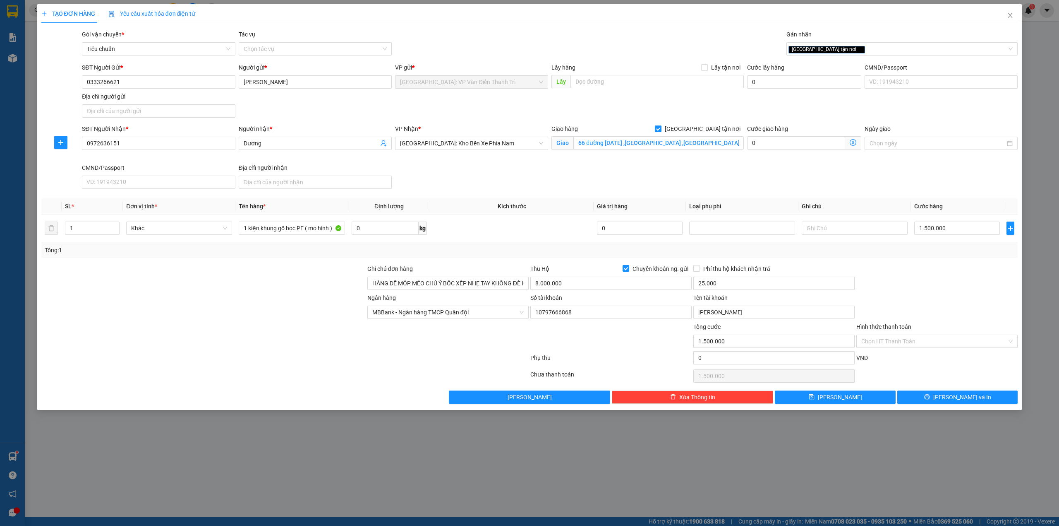
click at [896, 289] on form "Ghi chú đơn hàng HÀNG DỄ MÓP MÉO CHÚ Ý BỐC XẾP NHẸ TAY KHÔNG ĐÈ HÀNG ( KHÔNG ĐỀ…" at bounding box center [529, 315] width 977 height 103
drag, startPoint x: 914, startPoint y: 185, endPoint x: 905, endPoint y: 291, distance: 106.3
click at [914, 185] on div "SĐT Người Nhận * 0972636151 Người nhận * Dương VP Nhận * [GEOGRAPHIC_DATA]: Kho…" at bounding box center [549, 158] width 939 height 68
drag, startPoint x: 905, startPoint y: 291, endPoint x: 904, endPoint y: 167, distance: 123.3
click at [906, 279] on div at bounding box center [937, 278] width 163 height 29
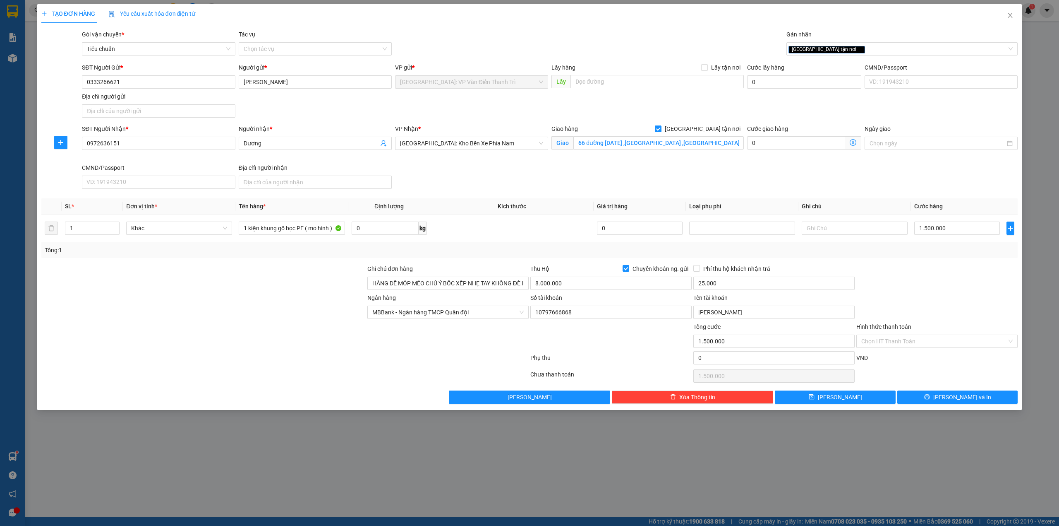
drag, startPoint x: 904, startPoint y: 167, endPoint x: 904, endPoint y: 178, distance: 10.8
click at [904, 169] on div "SĐT Người Nhận * 0972636151 Người nhận * Dương VP Nhận * [GEOGRAPHIC_DATA]: Kho…" at bounding box center [549, 158] width 939 height 68
drag, startPoint x: 898, startPoint y: 298, endPoint x: 900, endPoint y: 174, distance: 124.2
click at [901, 272] on form "Ghi chú đơn hàng HÀNG DỄ MÓP MÉO CHÚ Ý BỐC XẾP NHẸ TAY KHÔNG ĐÈ HÀNG ( KHÔNG ĐỀ…" at bounding box center [529, 315] width 977 height 103
drag, startPoint x: 900, startPoint y: 171, endPoint x: 904, endPoint y: 302, distance: 131.3
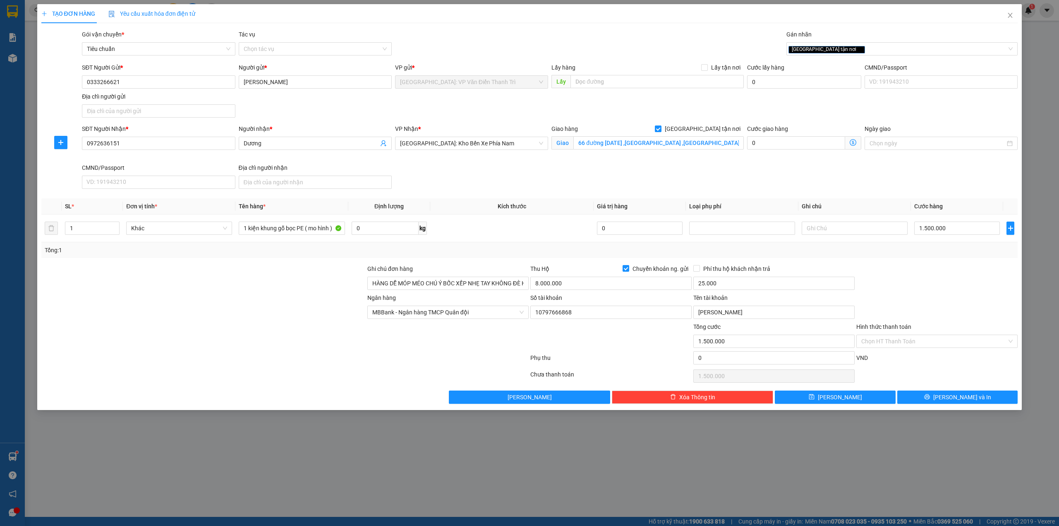
click at [900, 183] on div "SĐT Người Nhận * 0972636151 Người nhận * Dương VP Nhận * [GEOGRAPHIC_DATA]: Kho…" at bounding box center [549, 158] width 939 height 68
drag, startPoint x: 904, startPoint y: 302, endPoint x: 891, endPoint y: 154, distance: 148.3
click at [911, 275] on form "Ghi chú đơn hàng HÀNG DỄ MÓP MÉO CHÚ Ý BỐC XẾP NHẸ TAY KHÔNG ĐÈ HÀNG ( KHÔNG ĐỀ…" at bounding box center [529, 315] width 977 height 103
drag, startPoint x: 891, startPoint y: 154, endPoint x: 876, endPoint y: 268, distance: 114.7
click at [889, 155] on div "Ngày giao" at bounding box center [941, 143] width 156 height 39
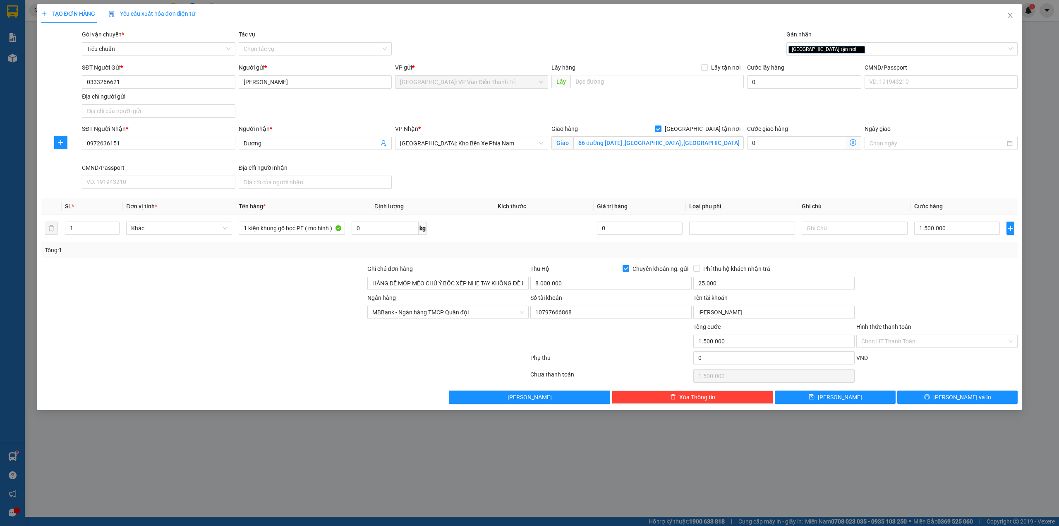
drag, startPoint x: 876, startPoint y: 340, endPoint x: 879, endPoint y: 314, distance: 26.6
click at [877, 329] on div "Hình thức thanh toán Chọn HT Thanh Toán" at bounding box center [937, 336] width 161 height 29
click at [889, 276] on div at bounding box center [937, 278] width 163 height 29
click at [888, 211] on th "Ghi chú" at bounding box center [855, 206] width 113 height 16
click at [888, 199] on th "Ghi chú" at bounding box center [855, 206] width 113 height 16
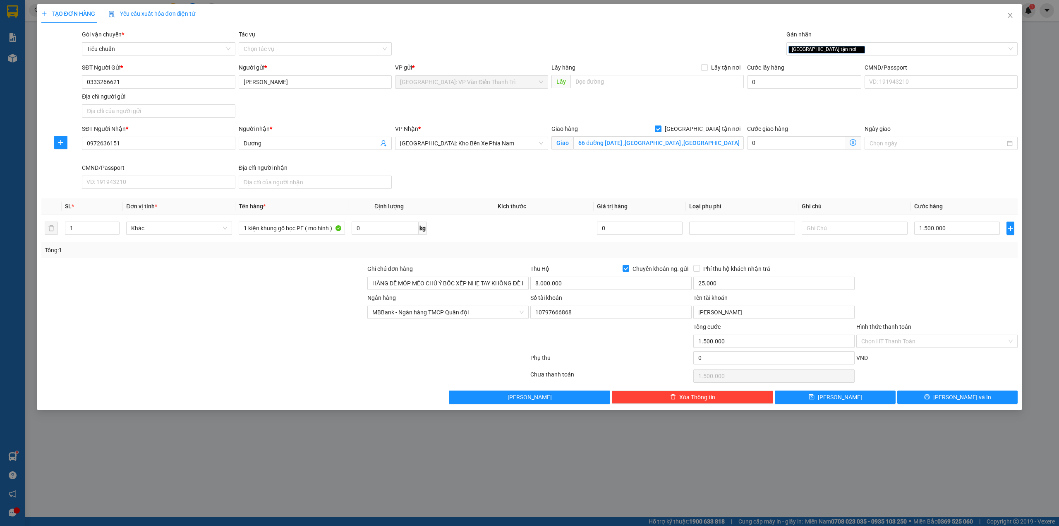
drag, startPoint x: 894, startPoint y: 293, endPoint x: 894, endPoint y: 183, distance: 110.5
click at [896, 289] on div at bounding box center [937, 278] width 163 height 29
click at [894, 182] on div "SĐT Người Nhận * 0972636151 Người nhận * Dương VP Nhận * [GEOGRAPHIC_DATA]: Kho…" at bounding box center [549, 158] width 939 height 68
click at [568, 286] on input "8.000.000" at bounding box center [611, 282] width 161 height 13
type input "6.500.000"
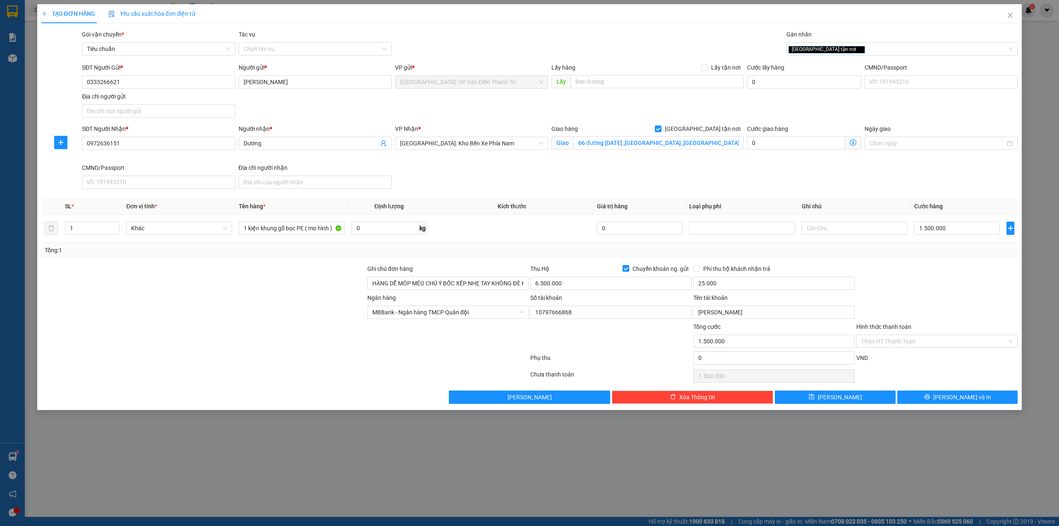
click at [643, 367] on div "Phụ thu" at bounding box center [611, 360] width 163 height 14
click at [846, 50] on div "[GEOGRAPHIC_DATA] tận nơi" at bounding box center [898, 49] width 219 height 10
type input "hàng đã"
click at [859, 70] on div "Hàng đã báo gấp" at bounding box center [903, 65] width 222 height 9
click at [646, 20] on div "TẠO ĐƠN HÀNG Yêu cầu xuất hóa đơn điện tử" at bounding box center [529, 13] width 977 height 19
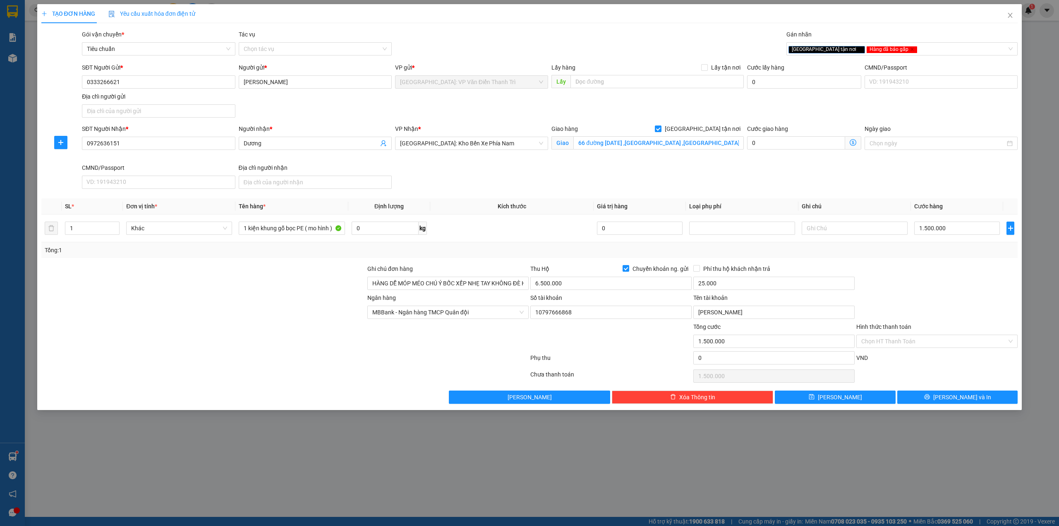
click at [863, 151] on div "Ngày giao" at bounding box center [941, 143] width 156 height 39
click at [865, 185] on div "SĐT Người Nhận * 0972636151 Người nhận * Dương VP Nhận * [GEOGRAPHIC_DATA]: Kho…" at bounding box center [549, 158] width 939 height 68
click at [908, 180] on div "SĐT Người Nhận * 0972636151 Người nhận * Dương VP Nhận * [GEOGRAPHIC_DATA]: Kho…" at bounding box center [549, 158] width 939 height 68
click at [913, 173] on div "SĐT Người Nhận * 0972636151 Người nhận * Dương VP Nhận * [GEOGRAPHIC_DATA]: Kho…" at bounding box center [549, 158] width 939 height 68
click at [915, 298] on div "Ngân hàng MBBank - Ngân hàng TMCP Quân đội Số tài khoản 10797666868 Tên tài kho…" at bounding box center [530, 307] width 979 height 29
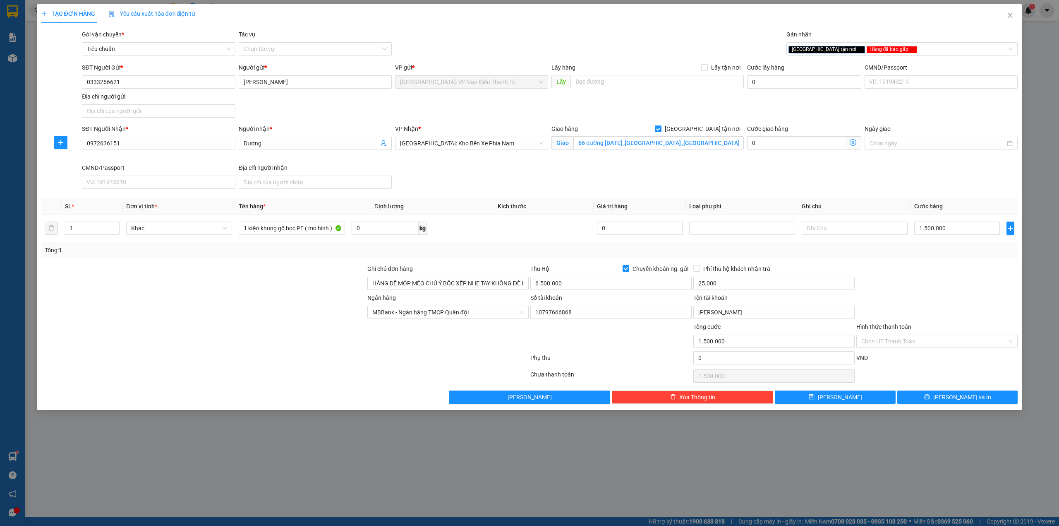
click at [523, 336] on div at bounding box center [448, 336] width 163 height 29
click at [646, 351] on div at bounding box center [611, 336] width 163 height 29
click at [952, 399] on span "[PERSON_NAME] và In" at bounding box center [963, 396] width 58 height 9
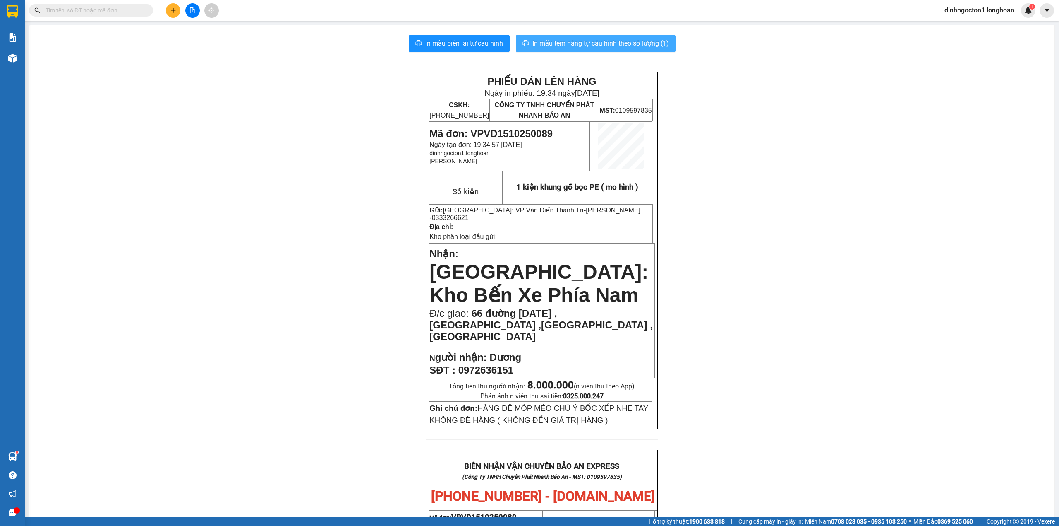
click at [652, 50] on button "In mẫu tem hàng tự cấu hình theo số lượng (1)" at bounding box center [596, 43] width 160 height 17
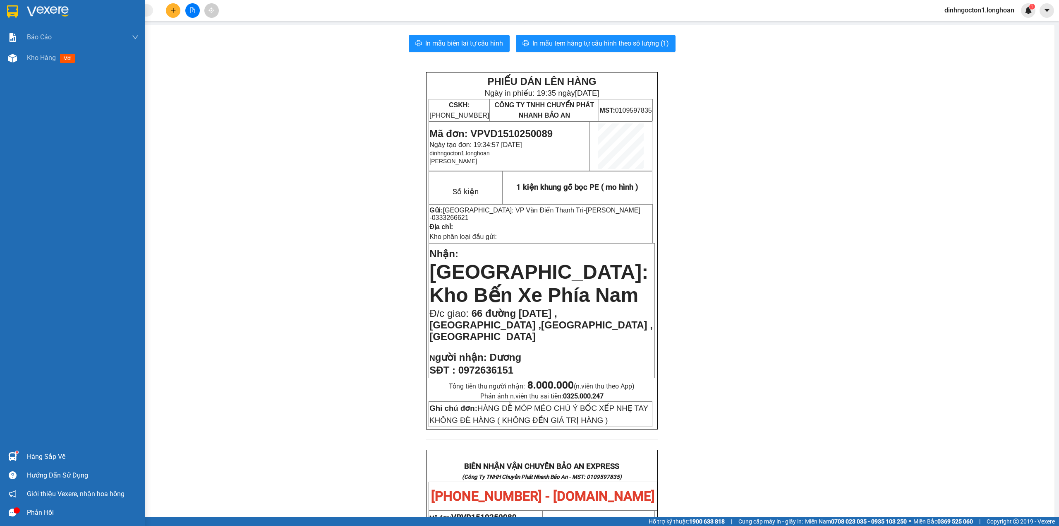
click at [5, 9] on div at bounding box center [12, 11] width 14 height 14
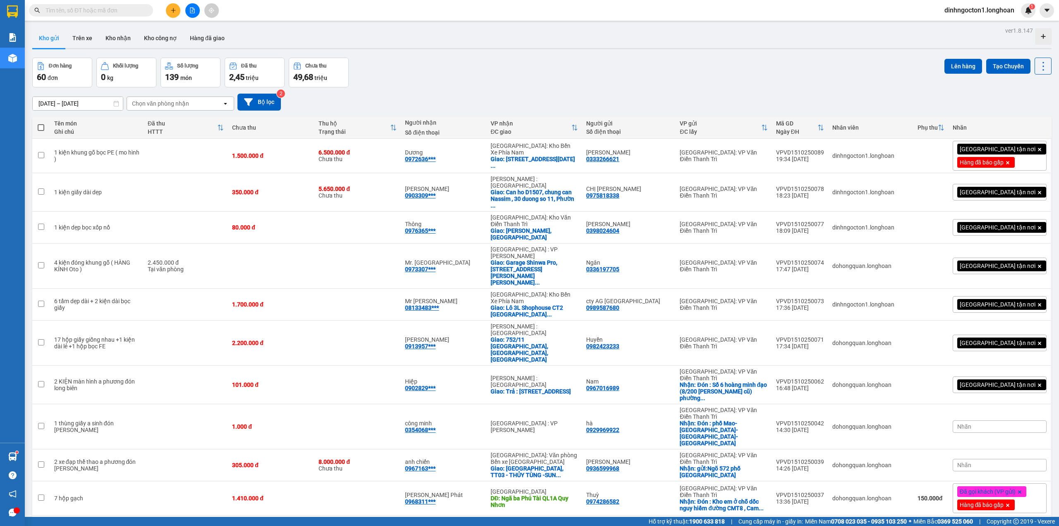
click at [456, 73] on div "Đơn hàng 60 đơn Khối lượng 0 kg Số lượng 139 món Đã thu 2,45 triệu Chưa thu 49,…" at bounding box center [542, 73] width 1020 height 30
